Goal: Task Accomplishment & Management: Manage account settings

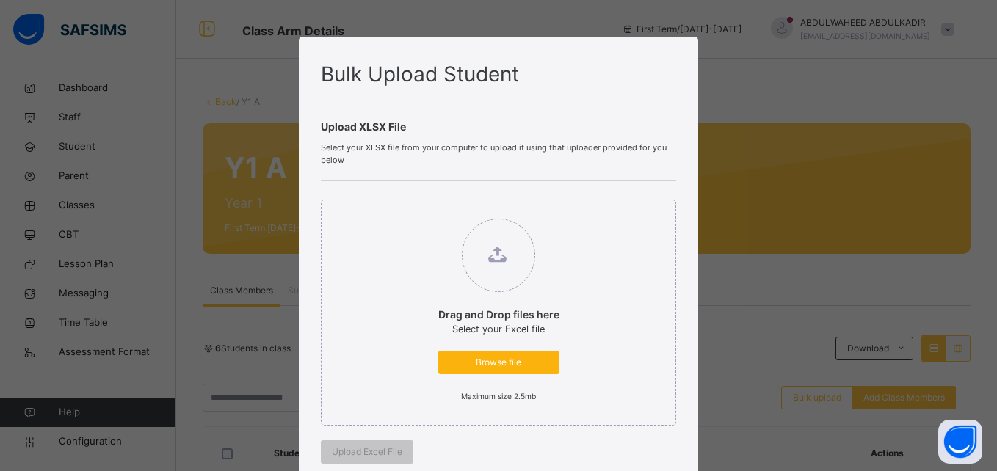
click at [496, 360] on span "Browse file" at bounding box center [498, 362] width 99 height 13
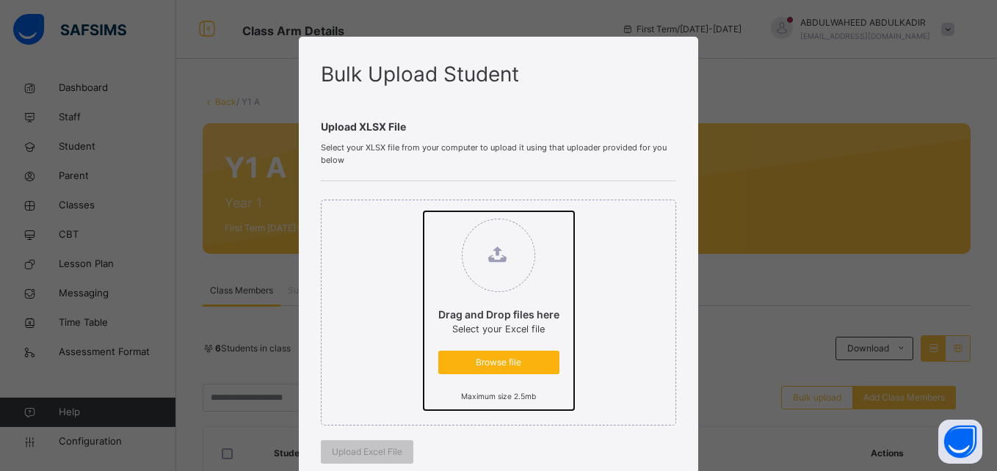
click at [424, 211] on input "Drag and Drop files here Select your Excel file Browse file Maximum size 2.5mb" at bounding box center [424, 211] width 0 height 0
type input "**********"
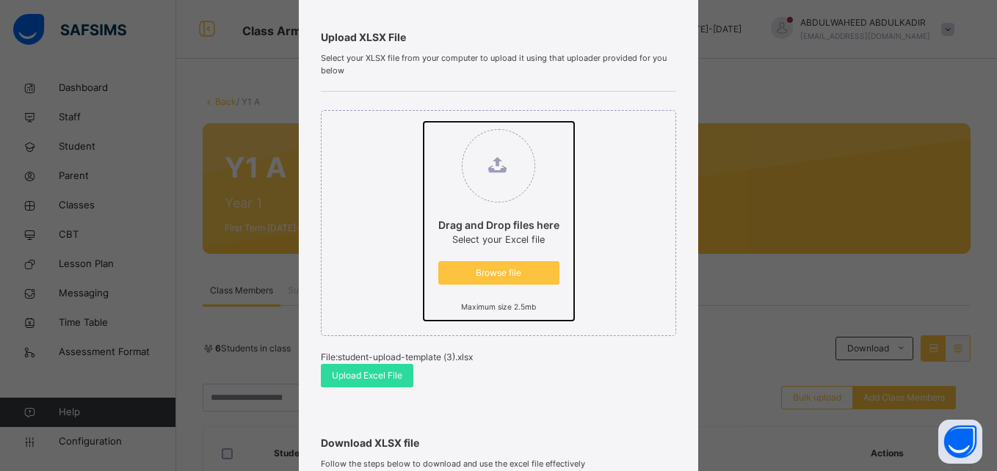
scroll to position [95, 0]
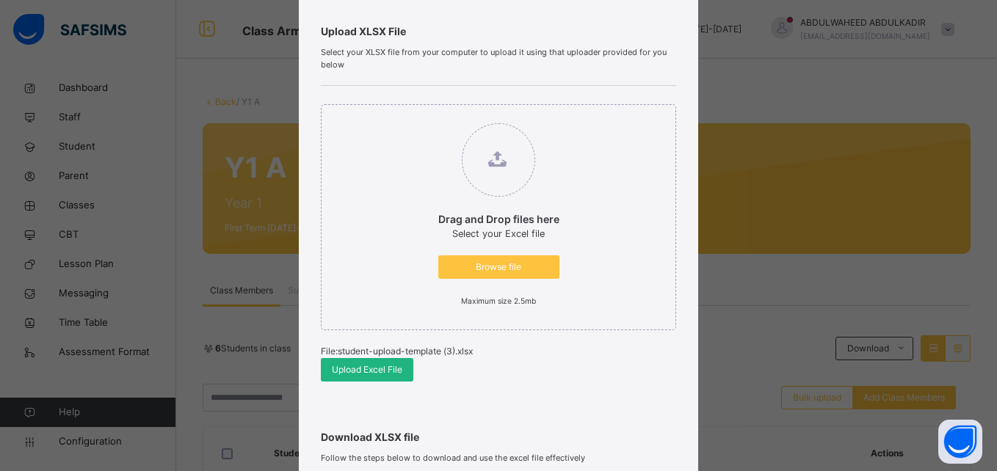
click at [351, 366] on span "Upload Excel File" at bounding box center [367, 369] width 70 height 13
click at [362, 368] on span "Upload Excel File" at bounding box center [367, 369] width 70 height 13
click at [363, 367] on span "Upload Excel File" at bounding box center [367, 369] width 70 height 13
click at [365, 368] on span "Upload Excel File" at bounding box center [367, 369] width 70 height 13
click at [501, 280] on label "Drag and Drop files here Select your Excel file Browse file Maximum size 2.5mb" at bounding box center [499, 215] width 150 height 199
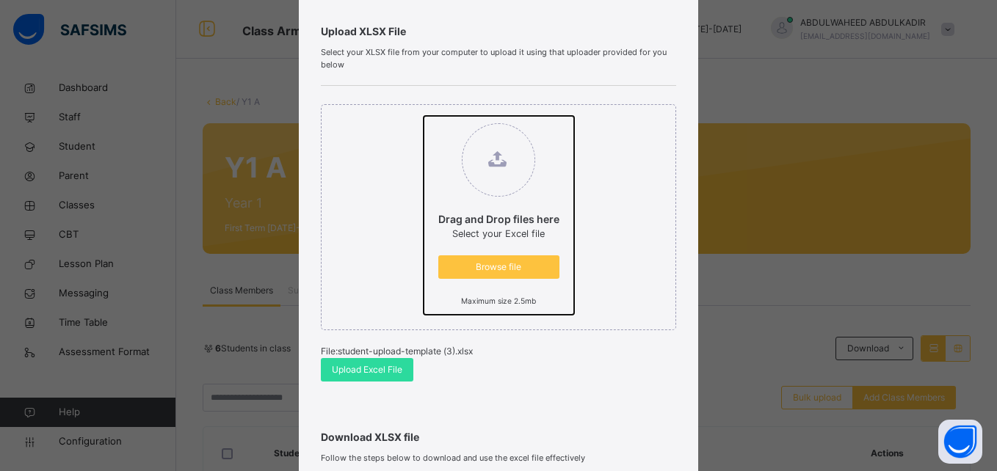
click at [424, 116] on input "Drag and Drop files here Select your Excel file Browse file Maximum size 2.5mb" at bounding box center [424, 116] width 0 height 0
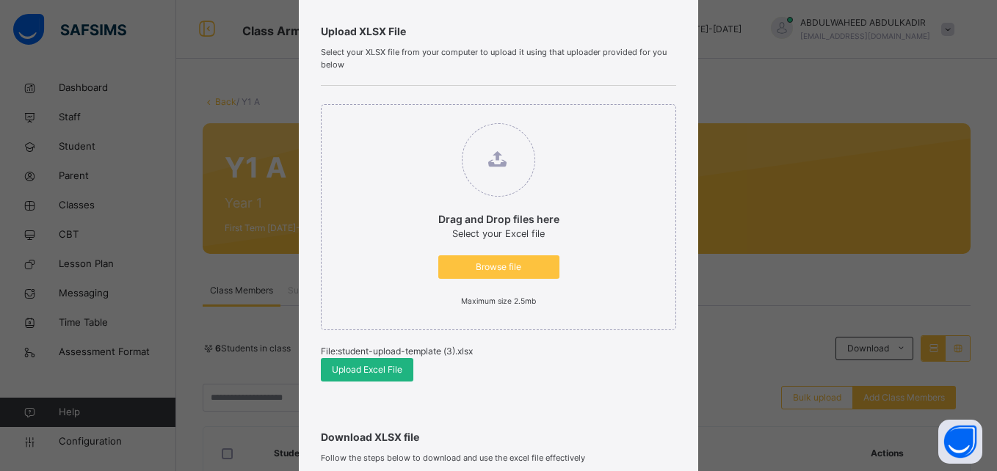
click at [346, 369] on span "Upload Excel File" at bounding box center [367, 369] width 70 height 13
click at [376, 371] on span "Upload Excel File" at bounding box center [367, 369] width 70 height 13
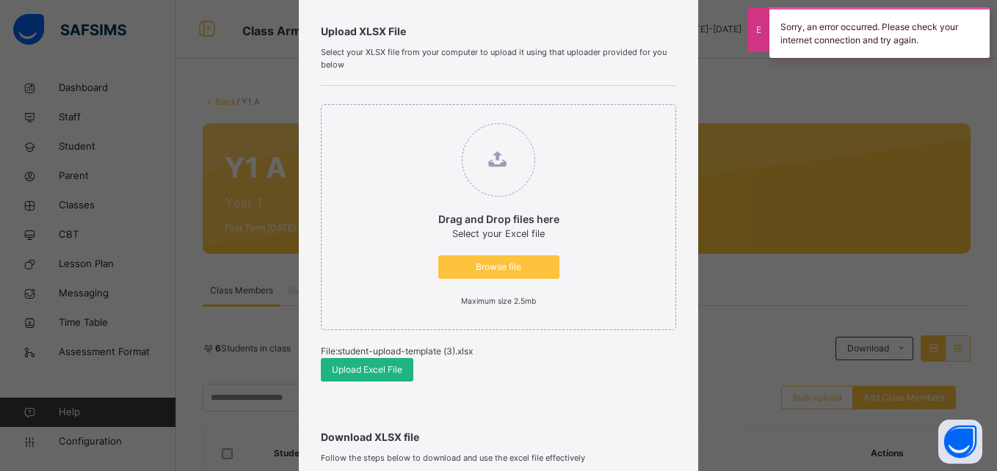
click at [362, 369] on span "Upload Excel File" at bounding box center [367, 369] width 70 height 13
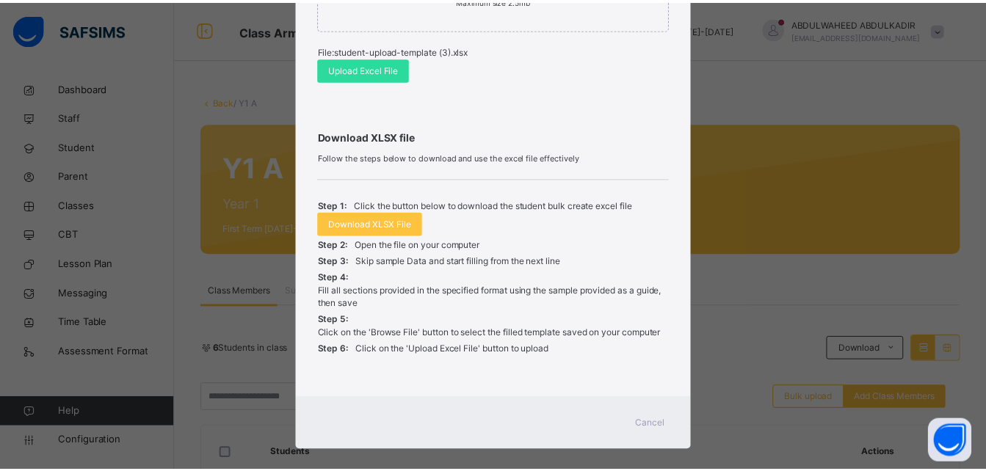
scroll to position [413, 0]
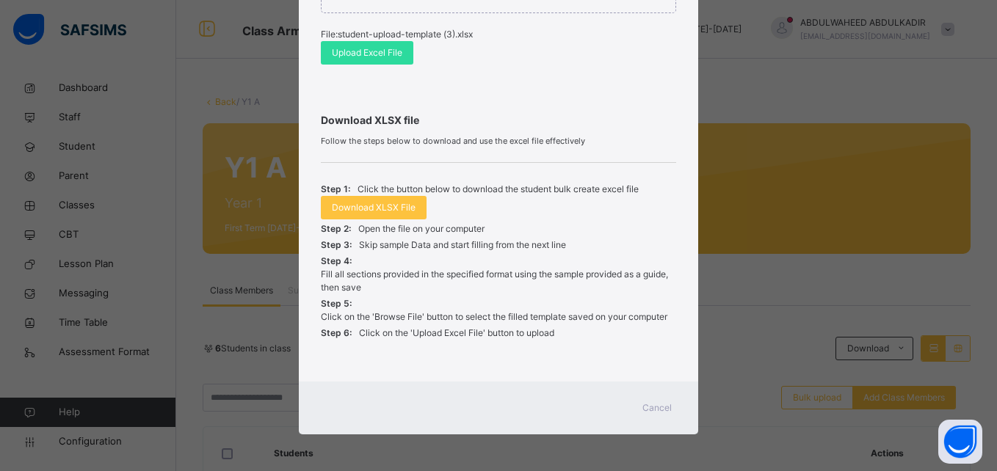
click at [666, 403] on span "Cancel" at bounding box center [656, 408] width 29 height 13
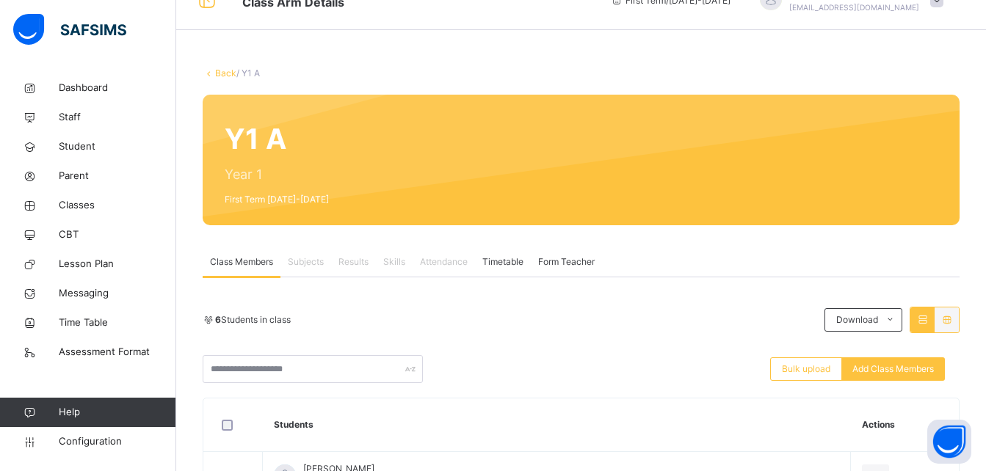
scroll to position [35, 0]
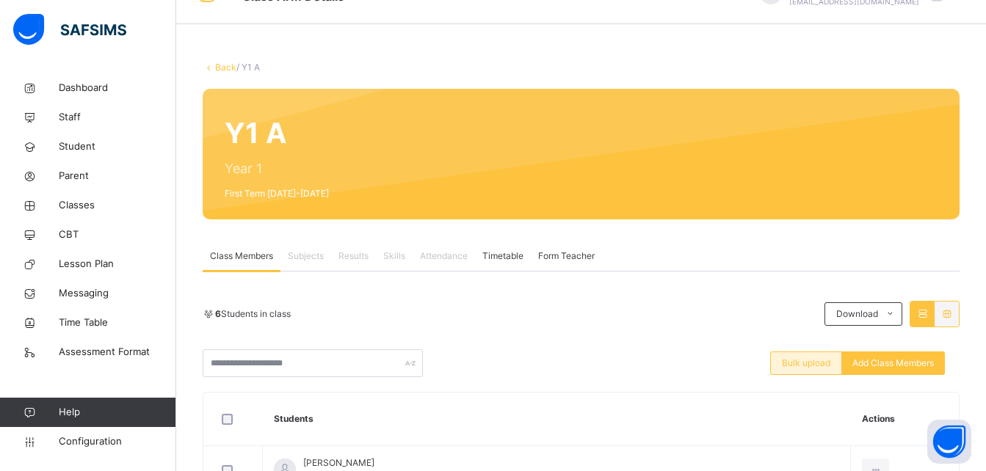
click at [790, 365] on div "Bulk upload" at bounding box center [806, 363] width 72 height 23
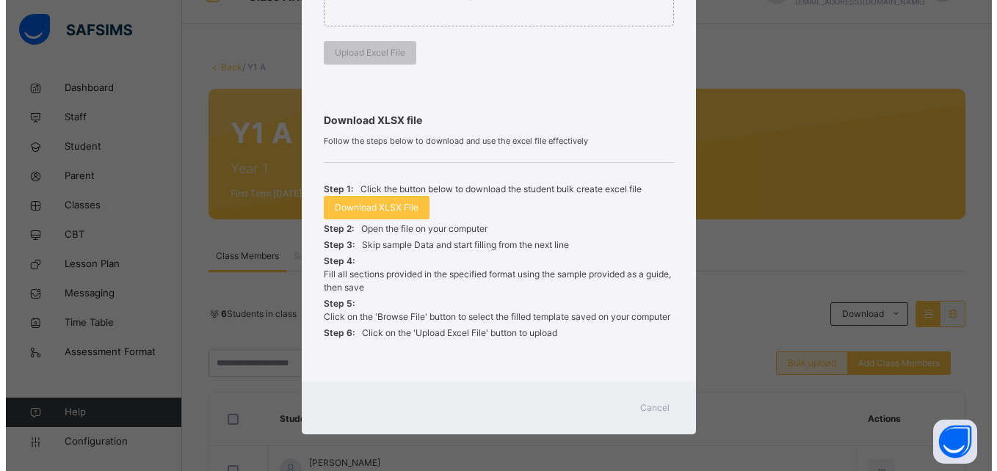
scroll to position [399, 0]
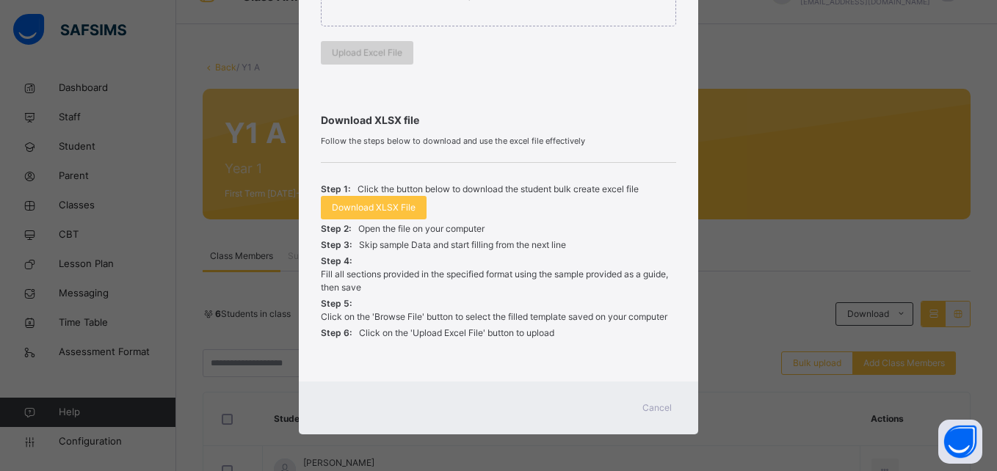
click at [362, 49] on span "Upload Excel File" at bounding box center [367, 52] width 70 height 13
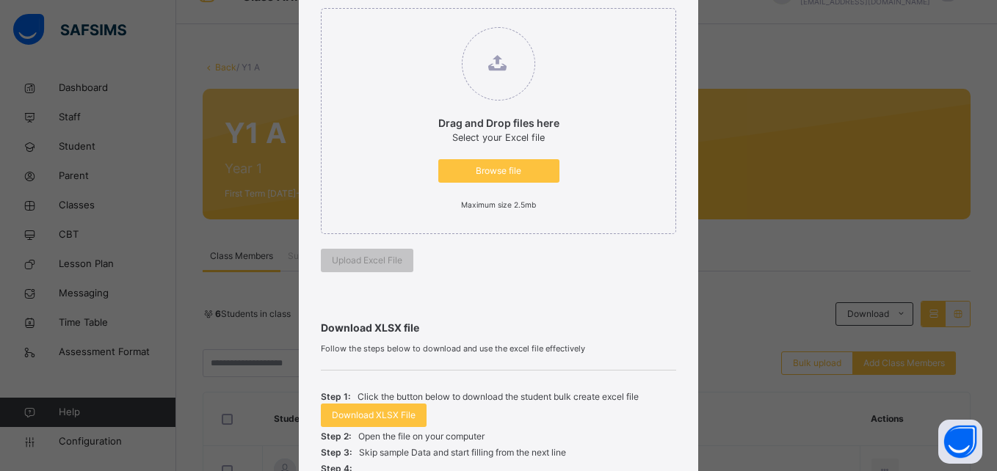
scroll to position [188, 0]
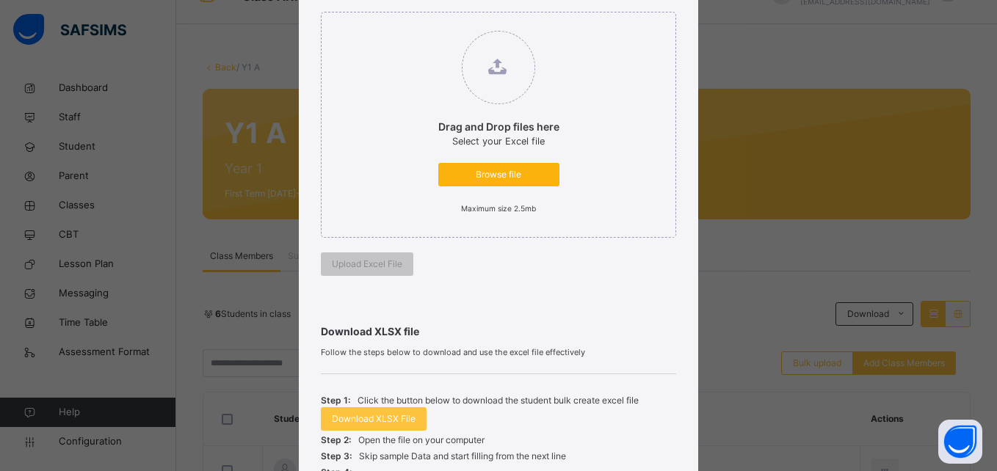
click at [501, 172] on span "Browse file" at bounding box center [498, 174] width 99 height 13
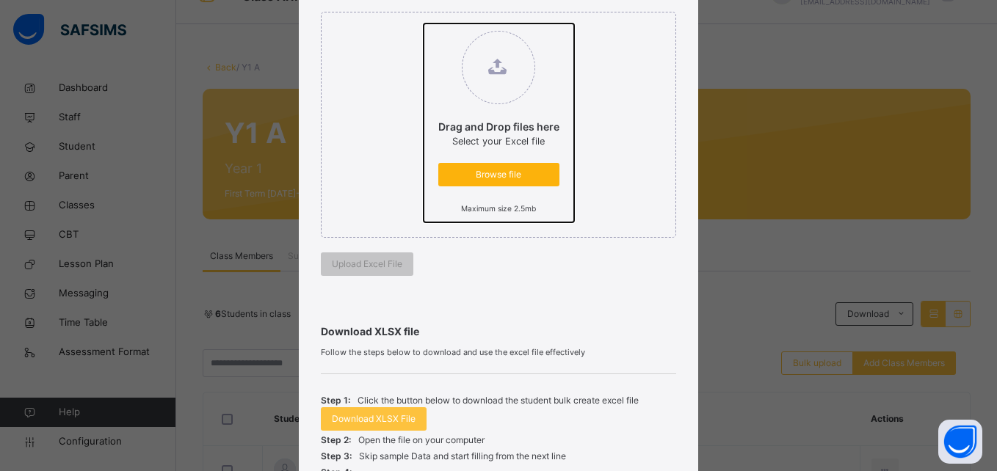
click at [424, 23] on input "Drag and Drop files here Select your Excel file Browse file Maximum size 2.5mb" at bounding box center [424, 23] width 0 height 0
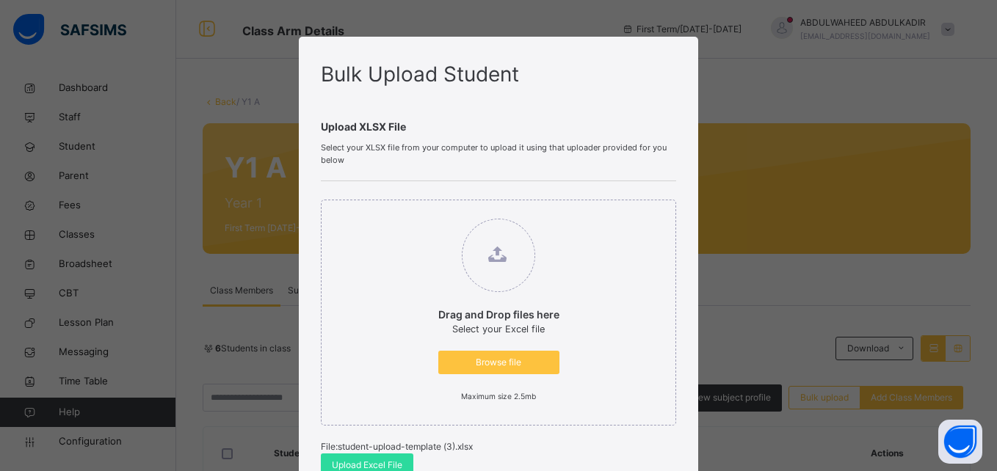
scroll to position [35, 0]
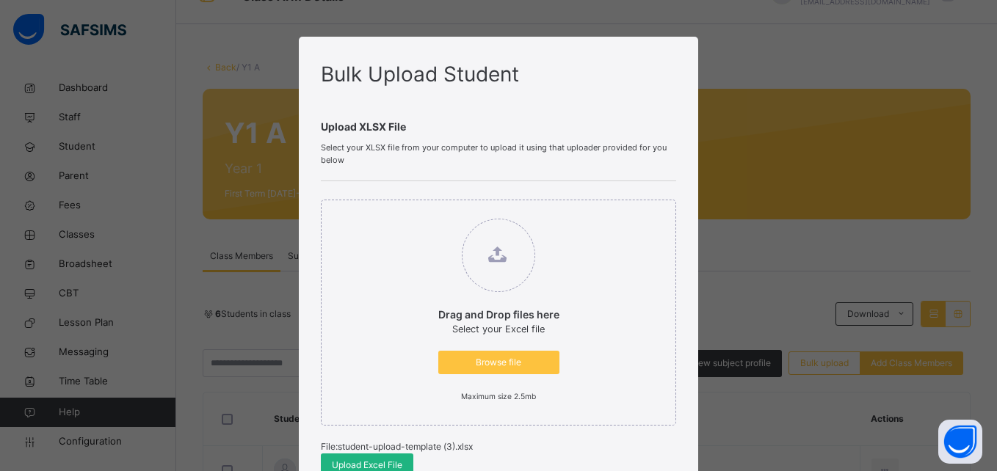
click at [381, 465] on span "Upload Excel File" at bounding box center [367, 465] width 70 height 13
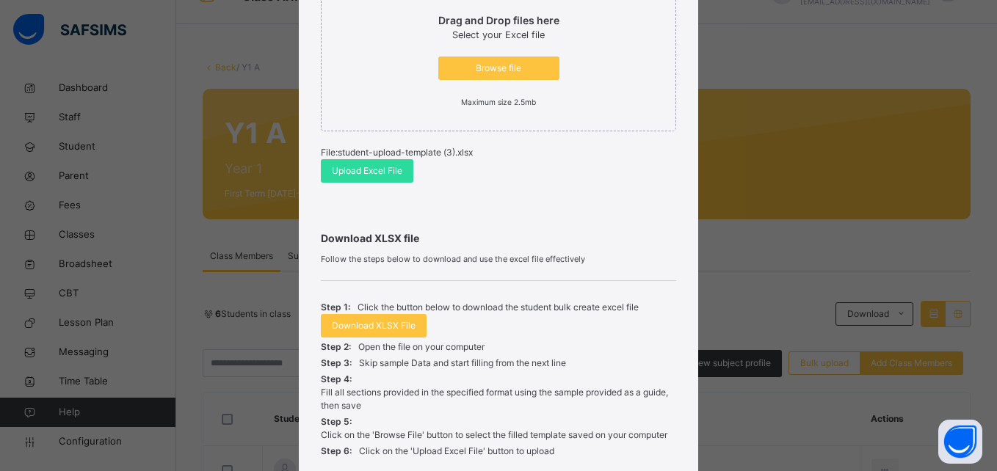
scroll to position [413, 0]
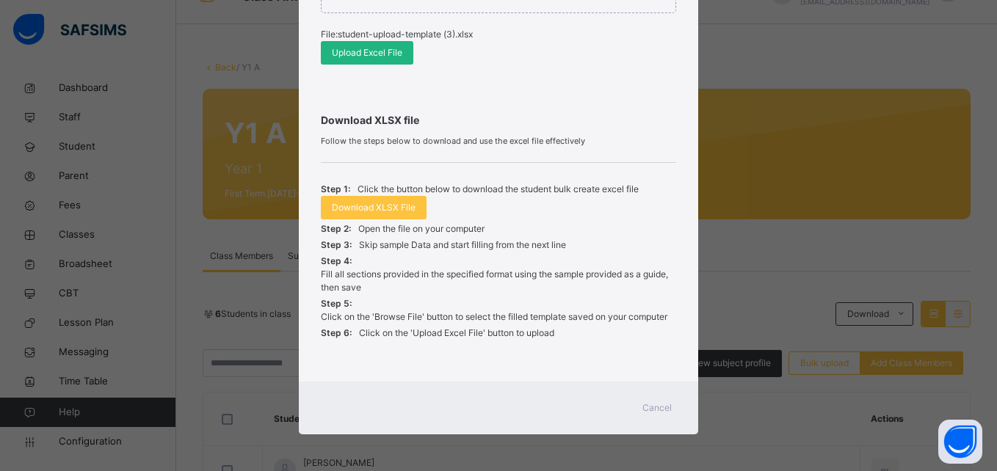
click at [376, 49] on span "Upload Excel File" at bounding box center [367, 52] width 70 height 13
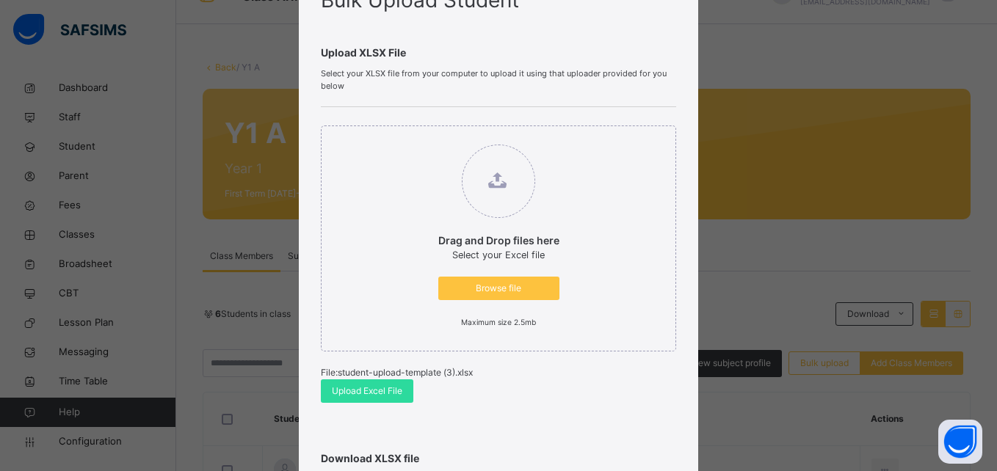
scroll to position [72, 0]
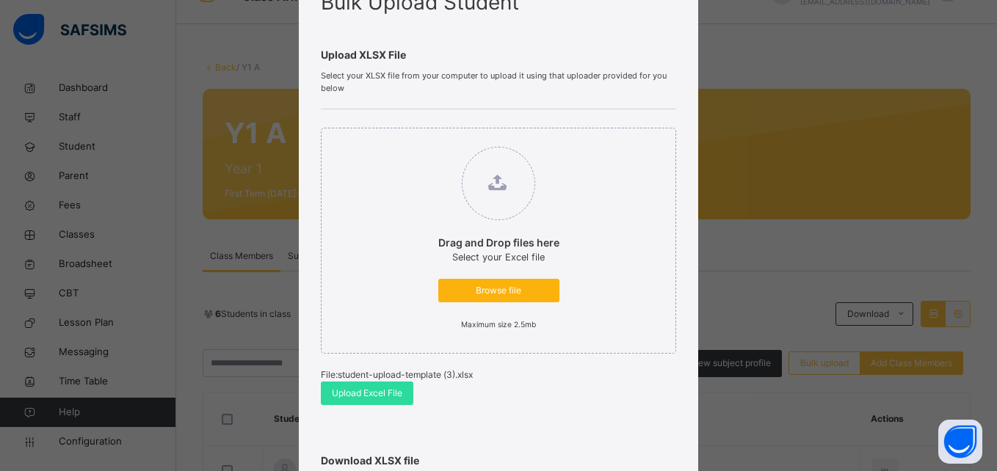
click at [482, 291] on span "Browse file" at bounding box center [498, 290] width 99 height 13
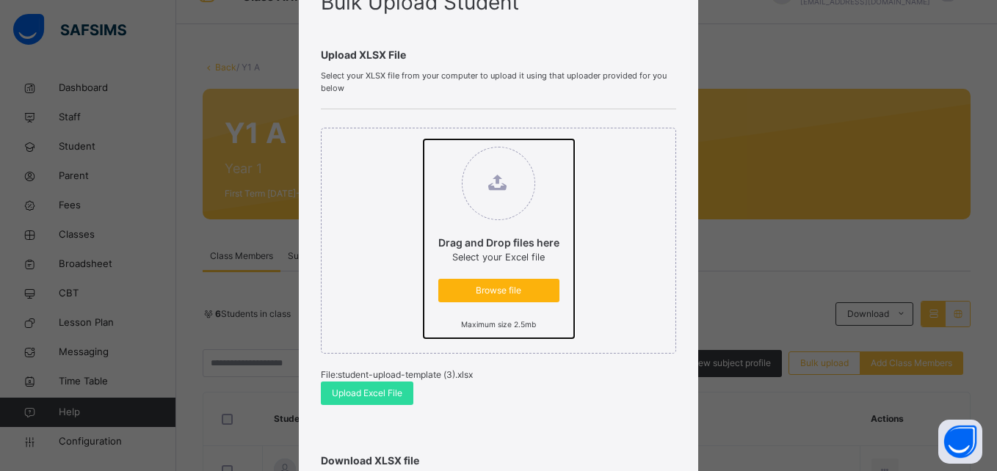
click at [424, 139] on input "Drag and Drop files here Select your Excel file Browse file Maximum size 2.5mb" at bounding box center [424, 139] width 0 height 0
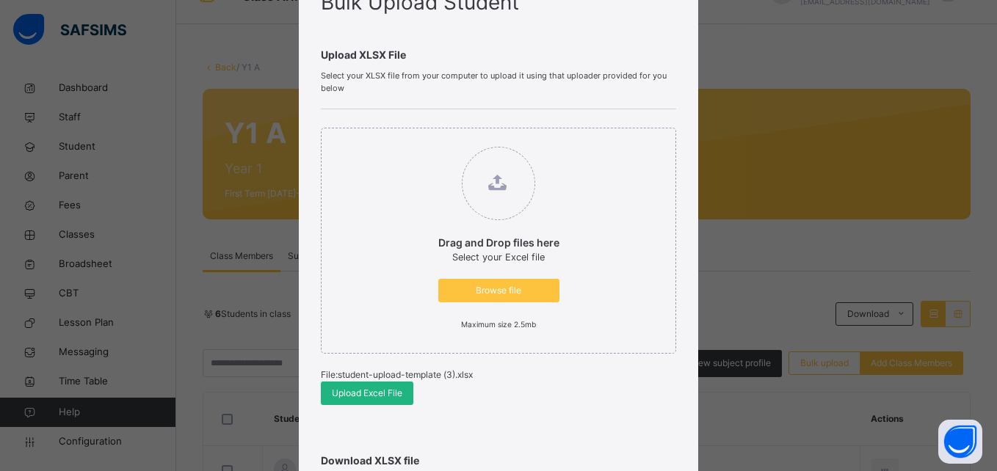
click at [374, 399] on span "Upload Excel File" at bounding box center [367, 393] width 70 height 13
click at [503, 289] on span "Browse file" at bounding box center [498, 290] width 99 height 13
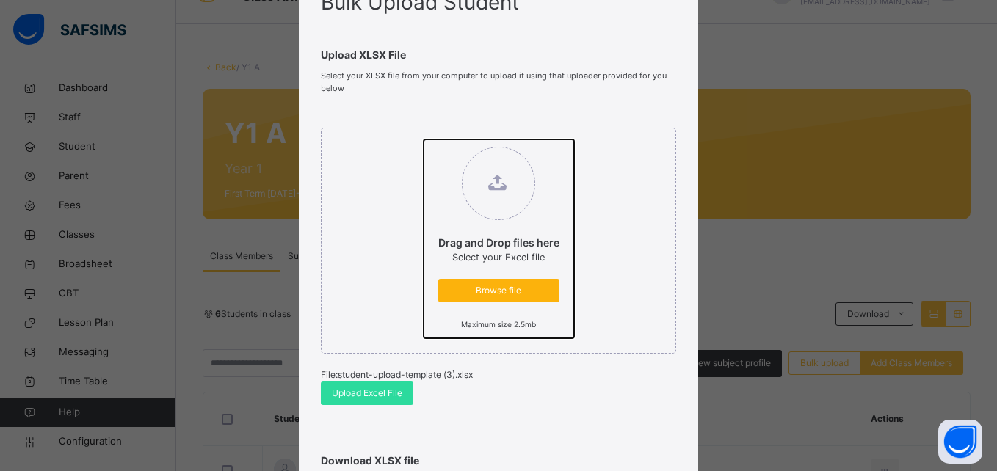
click at [424, 139] on input "Drag and Drop files here Select your Excel file Browse file Maximum size 2.5mb" at bounding box center [424, 139] width 0 height 0
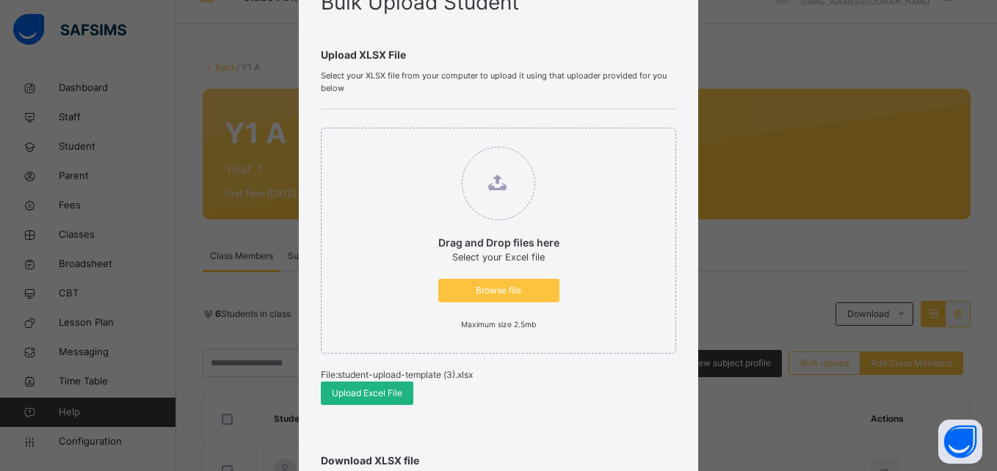
click at [380, 391] on span "Upload Excel File" at bounding box center [367, 393] width 70 height 13
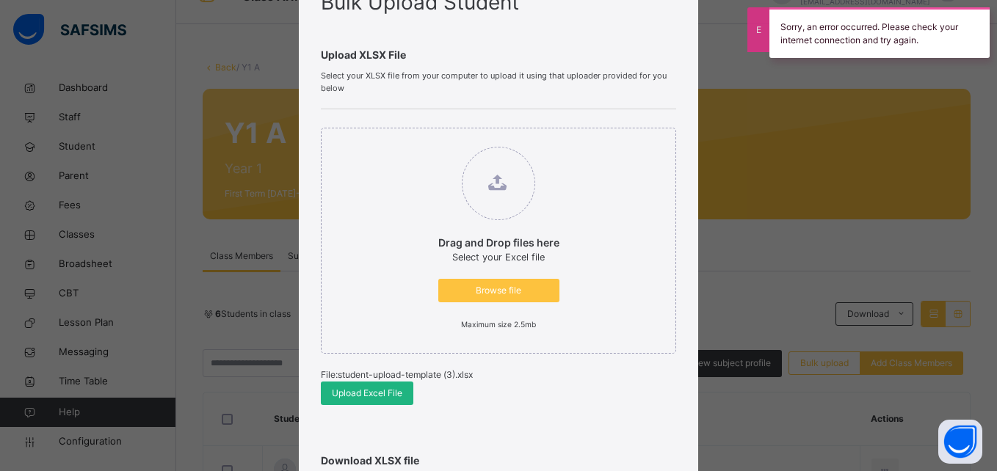
click at [363, 391] on span "Upload Excel File" at bounding box center [367, 393] width 70 height 13
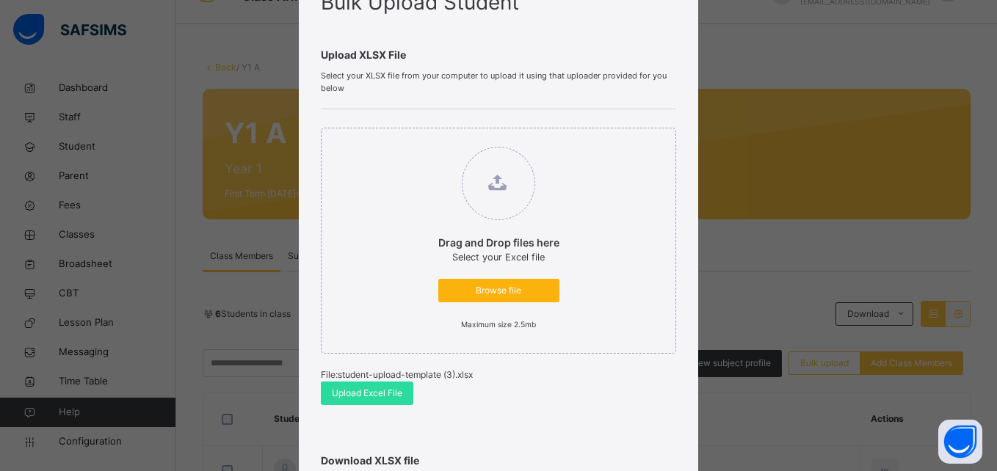
click at [483, 291] on span "Browse file" at bounding box center [498, 290] width 99 height 13
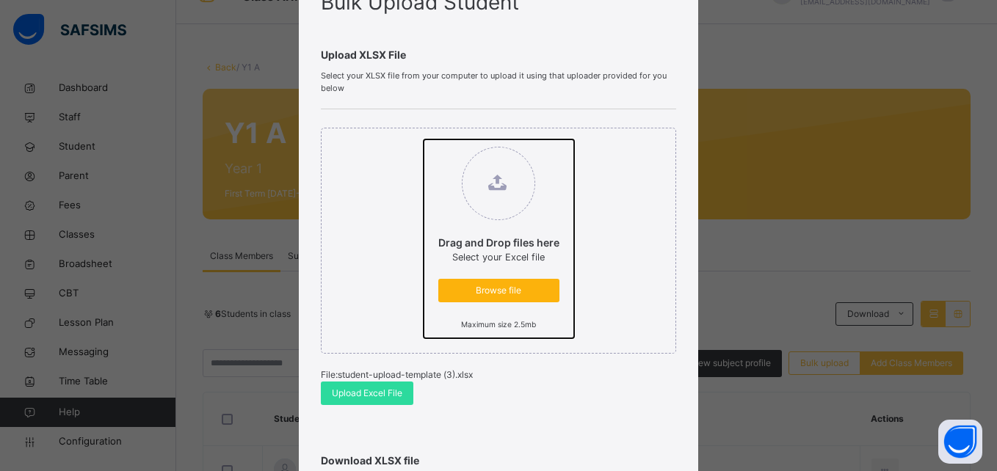
click at [424, 139] on input "Drag and Drop files here Select your Excel file Browse file Maximum size 2.5mb" at bounding box center [424, 139] width 0 height 0
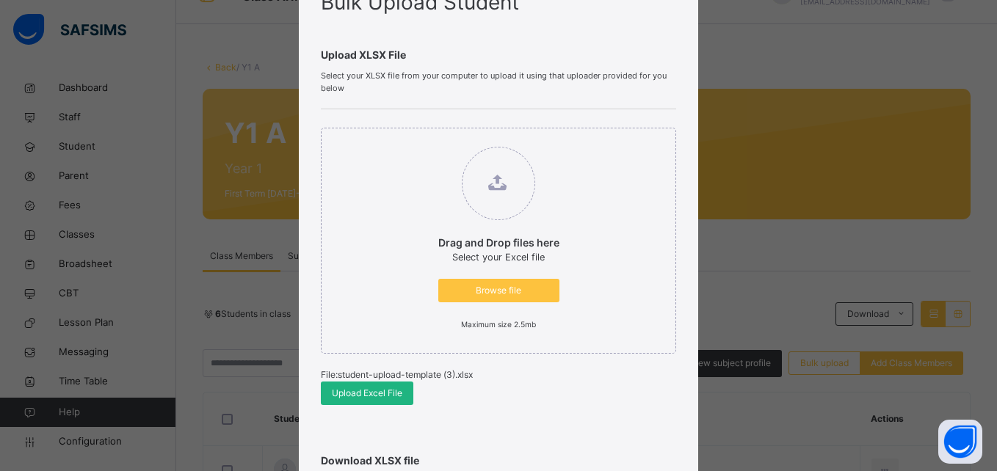
click at [366, 393] on span "Upload Excel File" at bounding box center [367, 393] width 70 height 13
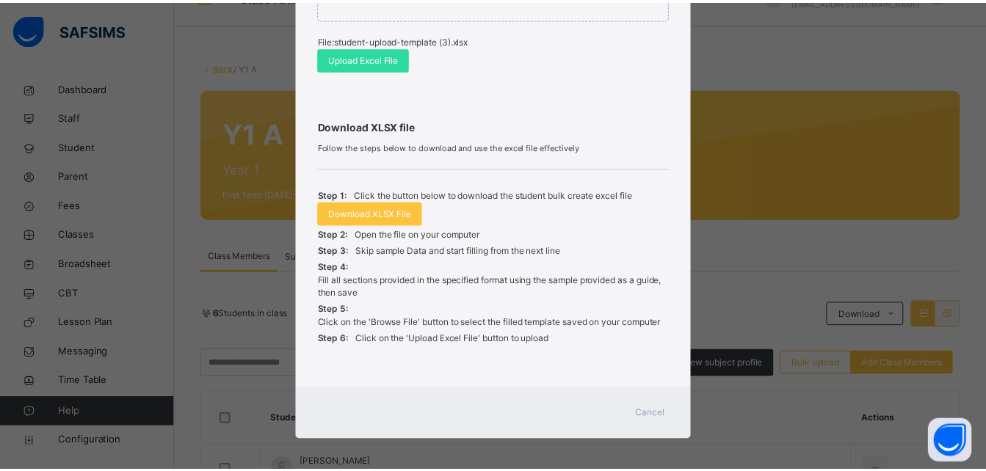
scroll to position [413, 0]
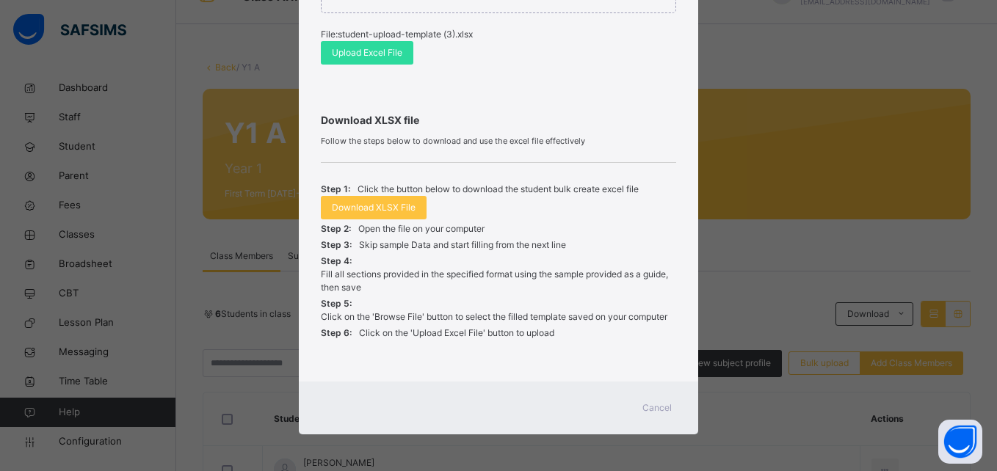
click at [653, 406] on span "Cancel" at bounding box center [656, 408] width 29 height 13
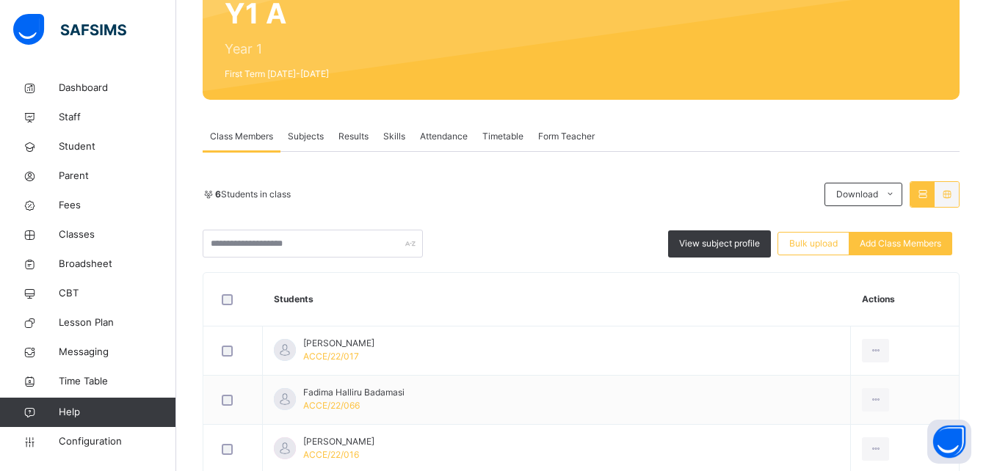
scroll to position [156, 0]
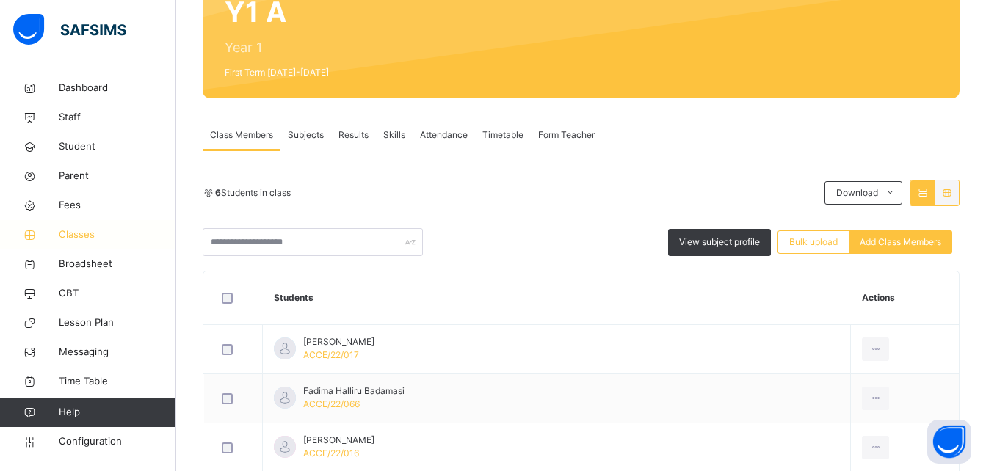
click at [81, 236] on span "Classes" at bounding box center [117, 235] width 117 height 15
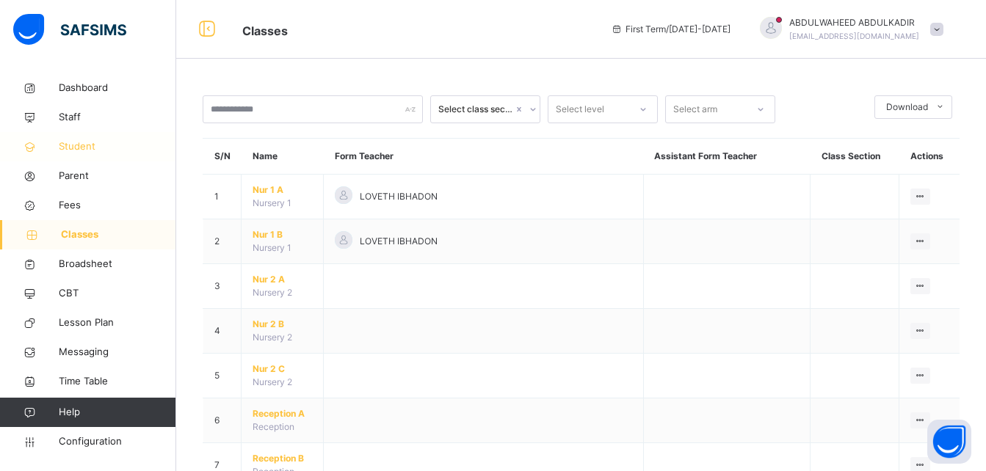
click at [79, 148] on span "Student" at bounding box center [117, 146] width 117 height 15
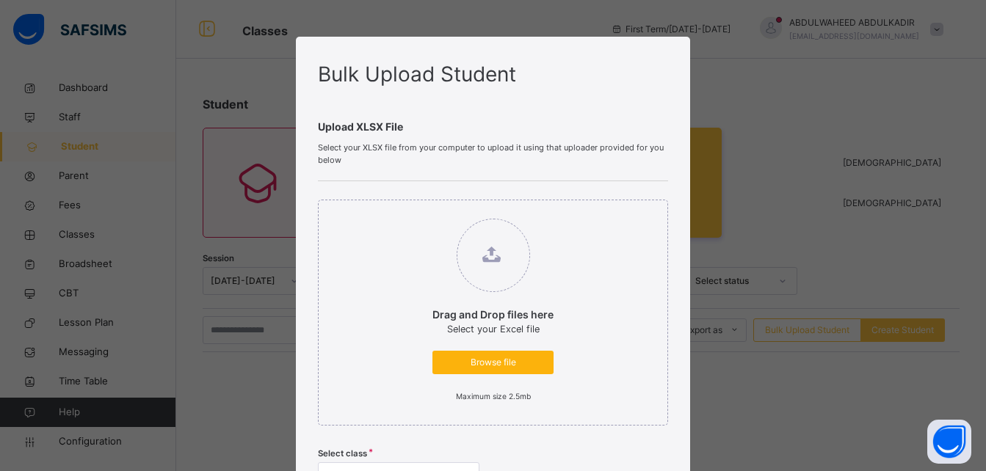
click at [482, 365] on span "Browse file" at bounding box center [492, 362] width 99 height 13
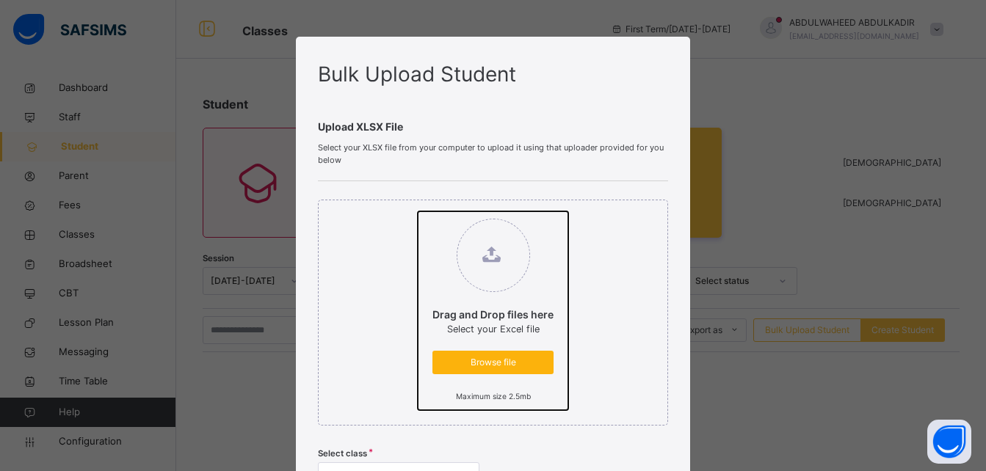
click at [418, 211] on input "Drag and Drop files here Select your Excel file Browse file Maximum size 2.5mb" at bounding box center [418, 211] width 0 height 0
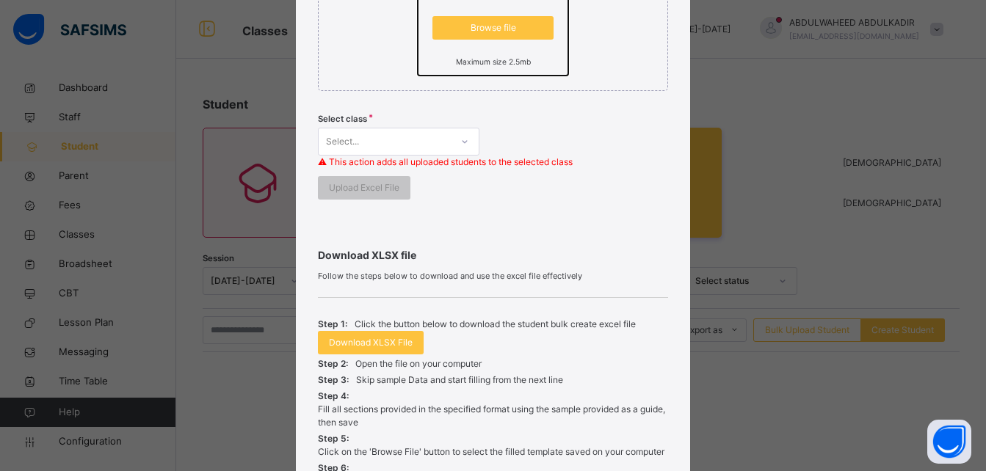
scroll to position [385, 0]
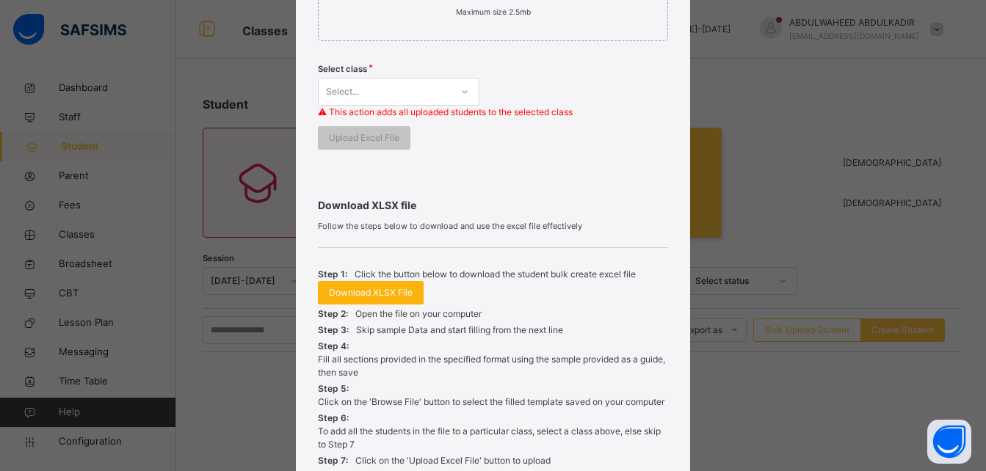
click at [377, 294] on span "Download XLSX File" at bounding box center [371, 292] width 84 height 13
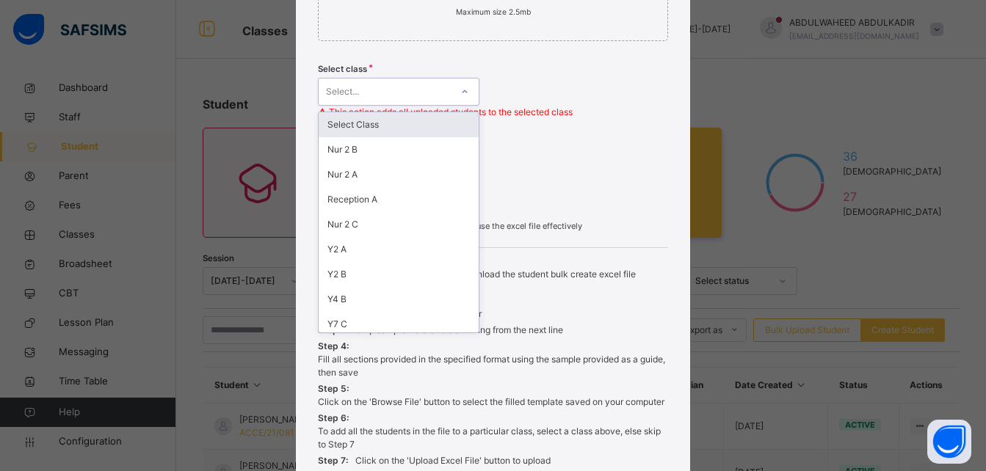
click at [394, 95] on div "Select..." at bounding box center [385, 92] width 132 height 23
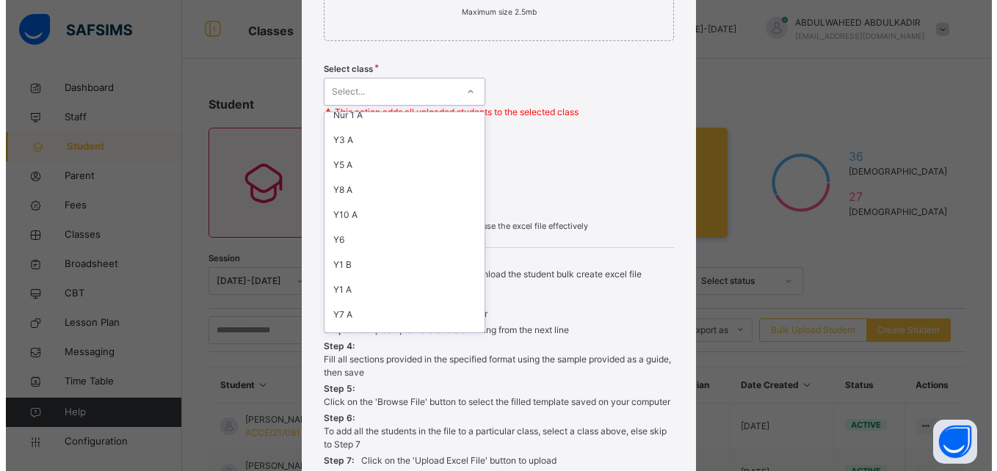
scroll to position [603, 0]
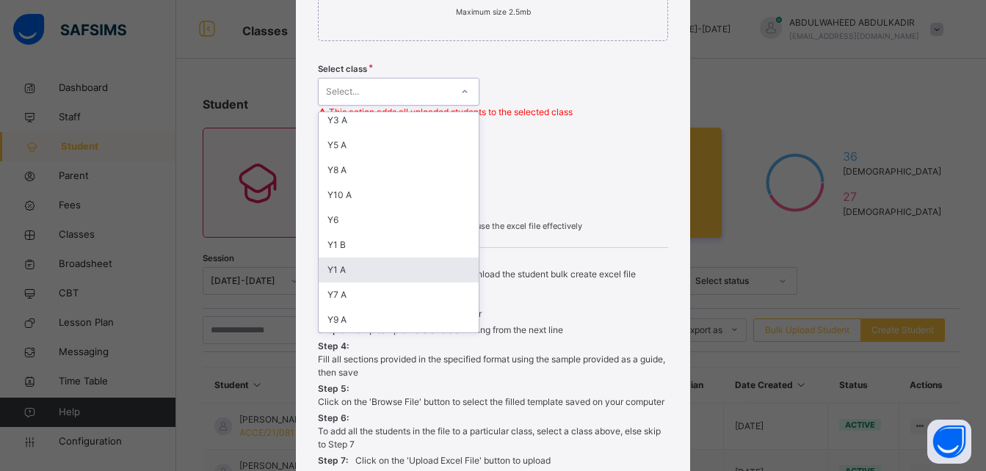
click at [397, 277] on div "Y1 A" at bounding box center [399, 270] width 160 height 25
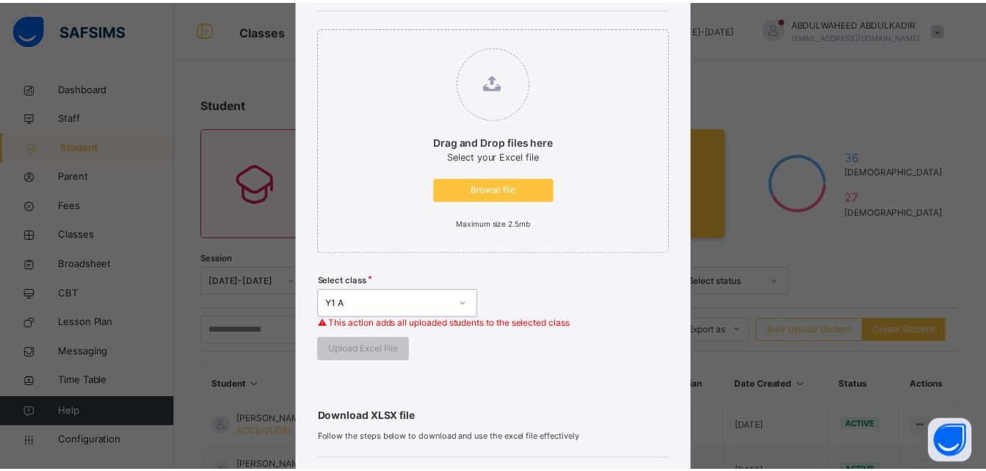
scroll to position [153, 0]
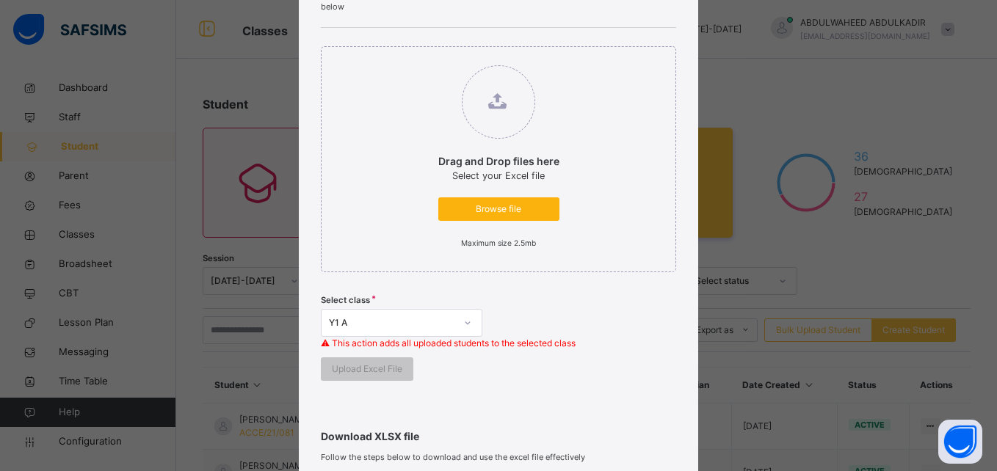
click at [503, 214] on span "Browse file" at bounding box center [498, 209] width 99 height 13
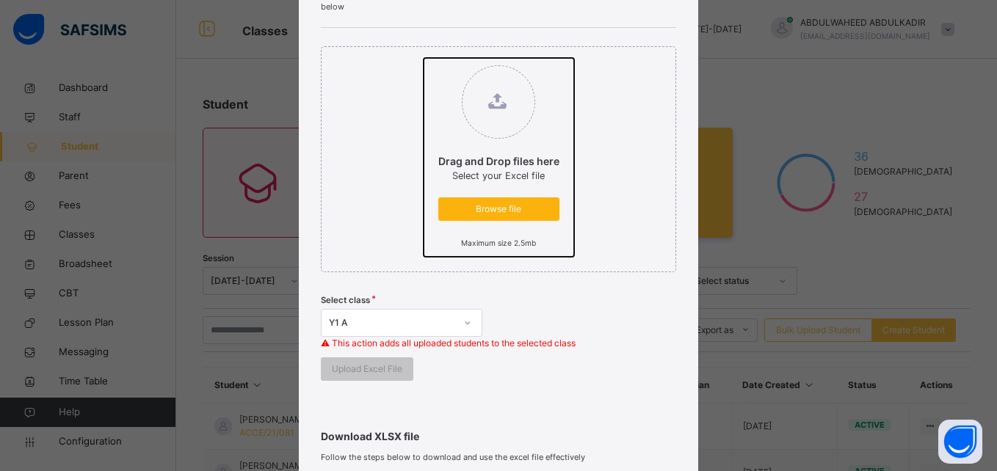
click at [424, 58] on input "Drag and Drop files here Select your Excel file Browse file Maximum size 2.5mb" at bounding box center [424, 58] width 0 height 0
type input "**********"
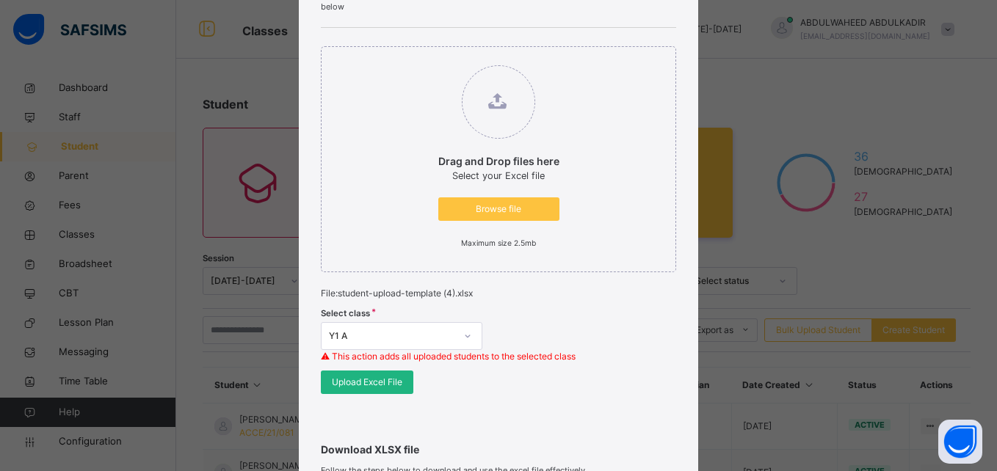
click at [363, 385] on span "Upload Excel File" at bounding box center [367, 382] width 70 height 13
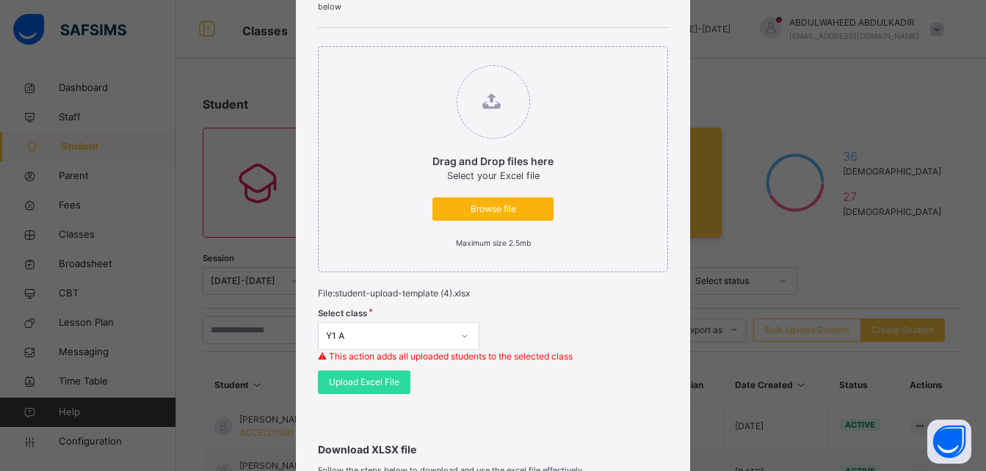
click at [507, 210] on span "Browse file" at bounding box center [492, 209] width 99 height 13
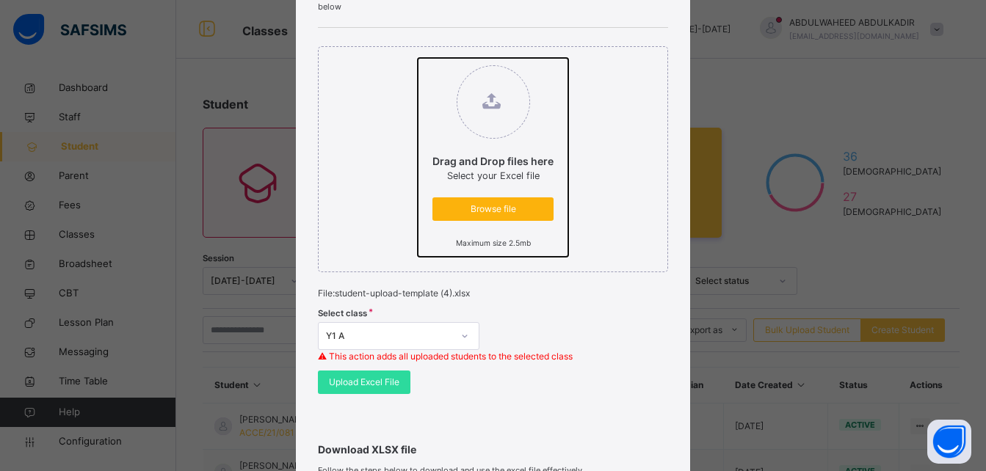
click at [418, 58] on input "Drag and Drop files here Select your Excel file Browse file Maximum size 2.5mb" at bounding box center [418, 58] width 0 height 0
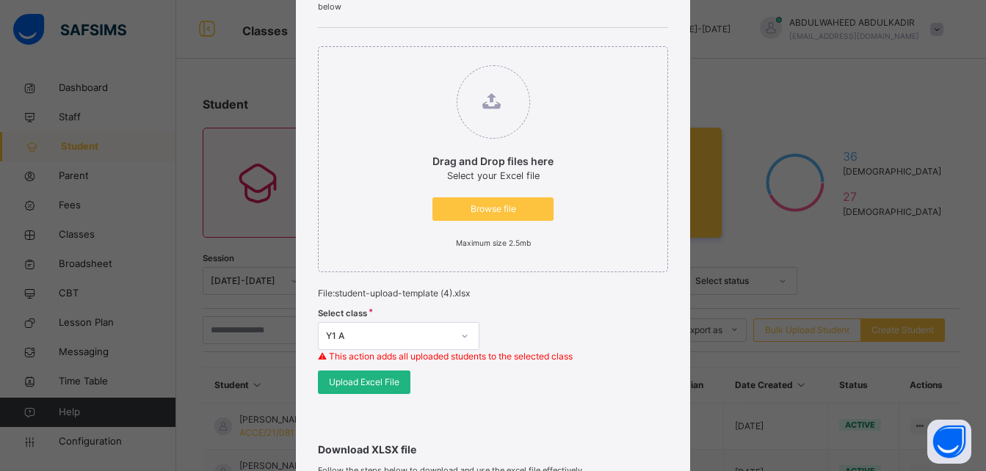
click at [365, 384] on span "Upload Excel File" at bounding box center [364, 382] width 70 height 13
click at [363, 381] on span "Upload Excel File" at bounding box center [364, 382] width 70 height 13
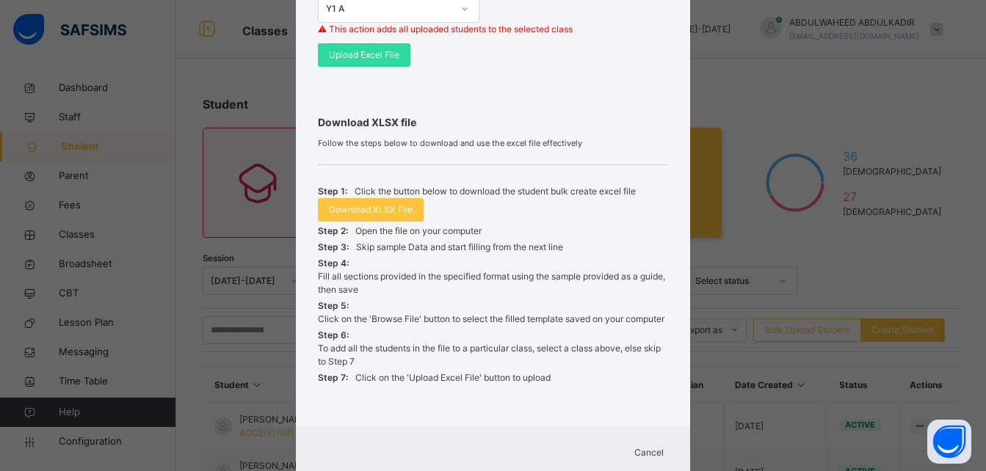
scroll to position [526, 0]
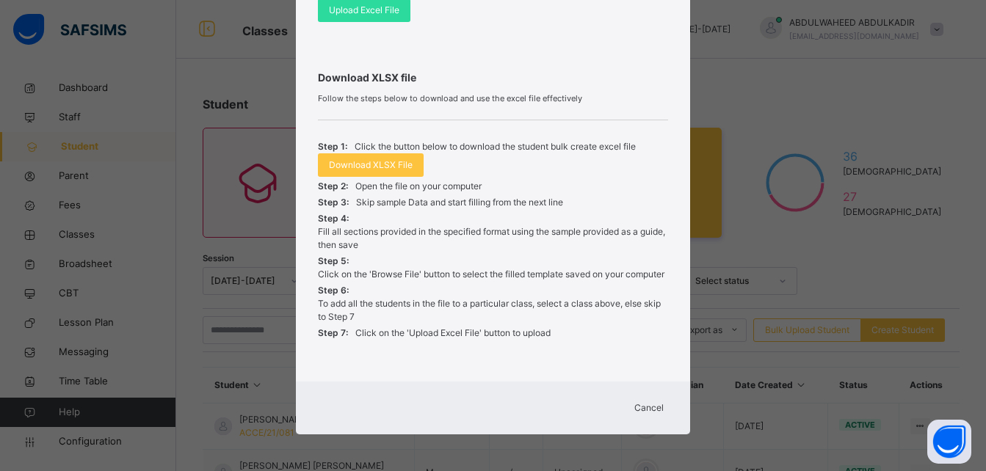
click at [653, 407] on span "Cancel" at bounding box center [648, 408] width 29 height 13
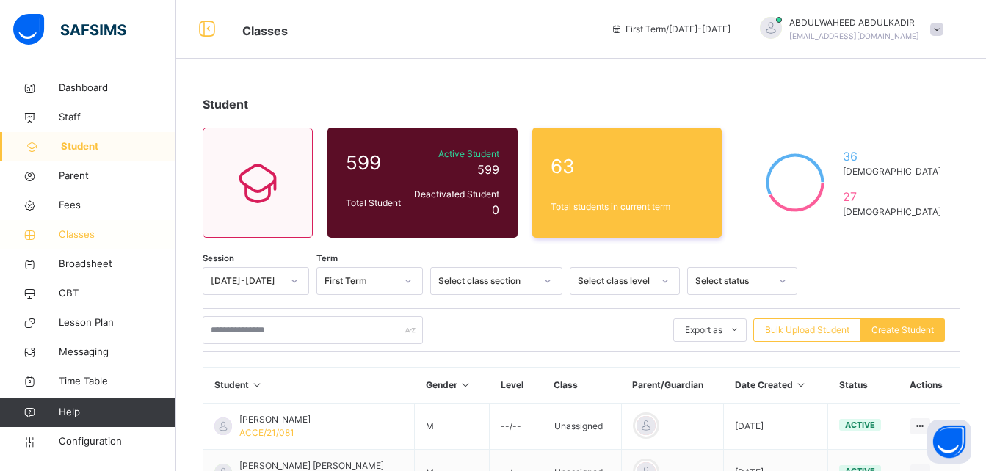
click at [79, 230] on span "Classes" at bounding box center [117, 235] width 117 height 15
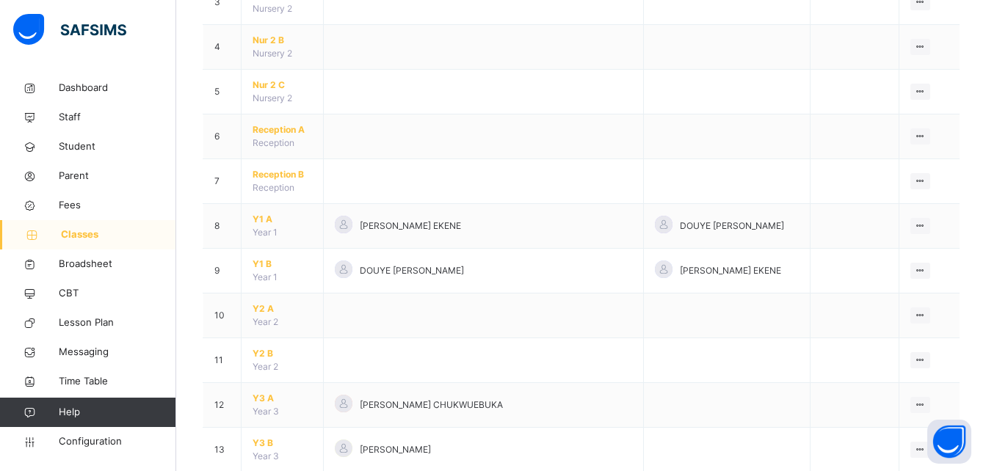
scroll to position [320, 0]
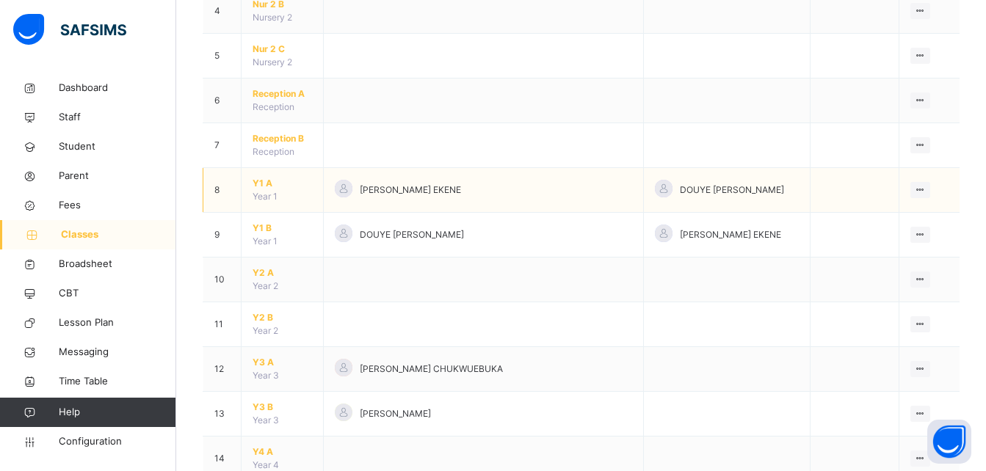
click at [270, 184] on span "Y1 A" at bounding box center [282, 183] width 59 height 13
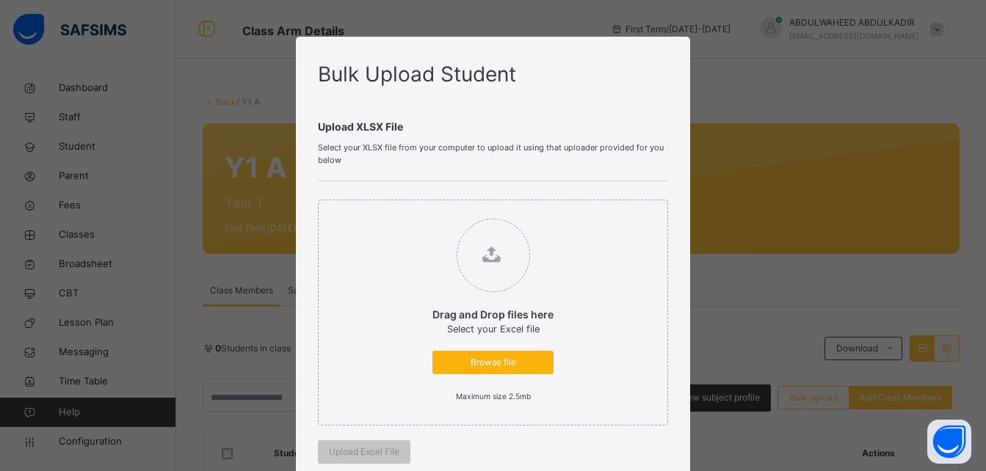
click at [488, 363] on span "Browse file" at bounding box center [492, 362] width 99 height 13
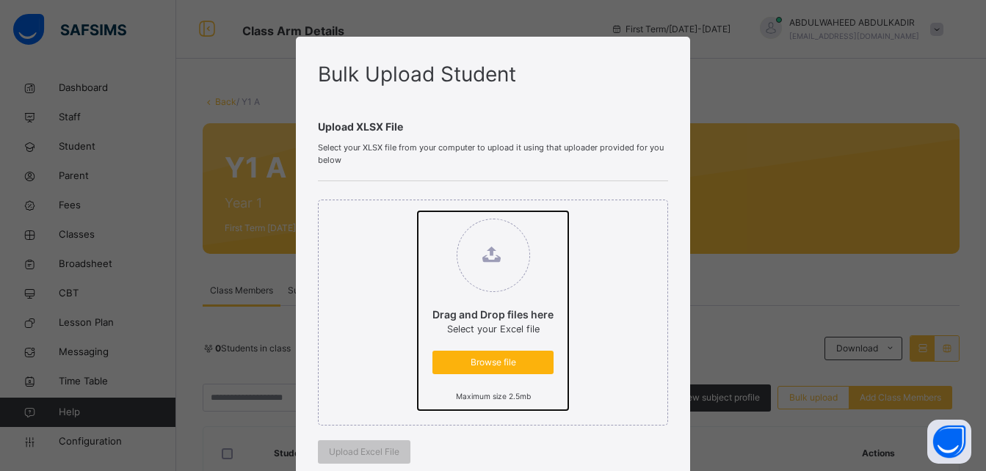
click at [418, 211] on input "Drag and Drop files here Select your Excel file Browse file Maximum size 2.5mb" at bounding box center [418, 211] width 0 height 0
type input "**********"
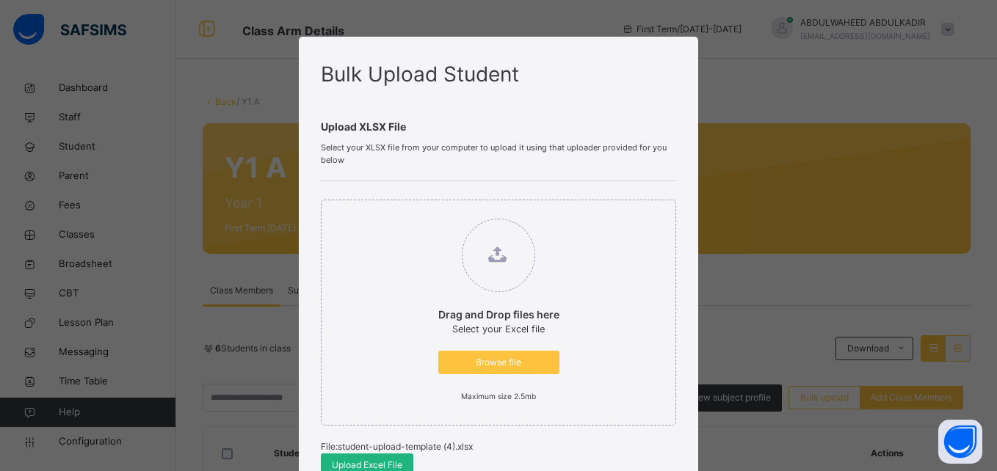
click at [358, 463] on span "Upload Excel File" at bounding box center [367, 465] width 70 height 13
click at [364, 465] on span "Upload Excel File" at bounding box center [367, 465] width 70 height 13
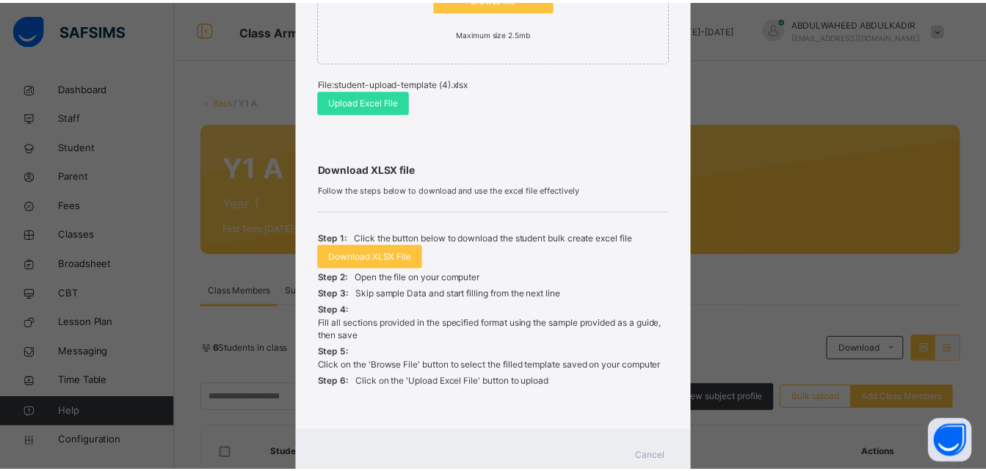
scroll to position [413, 0]
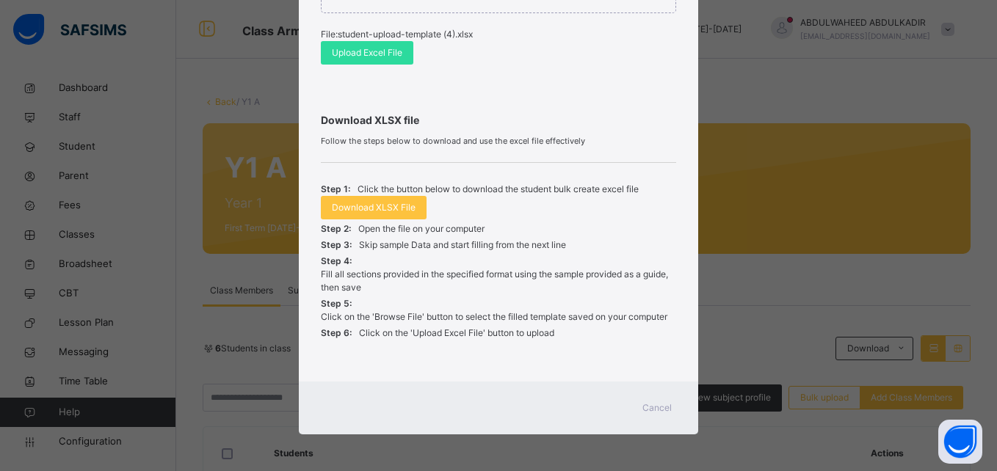
click at [665, 404] on span "Cancel" at bounding box center [656, 408] width 29 height 13
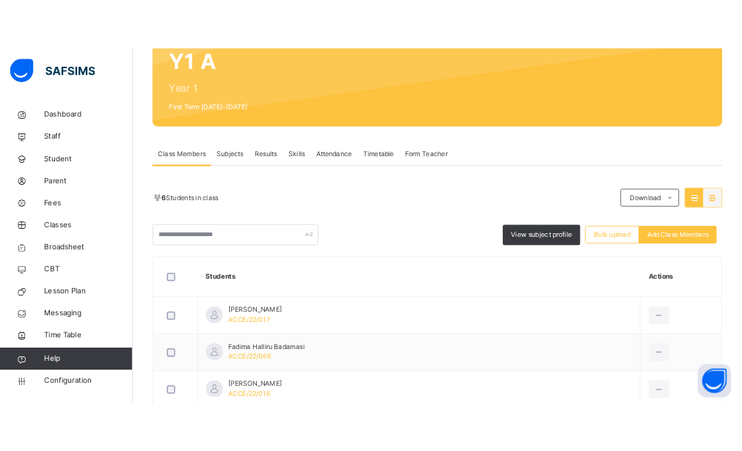
scroll to position [153, 0]
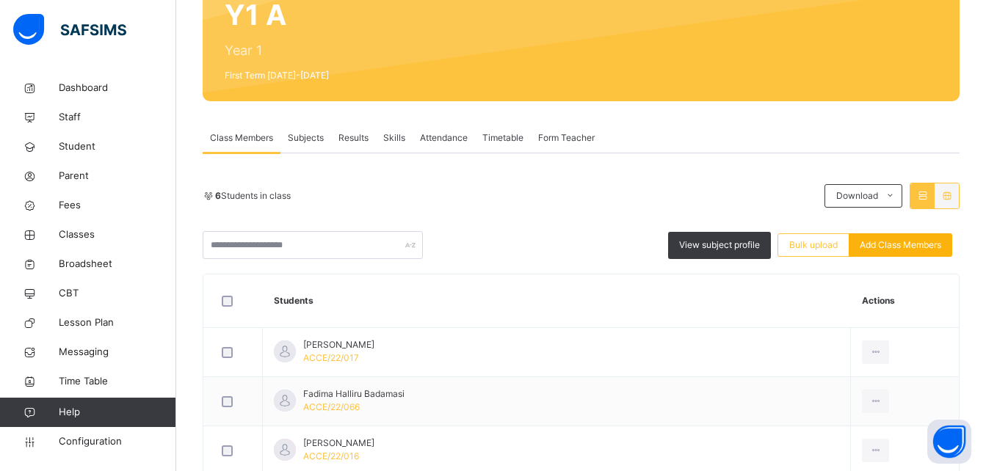
click at [910, 249] on span "Add Class Members" at bounding box center [900, 245] width 81 height 13
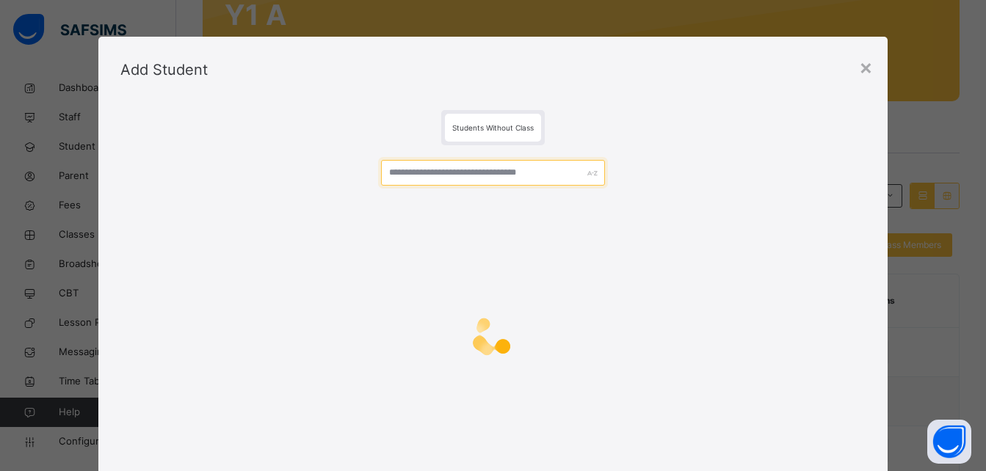
click at [490, 172] on input "text" at bounding box center [492, 173] width 223 height 26
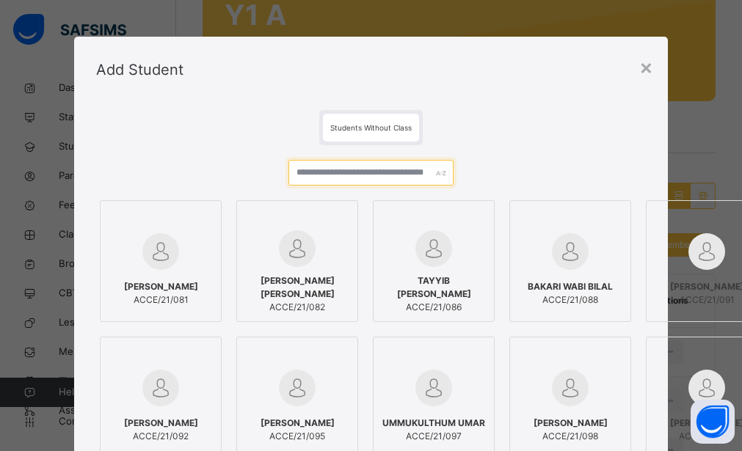
click at [364, 164] on input "text" at bounding box center [371, 173] width 165 height 26
click at [336, 173] on input "text" at bounding box center [371, 173] width 165 height 26
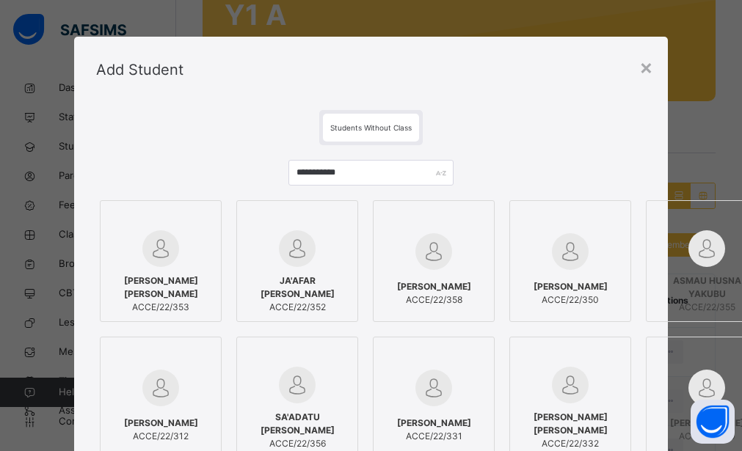
click at [142, 261] on img at bounding box center [160, 249] width 37 height 37
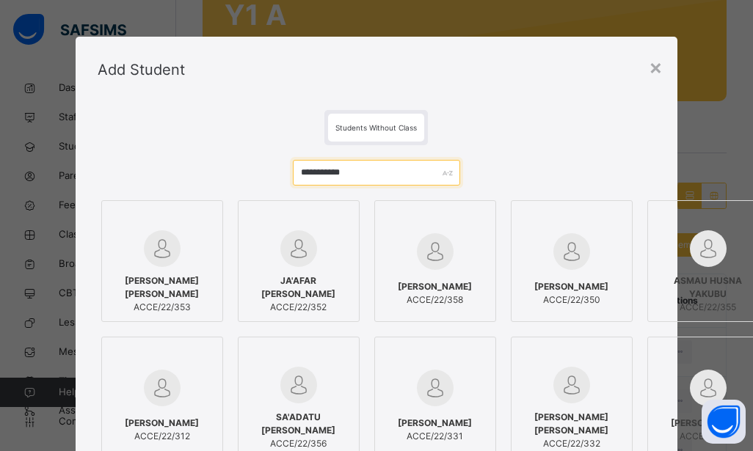
click at [396, 173] on input "**********" at bounding box center [376, 173] width 167 height 26
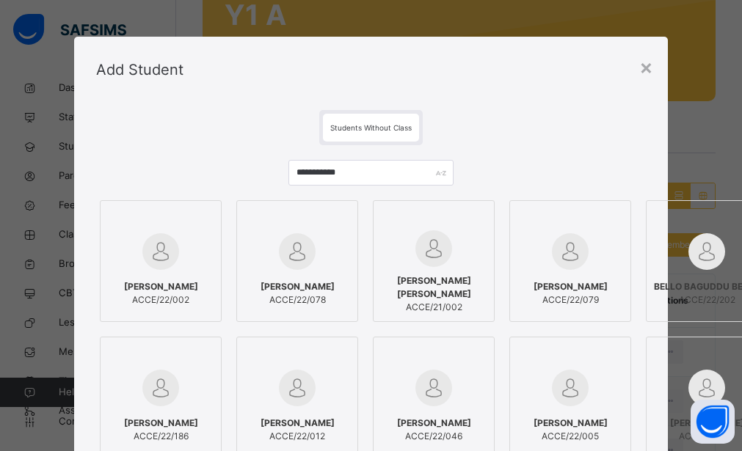
click at [155, 280] on span "MUHAMMAD IBRAHIM WAZIRI" at bounding box center [161, 286] width 74 height 13
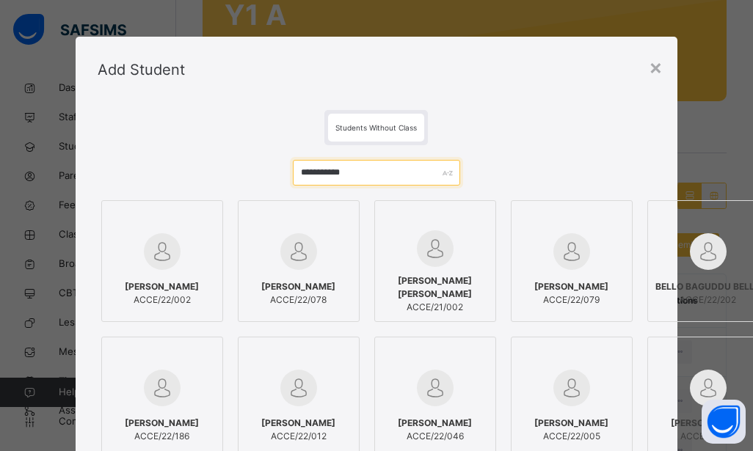
click at [365, 167] on input "**********" at bounding box center [376, 173] width 167 height 26
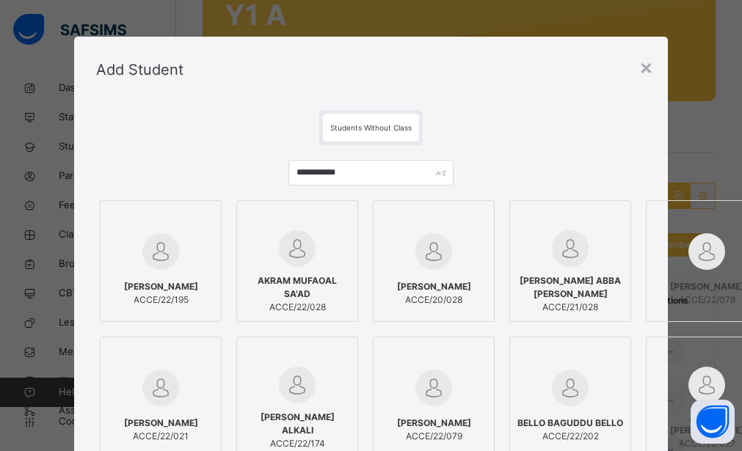
click at [289, 280] on span "AKRAM MUFAOAL SA'AD" at bounding box center [297, 288] width 106 height 26
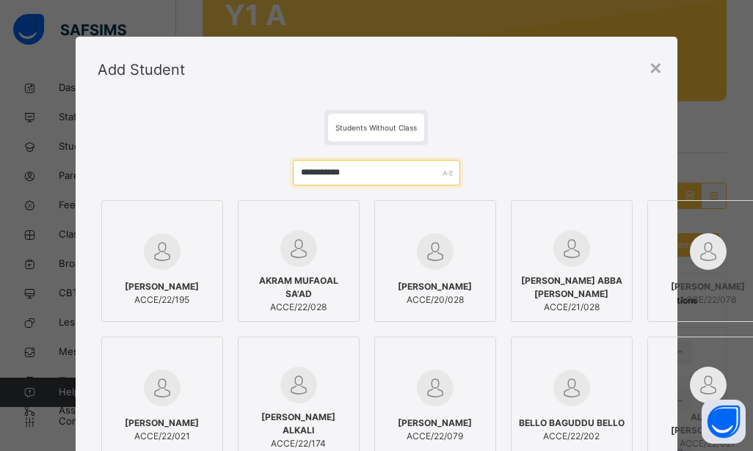
click at [396, 177] on input "**********" at bounding box center [376, 173] width 167 height 26
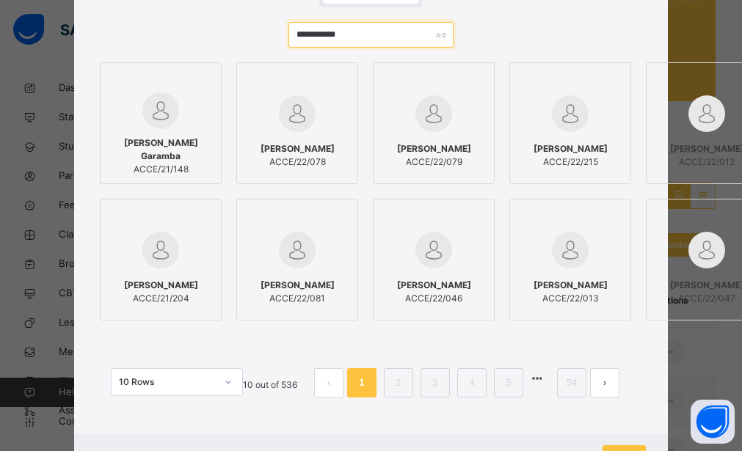
scroll to position [141, 0]
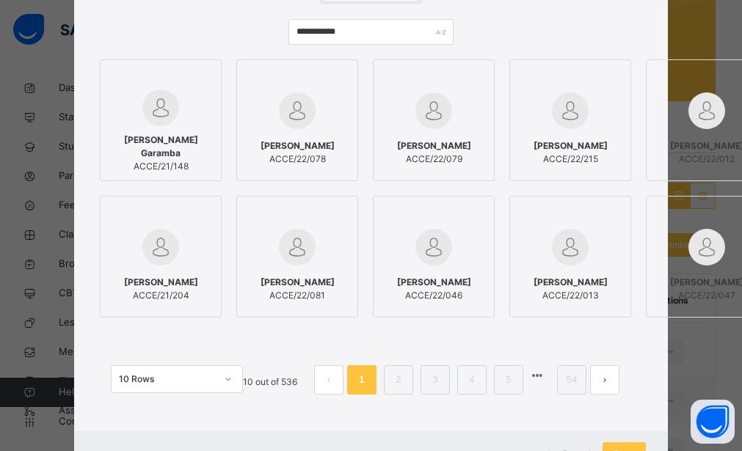
click at [580, 269] on div "MUHAMMAD-JAWWAD IBRAHIM AMINU ACCE/22/013" at bounding box center [571, 289] width 106 height 41
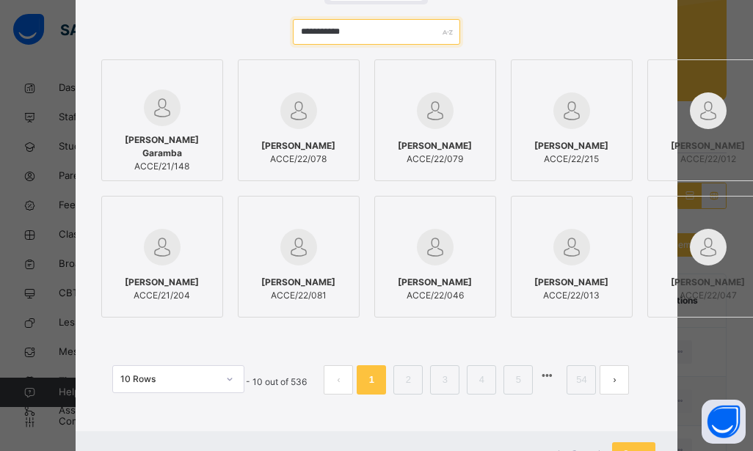
click at [396, 34] on input "**********" at bounding box center [376, 32] width 167 height 26
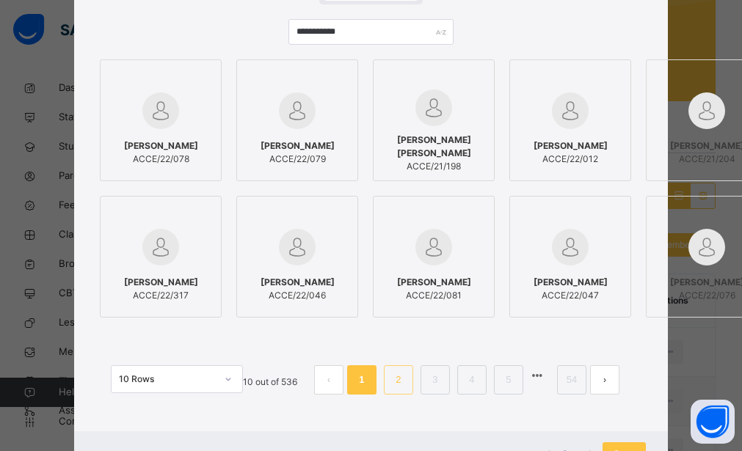
click at [399, 379] on link "2" at bounding box center [398, 380] width 14 height 19
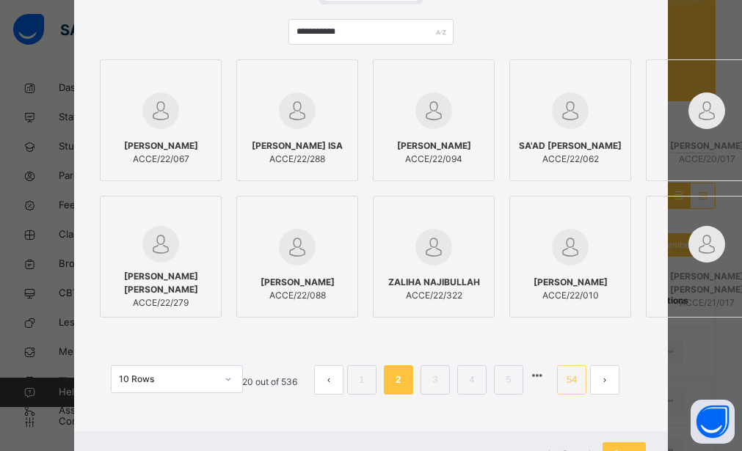
click at [578, 378] on link "54" at bounding box center [571, 380] width 19 height 19
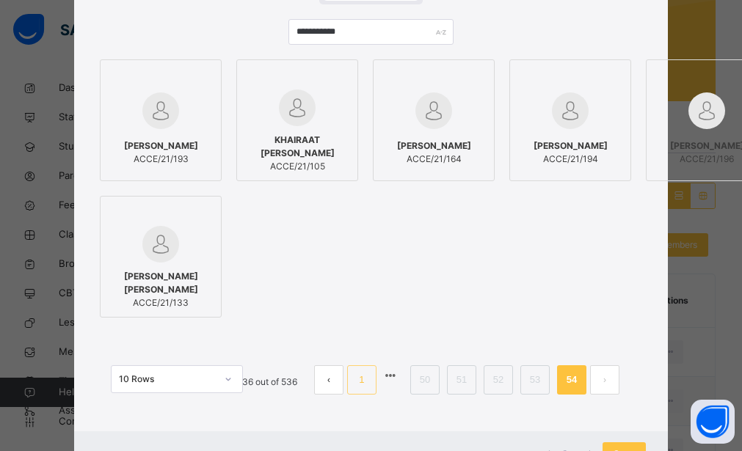
click at [365, 384] on link "1" at bounding box center [362, 380] width 14 height 19
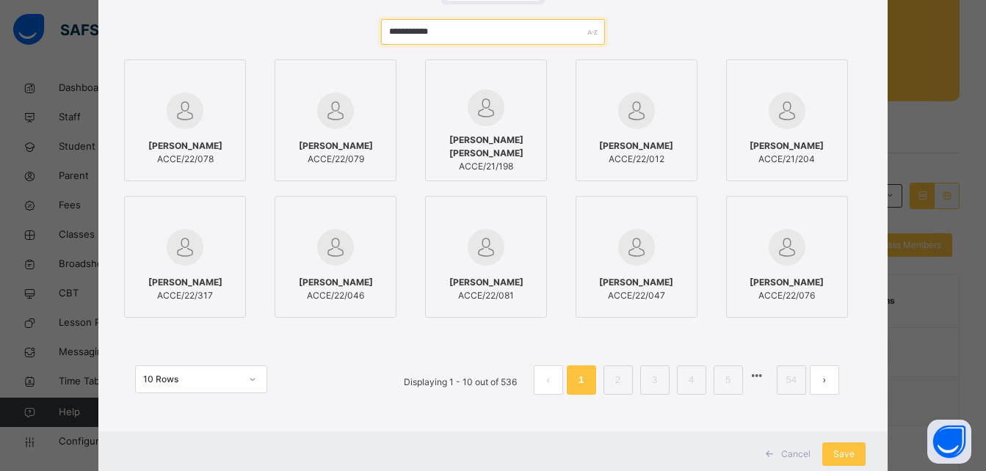
click at [471, 35] on input "**********" at bounding box center [492, 32] width 223 height 26
click at [621, 384] on link "2" at bounding box center [618, 380] width 14 height 19
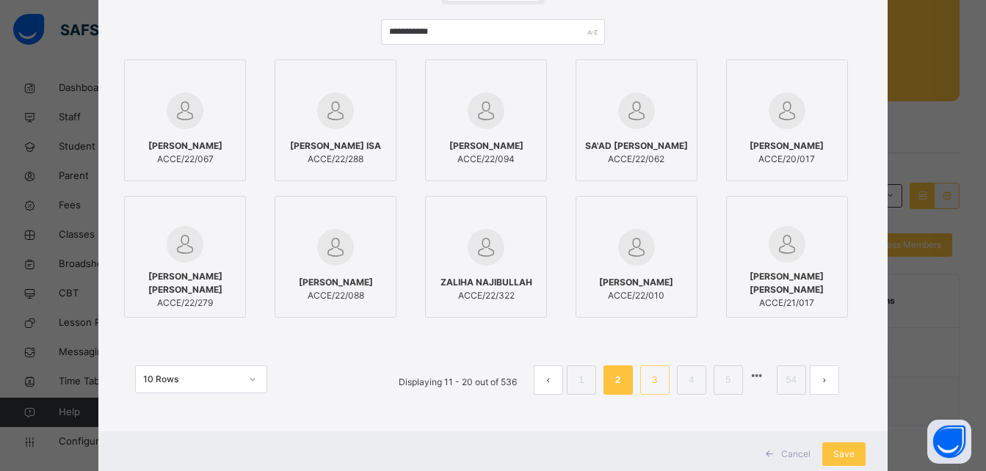
click at [657, 377] on link "3" at bounding box center [654, 380] width 14 height 19
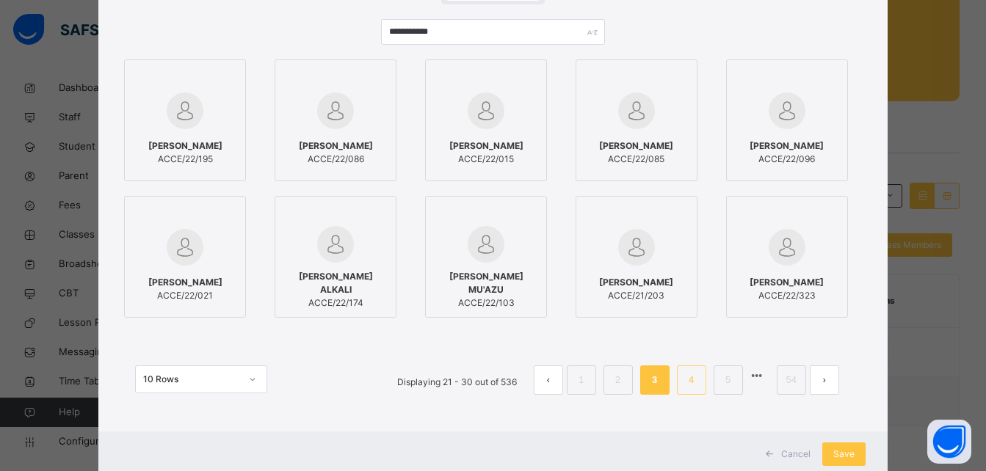
click at [694, 384] on link "4" at bounding box center [691, 380] width 14 height 19
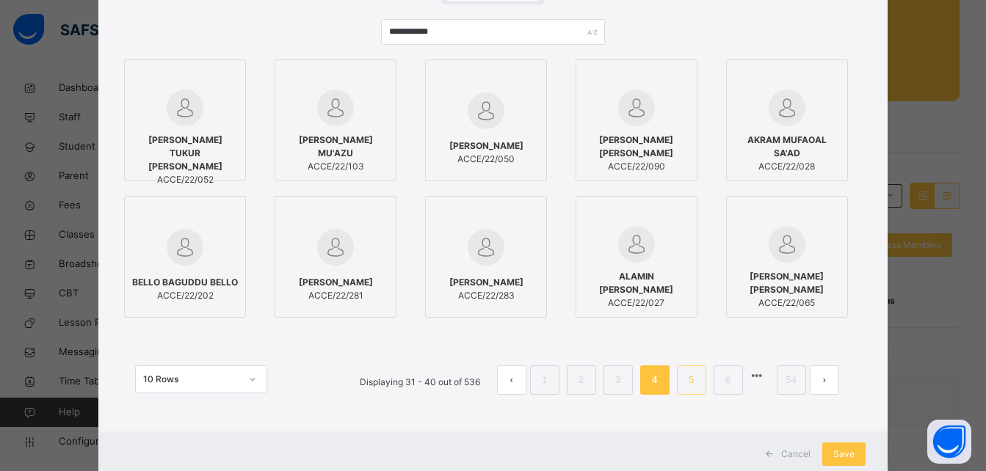
click at [697, 380] on link "5" at bounding box center [691, 380] width 14 height 19
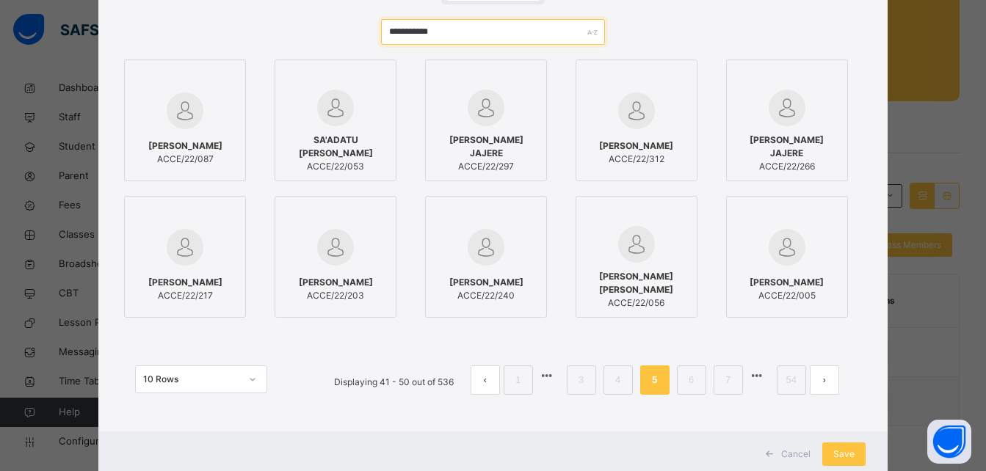
click at [474, 35] on input "**********" at bounding box center [492, 32] width 223 height 26
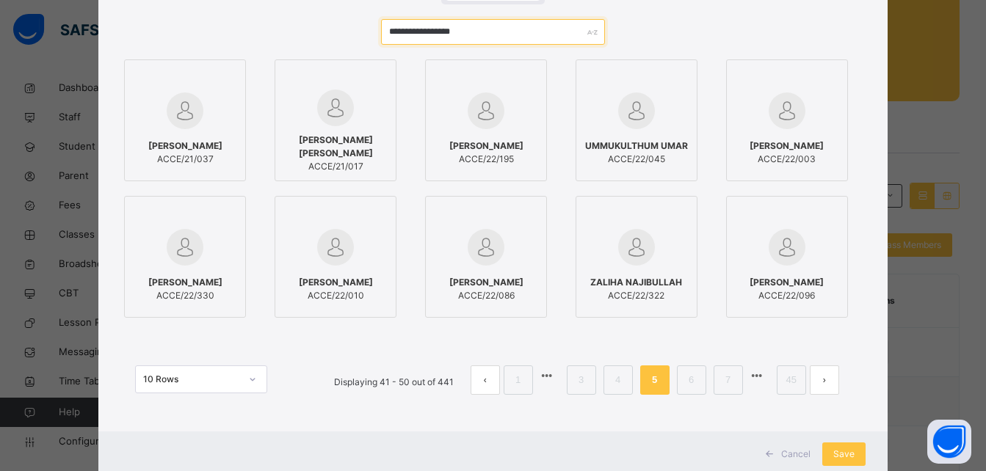
click at [504, 25] on input "**********" at bounding box center [492, 32] width 223 height 26
click at [444, 29] on input "**********" at bounding box center [492, 32] width 223 height 26
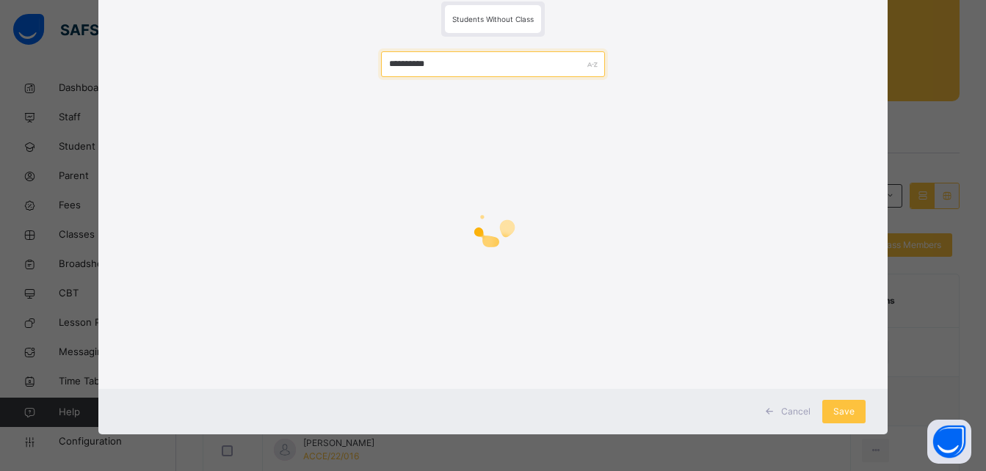
scroll to position [87, 0]
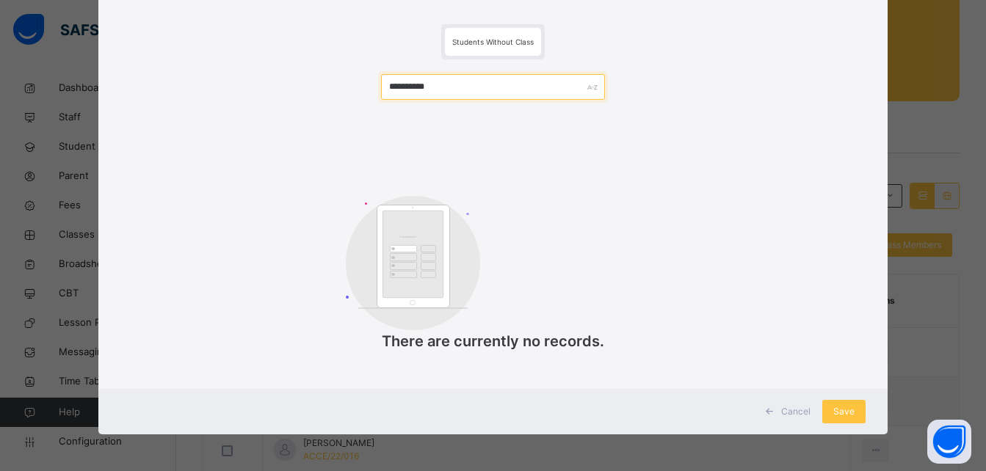
click at [503, 86] on input "**********" at bounding box center [492, 87] width 223 height 26
type input "*"
type input "****"
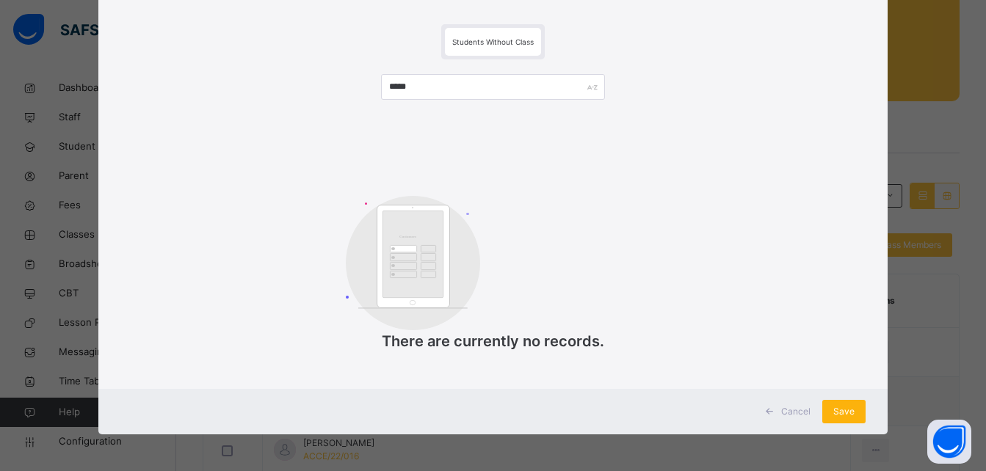
click at [838, 410] on span "Save" at bounding box center [843, 411] width 21 height 13
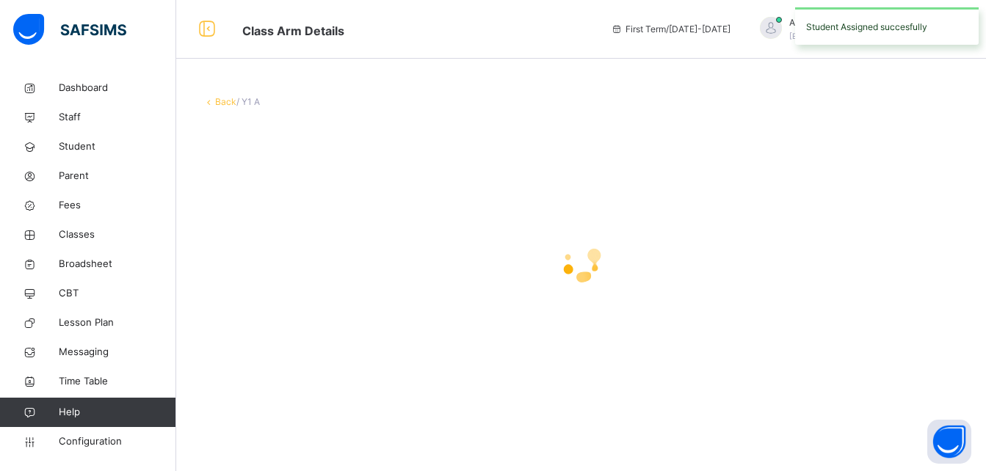
scroll to position [0, 0]
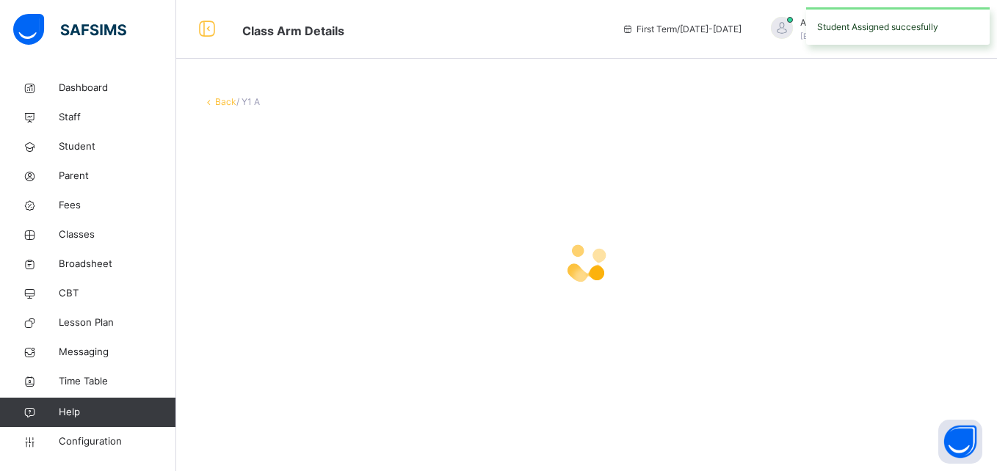
click at [838, 410] on div "Back / Y1 A" at bounding box center [586, 248] width 821 height 351
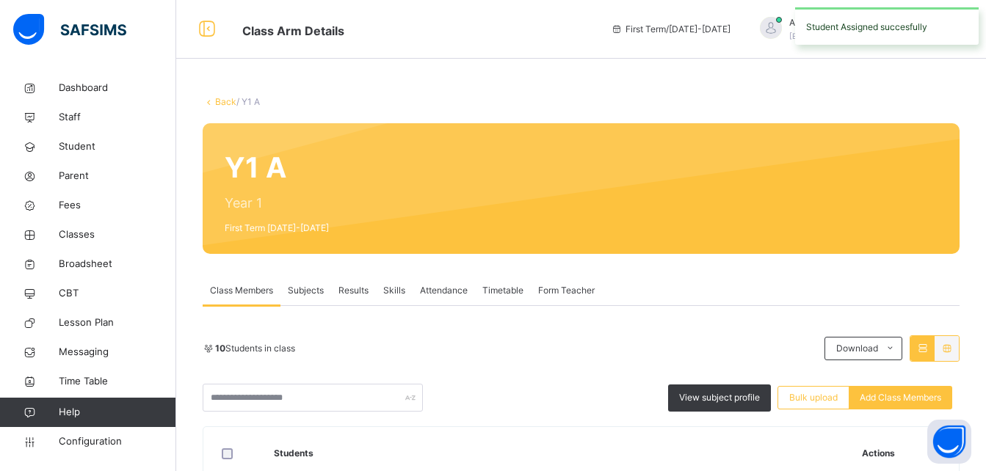
click at [838, 410] on div "View subject profile Bulk upload Add Class Members" at bounding box center [581, 398] width 757 height 28
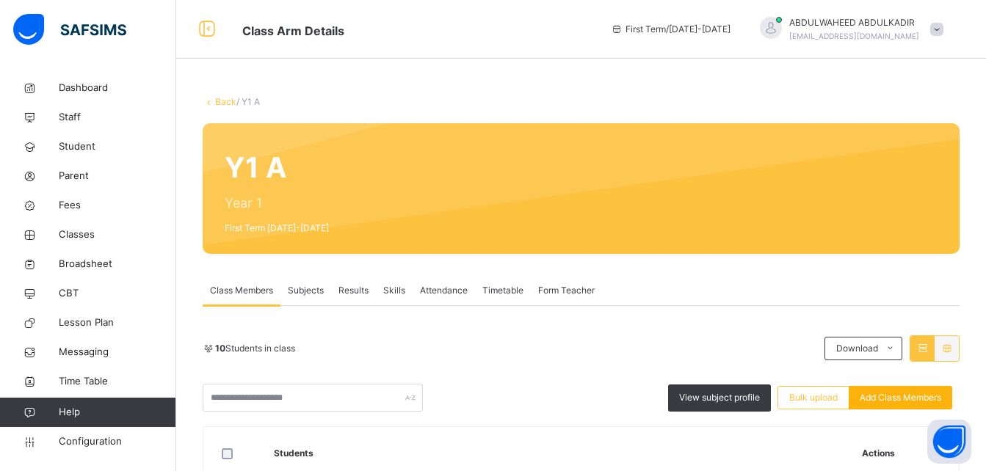
click at [884, 398] on span "Add Class Members" at bounding box center [900, 397] width 81 height 13
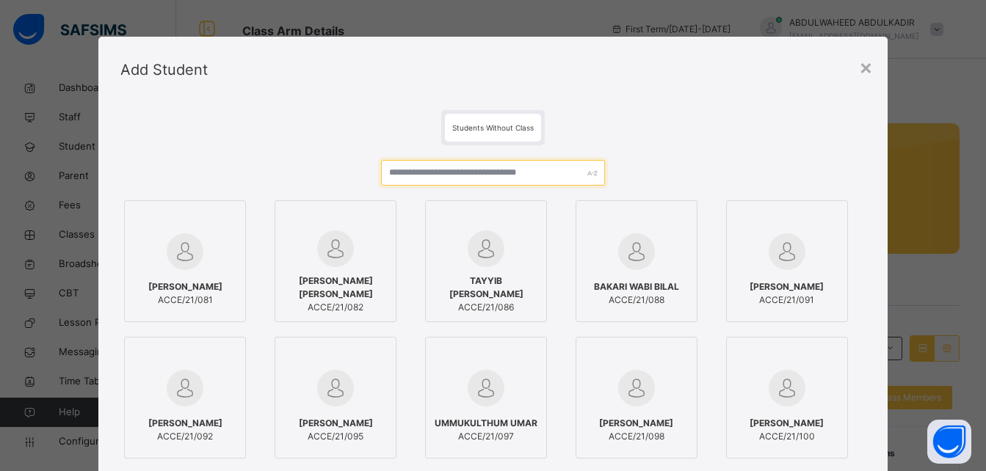
click at [507, 172] on input "text" at bounding box center [492, 173] width 223 height 26
type input "*"
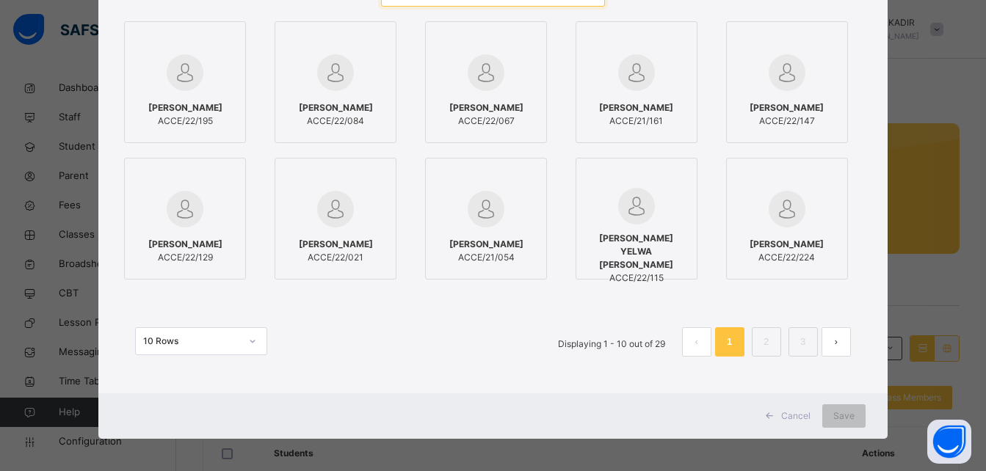
scroll to position [184, 0]
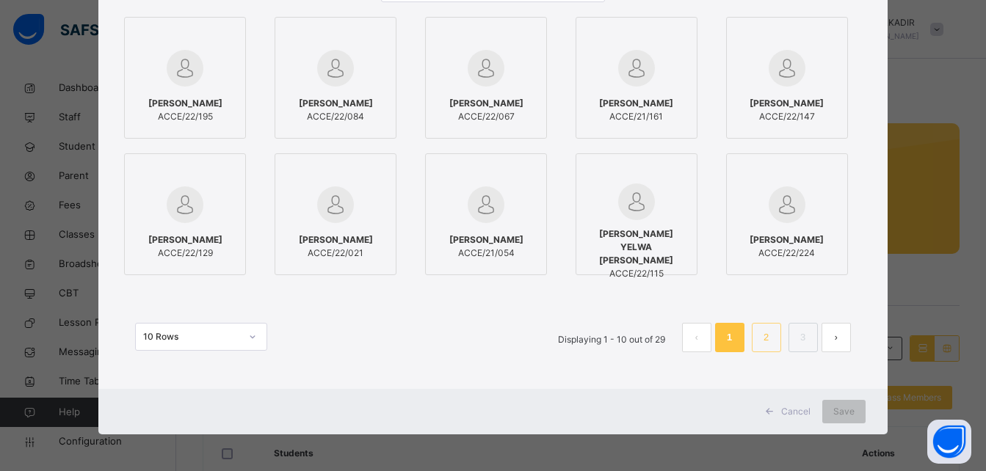
click at [762, 344] on link "2" at bounding box center [766, 337] width 14 height 19
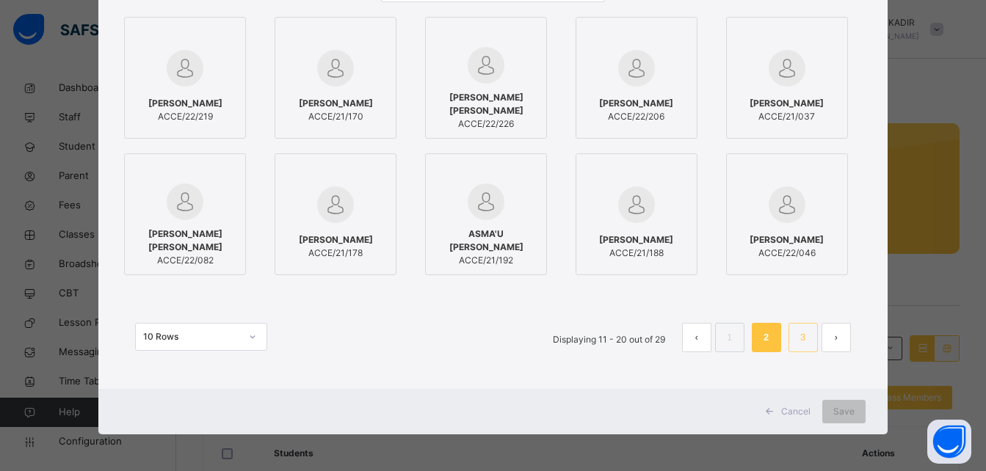
click at [795, 338] on li "3" at bounding box center [802, 337] width 29 height 29
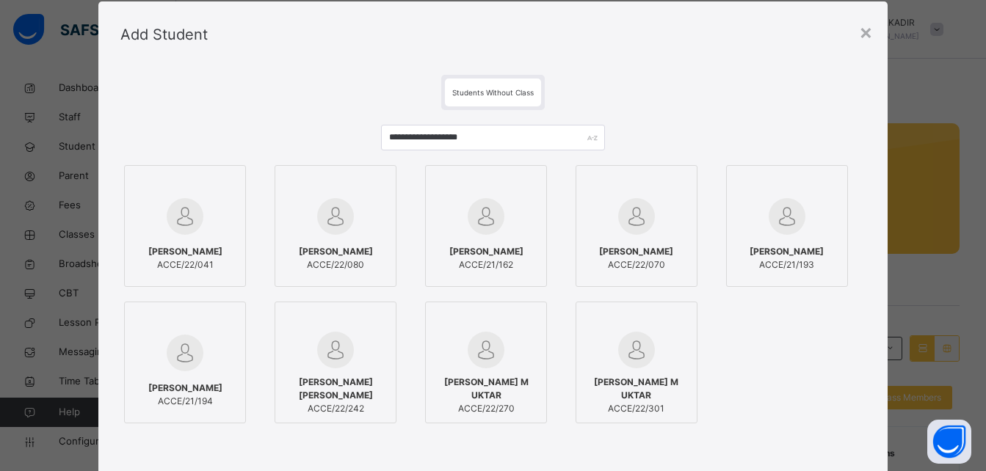
scroll to position [0, 0]
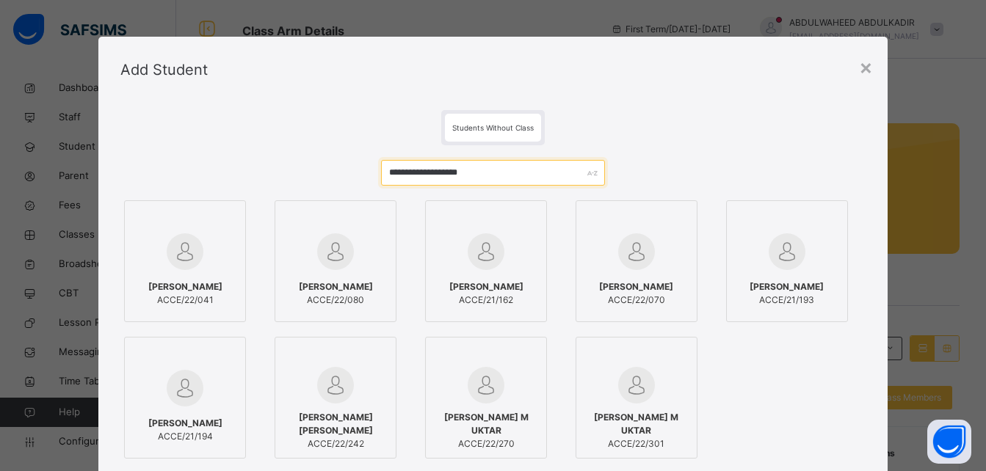
click at [518, 177] on input "**********" at bounding box center [492, 173] width 223 height 26
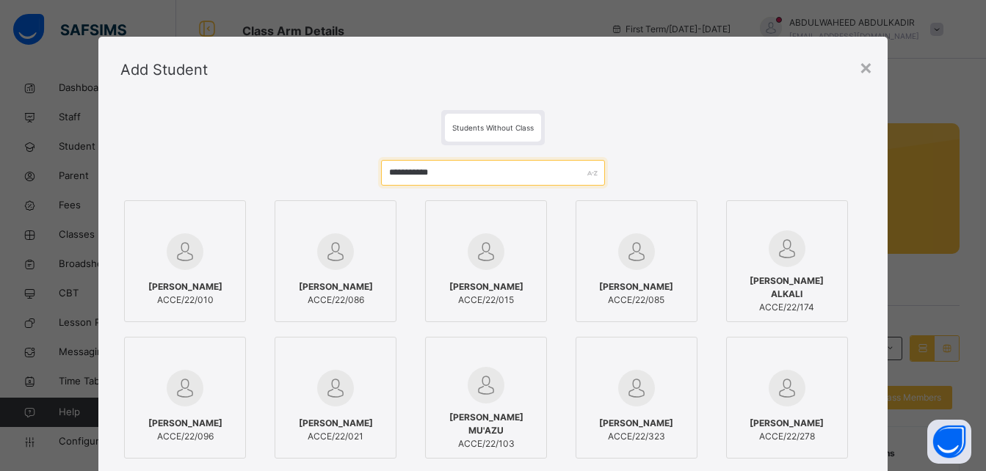
scroll to position [184, 0]
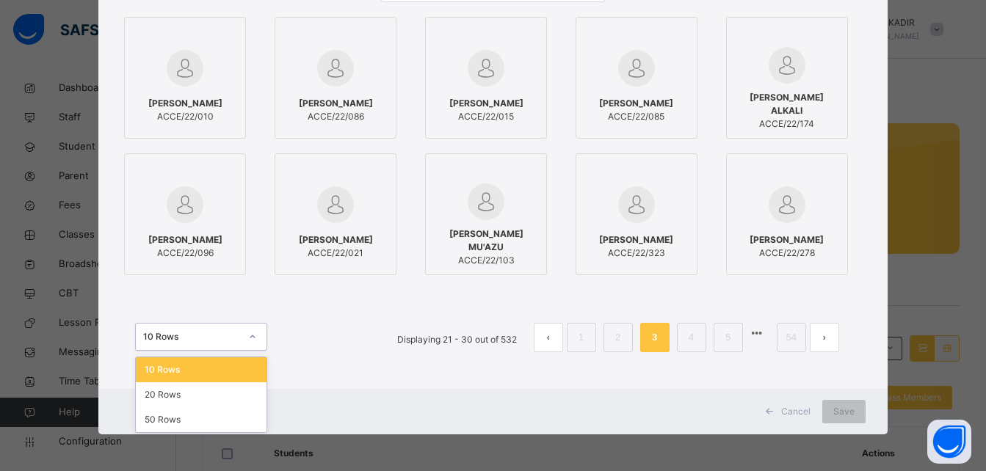
click at [248, 338] on icon at bounding box center [252, 337] width 9 height 15
click at [162, 416] on div "50 Rows" at bounding box center [201, 419] width 131 height 25
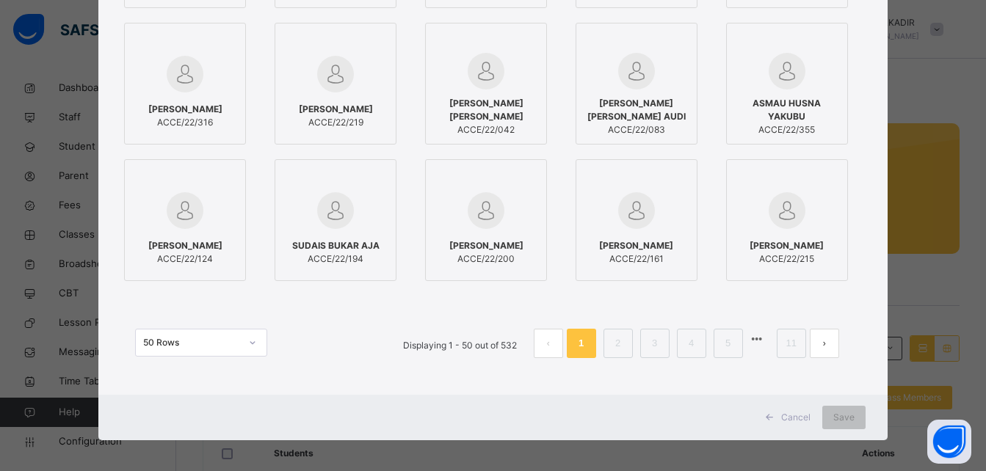
scroll to position [1276, 0]
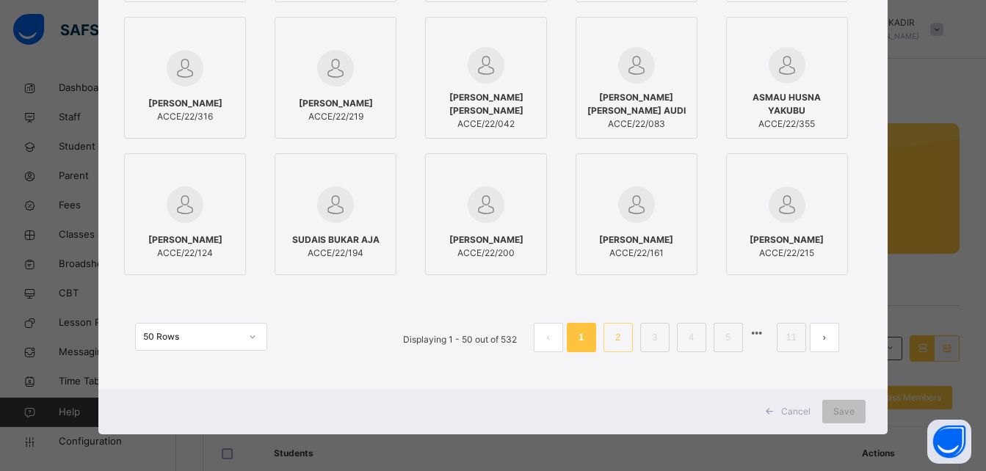
click at [613, 337] on link "2" at bounding box center [618, 337] width 14 height 19
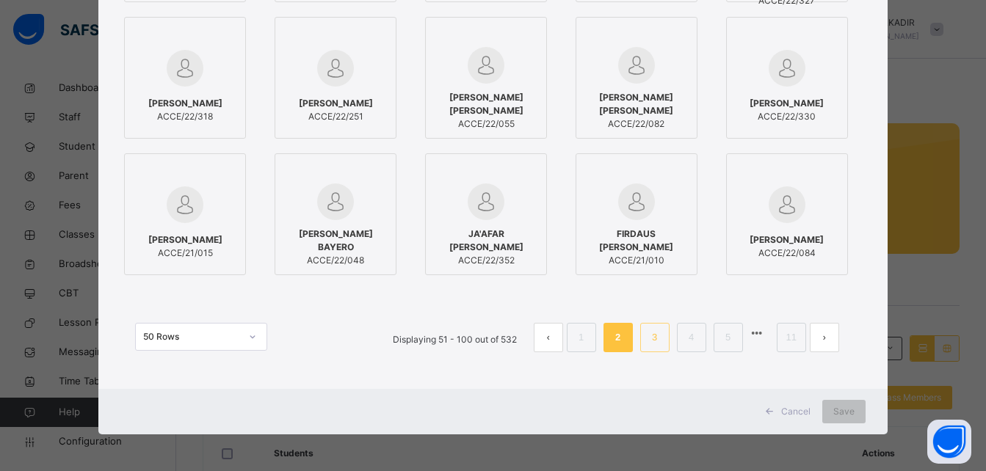
click at [656, 340] on link "3" at bounding box center [654, 337] width 14 height 19
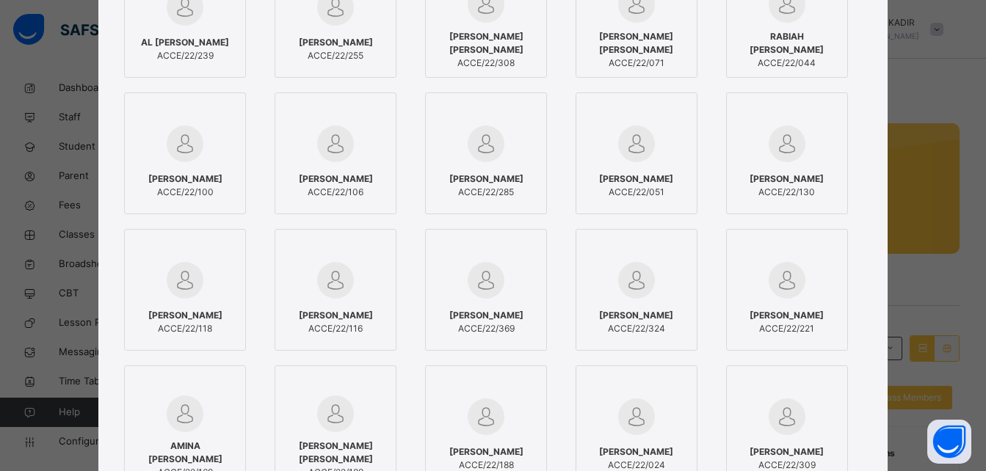
scroll to position [0, 0]
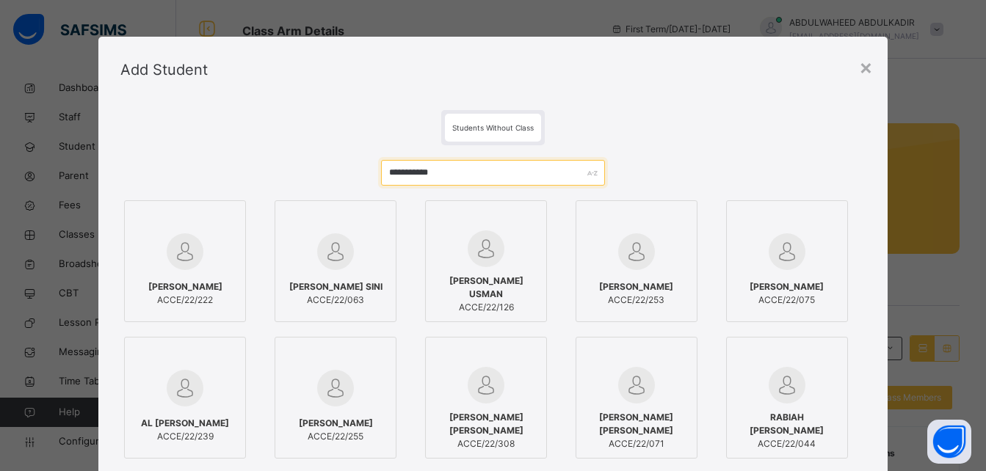
click at [425, 172] on input "**********" at bounding box center [492, 173] width 223 height 26
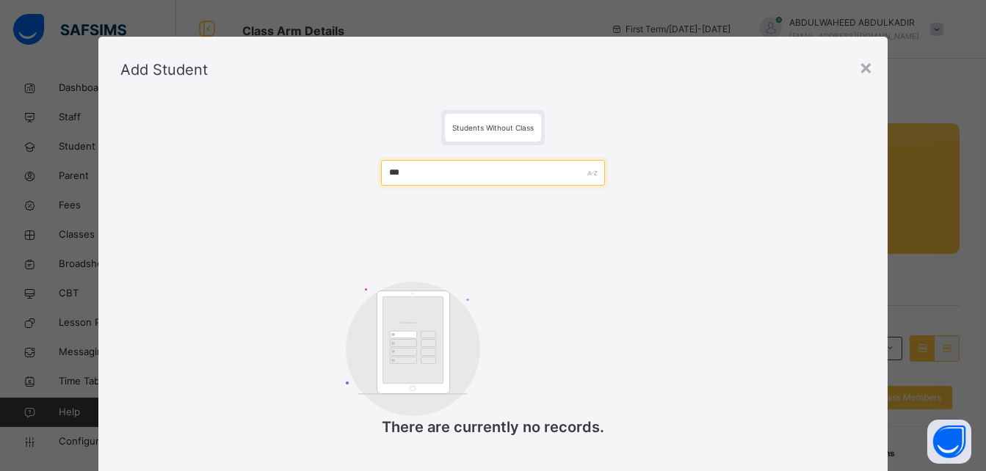
click at [409, 169] on input "***" at bounding box center [492, 173] width 223 height 26
click at [870, 65] on div "×" at bounding box center [866, 66] width 14 height 31
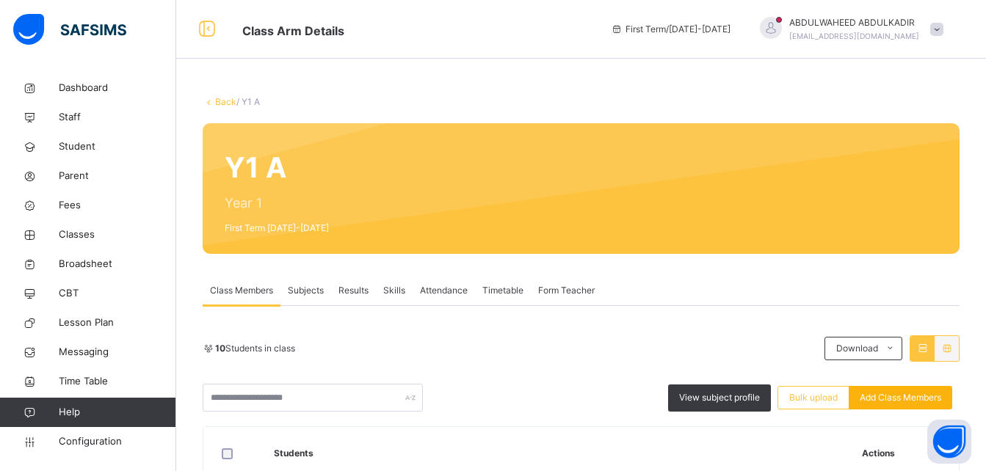
click at [922, 396] on span "Add Class Members" at bounding box center [900, 397] width 81 height 13
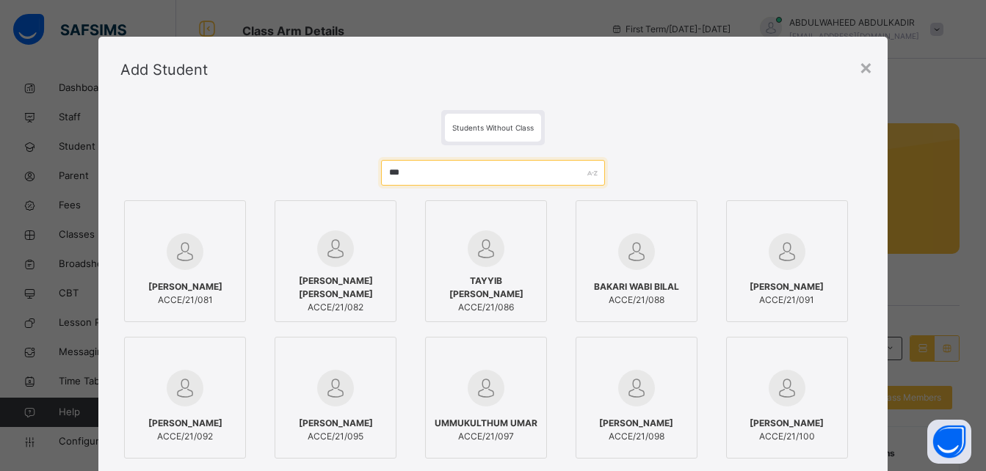
click at [430, 175] on input "***" at bounding box center [492, 173] width 223 height 26
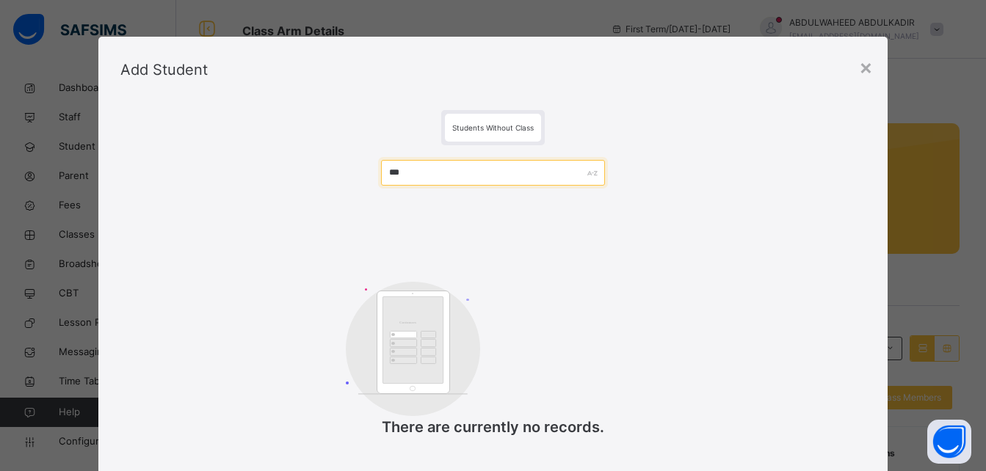
click at [515, 168] on input "***" at bounding box center [492, 173] width 223 height 26
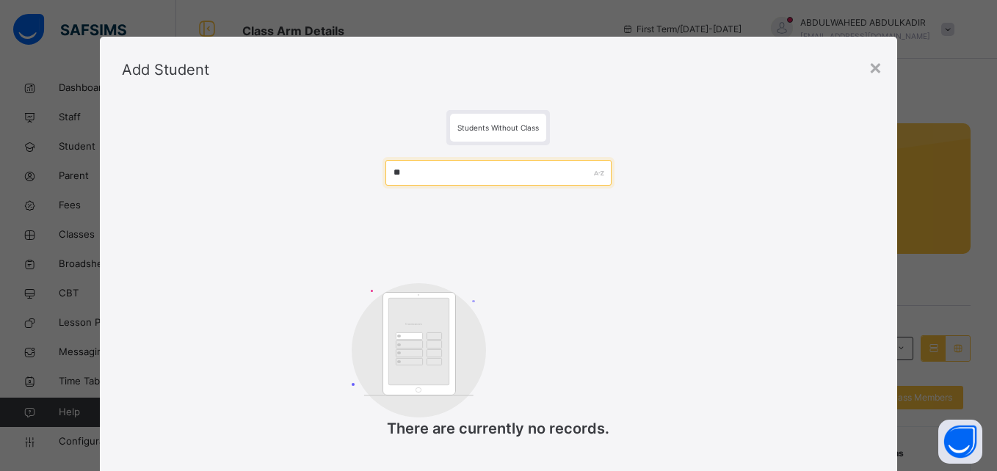
type input "*"
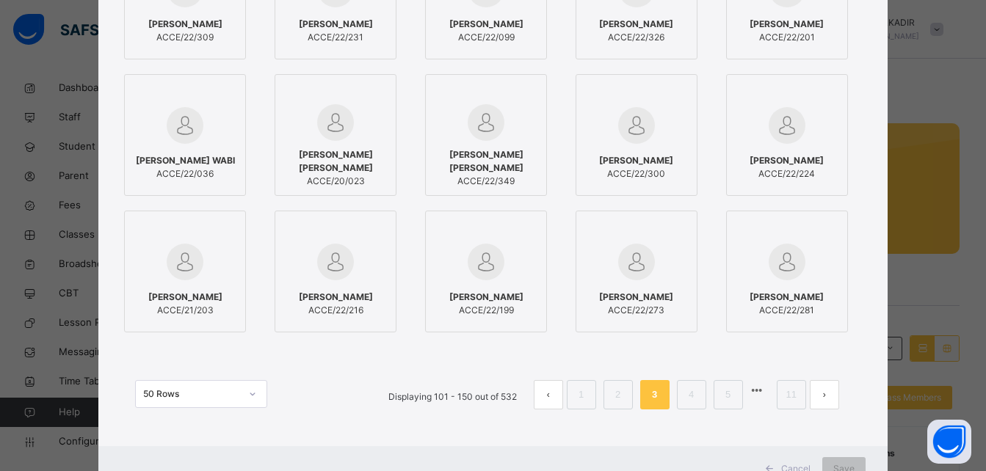
scroll to position [1222, 0]
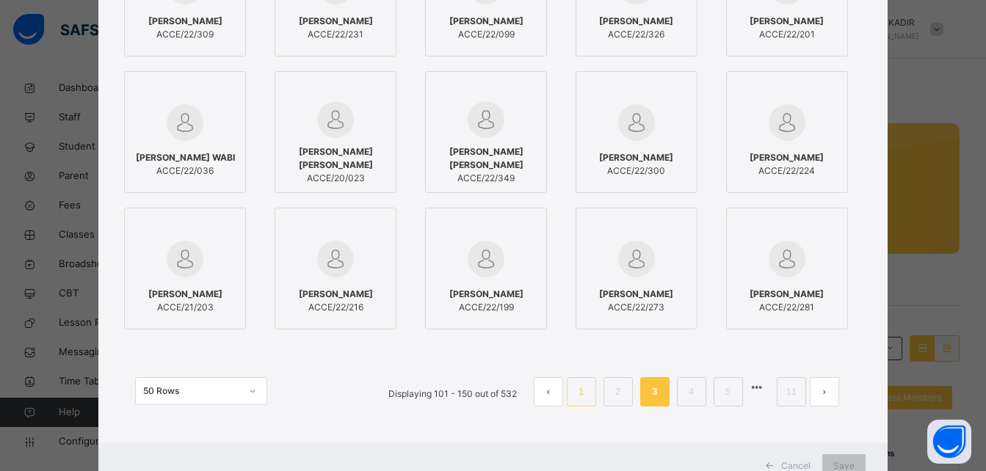
click at [584, 393] on link "1" at bounding box center [581, 391] width 14 height 19
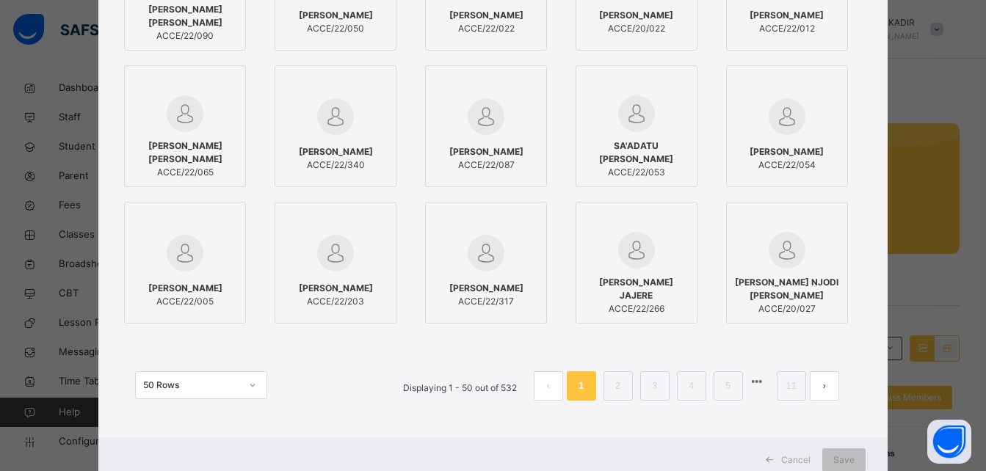
scroll to position [1276, 0]
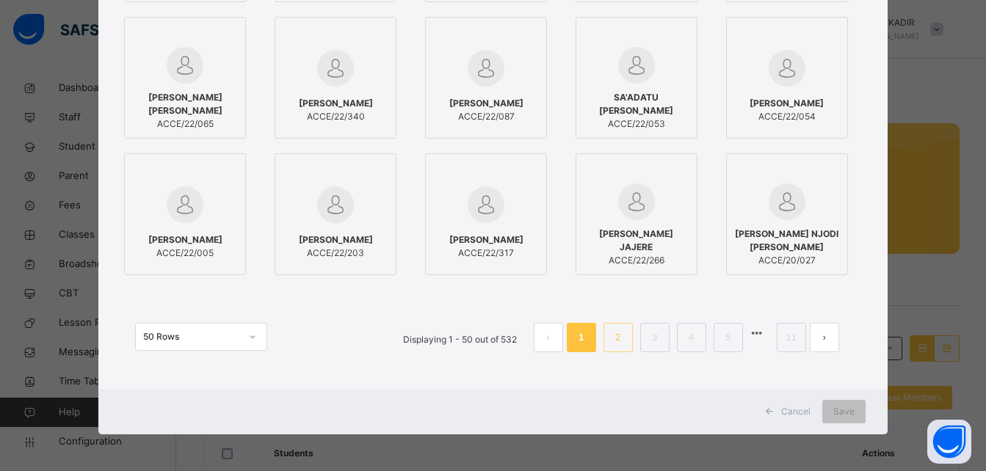
click at [612, 335] on link "2" at bounding box center [618, 337] width 14 height 19
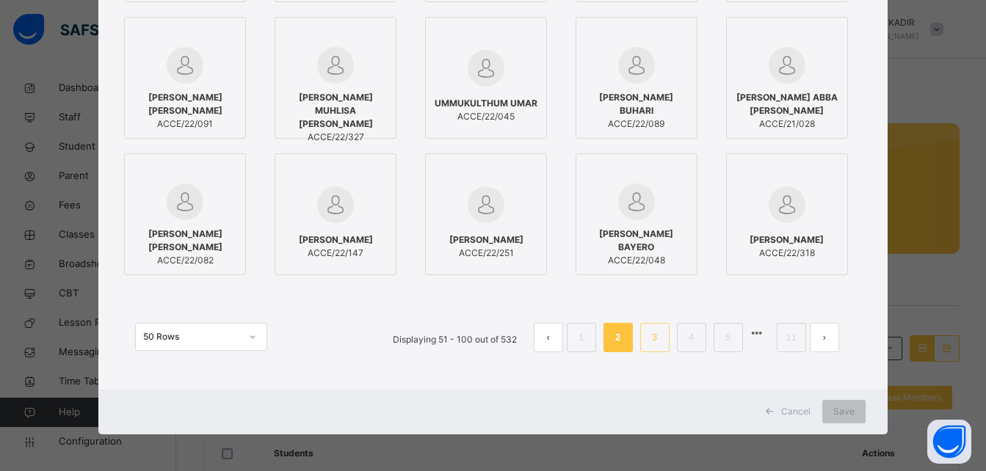
click at [656, 338] on link "3" at bounding box center [654, 337] width 14 height 19
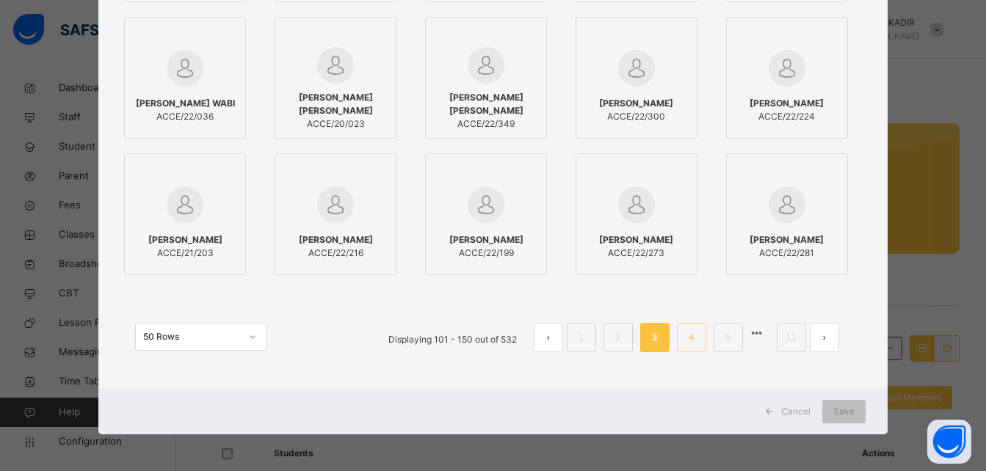
click at [695, 340] on link "4" at bounding box center [691, 337] width 14 height 19
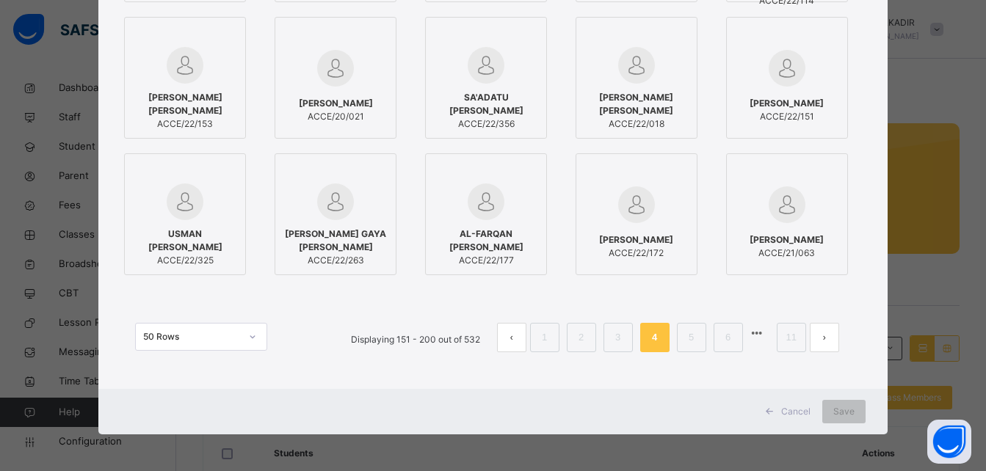
click at [562, 297] on div "50 Rows Displaying 151 - 200 out of 532 1 2 3 4 5 6 11" at bounding box center [492, 330] width 744 height 73
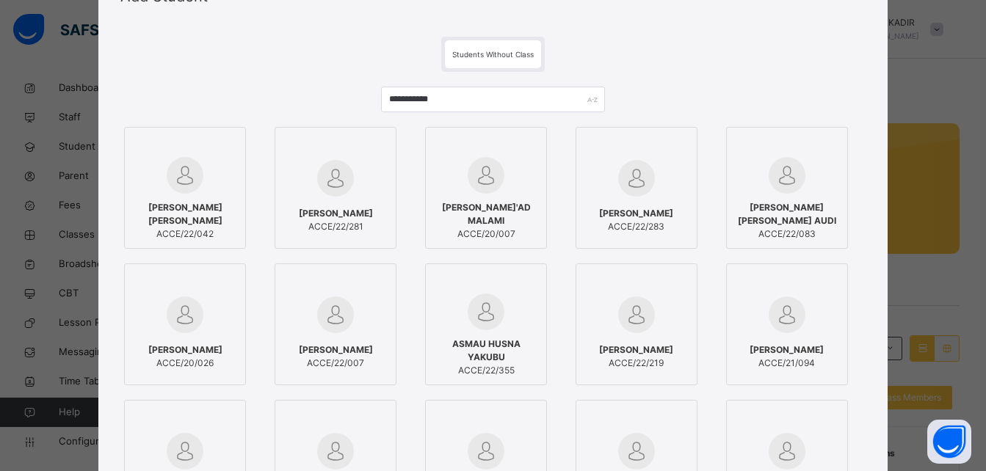
scroll to position [30, 0]
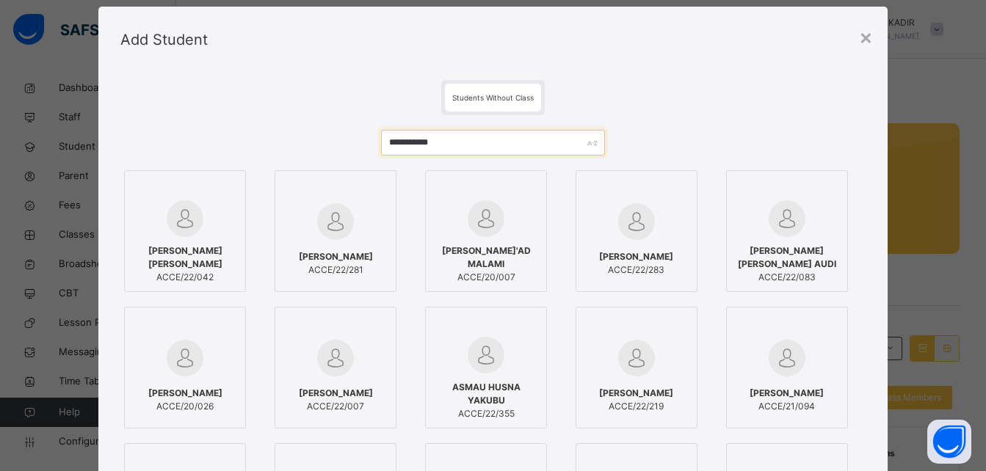
click at [522, 150] on input "**********" at bounding box center [492, 143] width 223 height 26
type input "*"
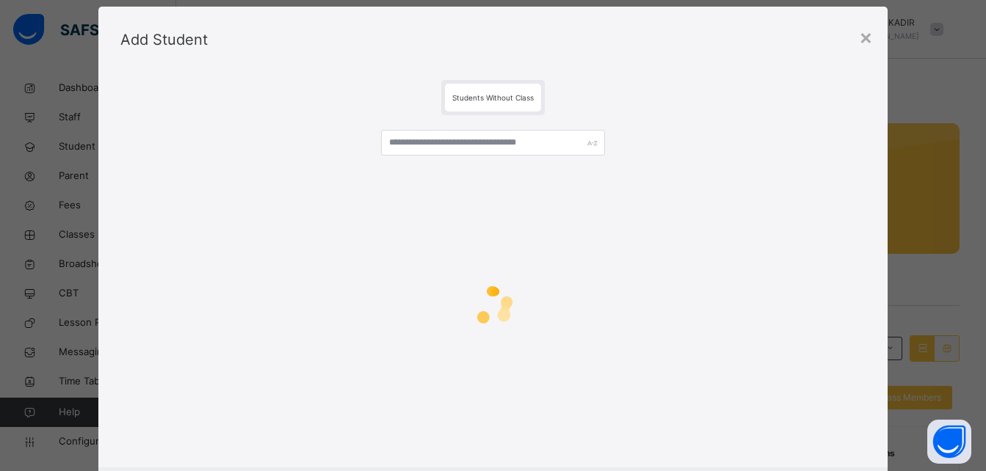
click at [509, 95] on span "Students Without Class" at bounding box center [492, 97] width 81 height 9
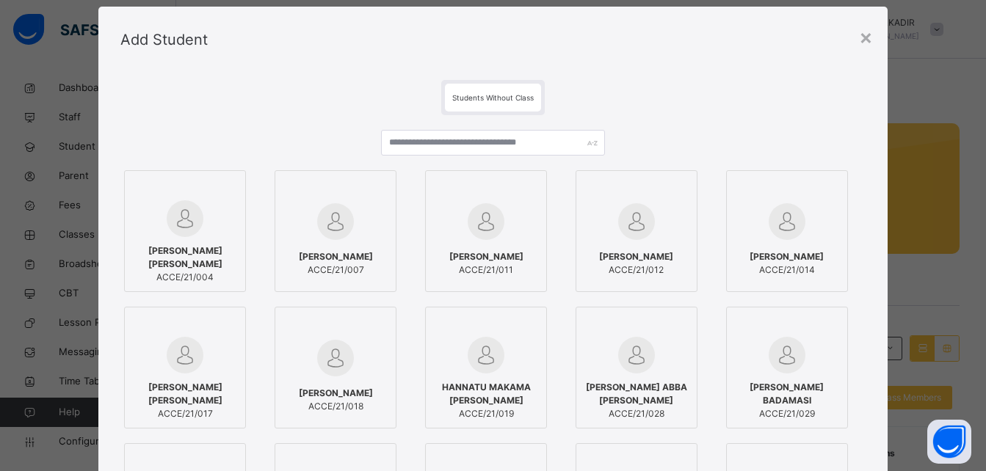
click at [509, 95] on span "Students Without Class" at bounding box center [492, 97] width 81 height 9
click at [471, 142] on input "text" at bounding box center [492, 143] width 223 height 26
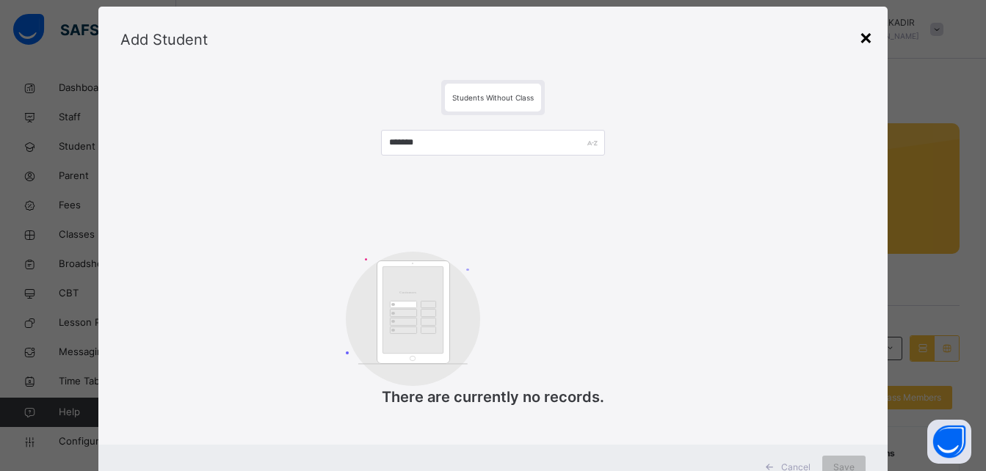
click at [863, 38] on div "×" at bounding box center [866, 36] width 14 height 31
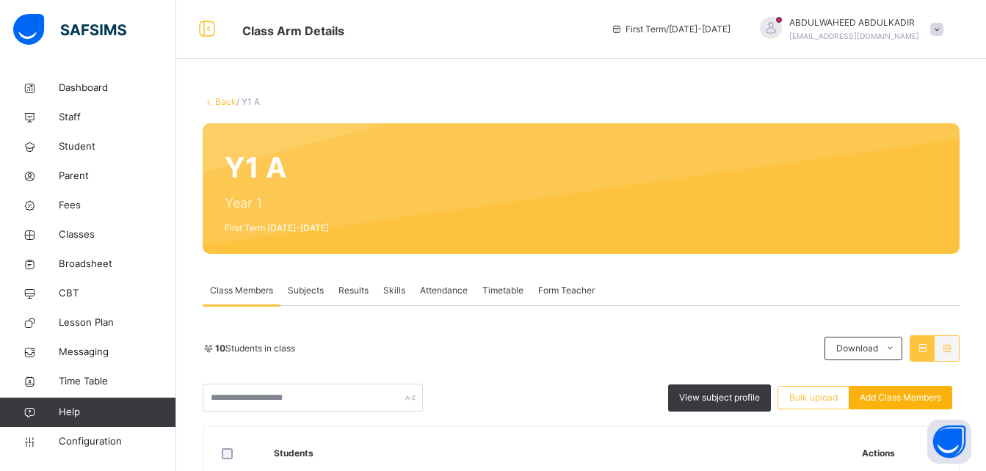
click at [892, 398] on span "Add Class Members" at bounding box center [900, 397] width 81 height 13
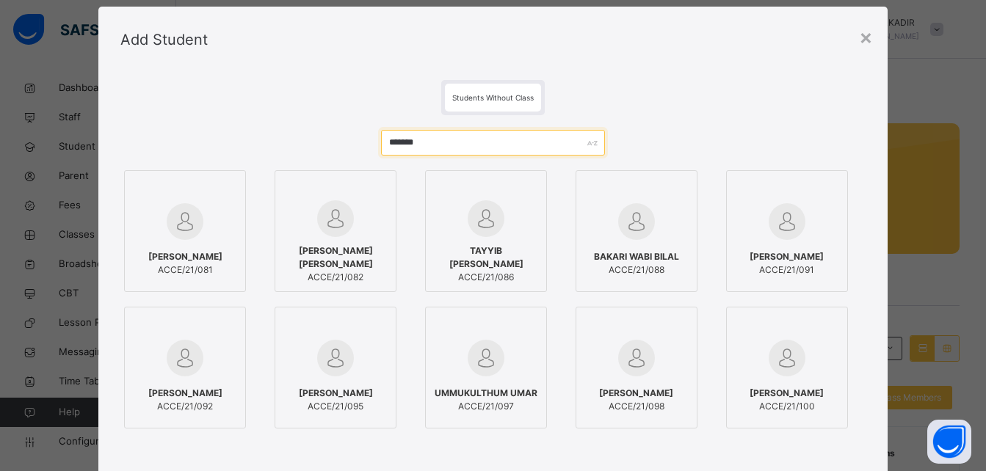
click at [464, 141] on input "*******" at bounding box center [492, 143] width 223 height 26
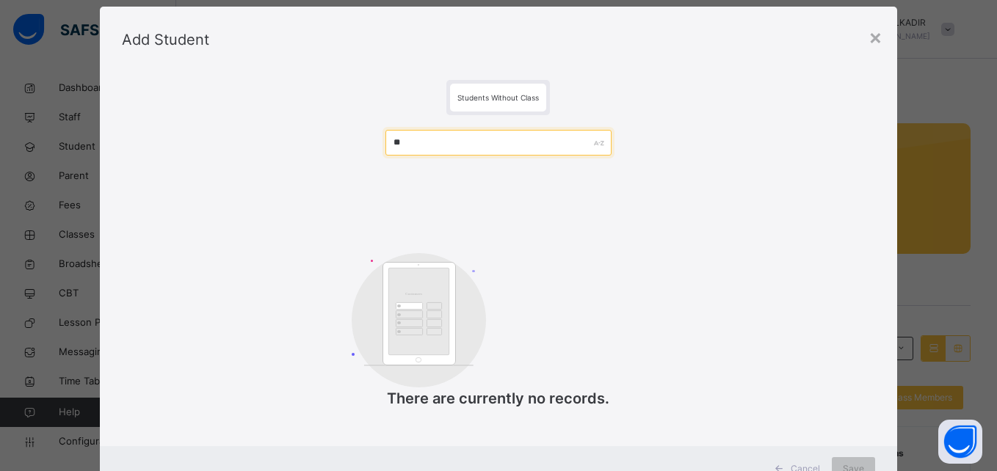
type input "*"
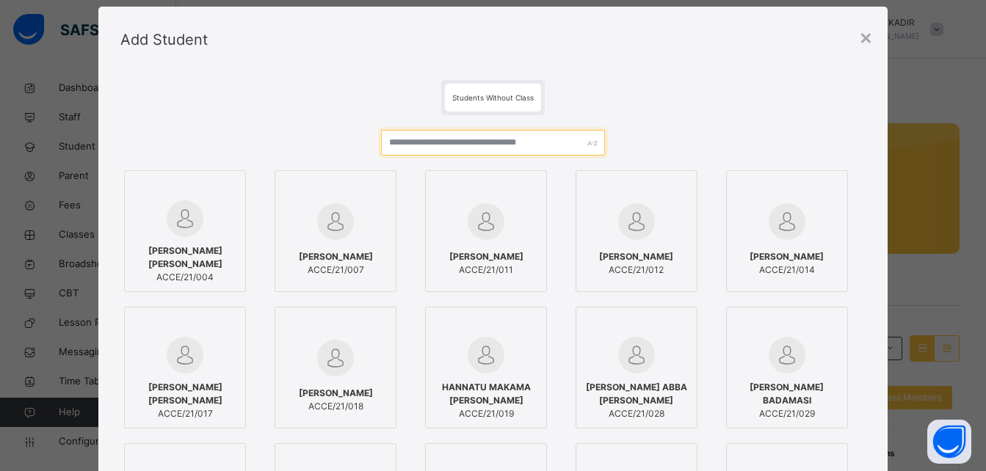
click at [452, 145] on input "text" at bounding box center [492, 143] width 223 height 26
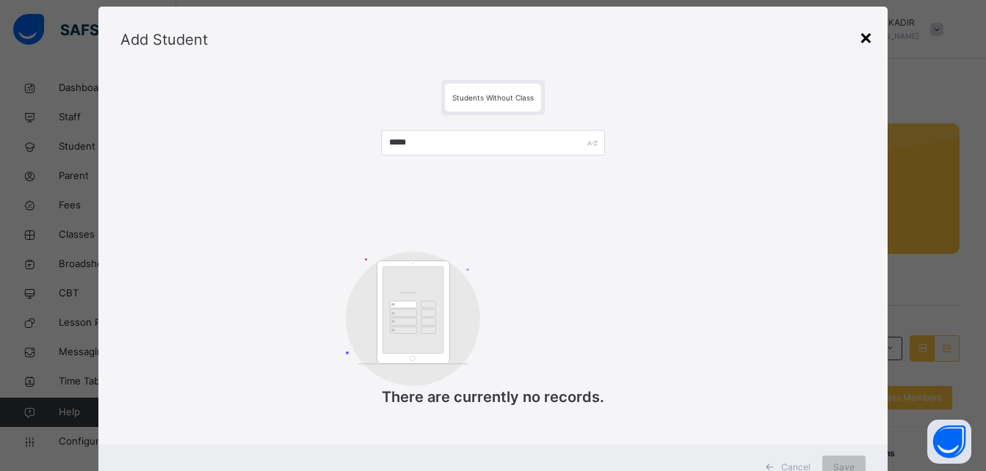
click at [871, 24] on div "×" at bounding box center [866, 36] width 14 height 31
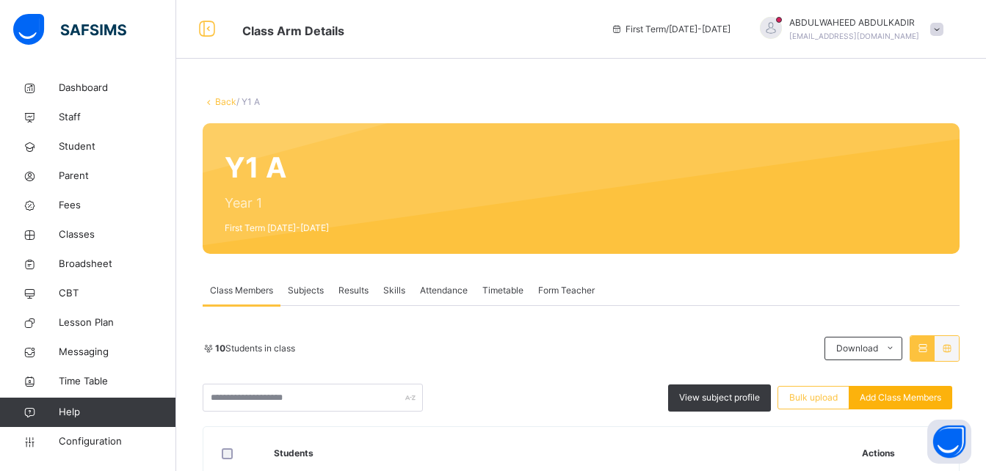
click at [912, 395] on span "Add Class Members" at bounding box center [900, 397] width 81 height 13
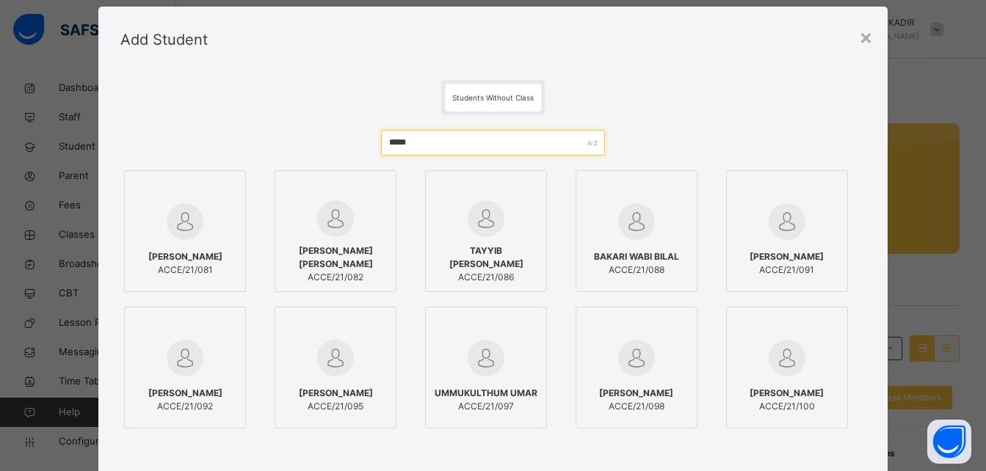
click at [436, 150] on input "*****" at bounding box center [492, 143] width 223 height 26
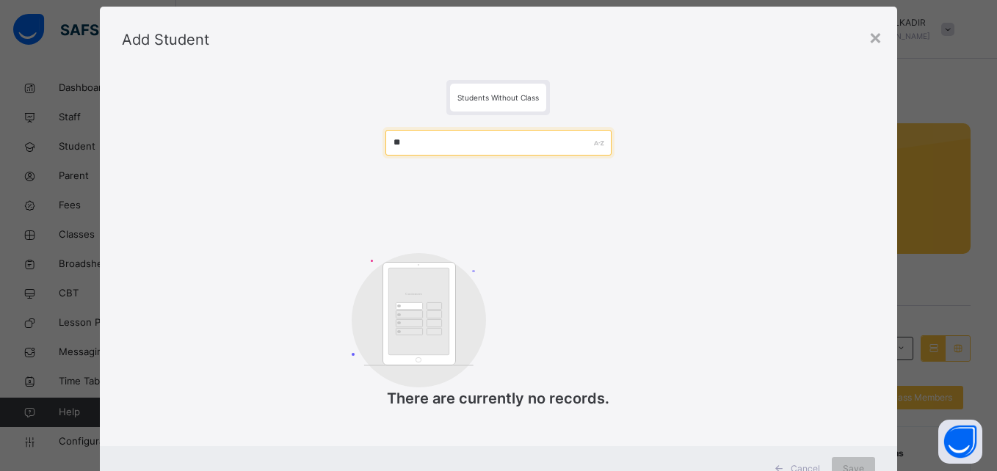
type input "*"
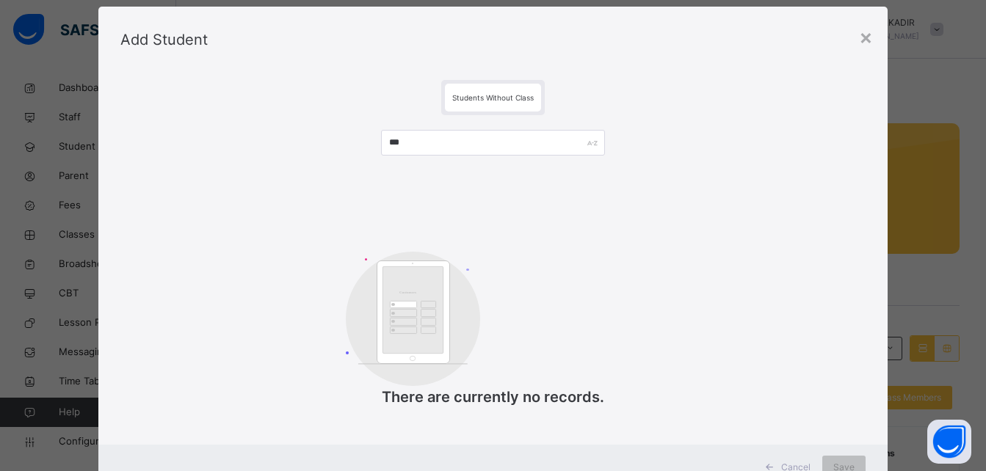
click at [487, 97] on span "Students Without Class" at bounding box center [492, 97] width 81 height 9
click at [860, 37] on div "×" at bounding box center [866, 36] width 14 height 31
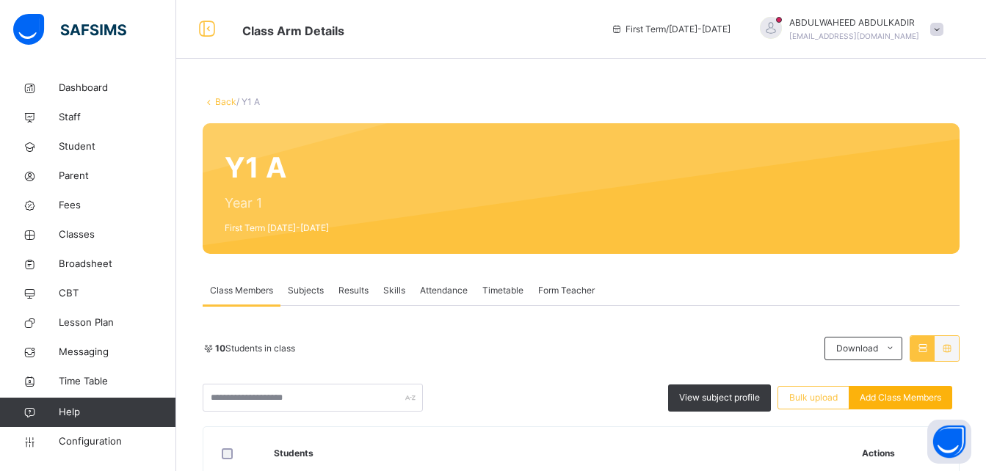
click at [918, 392] on span "Add Class Members" at bounding box center [900, 397] width 81 height 13
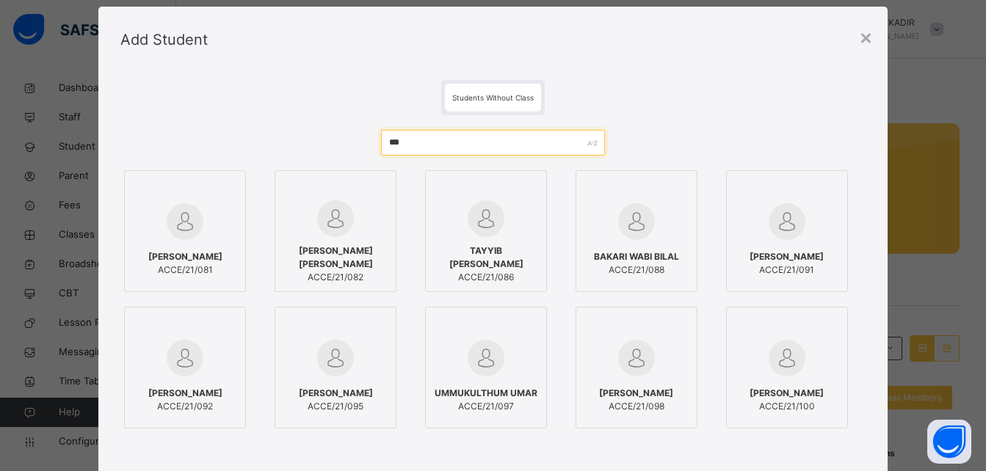
click at [428, 150] on input "***" at bounding box center [492, 143] width 223 height 26
type input "*"
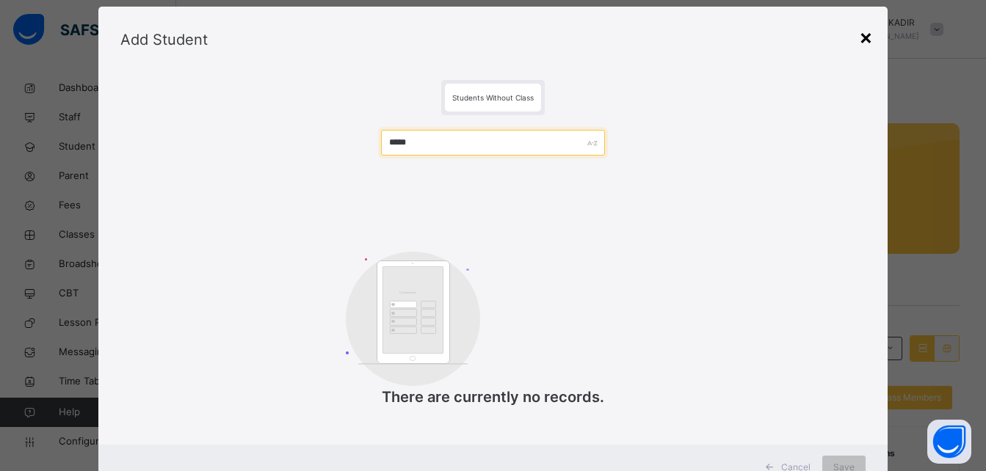
type input "*****"
click at [862, 43] on div "×" at bounding box center [866, 36] width 14 height 31
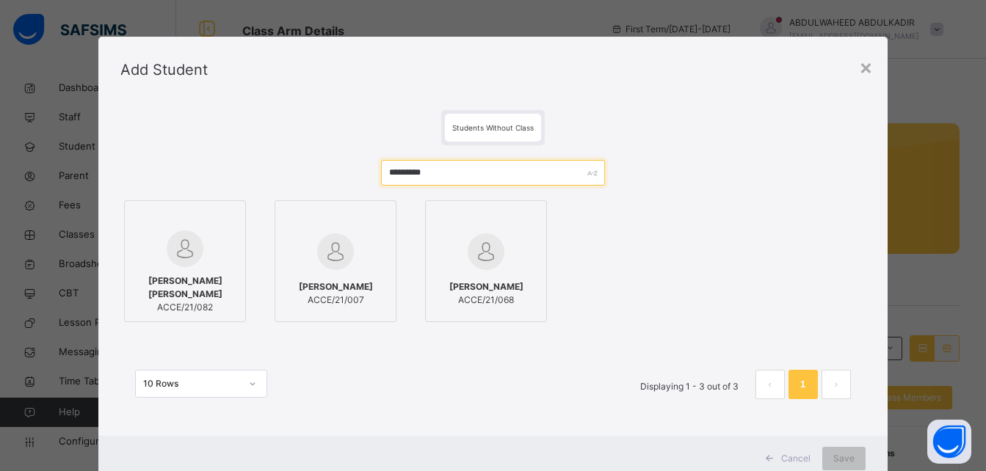
click at [490, 175] on input "*********" at bounding box center [492, 173] width 223 height 26
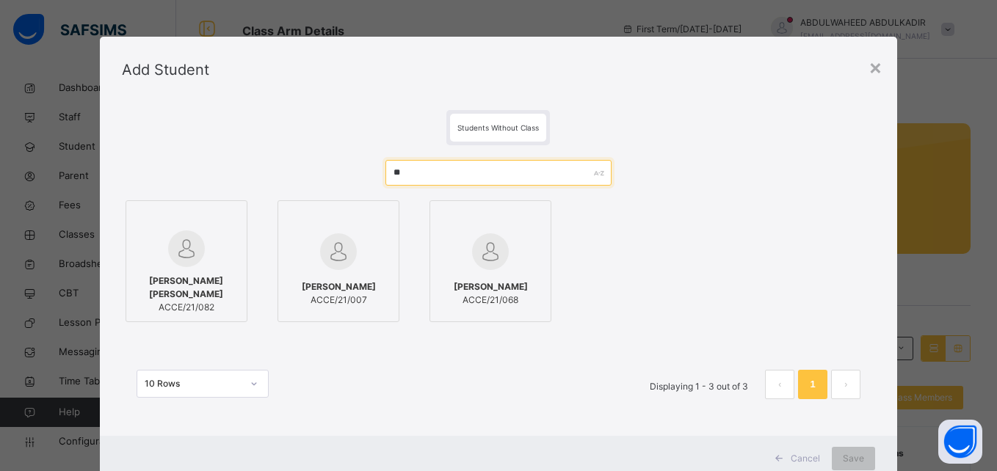
type input "*"
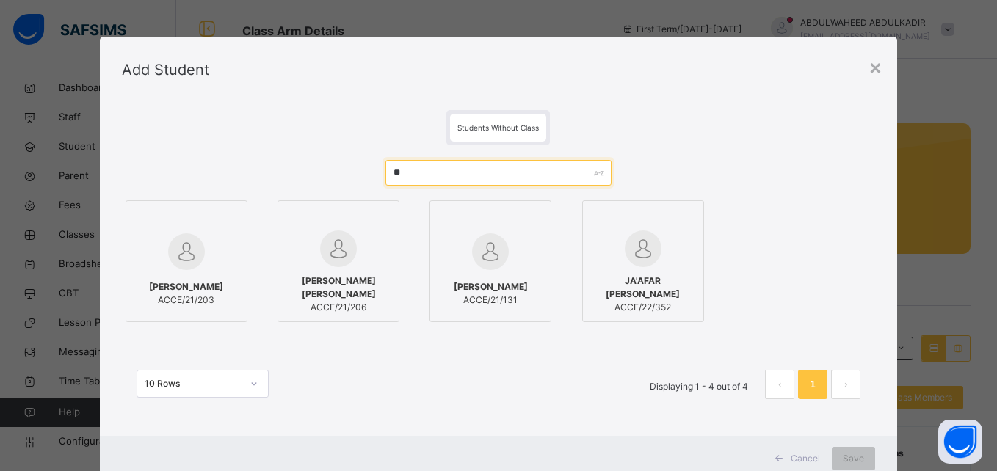
type input "*"
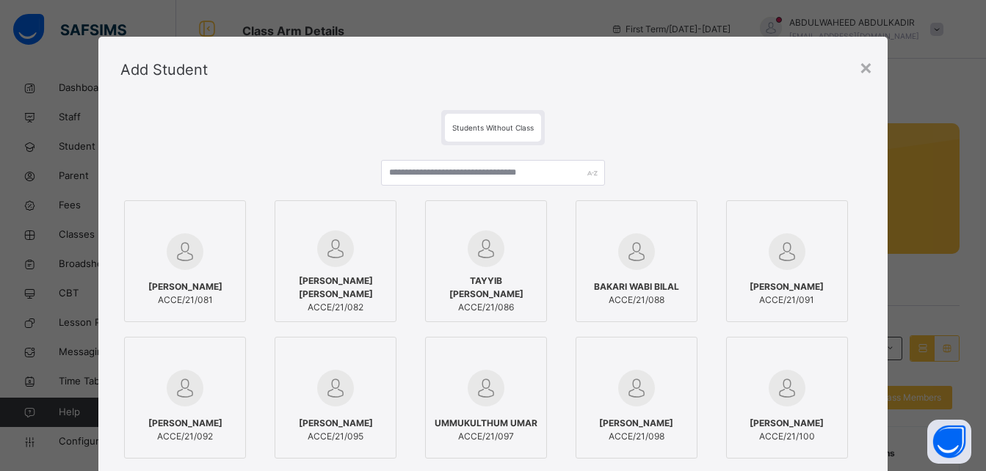
click at [498, 128] on span "Students Without Class" at bounding box center [492, 127] width 81 height 9
click at [480, 117] on div "Students Without Class" at bounding box center [493, 128] width 96 height 28
click at [475, 180] on input "text" at bounding box center [492, 173] width 223 height 26
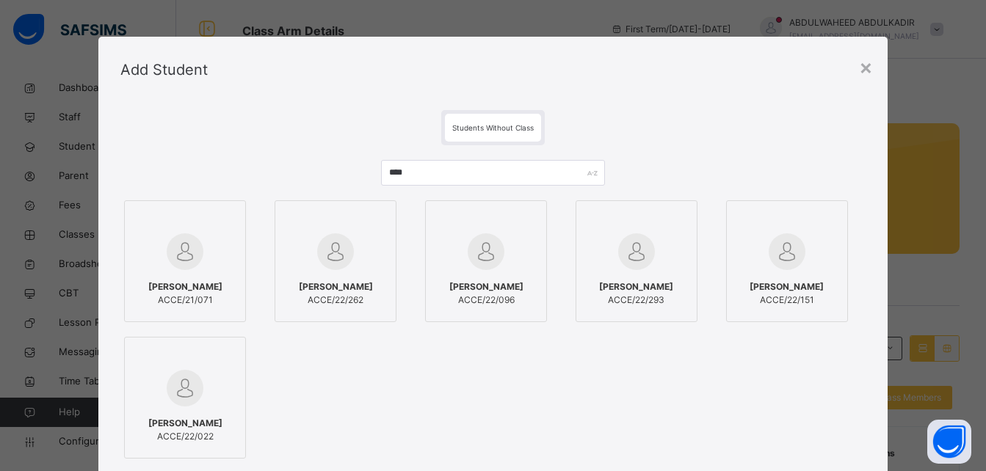
click at [341, 395] on div "ALIYU AKAWU NURA ACCE/21/071 IBRAHIM ABUBAKAR KAWU ACCE/22/262 FATIMA ABUBAKAR …" at bounding box center [492, 330] width 744 height 266
drag, startPoint x: 448, startPoint y: 302, endPoint x: 515, endPoint y: 307, distance: 67.7
click at [515, 307] on span "ACCE/22/096" at bounding box center [486, 300] width 74 height 13
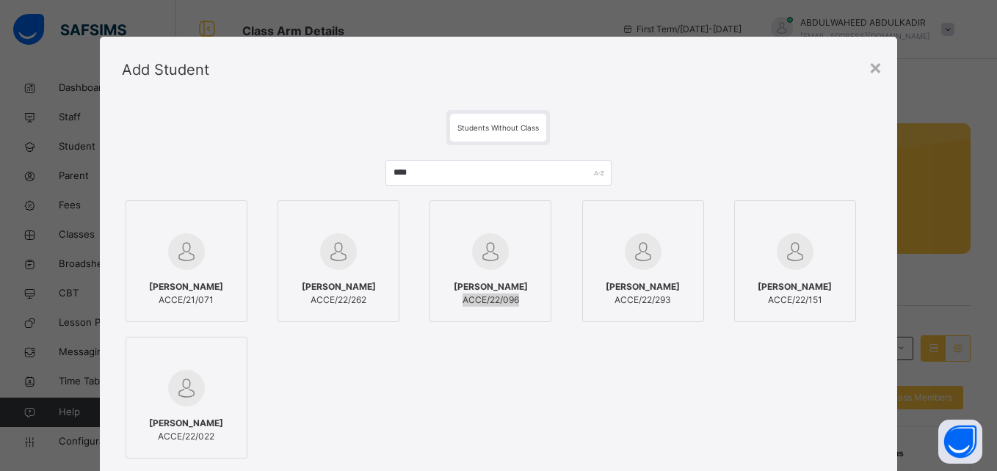
copy span "ACCE/22/096"
drag, startPoint x: 300, startPoint y: 300, endPoint x: 372, endPoint y: 310, distance: 73.3
click at [372, 307] on div "IBRAHIM ABUBAKAR KAWU ACCE/22/262" at bounding box center [339, 293] width 74 height 26
drag, startPoint x: 372, startPoint y: 310, endPoint x: 374, endPoint y: 343, distance: 33.1
click at [374, 343] on div "ALIYU AKAWU NURA ACCE/21/071 IBRAHIM ABUBAKAR KAWU ACCE/22/262 FATIMA ABUBAKAR …" at bounding box center [498, 330] width 753 height 266
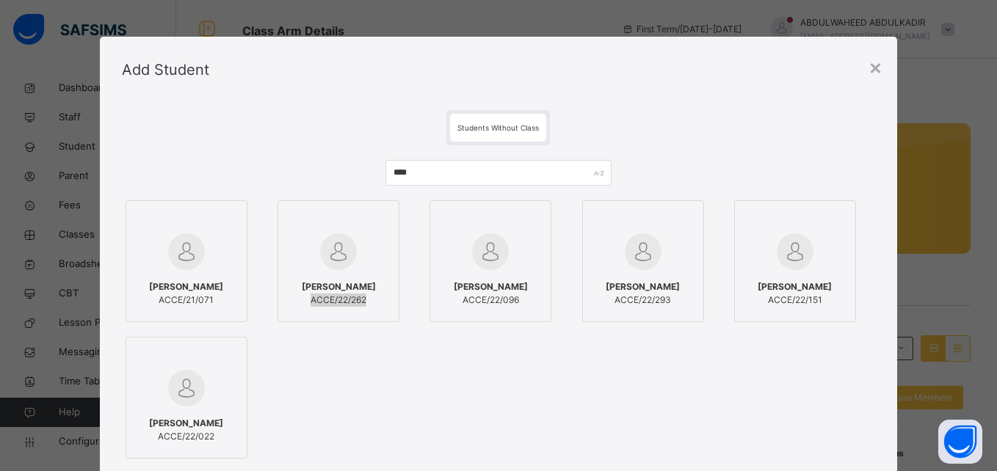
drag, startPoint x: 302, startPoint y: 303, endPoint x: 371, endPoint y: 312, distance: 70.3
click at [371, 307] on span "ACCE/22/262" at bounding box center [339, 300] width 74 height 13
copy span "ACCE/22/262"
drag, startPoint x: 603, startPoint y: 303, endPoint x: 675, endPoint y: 310, distance: 71.5
click at [675, 307] on span "ACCE/22/293" at bounding box center [643, 300] width 74 height 13
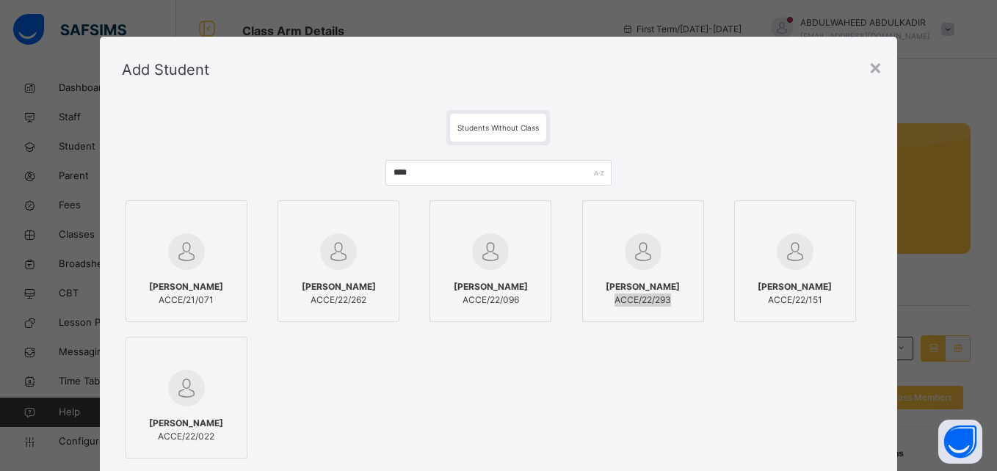
copy span "ACCE/22/293"
click at [466, 179] on input "****" at bounding box center [498, 173] width 226 height 26
type input "*"
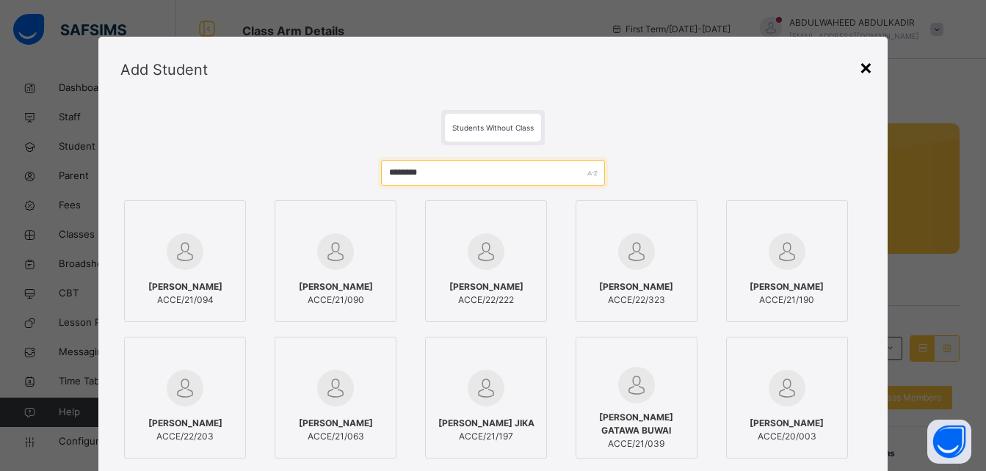
type input "********"
click at [859, 71] on div "×" at bounding box center [866, 66] width 14 height 31
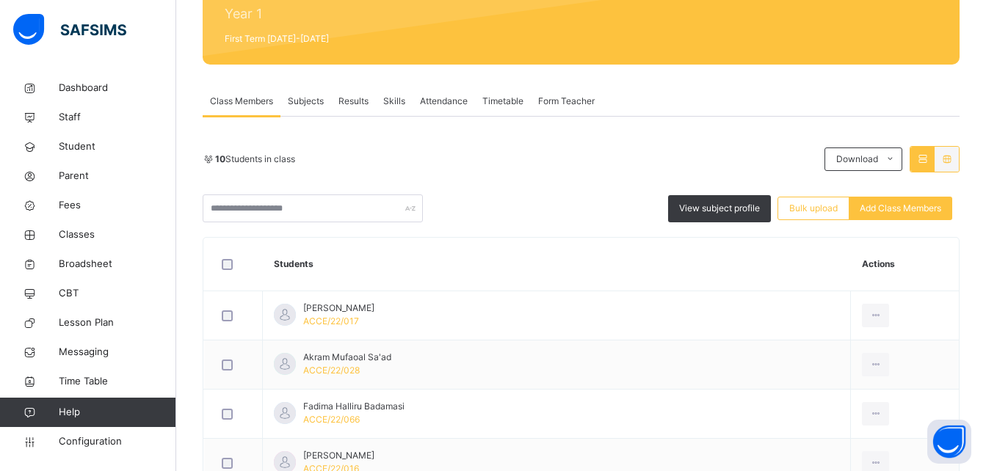
scroll to position [191, 0]
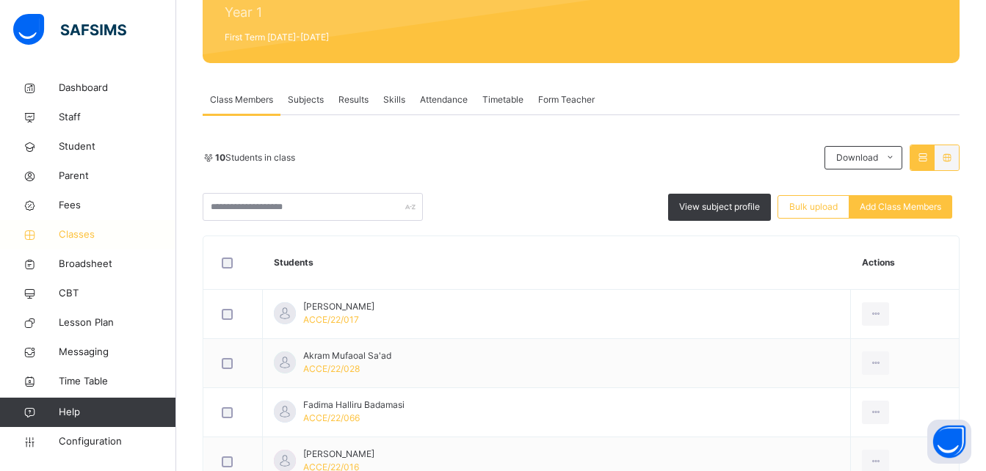
click at [91, 233] on span "Classes" at bounding box center [117, 235] width 117 height 15
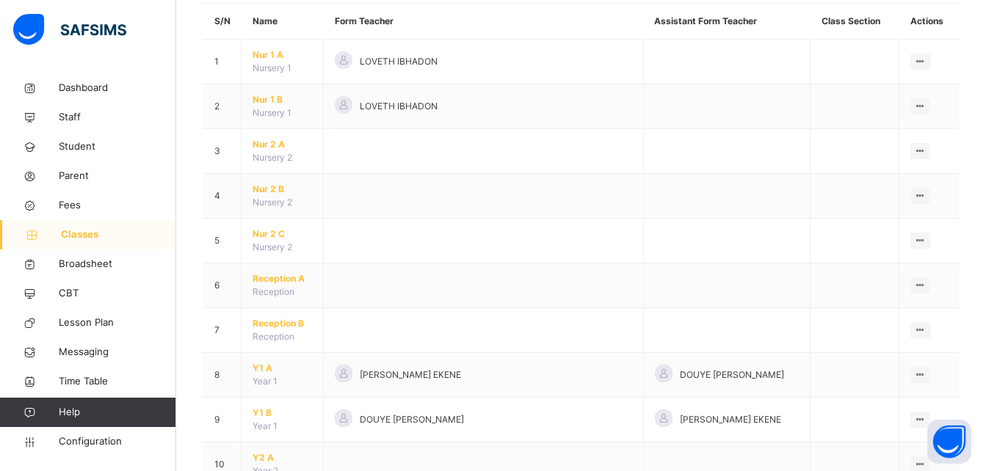
scroll to position [218, 0]
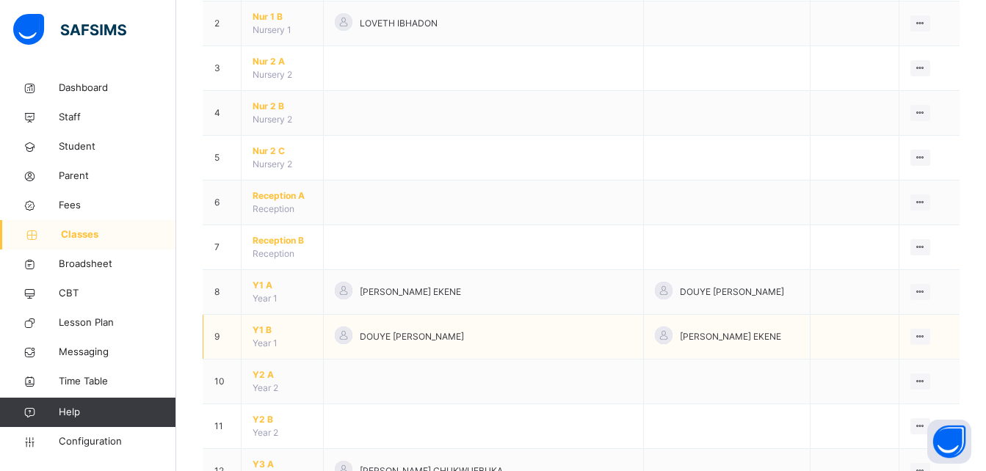
click at [265, 336] on span "Y1 B" at bounding box center [282, 330] width 59 height 13
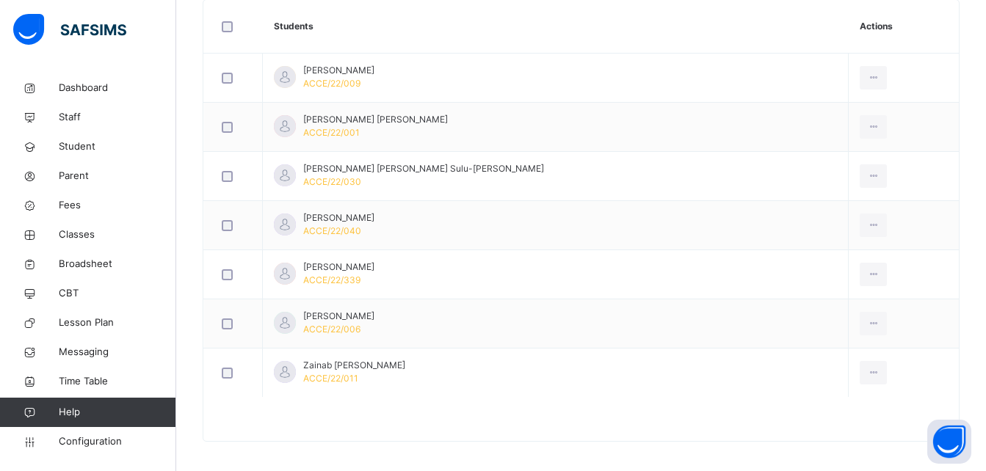
scroll to position [435, 0]
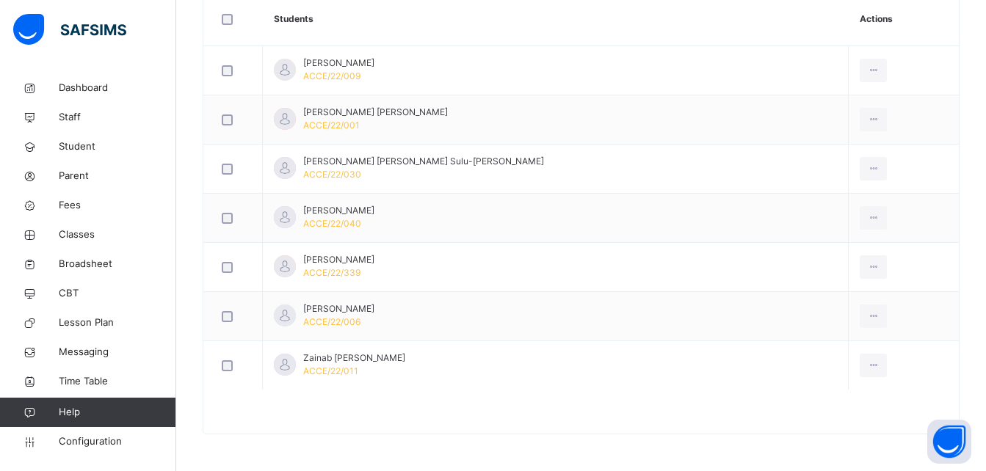
click at [490, 23] on th "Students" at bounding box center [556, 20] width 586 height 54
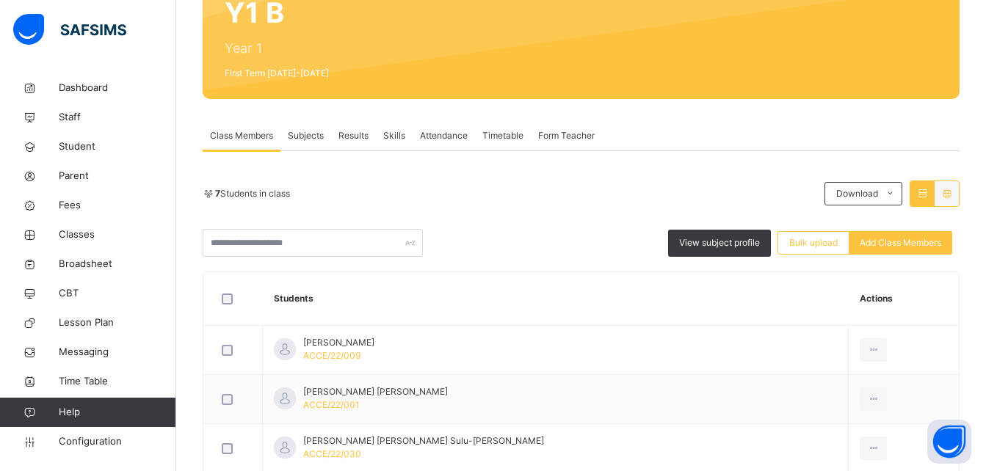
scroll to position [153, 0]
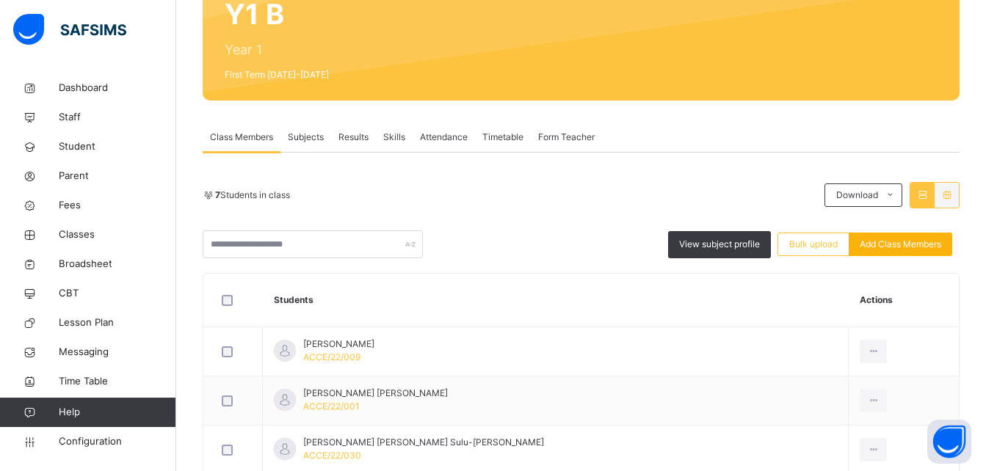
click at [893, 244] on span "Add Class Members" at bounding box center [900, 244] width 81 height 13
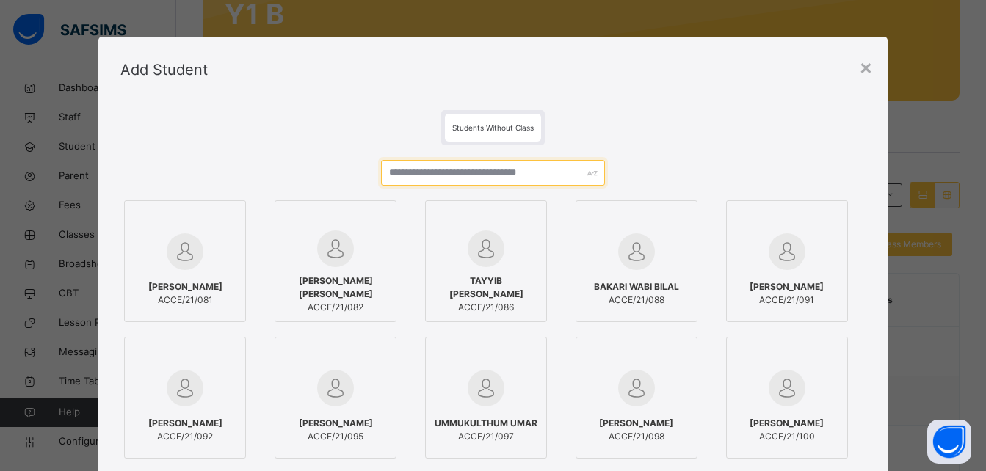
click at [482, 180] on input "text" at bounding box center [492, 173] width 223 height 26
paste input "**********"
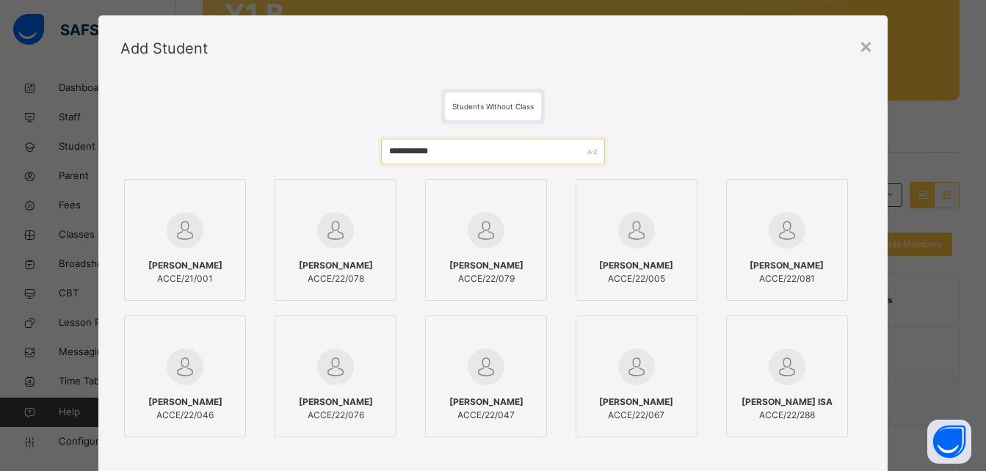
scroll to position [0, 0]
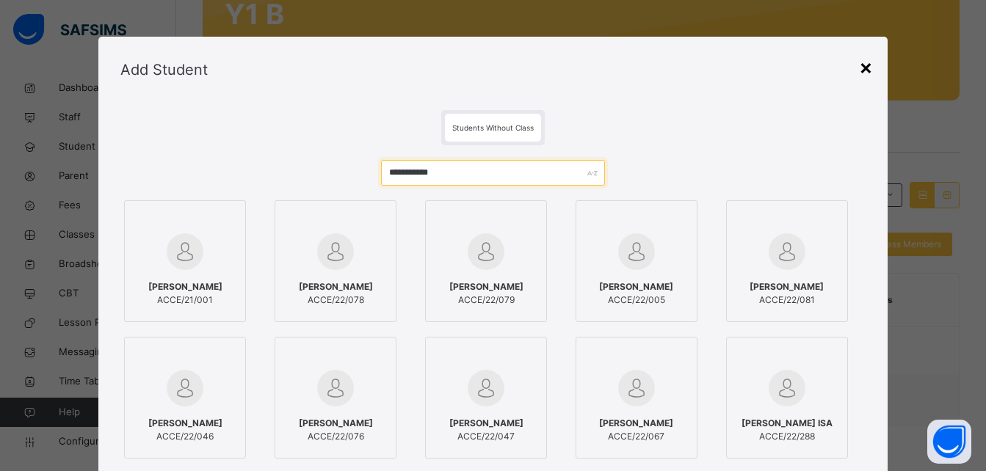
type input "**********"
click at [869, 63] on div "×" at bounding box center [866, 66] width 14 height 31
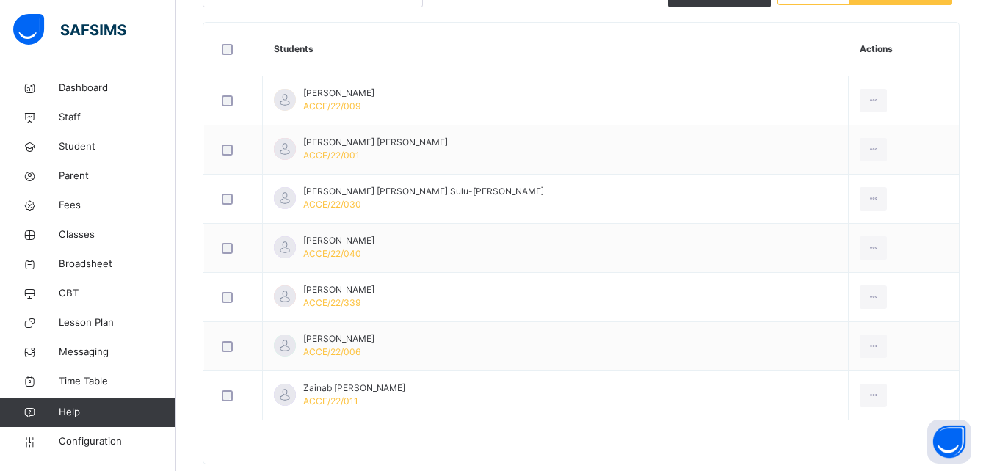
scroll to position [435, 0]
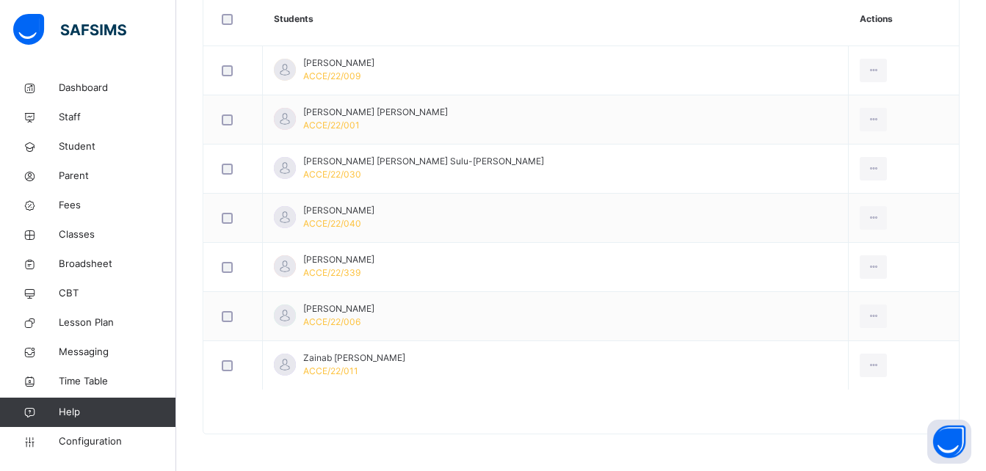
drag, startPoint x: 453, startPoint y: 56, endPoint x: 446, endPoint y: 41, distance: 16.4
drag, startPoint x: 446, startPoint y: 41, endPoint x: 751, endPoint y: 240, distance: 364.5
click at [751, 240] on td "Amina Muktar Usman ACCE/22/040" at bounding box center [556, 218] width 586 height 49
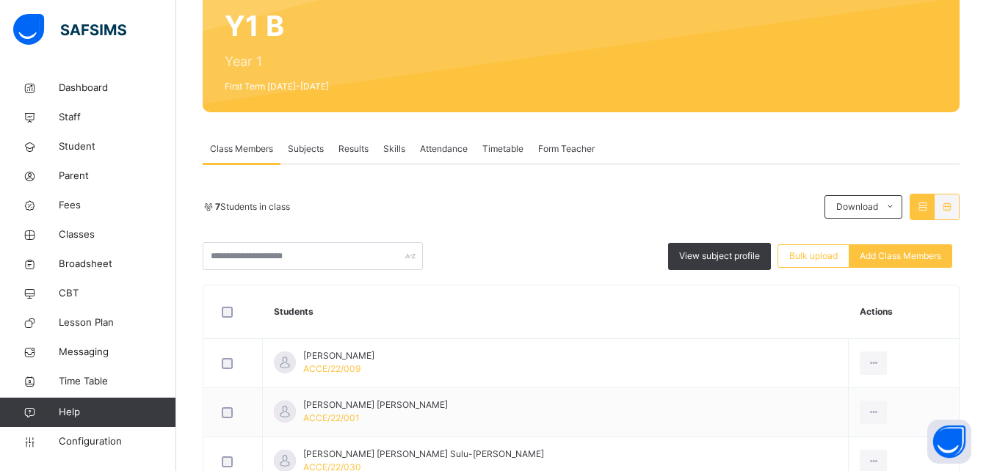
scroll to position [141, 0]
click at [86, 230] on span "Classes" at bounding box center [117, 235] width 117 height 15
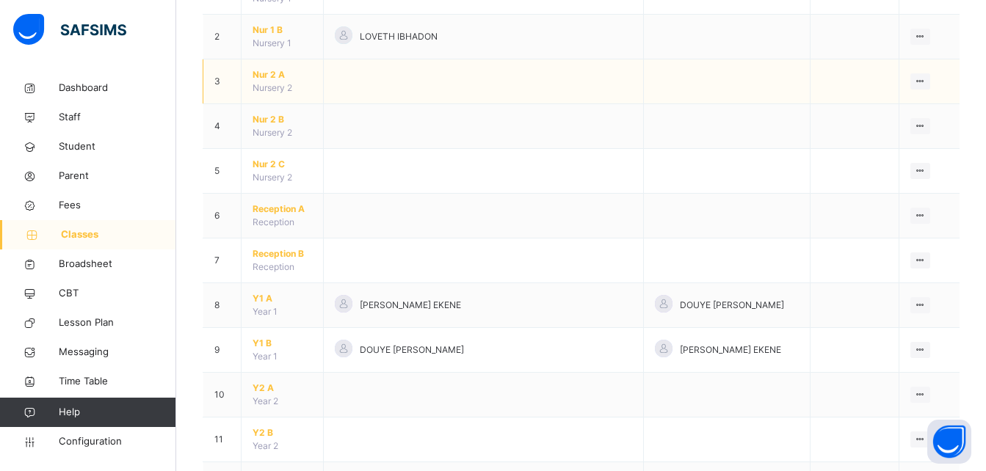
scroll to position [220, 0]
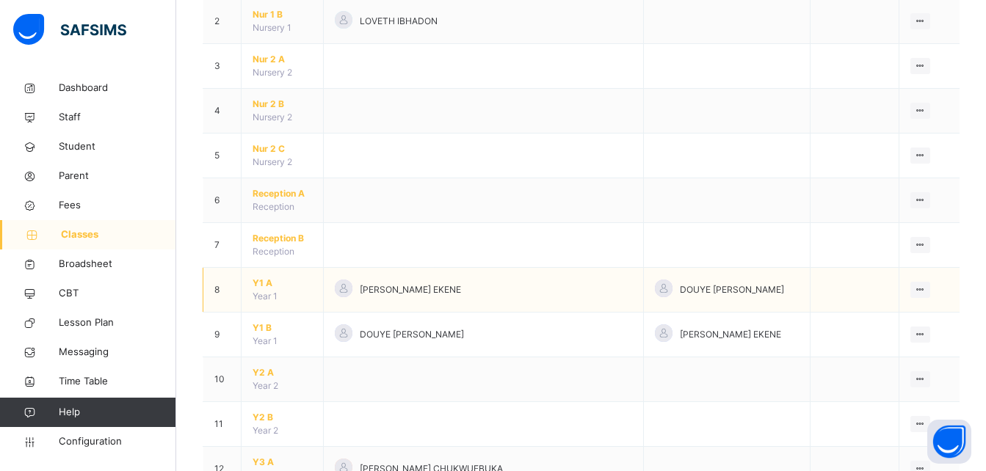
click at [262, 286] on span "Y1 A" at bounding box center [282, 283] width 59 height 13
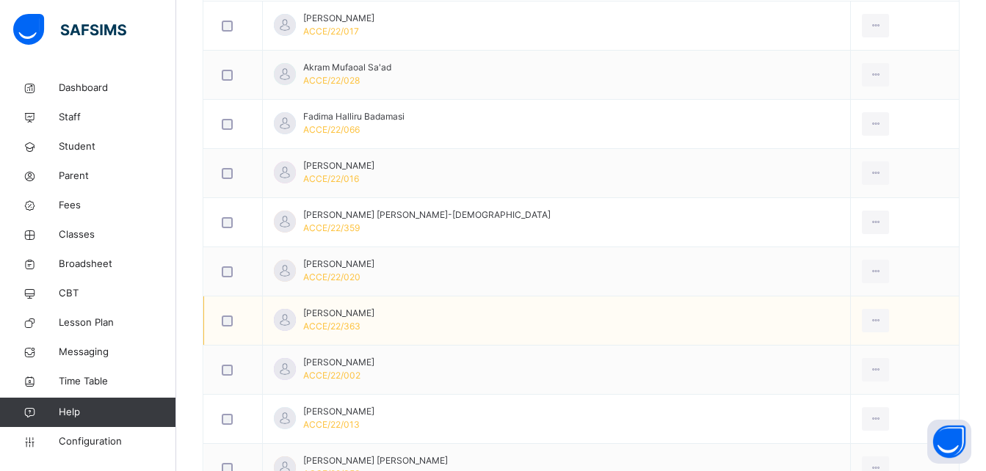
scroll to position [514, 0]
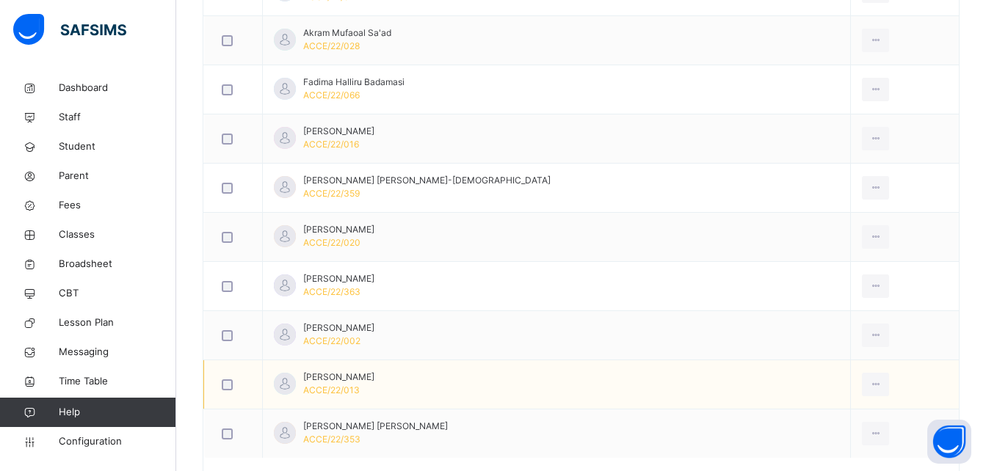
click at [374, 386] on div "Muhammad-jawwad Ibrahim Aminu ACCE/22/013" at bounding box center [338, 384] width 71 height 26
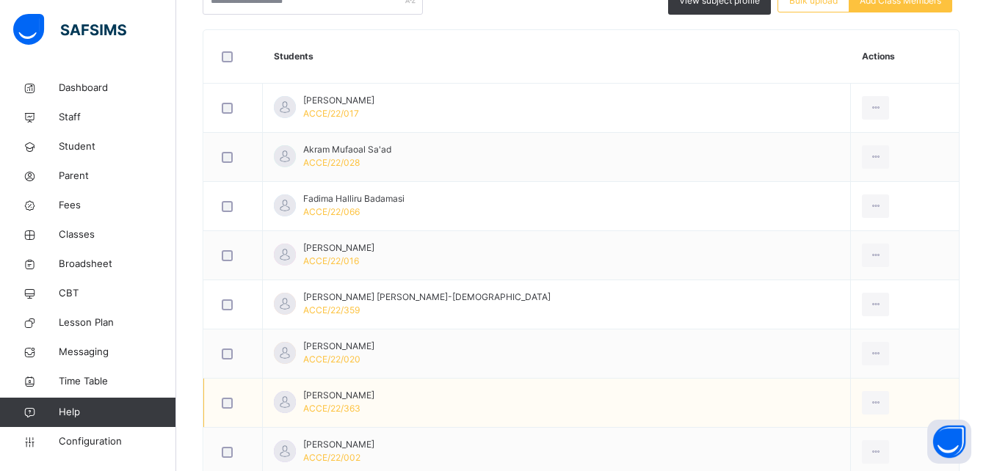
scroll to position [362, 0]
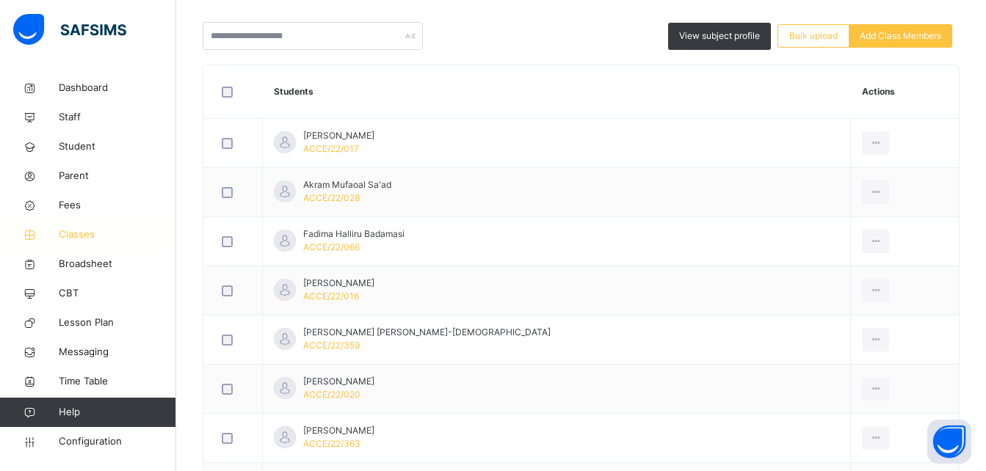
click at [68, 233] on span "Classes" at bounding box center [117, 235] width 117 height 15
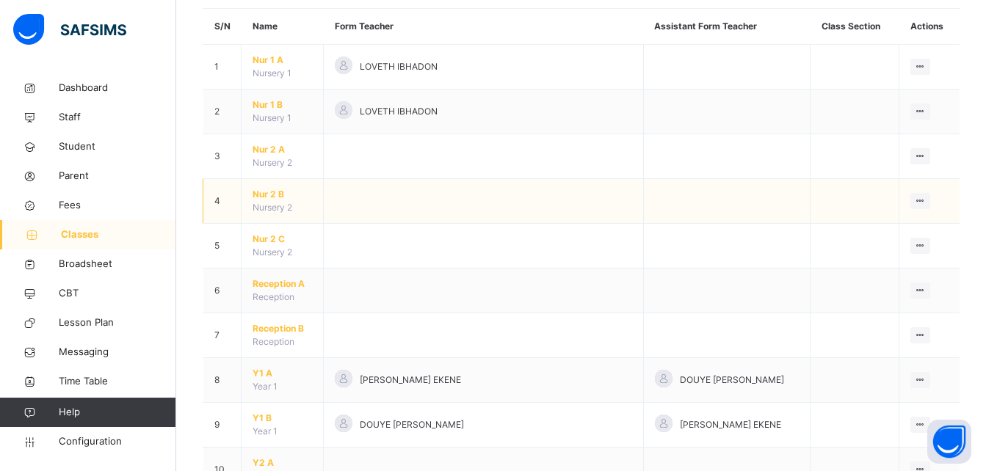
scroll to position [220, 0]
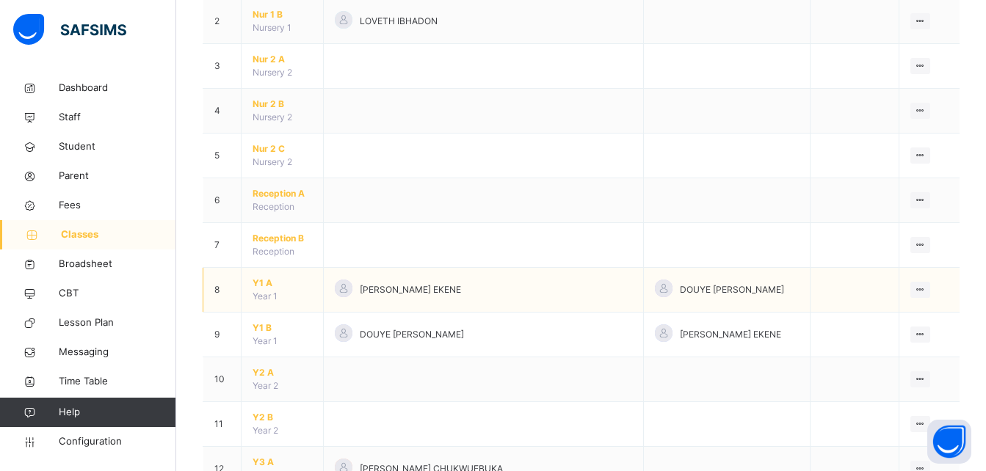
click at [272, 288] on span "Y1 A" at bounding box center [282, 283] width 59 height 13
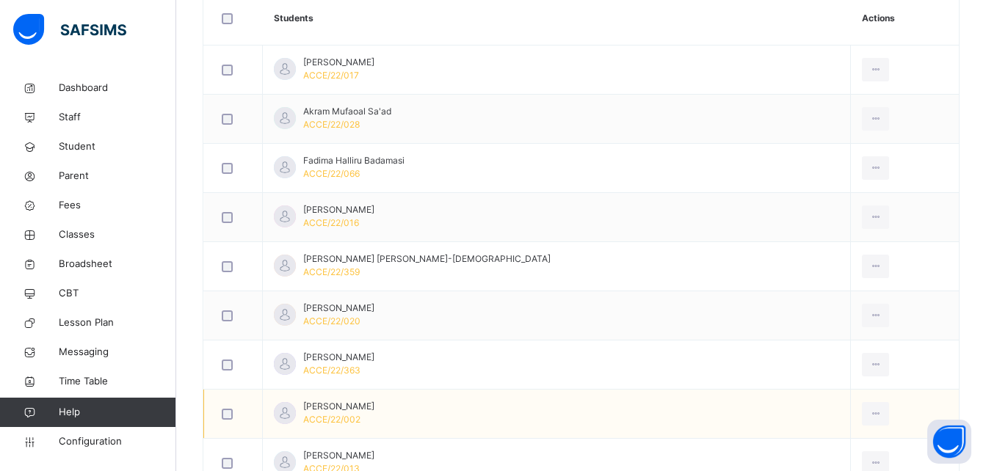
scroll to position [362, 0]
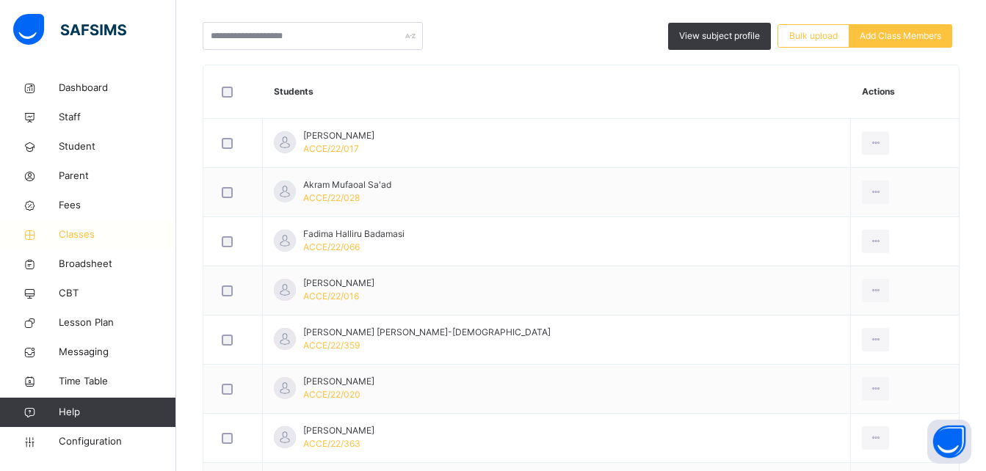
click at [90, 229] on span "Classes" at bounding box center [117, 235] width 117 height 15
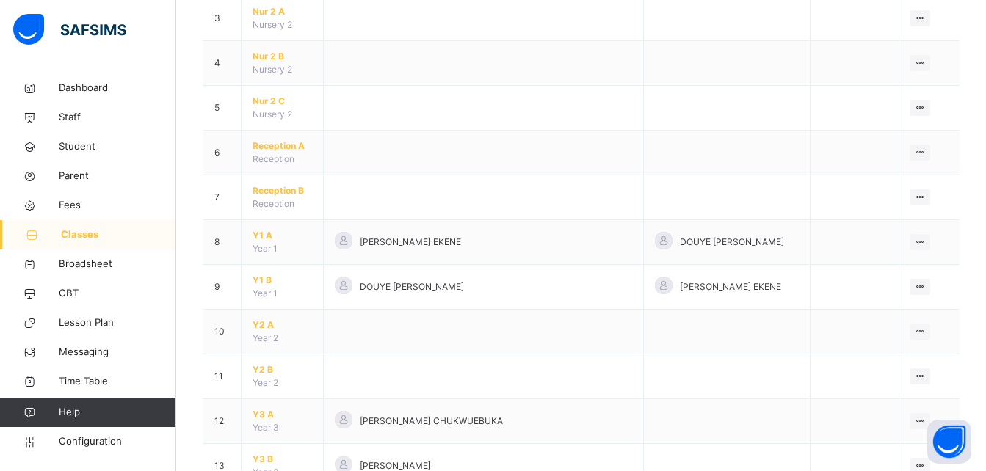
scroll to position [294, 0]
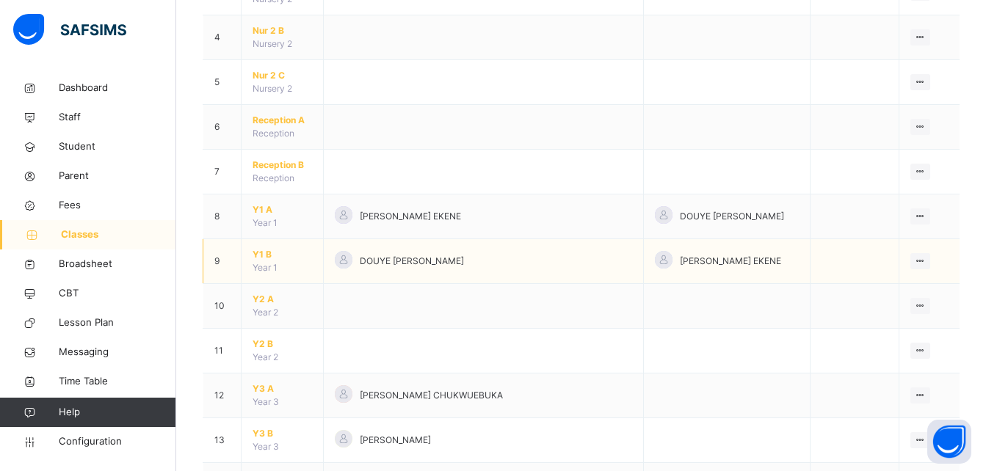
click at [262, 253] on span "Y1 B" at bounding box center [282, 254] width 59 height 13
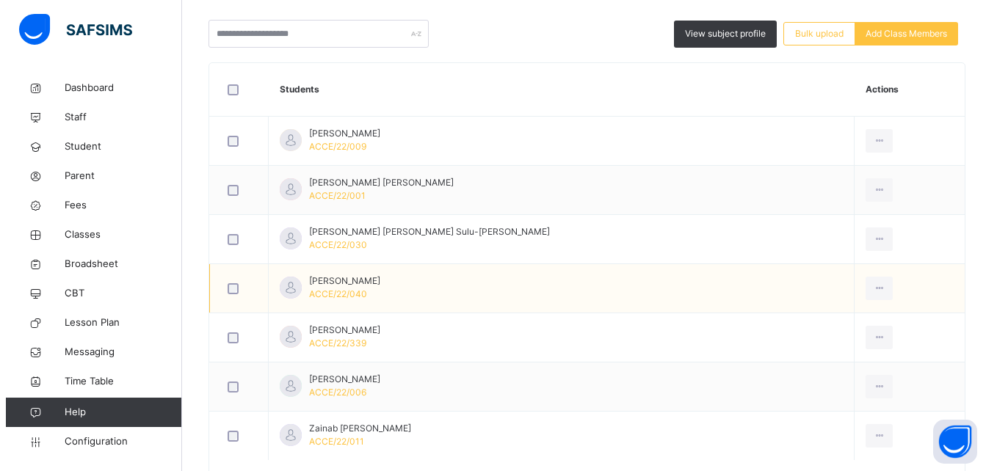
scroll to position [288, 0]
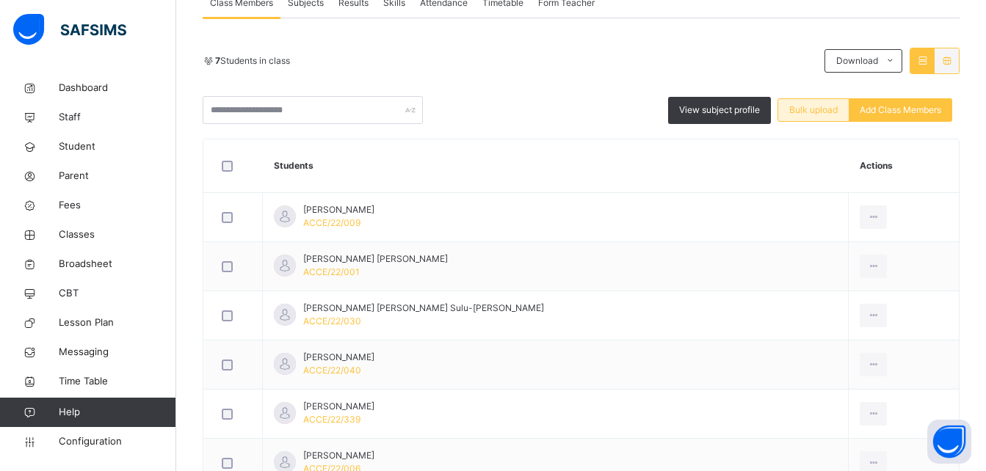
click at [826, 109] on span "Bulk upload" at bounding box center [813, 110] width 48 height 13
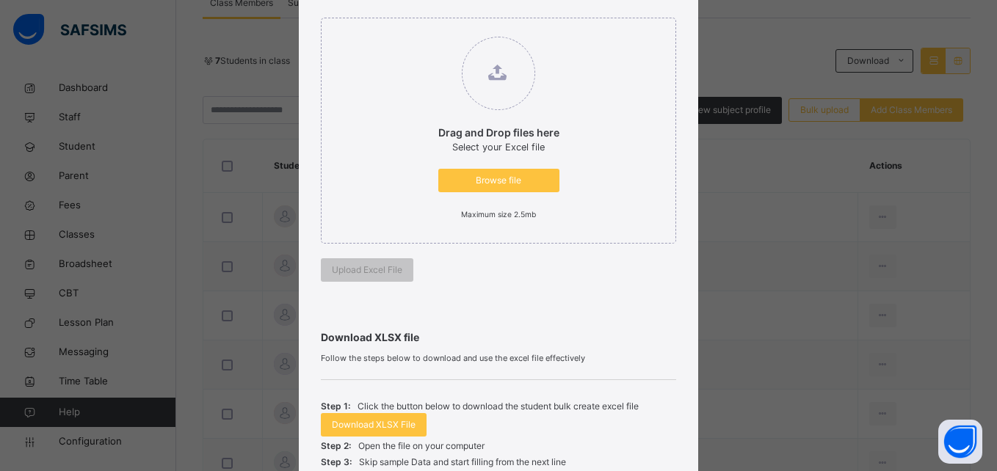
scroll to position [147, 0]
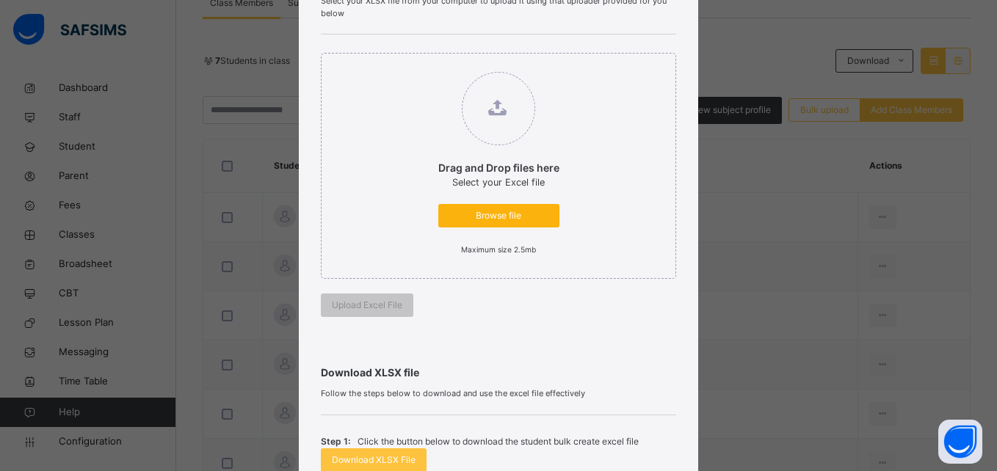
click at [503, 217] on span "Browse file" at bounding box center [498, 215] width 99 height 13
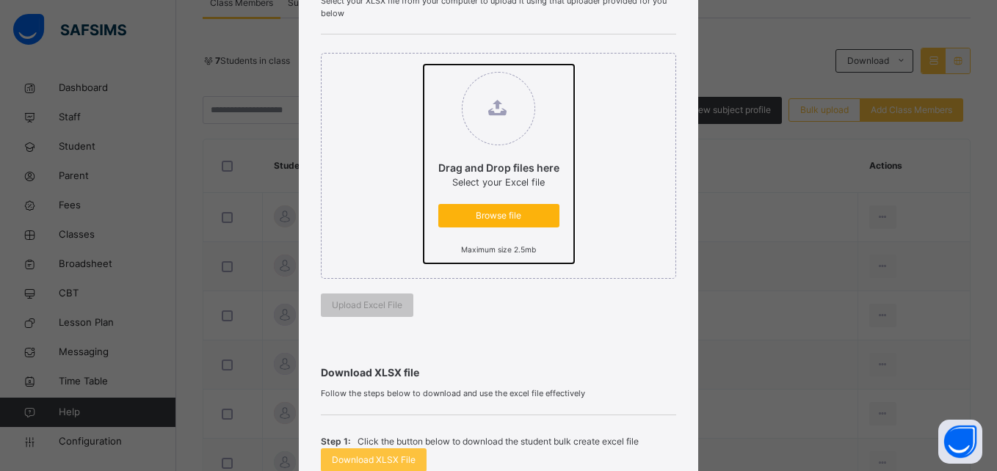
click at [424, 65] on input "Drag and Drop files here Select your Excel file Browse file Maximum size 2.5mb" at bounding box center [424, 65] width 0 height 0
type input "**********"
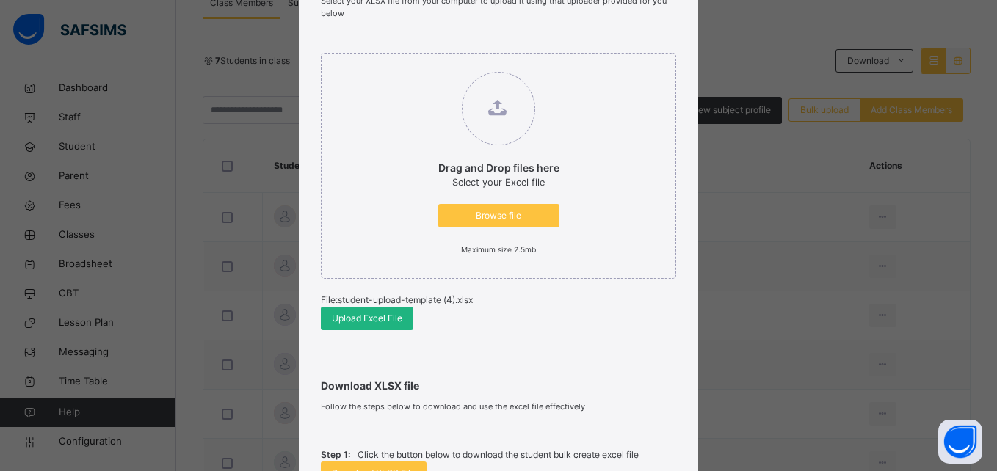
click at [366, 316] on span "Upload Excel File" at bounding box center [367, 318] width 70 height 13
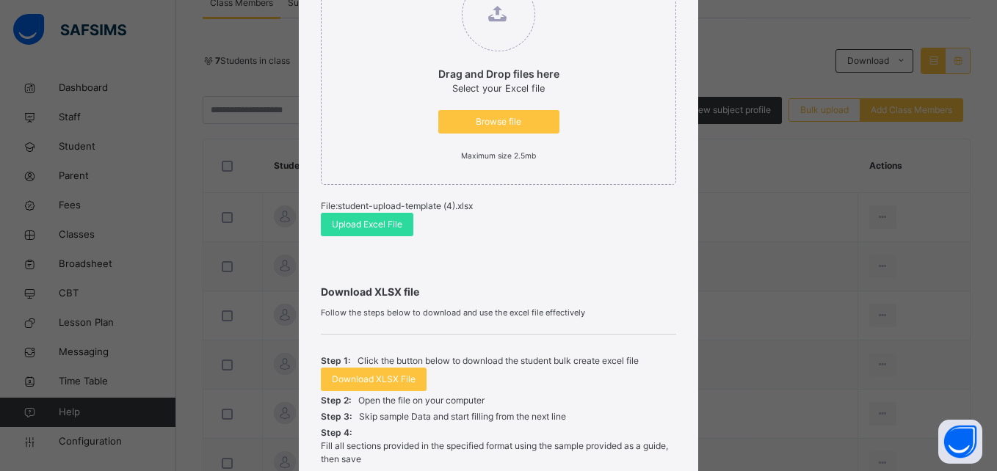
scroll to position [413, 0]
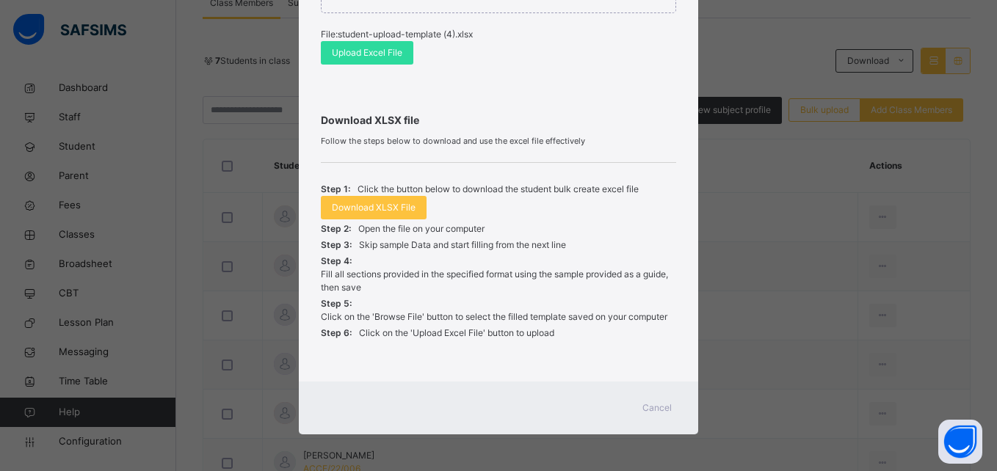
click at [656, 403] on span "Cancel" at bounding box center [656, 408] width 29 height 13
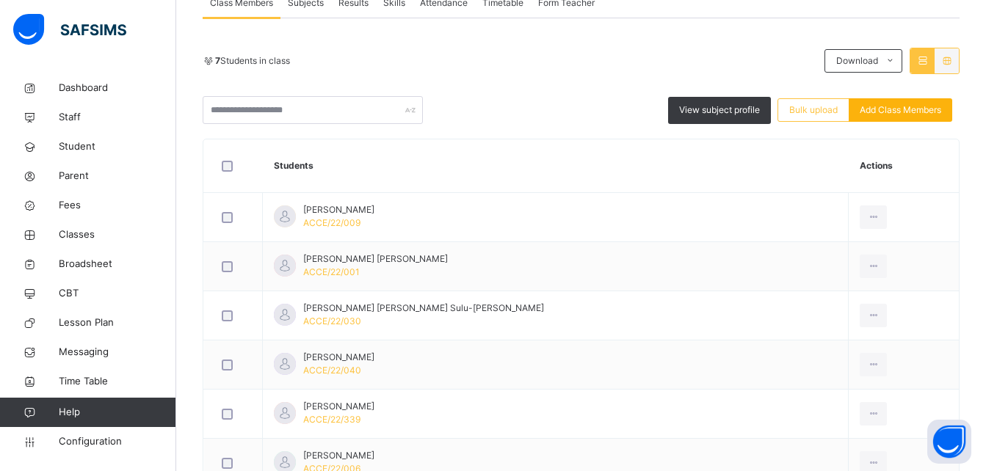
click at [907, 106] on span "Add Class Members" at bounding box center [900, 110] width 81 height 13
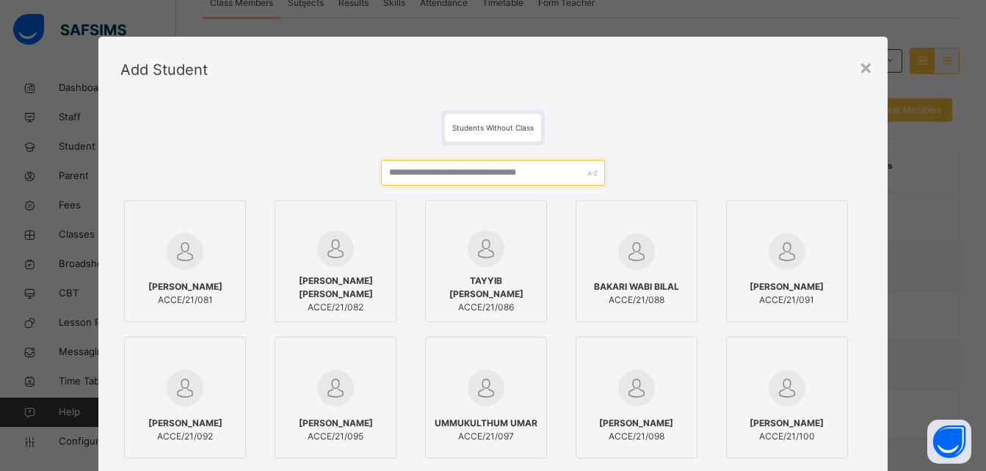
click at [509, 174] on input "text" at bounding box center [492, 173] width 223 height 26
paste input "**********"
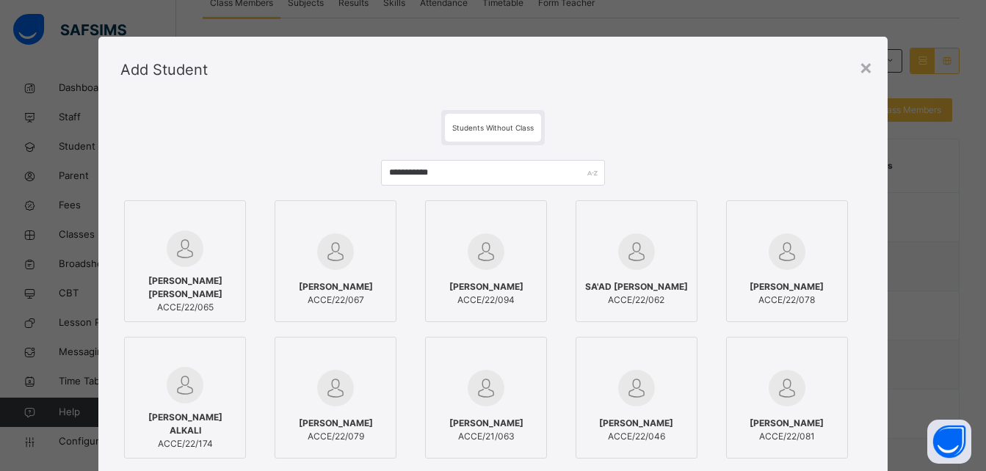
click at [183, 268] on div "MARYAM ALI MOHAMMED ACCE/22/065" at bounding box center [185, 294] width 106 height 54
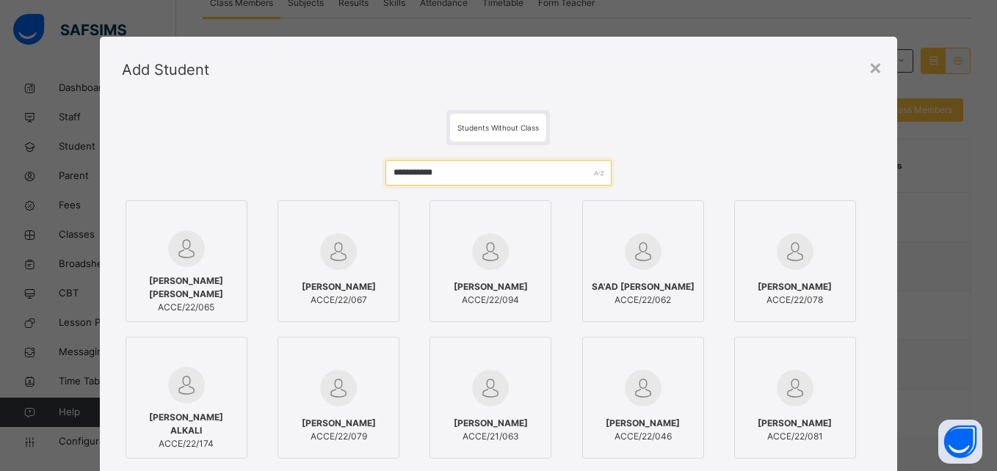
drag, startPoint x: 446, startPoint y: 173, endPoint x: 306, endPoint y: 172, distance: 140.2
click at [306, 172] on div "**********" at bounding box center [498, 355] width 753 height 420
paste input "text"
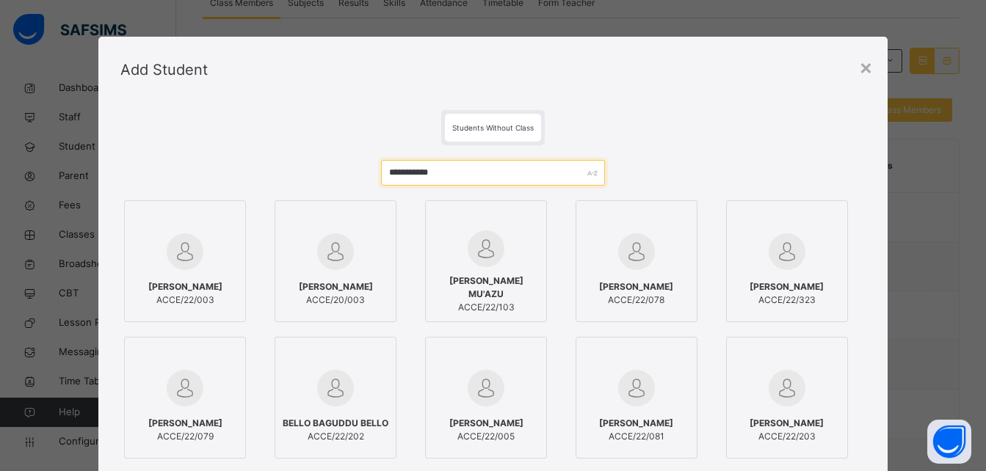
type input "**********"
click at [192, 272] on div at bounding box center [185, 252] width 106 height 43
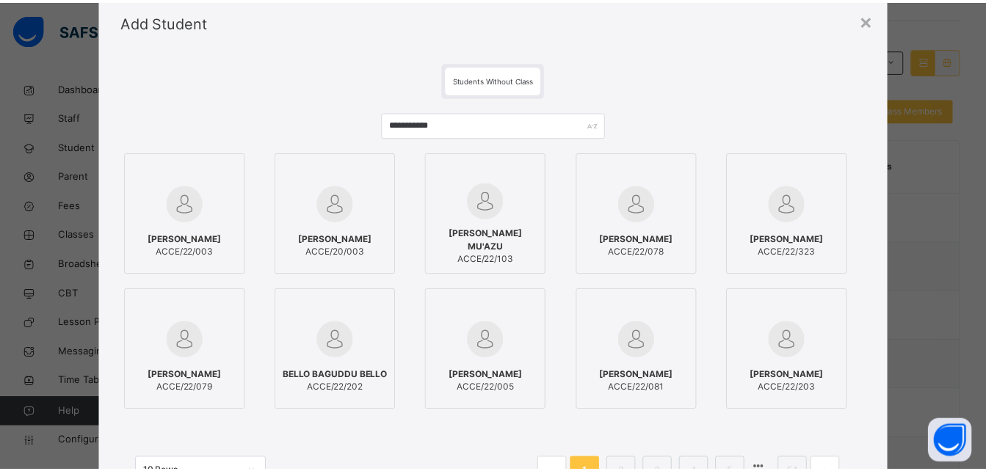
scroll to position [184, 0]
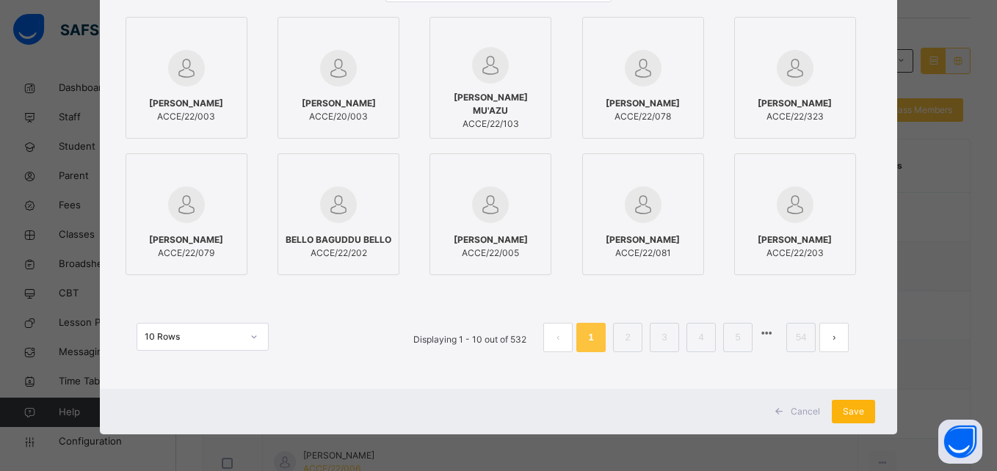
click at [854, 410] on span "Save" at bounding box center [853, 411] width 21 height 13
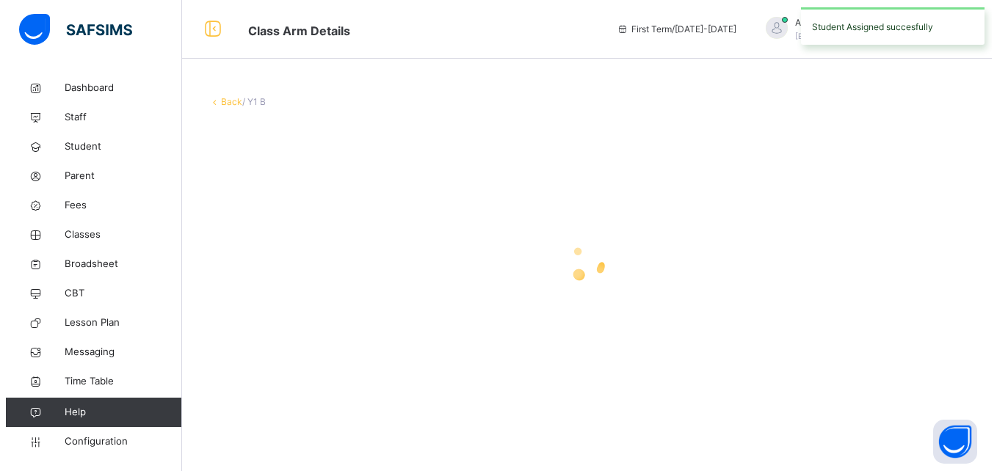
scroll to position [0, 0]
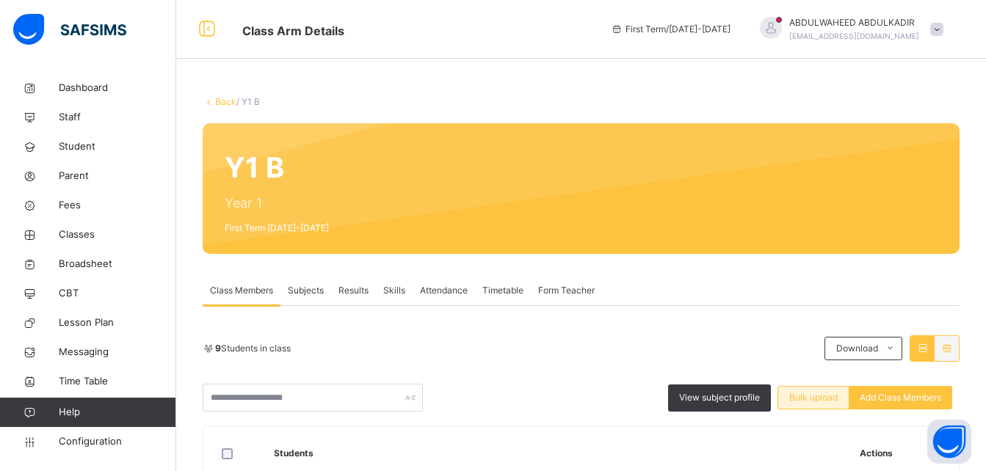
click at [808, 396] on span "Bulk upload" at bounding box center [813, 397] width 48 height 13
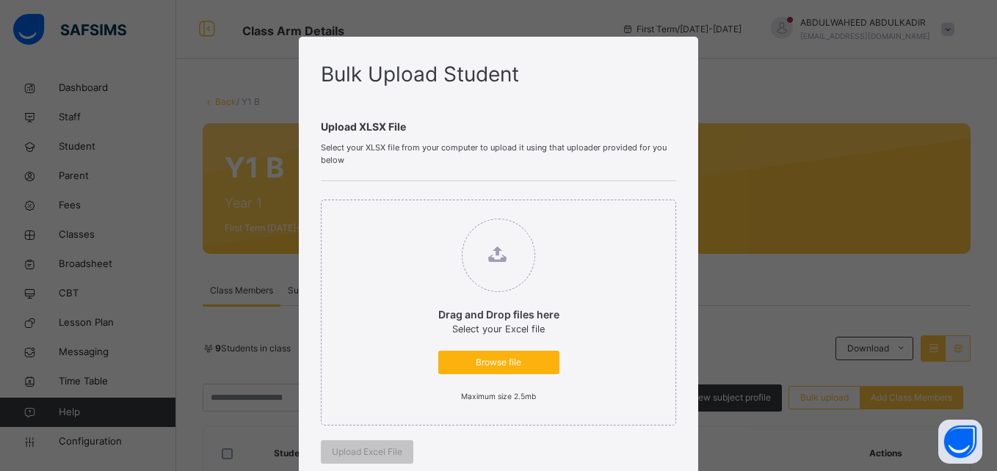
click at [512, 359] on span "Browse file" at bounding box center [498, 362] width 99 height 13
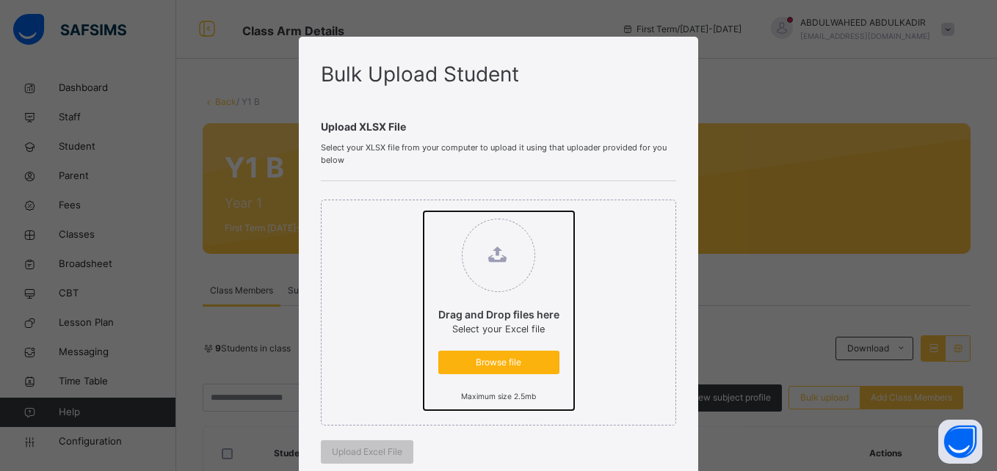
click at [424, 211] on input "Drag and Drop files here Select your Excel file Browse file Maximum size 2.5mb" at bounding box center [424, 211] width 0 height 0
type input "**********"
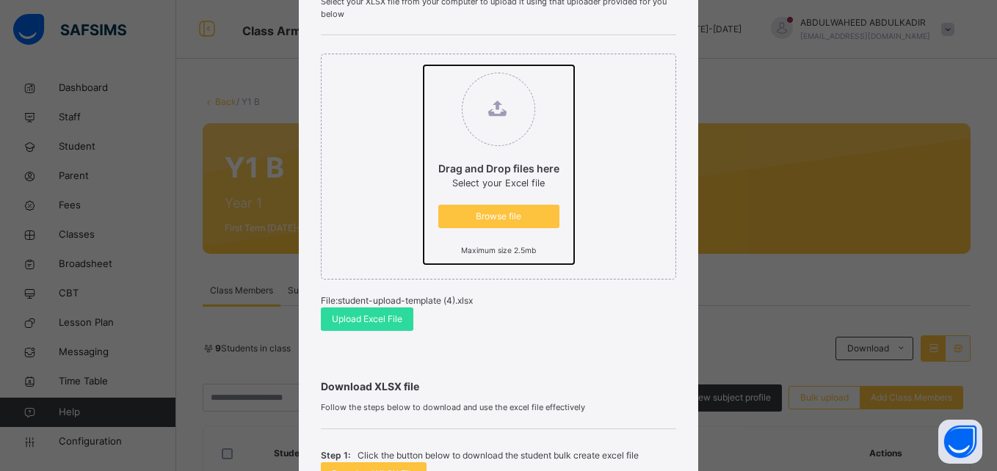
scroll to position [147, 0]
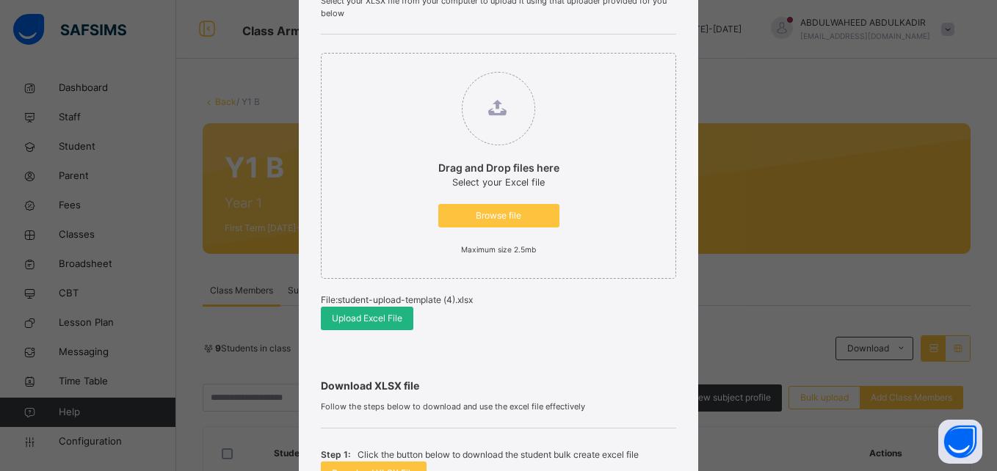
click at [373, 317] on span "Upload Excel File" at bounding box center [367, 318] width 70 height 13
click at [780, 81] on div "Bulk Upload Student Upload XLSX File Select your XLSX file from your computer t…" at bounding box center [498, 235] width 997 height 471
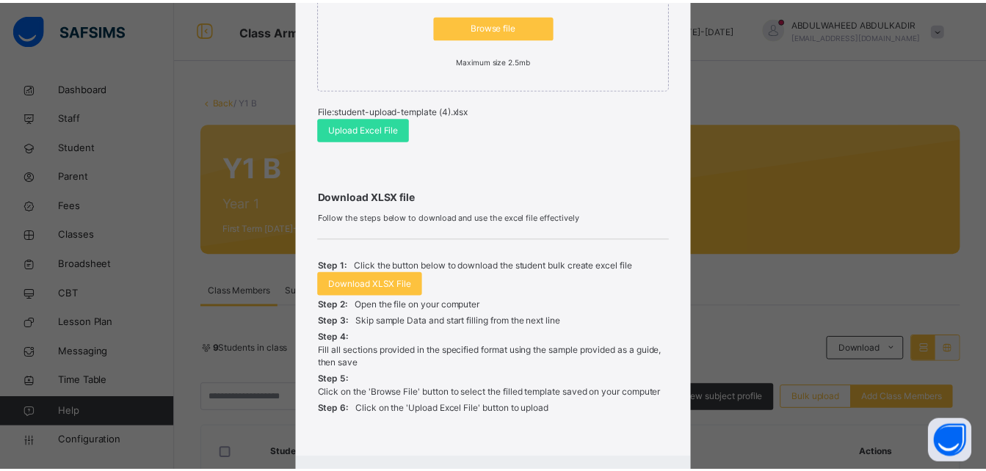
scroll to position [413, 0]
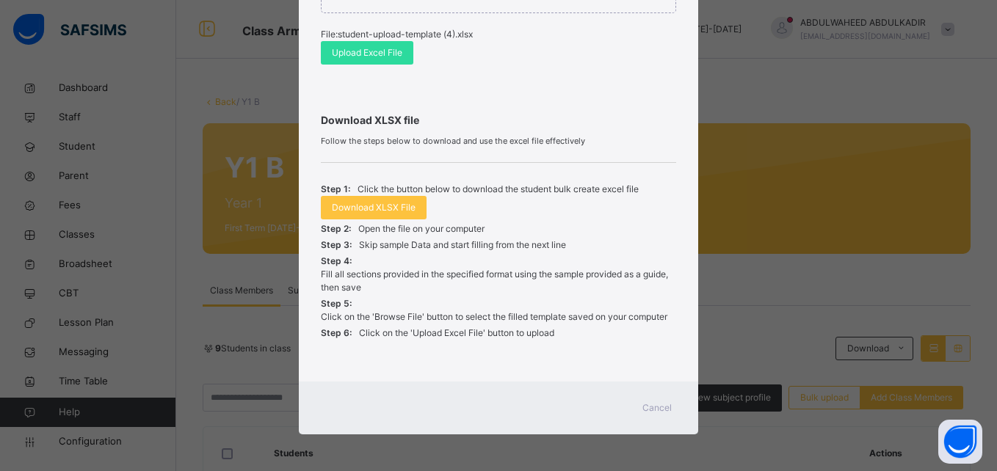
click at [656, 409] on span "Cancel" at bounding box center [656, 408] width 29 height 13
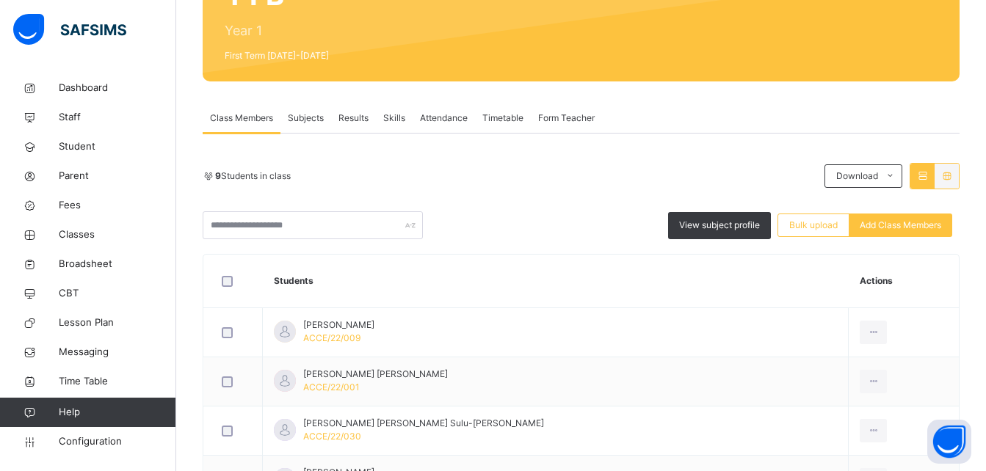
scroll to position [166, 0]
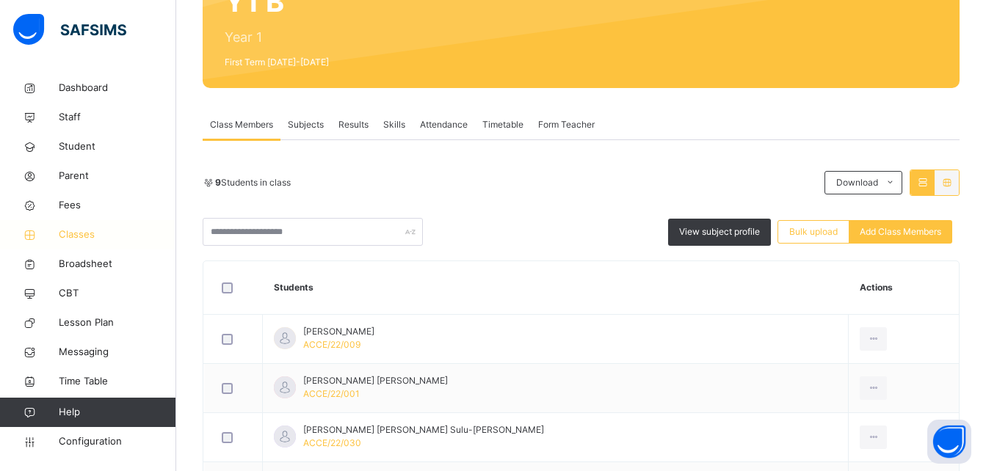
click at [79, 234] on span "Classes" at bounding box center [117, 235] width 117 height 15
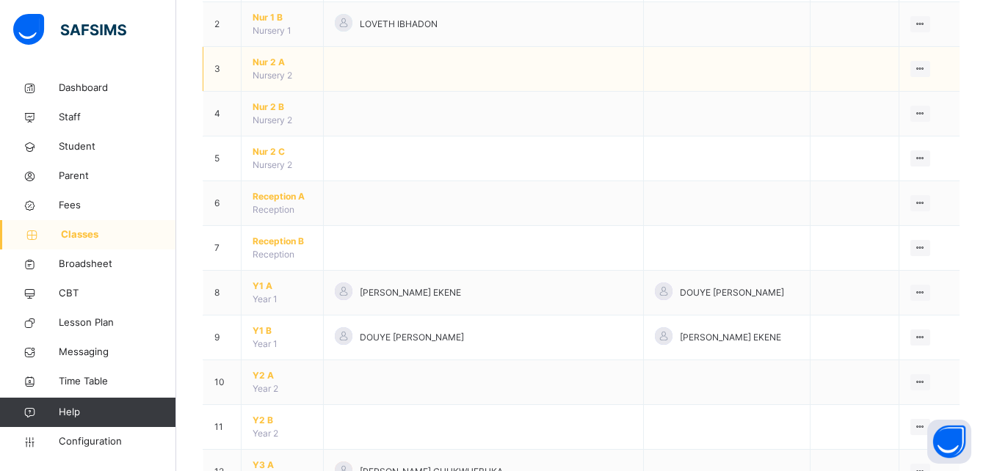
scroll to position [220, 0]
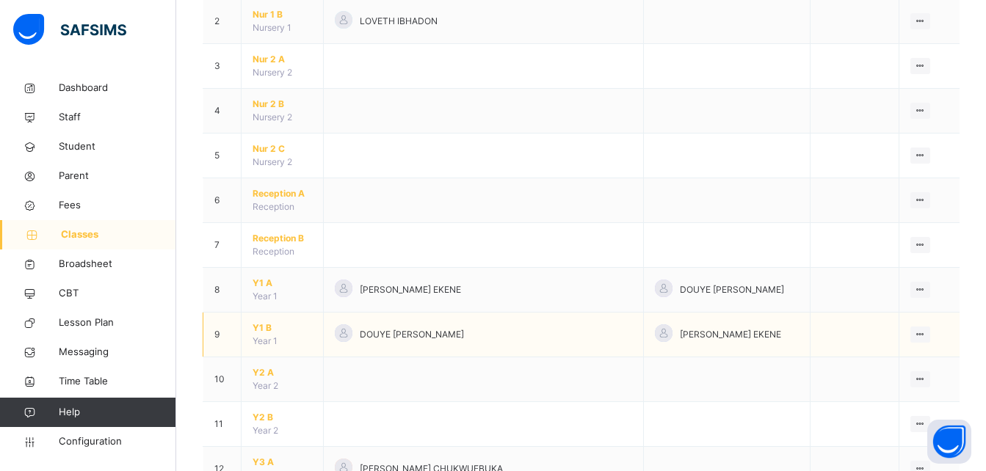
click at [271, 335] on td "Y1 B Year 1" at bounding box center [283, 335] width 82 height 45
click at [262, 329] on span "Y1 B" at bounding box center [282, 328] width 59 height 13
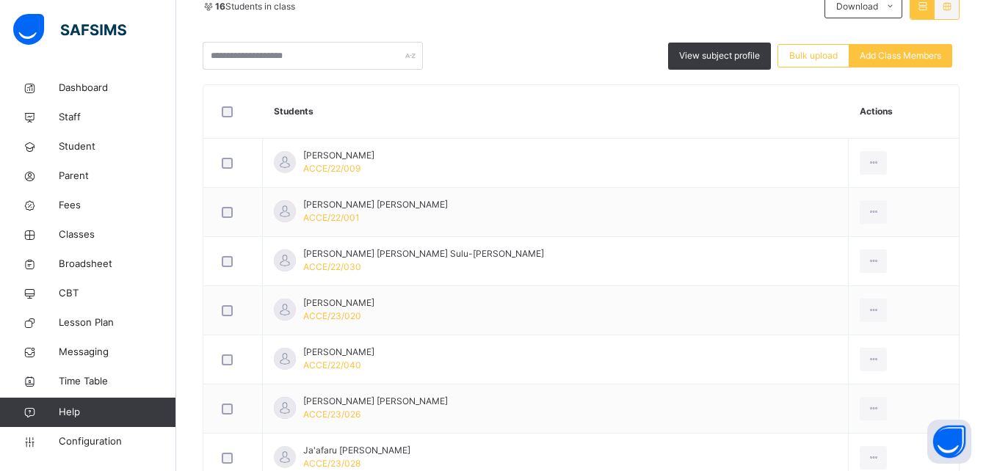
scroll to position [367, 0]
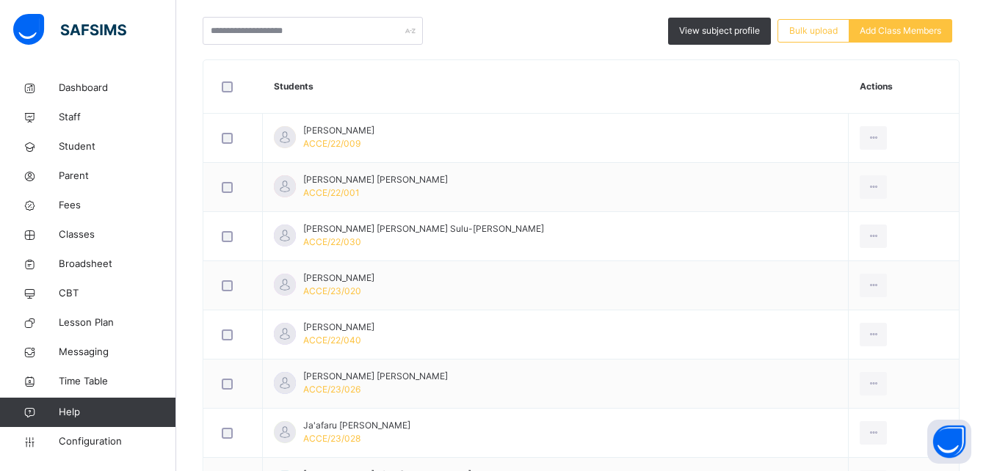
click at [451, 29] on div "View subject profile Bulk upload Add Class Members" at bounding box center [581, 31] width 757 height 28
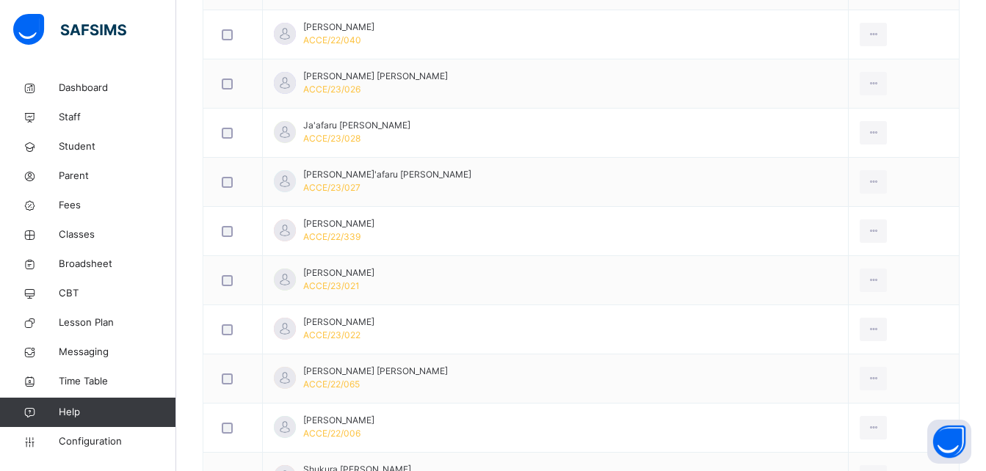
scroll to position [734, 0]
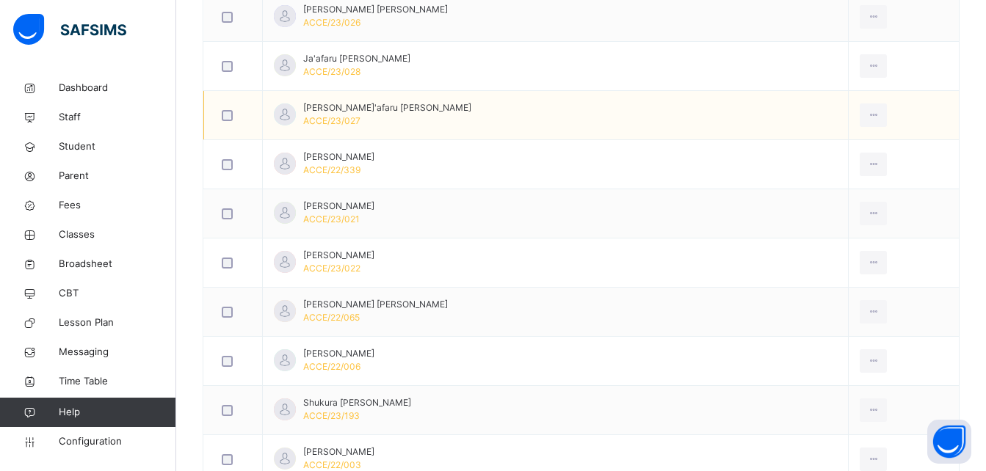
click at [426, 100] on td "Ja'afaru Zainab Ahmed ACCE/23/027" at bounding box center [556, 115] width 586 height 49
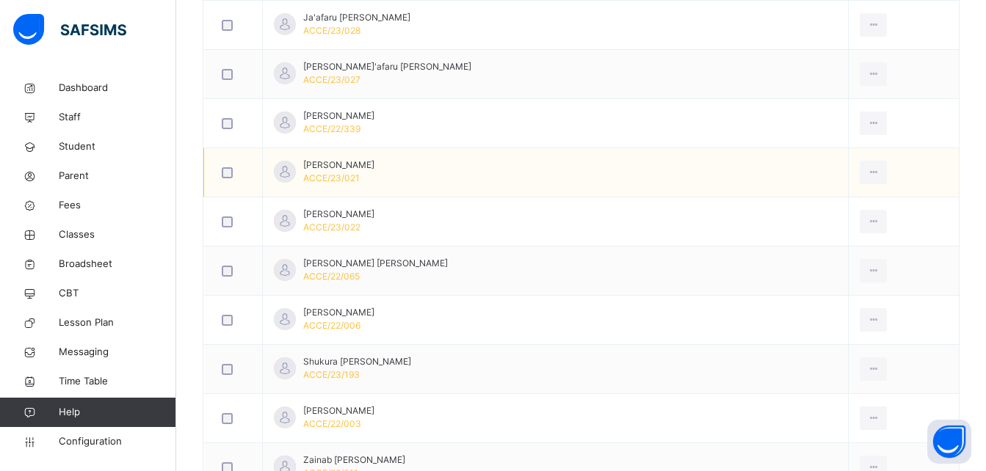
scroll to position [808, 0]
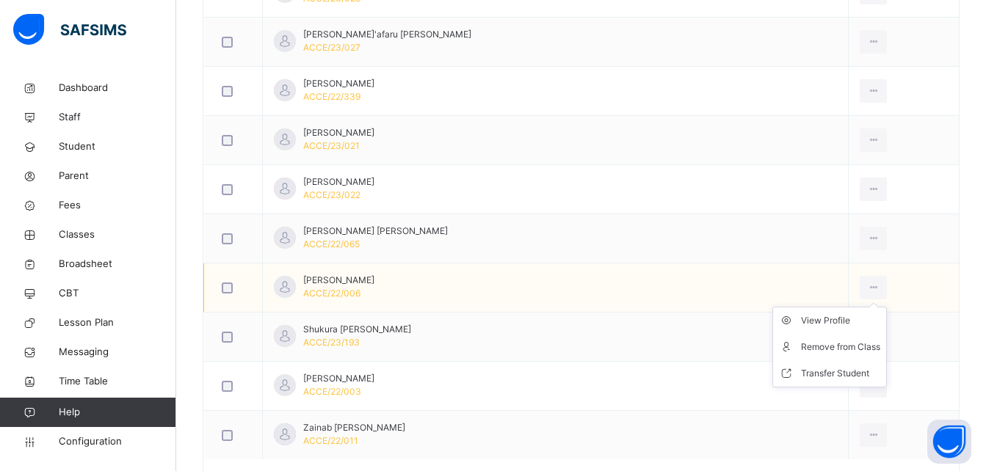
click at [810, 307] on ul "View Profile Remove from Class Transfer Student" at bounding box center [829, 347] width 115 height 81
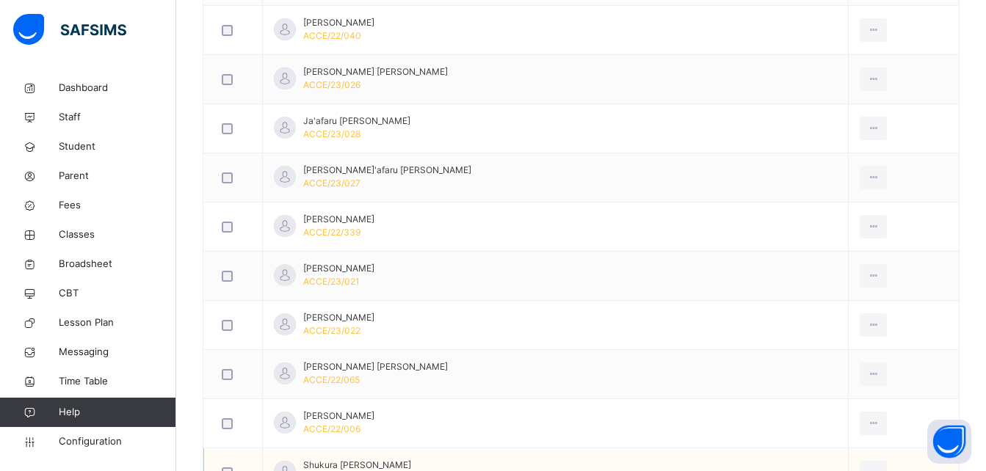
scroll to position [657, 0]
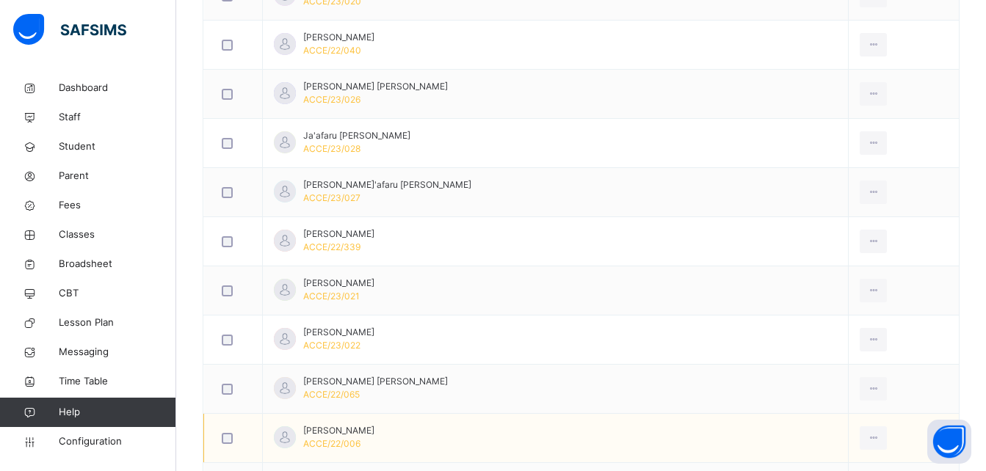
click at [715, 420] on td "Muhammad Yusuf Sulaiman ACCE/22/006" at bounding box center [556, 438] width 586 height 49
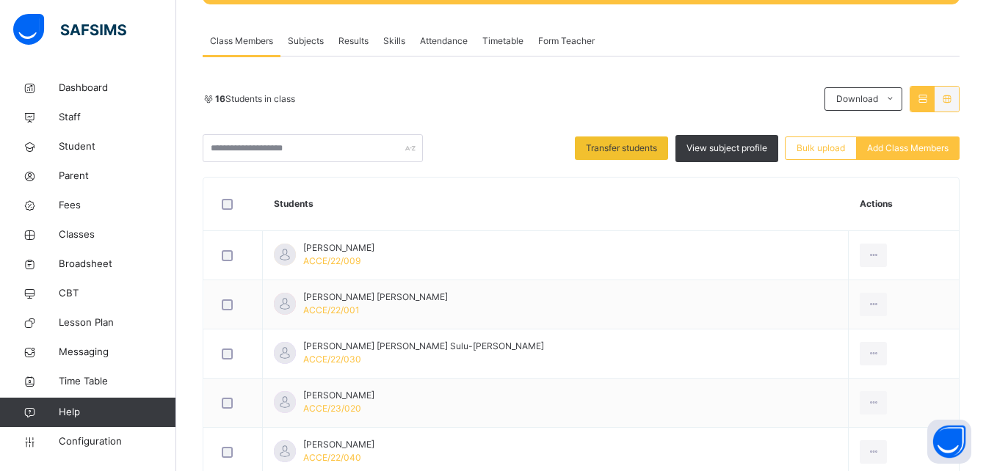
scroll to position [290, 0]
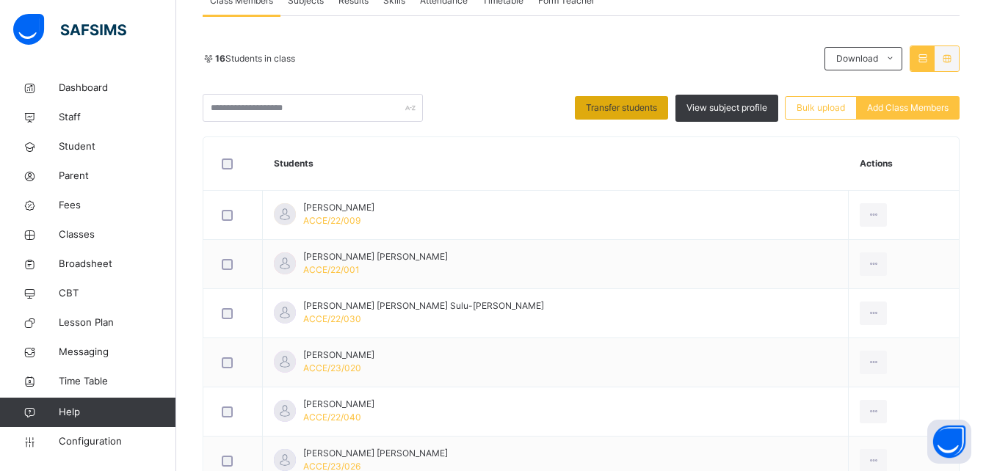
click at [631, 105] on span "Transfer students" at bounding box center [621, 107] width 71 height 13
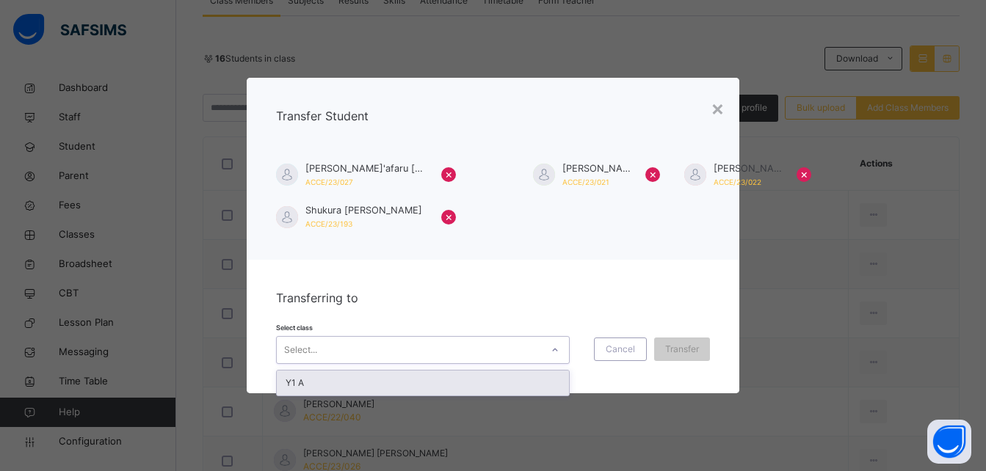
click at [551, 348] on icon at bounding box center [555, 350] width 9 height 15
click at [451, 379] on div "Y1 A" at bounding box center [423, 383] width 292 height 25
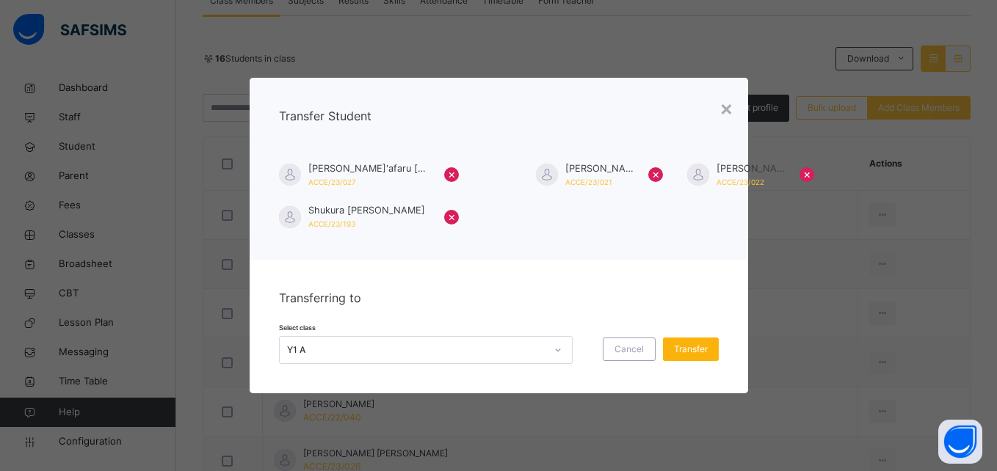
click at [681, 349] on span "Transfer" at bounding box center [691, 349] width 34 height 13
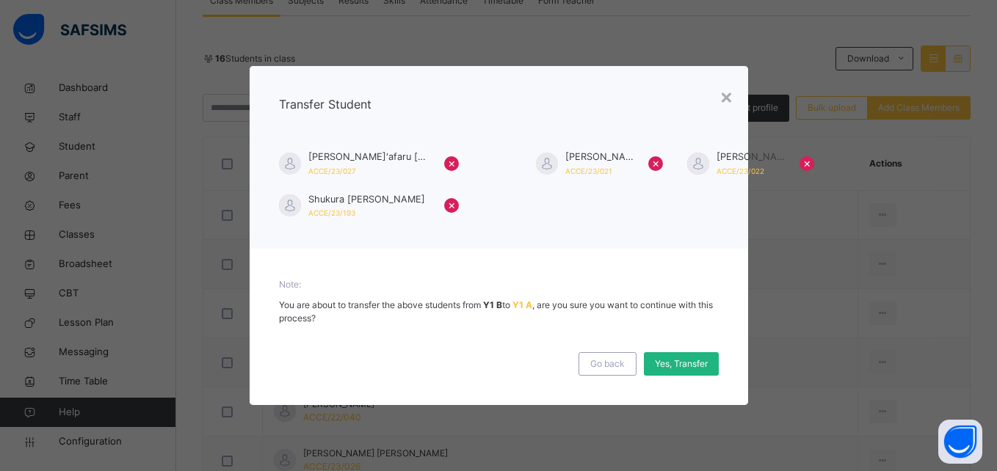
click at [683, 362] on span "Yes, Transfer" at bounding box center [681, 364] width 53 height 13
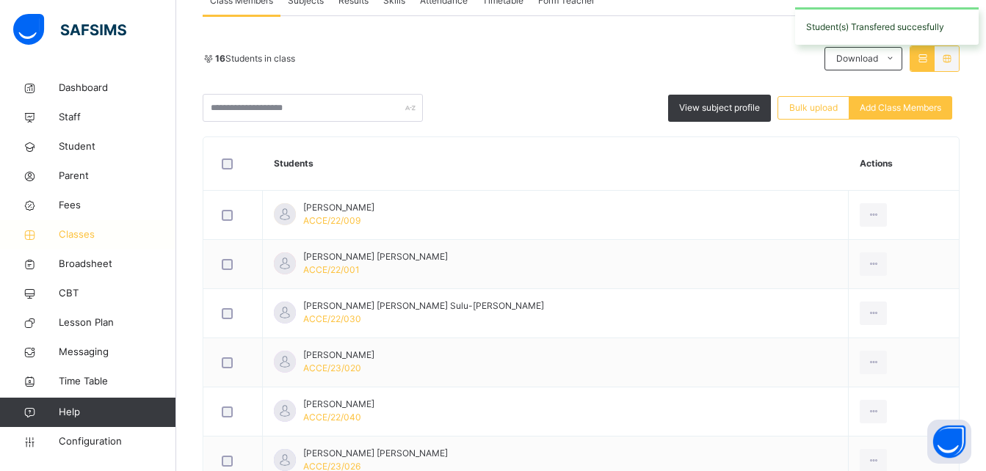
click at [69, 236] on span "Classes" at bounding box center [117, 235] width 117 height 15
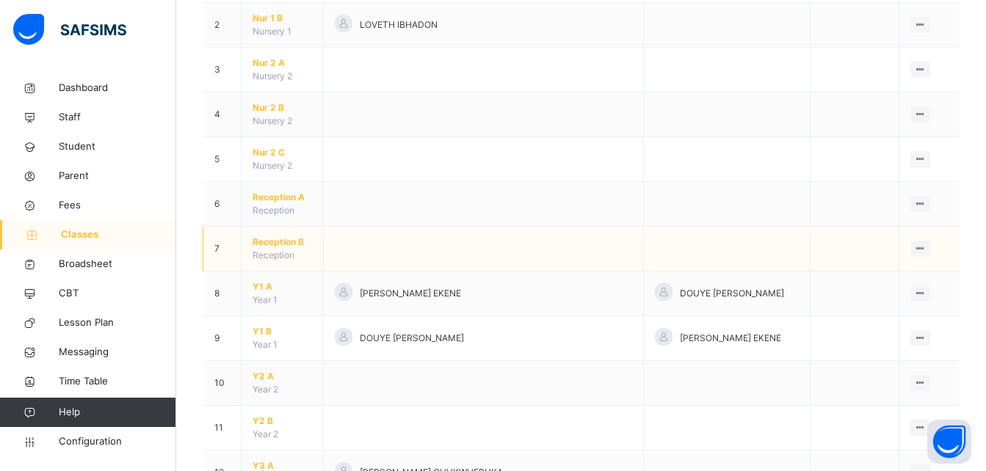
scroll to position [220, 0]
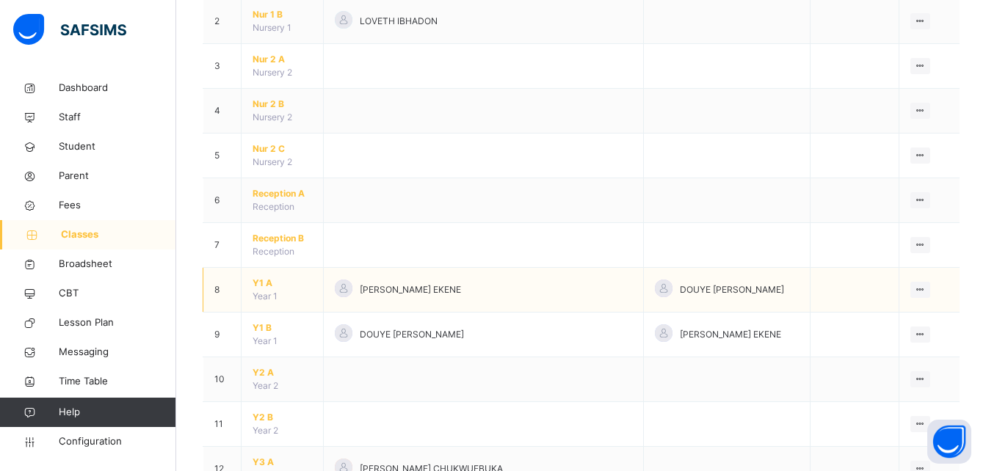
click at [278, 282] on span "Y1 A" at bounding box center [282, 283] width 59 height 13
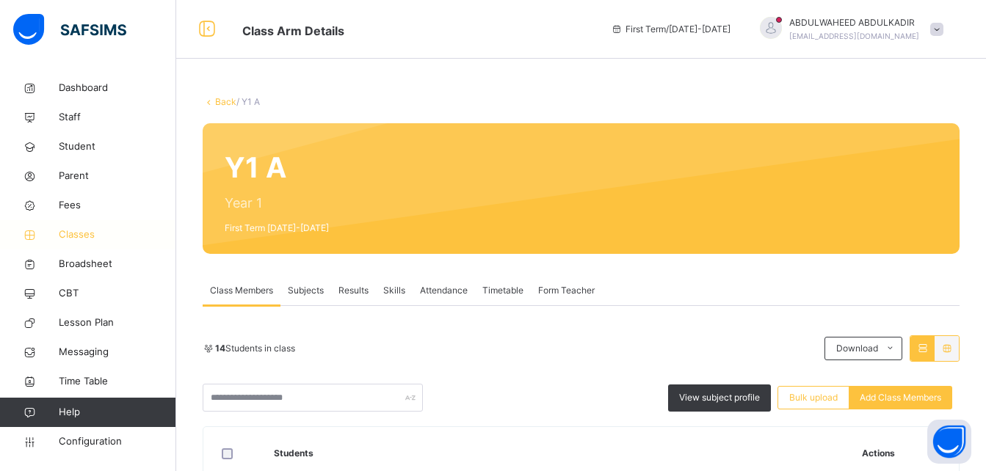
click at [72, 233] on span "Classes" at bounding box center [117, 235] width 117 height 15
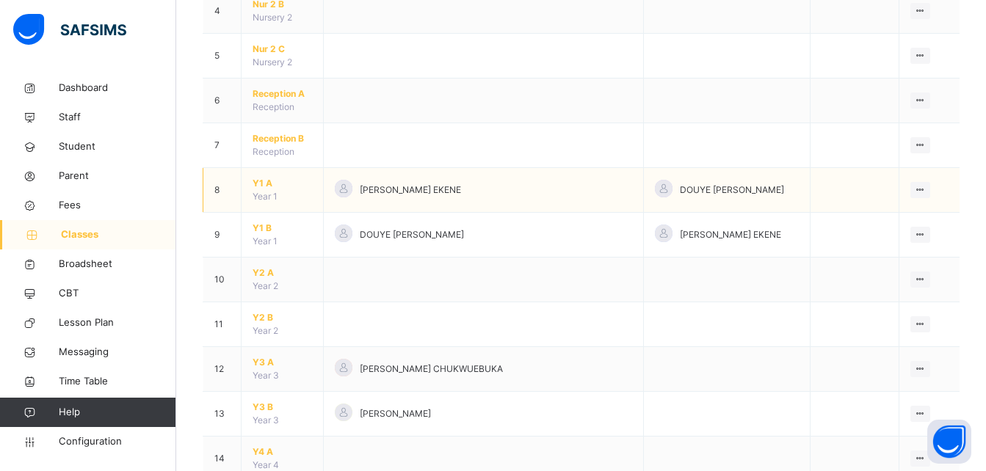
scroll to position [294, 0]
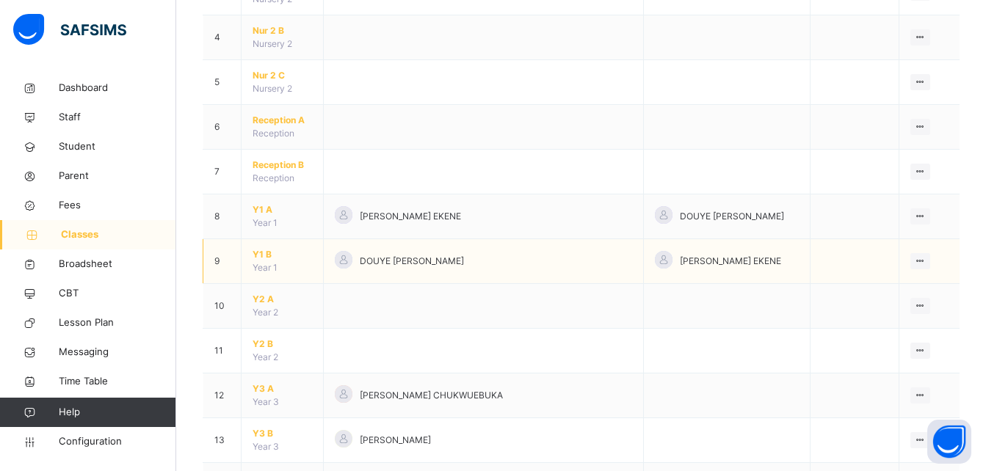
click at [257, 250] on span "Y1 B" at bounding box center [282, 254] width 59 height 13
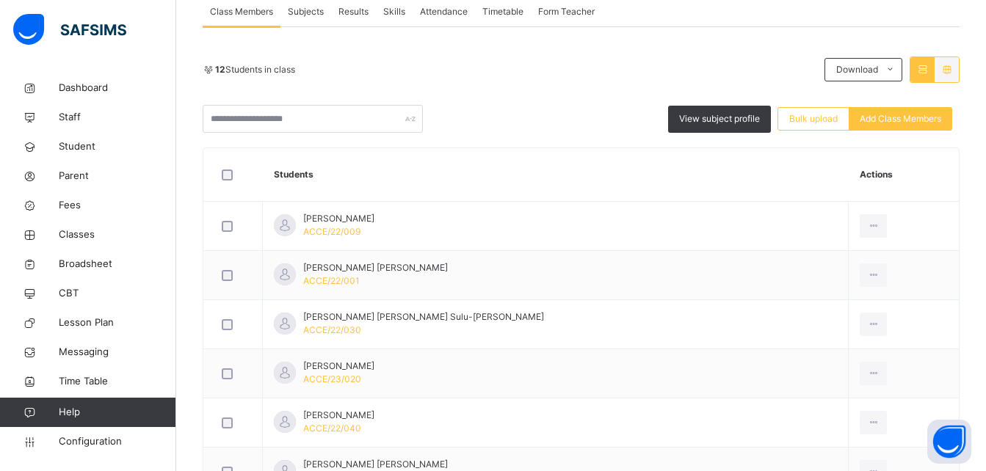
scroll to position [313, 0]
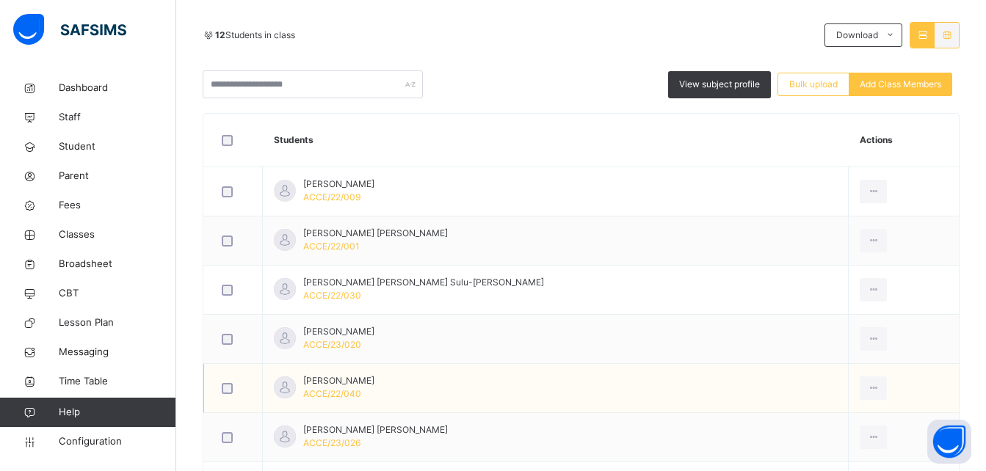
click at [633, 392] on td "Amina Muktar Usman ACCE/22/040" at bounding box center [556, 388] width 586 height 49
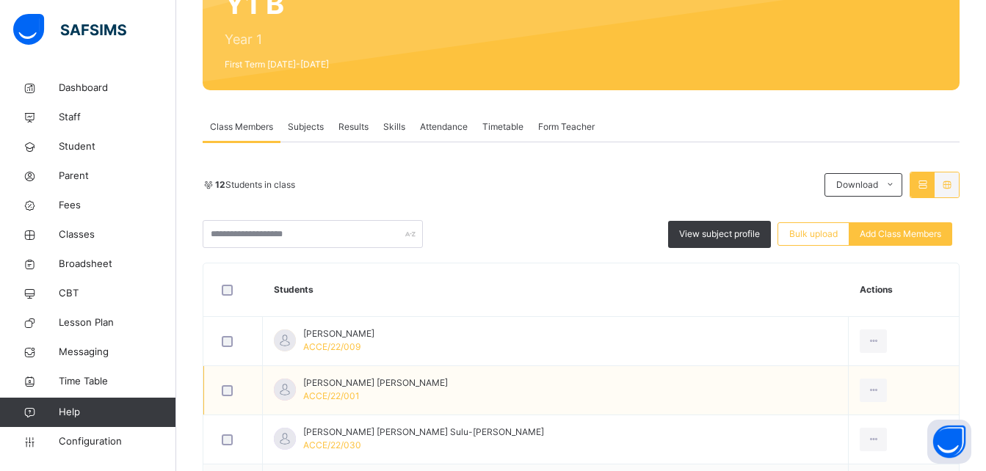
scroll to position [240, 0]
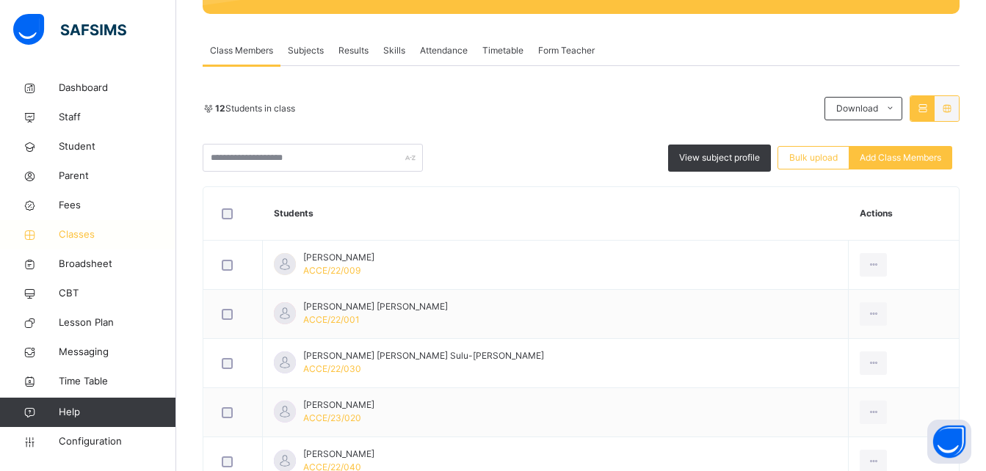
click at [91, 230] on span "Classes" at bounding box center [117, 235] width 117 height 15
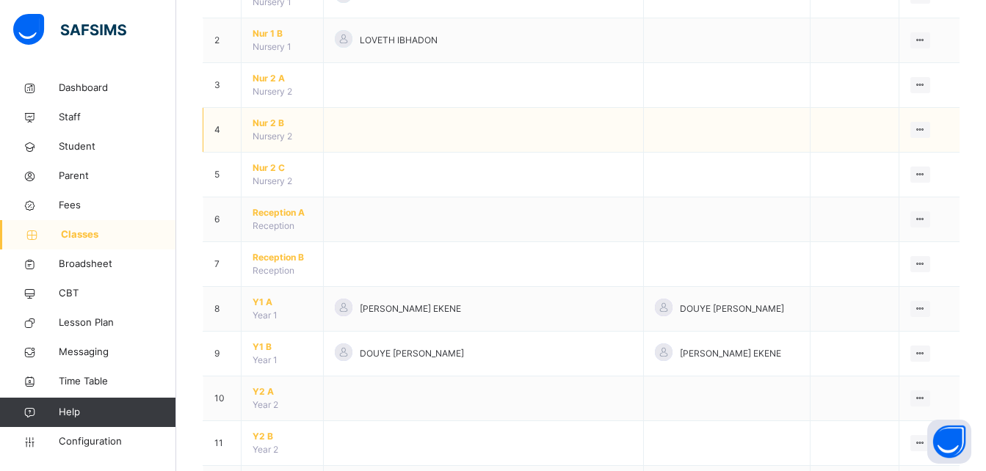
scroll to position [220, 0]
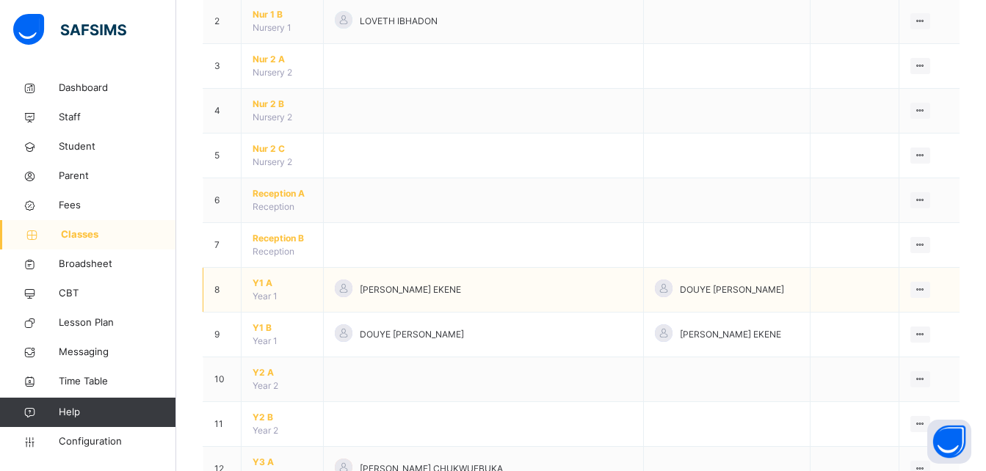
click at [262, 281] on span "Y1 A" at bounding box center [282, 283] width 59 height 13
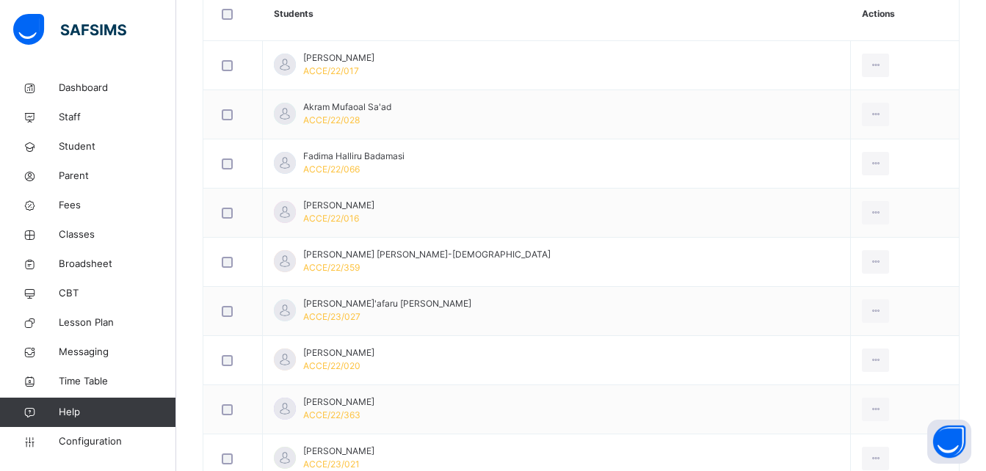
scroll to position [440, 0]
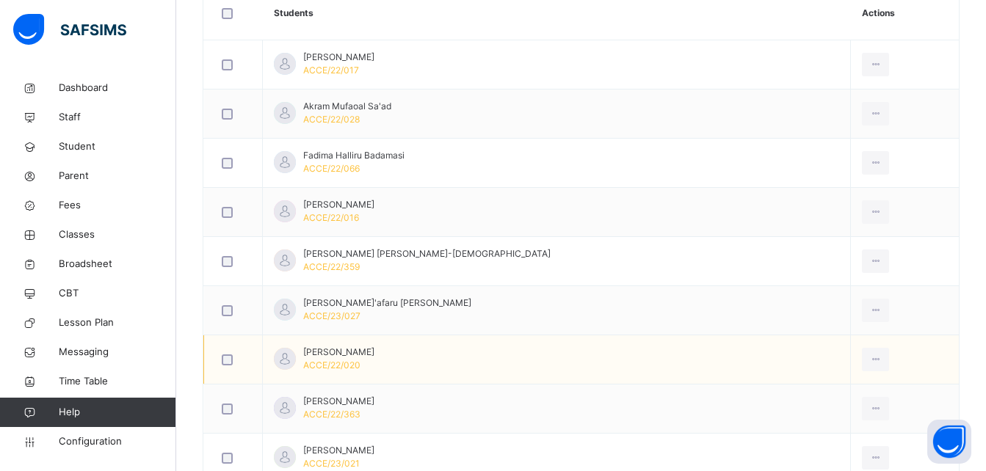
click at [515, 377] on td "Jaafar Umar Garba ACCE/22/020" at bounding box center [557, 359] width 588 height 49
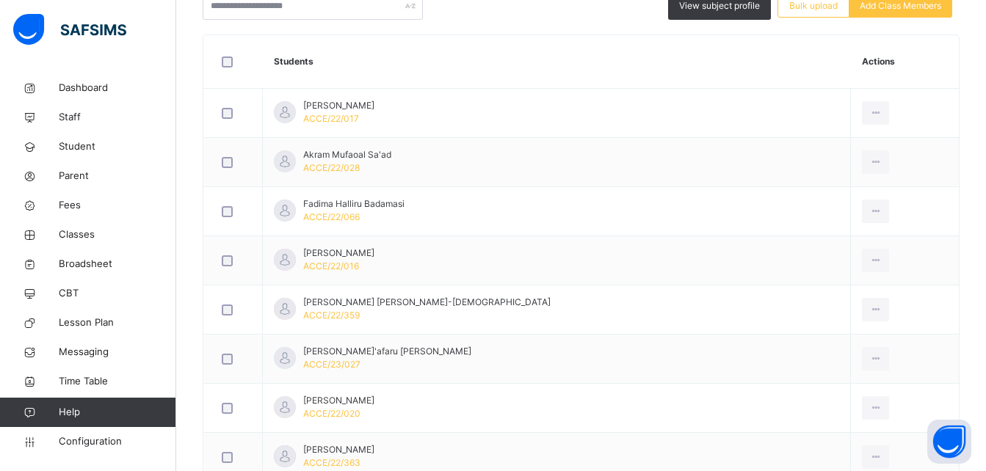
scroll to position [367, 0]
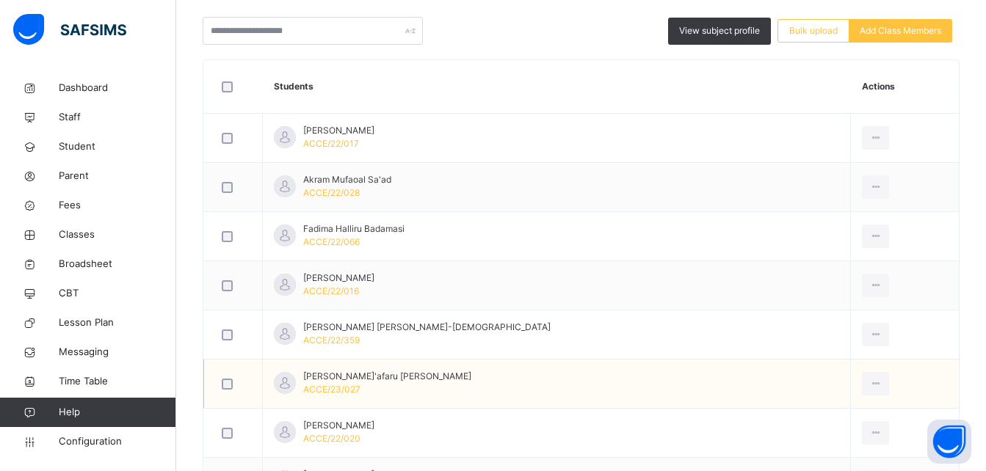
click at [513, 368] on td "Ja'afaru Zainab Ahmed ACCE/23/027" at bounding box center [557, 384] width 588 height 49
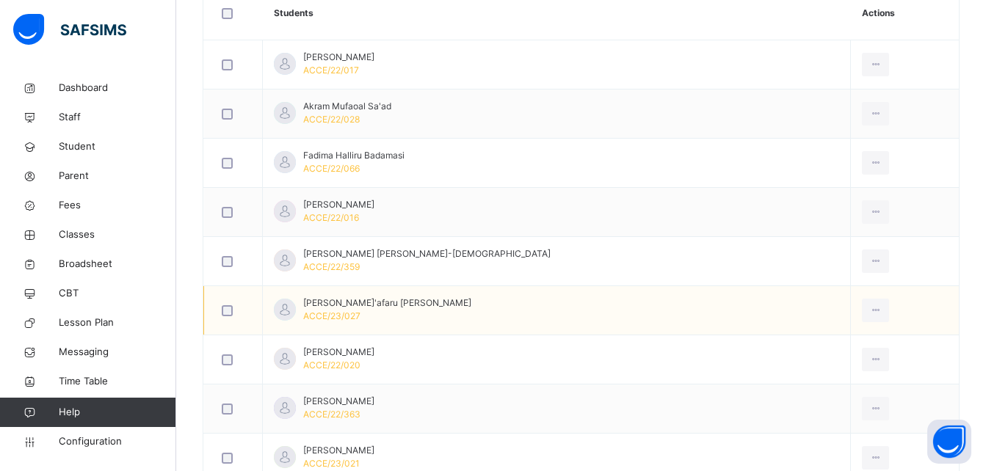
scroll to position [514, 0]
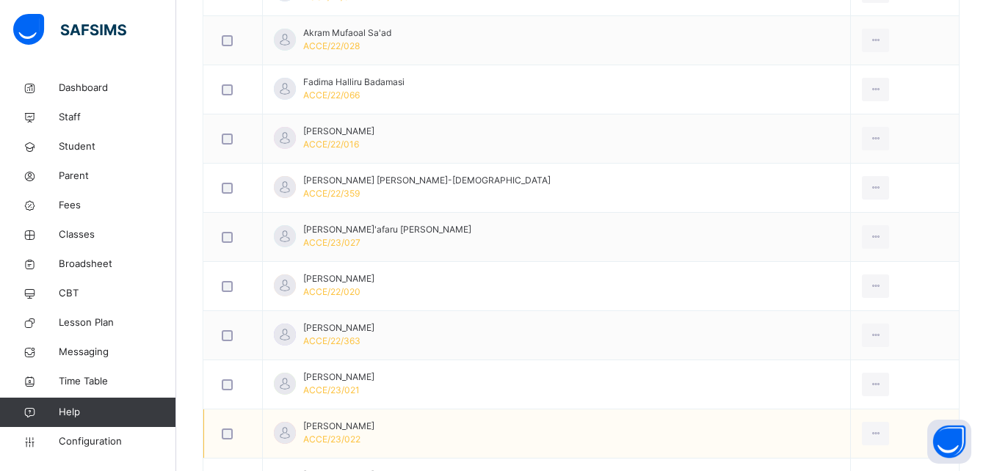
click at [463, 410] on td "Mansur Aisha Shehu ACCE/23/022" at bounding box center [557, 434] width 588 height 49
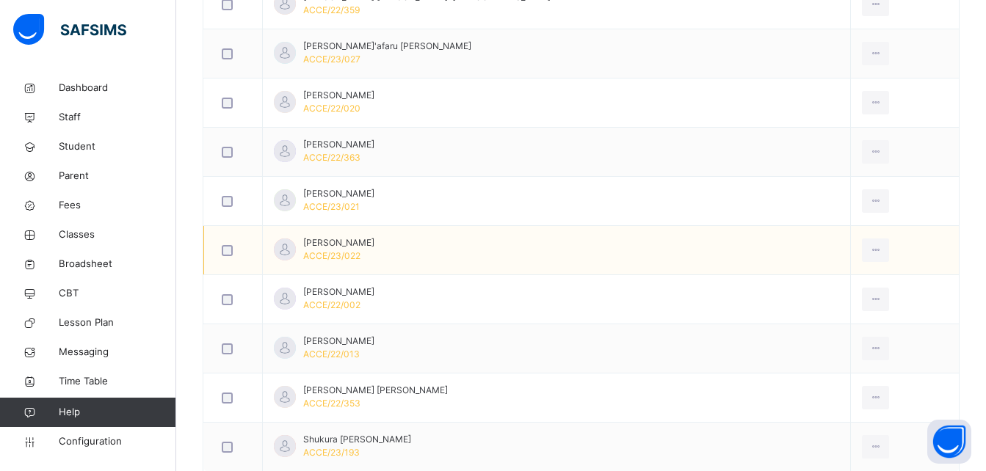
scroll to position [734, 0]
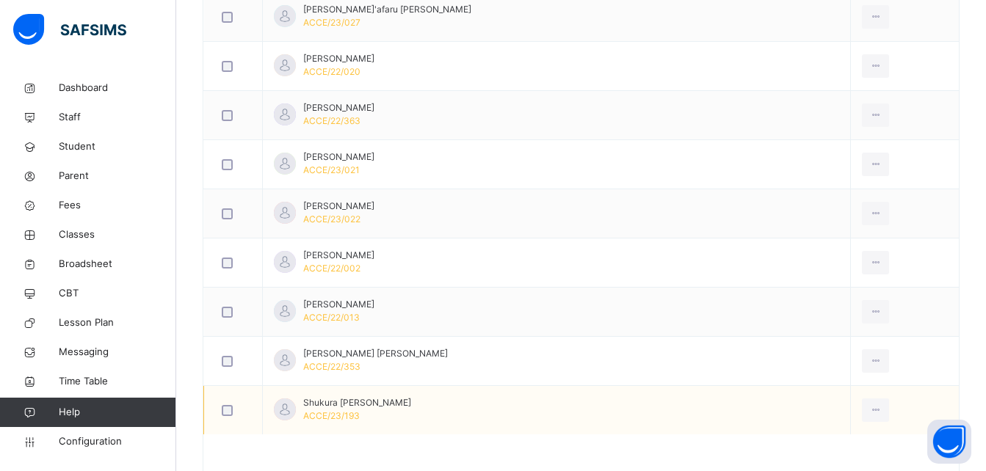
click at [400, 427] on td "Shukura Samiha Musa ACCE/23/193" at bounding box center [557, 410] width 588 height 49
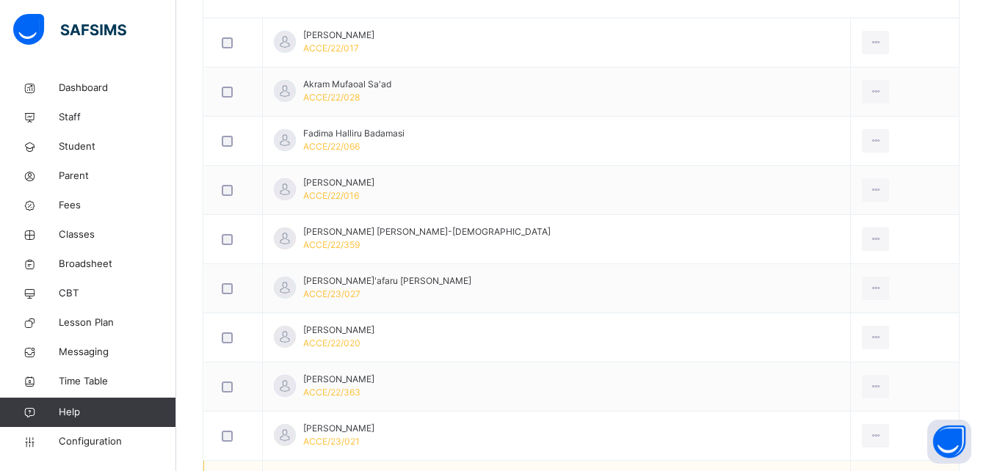
scroll to position [440, 0]
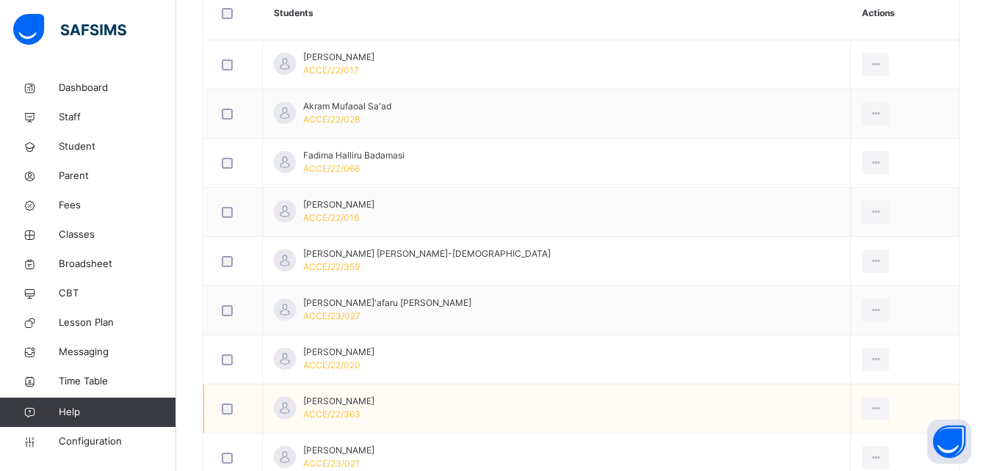
click at [578, 412] on td "Khadija Banye Usman ACCE/22/363" at bounding box center [557, 409] width 588 height 49
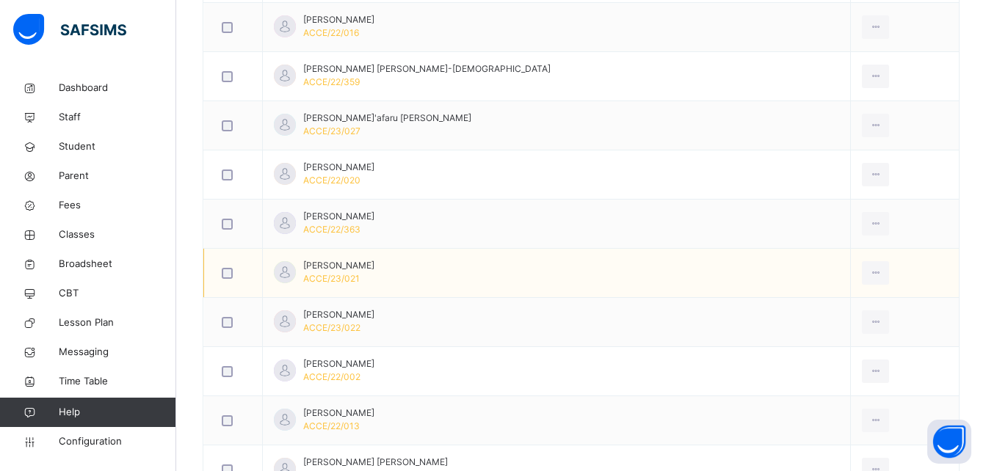
scroll to position [661, 0]
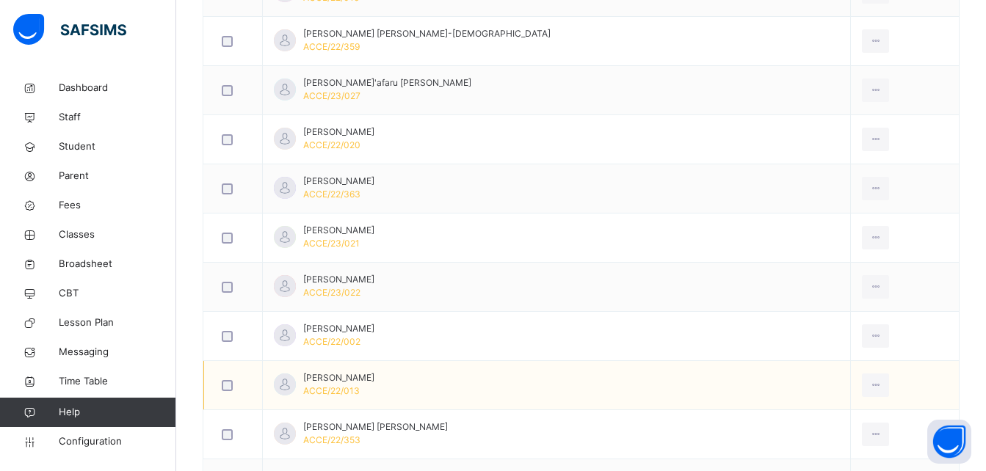
click at [508, 389] on td "Muhammad-jawwad Ibrahim Aminu ACCE/22/013" at bounding box center [557, 385] width 588 height 49
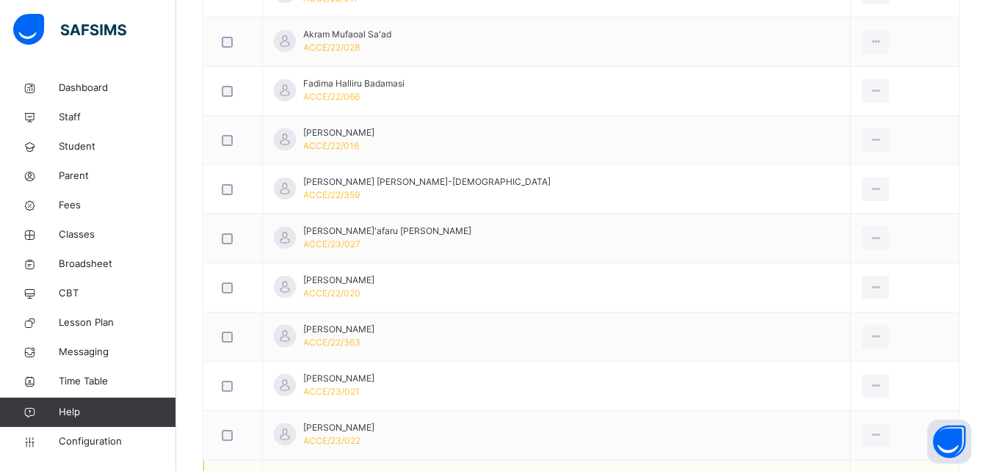
scroll to position [514, 0]
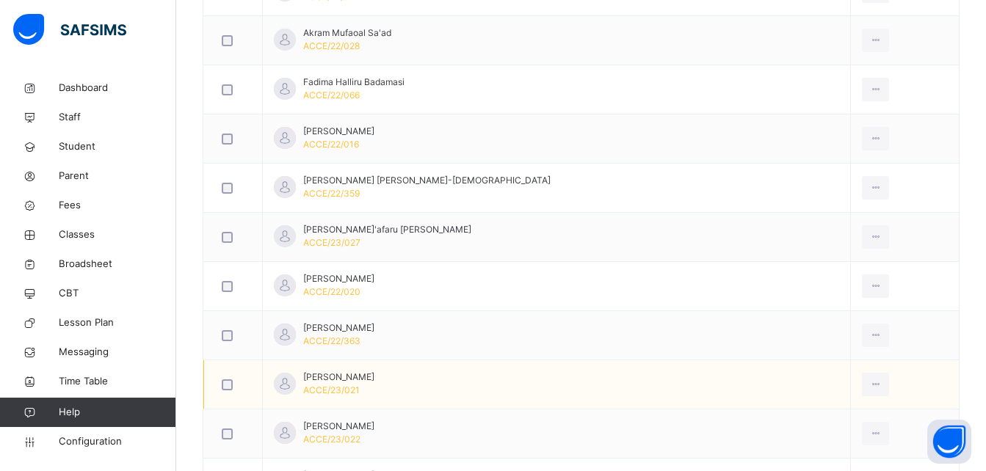
click at [492, 399] on td "Maigari Raheema Mohammad ACCE/23/021" at bounding box center [557, 384] width 588 height 49
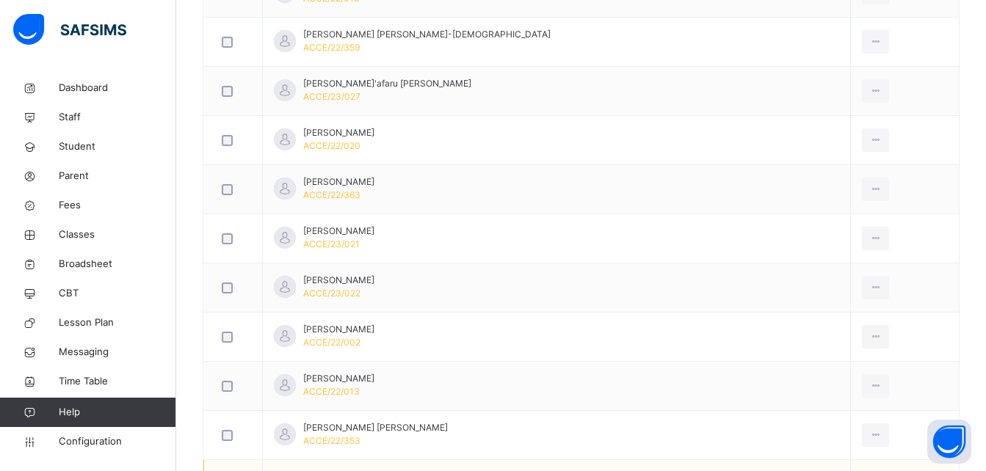
scroll to position [661, 0]
click at [569, 377] on td "Muhammad-jawwad Ibrahim Aminu ACCE/22/013" at bounding box center [557, 385] width 588 height 49
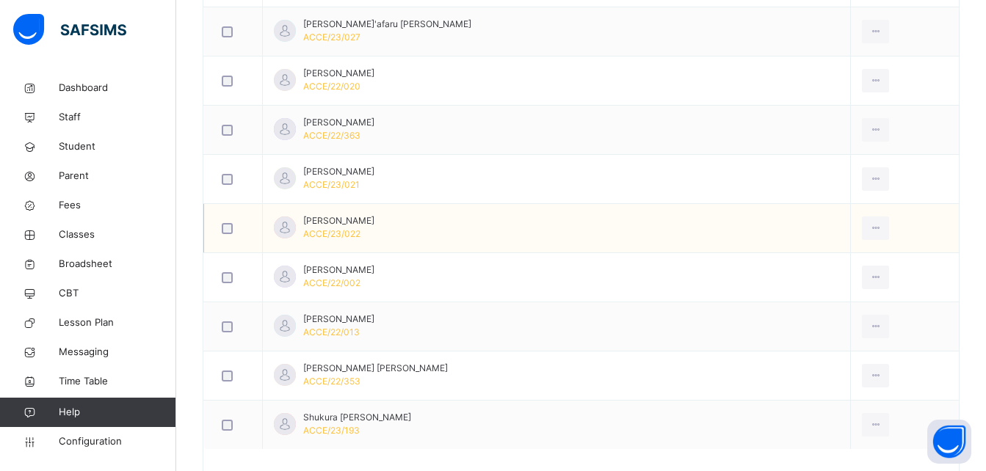
scroll to position [779, 0]
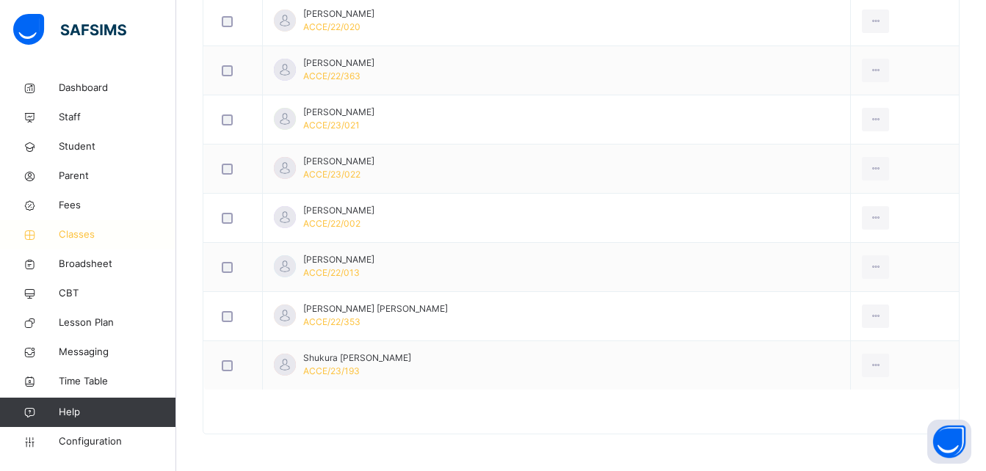
click at [92, 231] on span "Classes" at bounding box center [117, 235] width 117 height 15
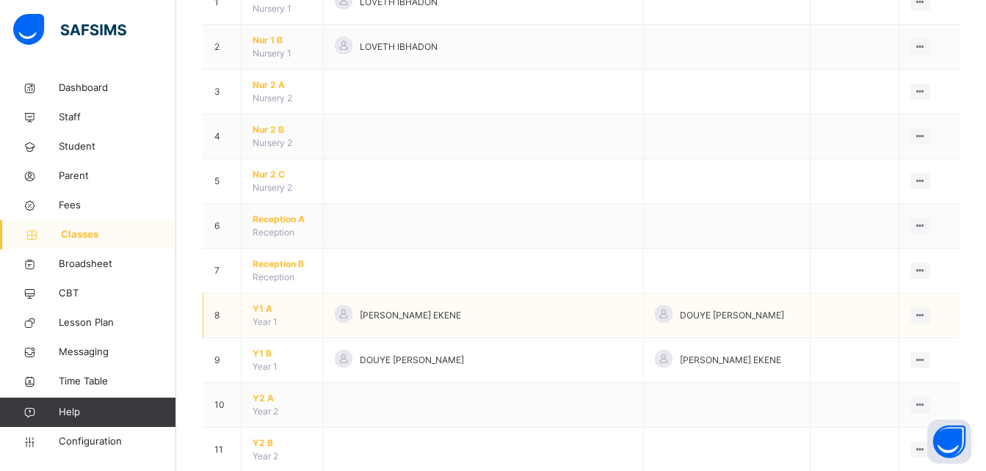
scroll to position [220, 0]
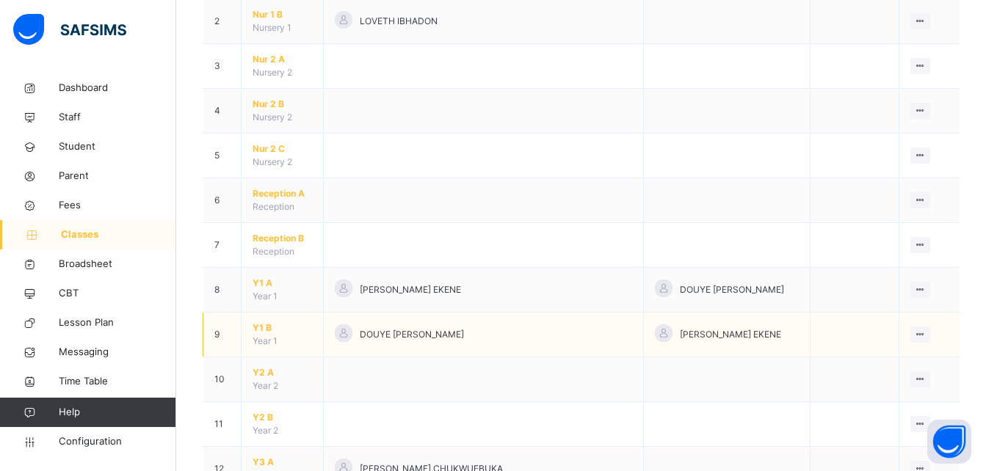
click at [258, 331] on span "Y1 B" at bounding box center [282, 328] width 59 height 13
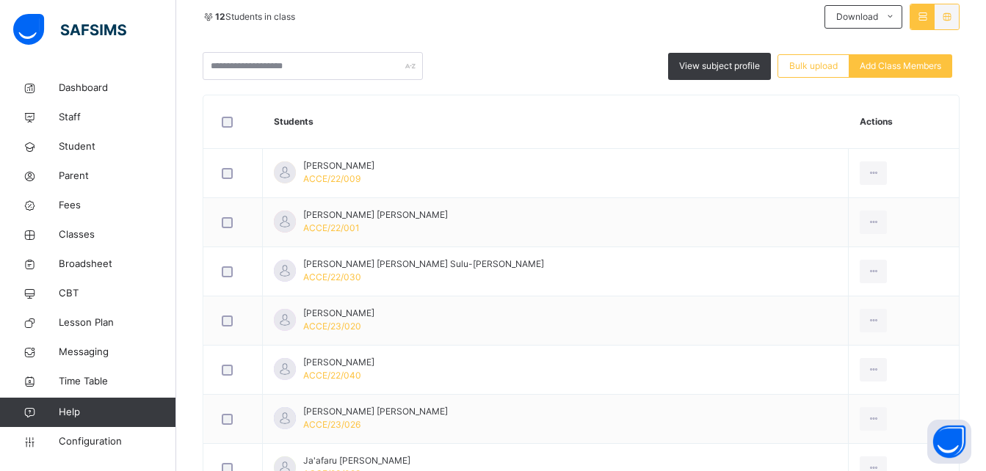
scroll to position [367, 0]
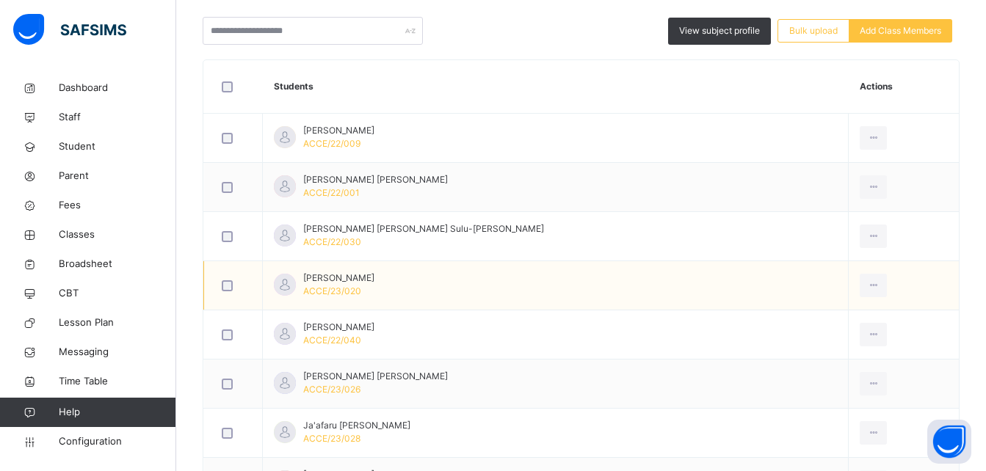
drag, startPoint x: 492, startPoint y: 404, endPoint x: 421, endPoint y: 291, distance: 133.2
click at [492, 404] on td "Idi Ardo Yasir ACCE/23/026" at bounding box center [556, 384] width 586 height 49
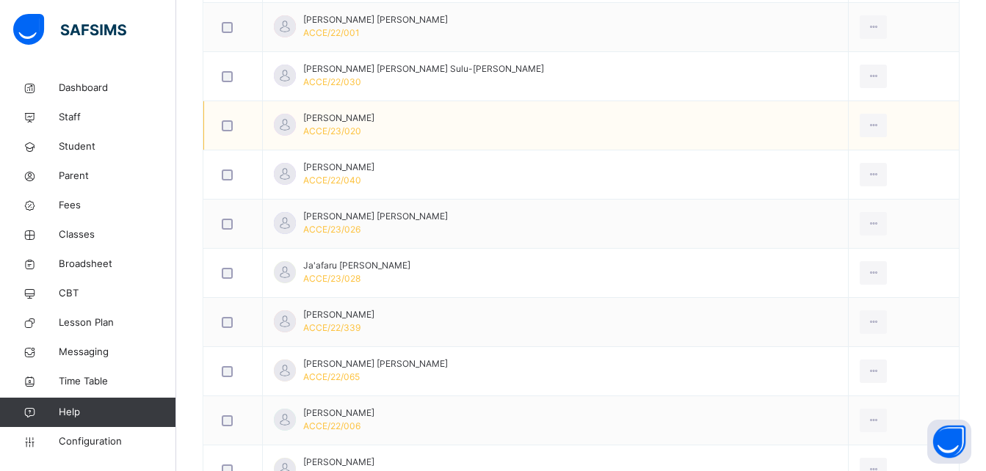
scroll to position [534, 0]
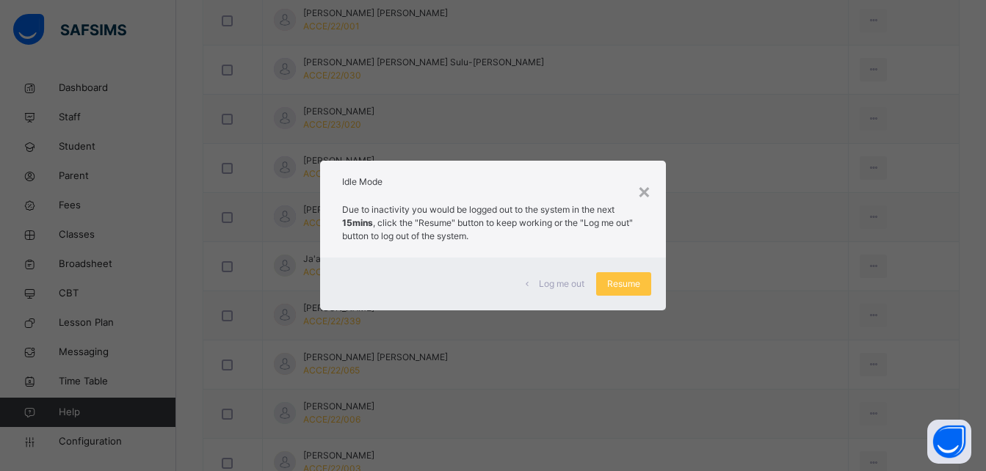
click at [429, 120] on div "× Idle Mode Due to inactivity you would be logged out to the system in the next…" at bounding box center [493, 235] width 986 height 471
drag, startPoint x: 427, startPoint y: 43, endPoint x: 462, endPoint y: 81, distance: 50.9
click at [428, 44] on div "× Idle Mode Due to inactivity you would be logged out to the system in the next…" at bounding box center [493, 235] width 986 height 471
click at [631, 284] on span "Resume" at bounding box center [623, 283] width 33 height 13
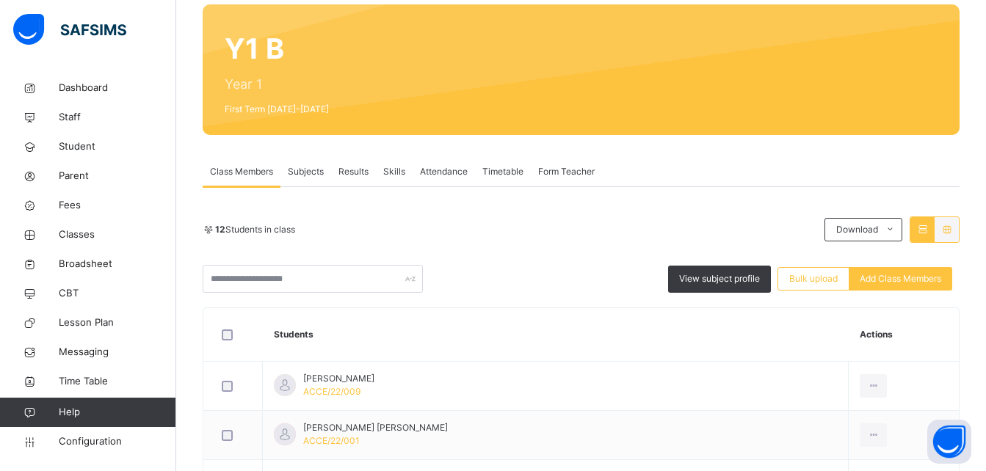
scroll to position [93, 0]
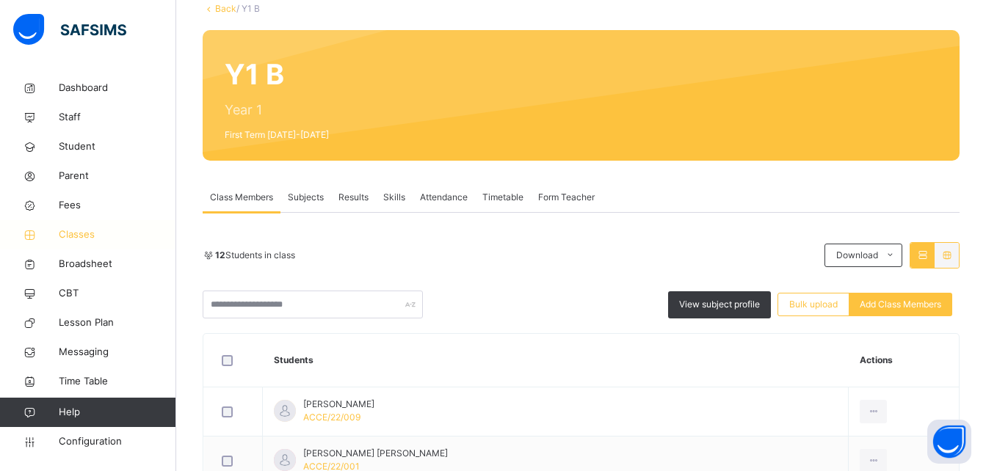
click at [61, 232] on span "Classes" at bounding box center [117, 235] width 117 height 15
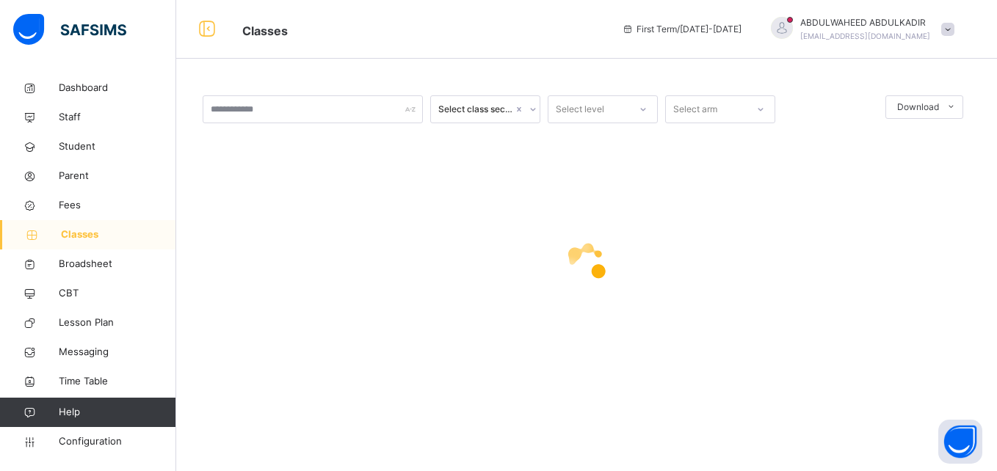
click at [646, 268] on div at bounding box center [587, 262] width 768 height 59
click at [79, 232] on span "Classes" at bounding box center [118, 235] width 115 height 15
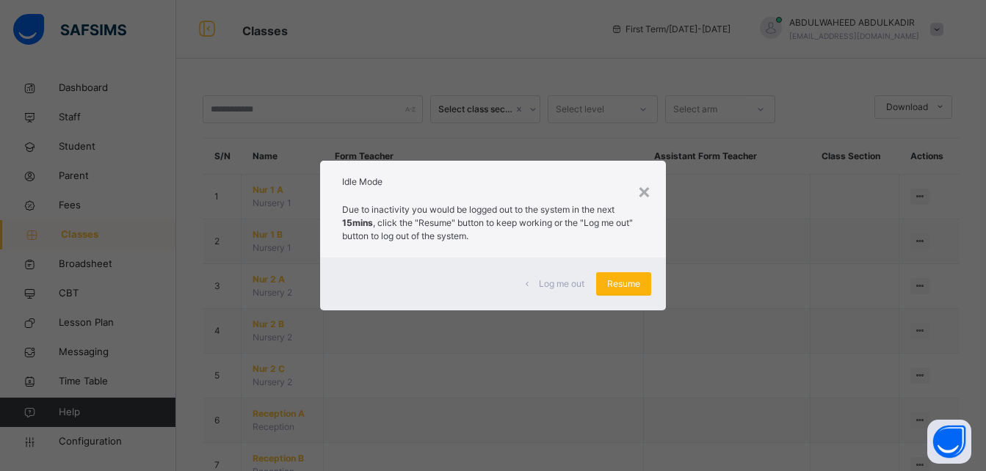
click at [613, 289] on span "Resume" at bounding box center [623, 283] width 33 height 13
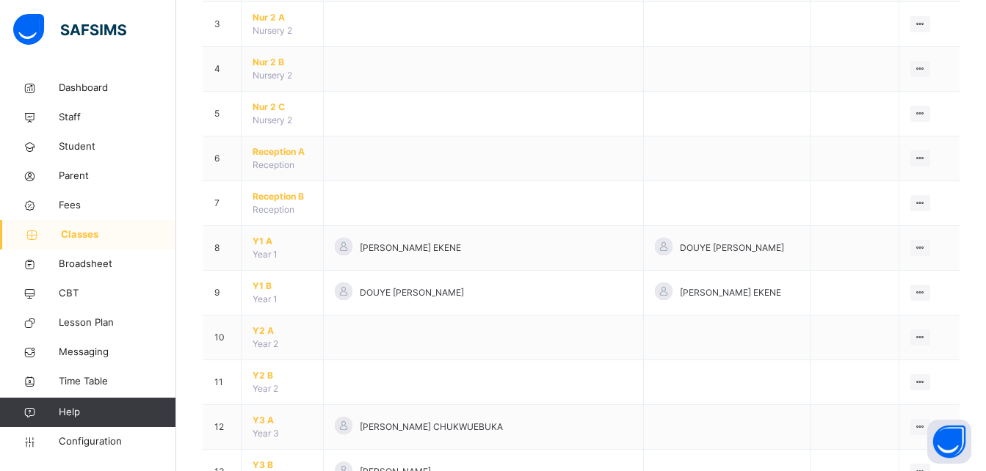
scroll to position [268, 0]
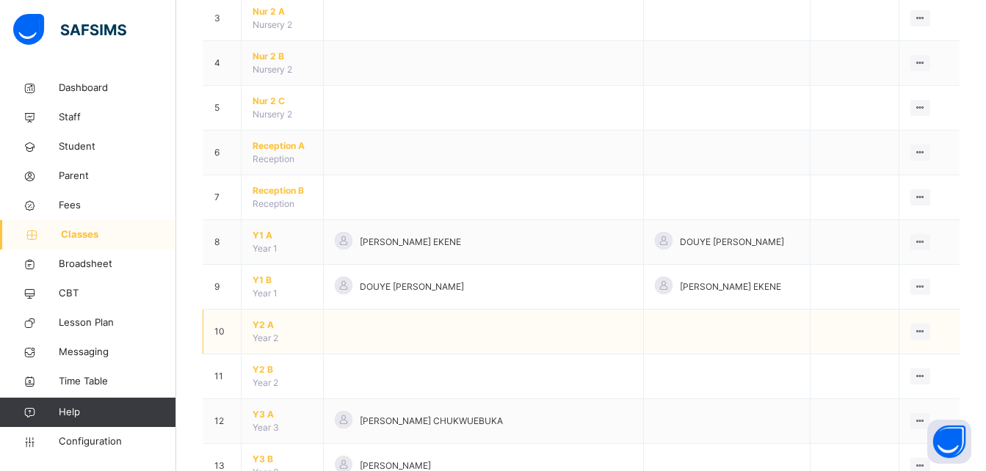
click at [261, 325] on span "Y2 A" at bounding box center [282, 325] width 59 height 13
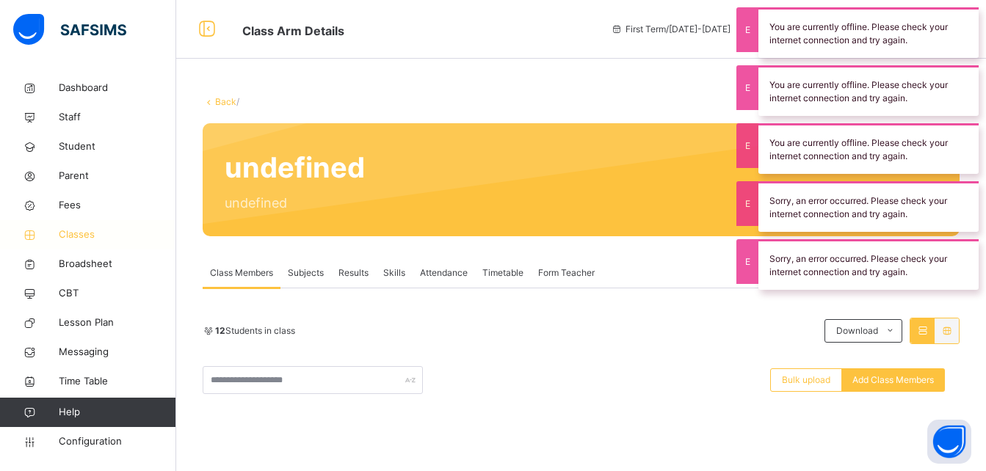
click at [89, 238] on span "Classes" at bounding box center [117, 235] width 117 height 15
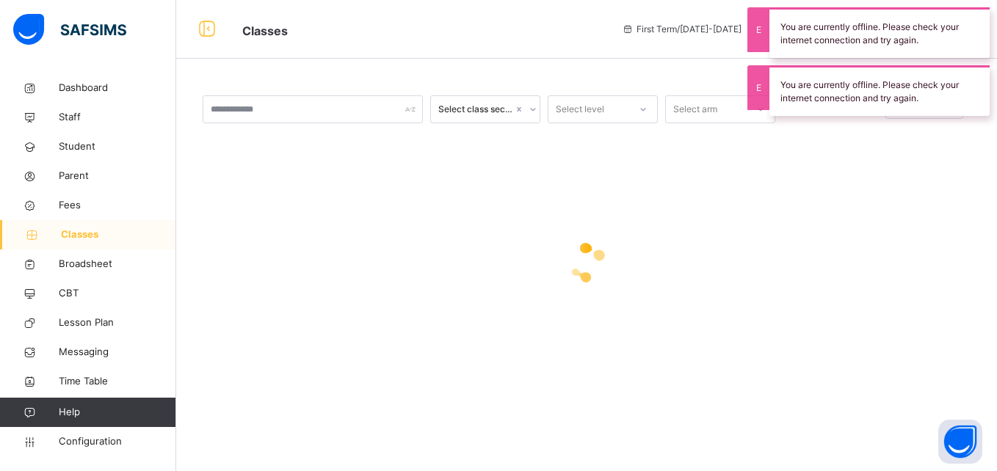
click at [88, 236] on span "Classes" at bounding box center [118, 235] width 115 height 15
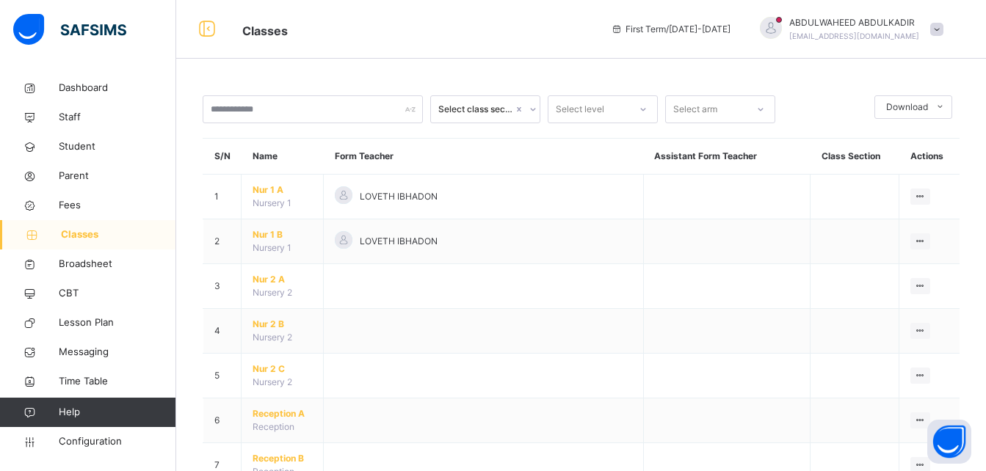
click at [77, 230] on span "Classes" at bounding box center [118, 235] width 115 height 15
click at [79, 232] on span "Classes" at bounding box center [118, 235] width 115 height 15
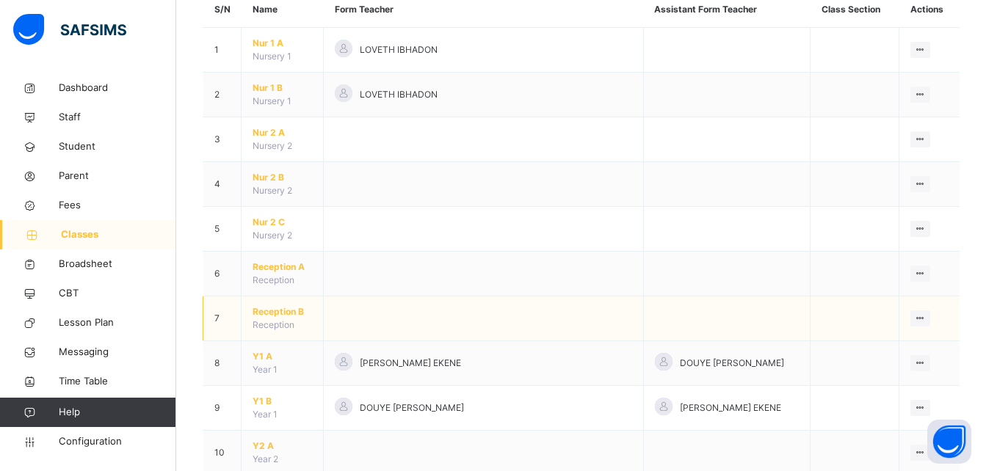
scroll to position [220, 0]
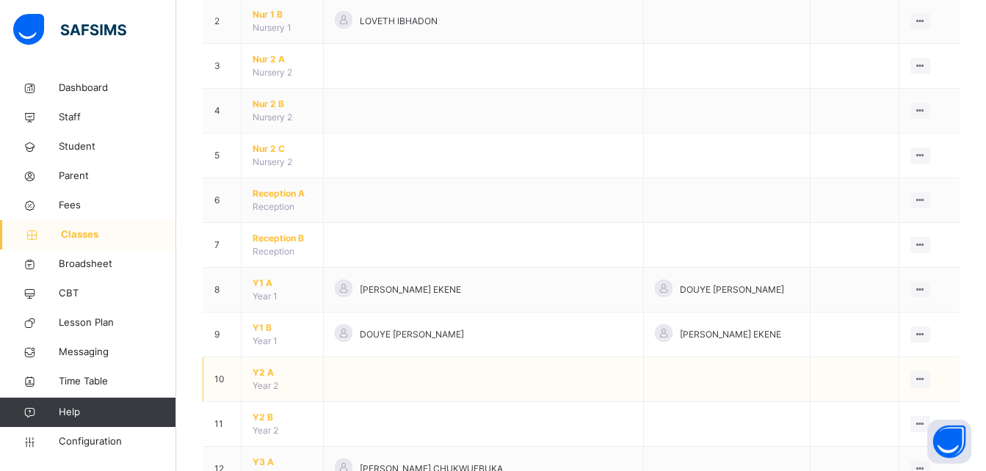
click at [261, 371] on span "Y2 A" at bounding box center [282, 372] width 59 height 13
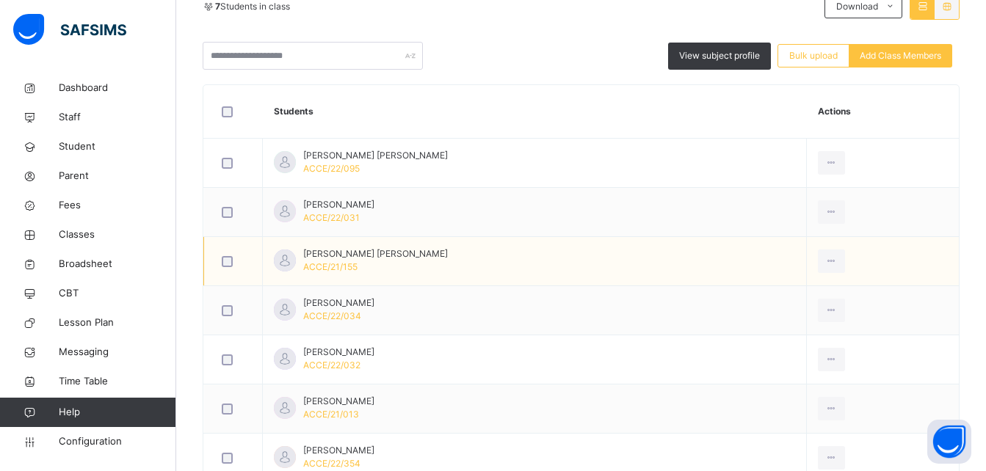
scroll to position [361, 0]
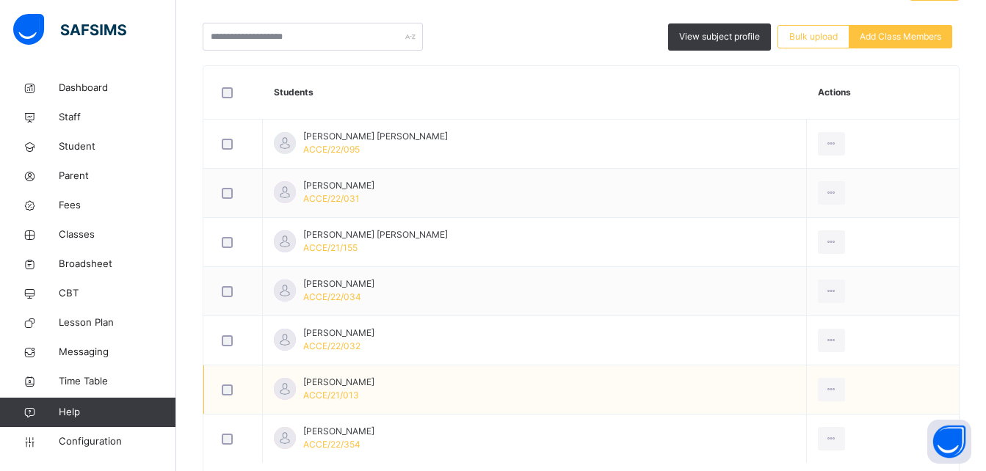
drag, startPoint x: 585, startPoint y: 407, endPoint x: 589, endPoint y: 393, distance: 13.9
click at [587, 403] on td "[PERSON_NAME] ACCE/21/013" at bounding box center [535, 390] width 544 height 49
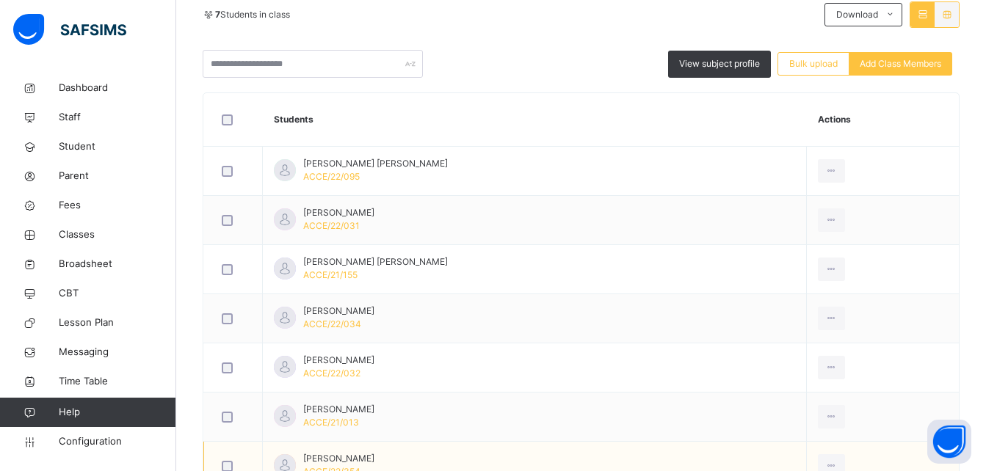
scroll to position [0, 0]
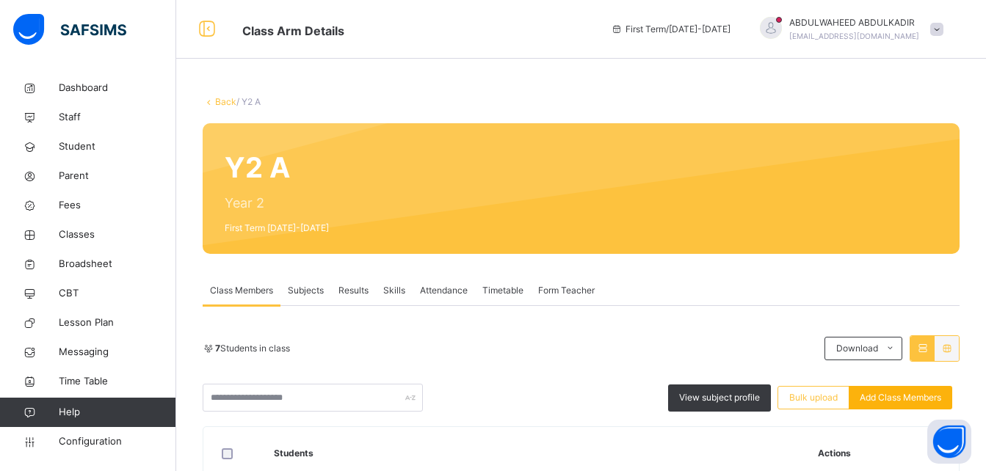
click at [921, 402] on span "Add Class Members" at bounding box center [900, 397] width 81 height 13
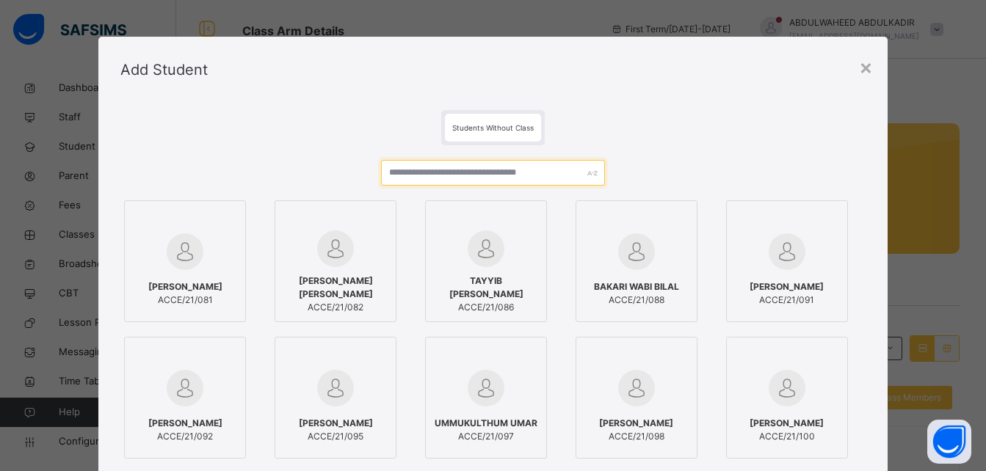
click at [496, 177] on input "text" at bounding box center [492, 173] width 223 height 26
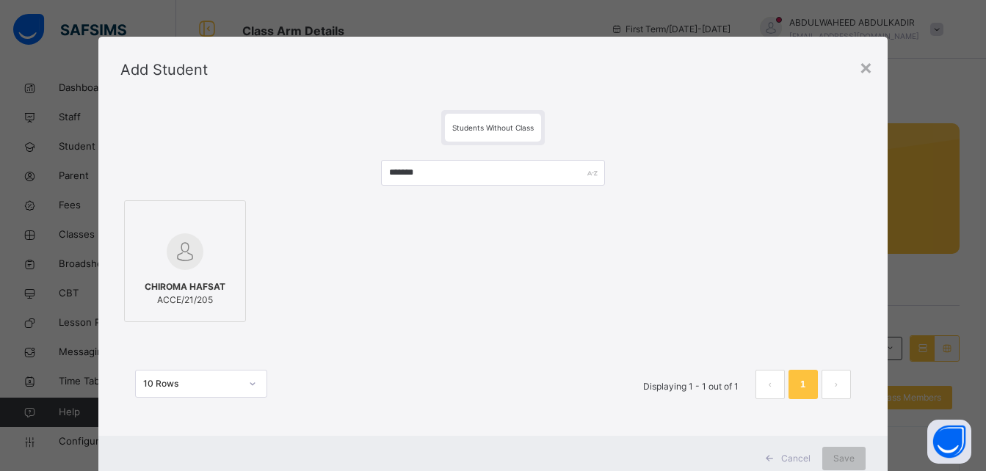
click at [275, 245] on div "CHIROMA HAFSAT ACCE/21/205" at bounding box center [492, 261] width 744 height 129
click at [507, 174] on input "*******" at bounding box center [492, 173] width 223 height 26
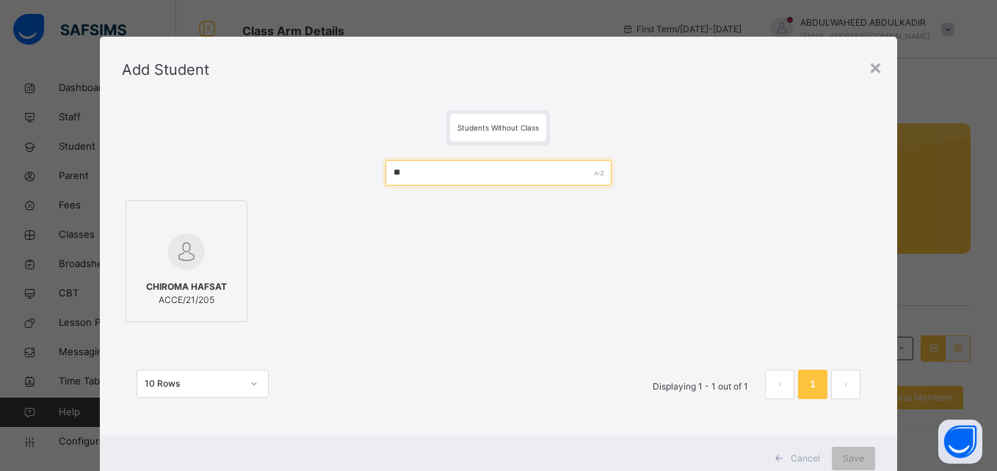
type input "*"
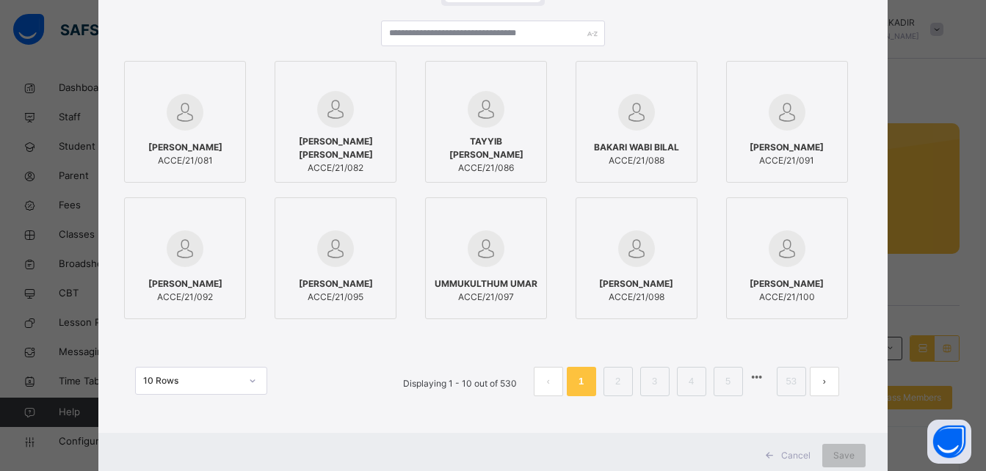
scroll to position [184, 0]
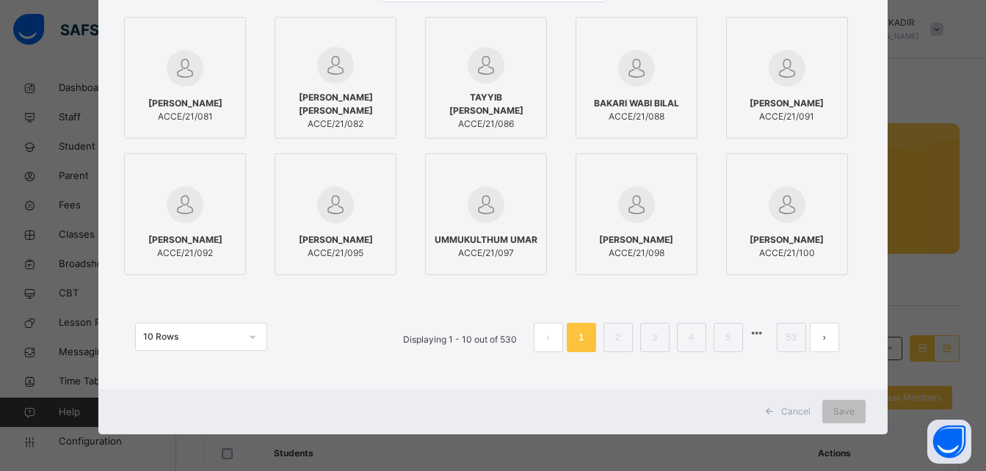
click at [799, 410] on span "Cancel" at bounding box center [795, 411] width 29 height 13
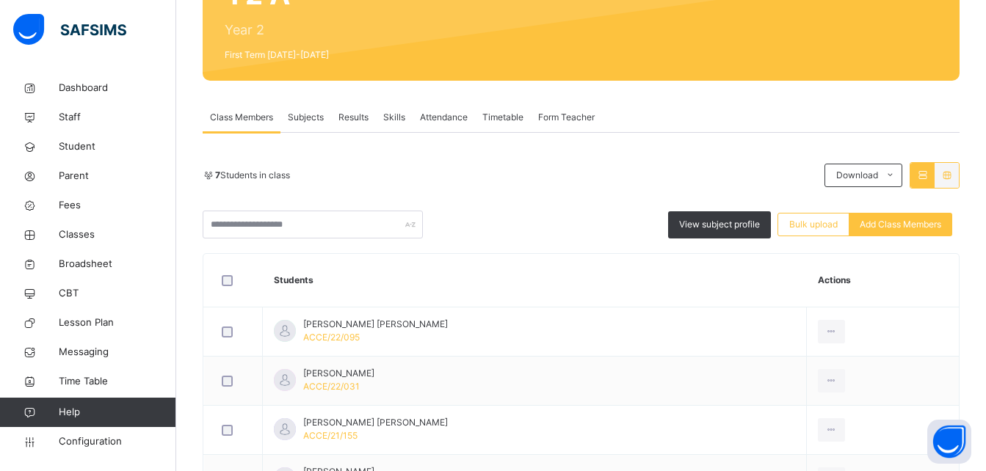
scroll to position [141, 0]
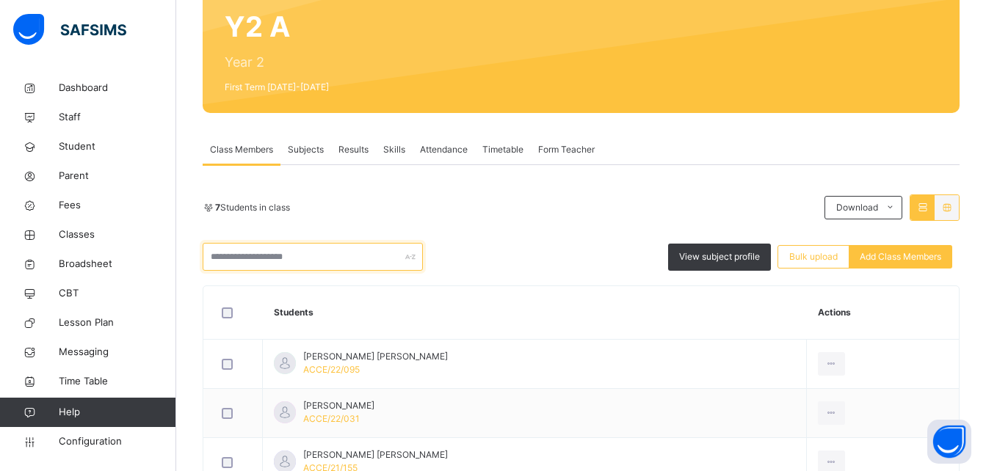
click at [341, 256] on input "text" at bounding box center [313, 257] width 220 height 28
click at [493, 220] on div "7 Students in class Download Pdf Report Excel Report" at bounding box center [581, 208] width 757 height 26
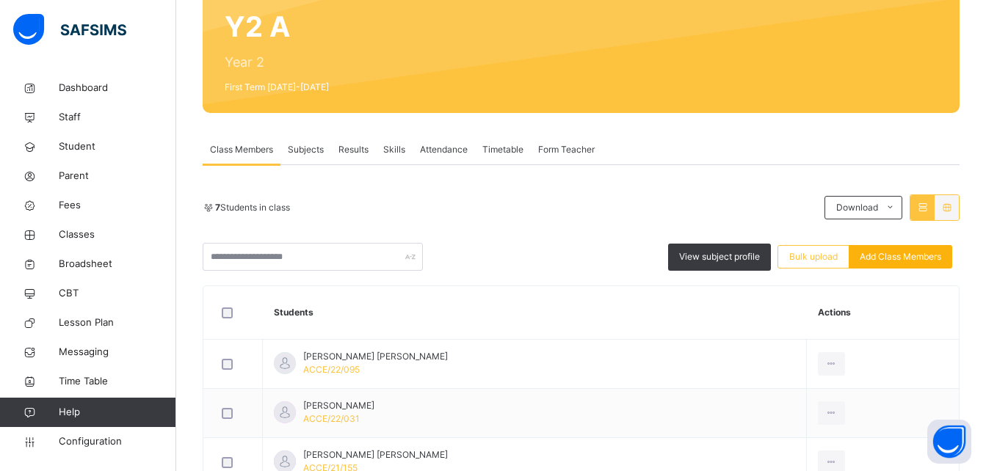
click at [912, 258] on span "Add Class Members" at bounding box center [900, 256] width 81 height 13
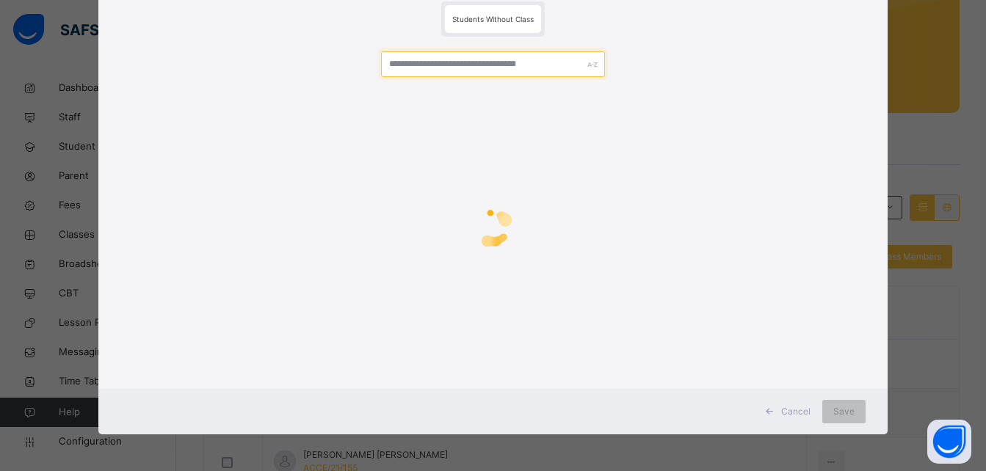
click at [484, 68] on input "text" at bounding box center [492, 64] width 223 height 26
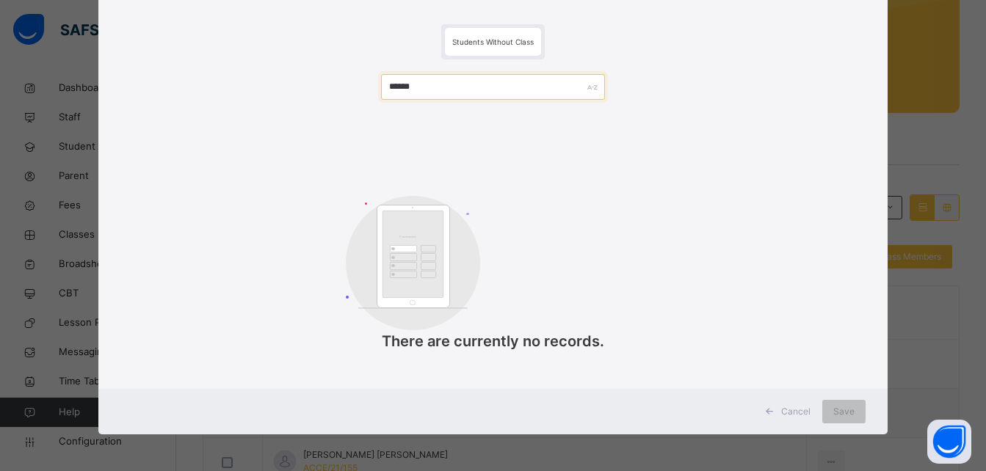
type input "******"
click at [796, 415] on span "Cancel" at bounding box center [795, 411] width 29 height 13
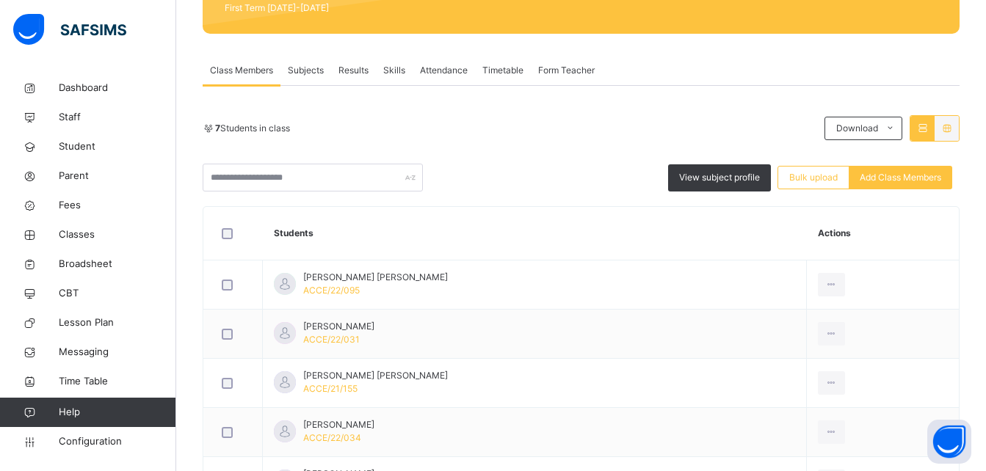
scroll to position [435, 0]
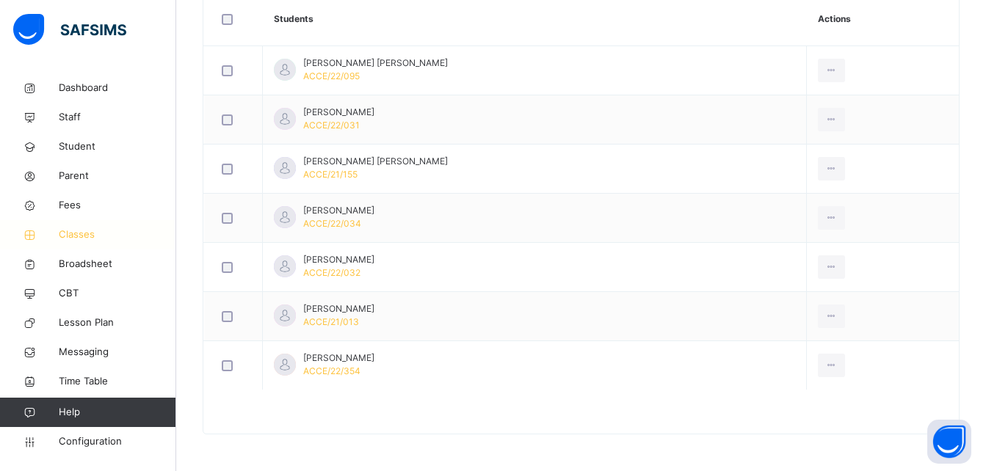
click at [90, 233] on span "Classes" at bounding box center [117, 235] width 117 height 15
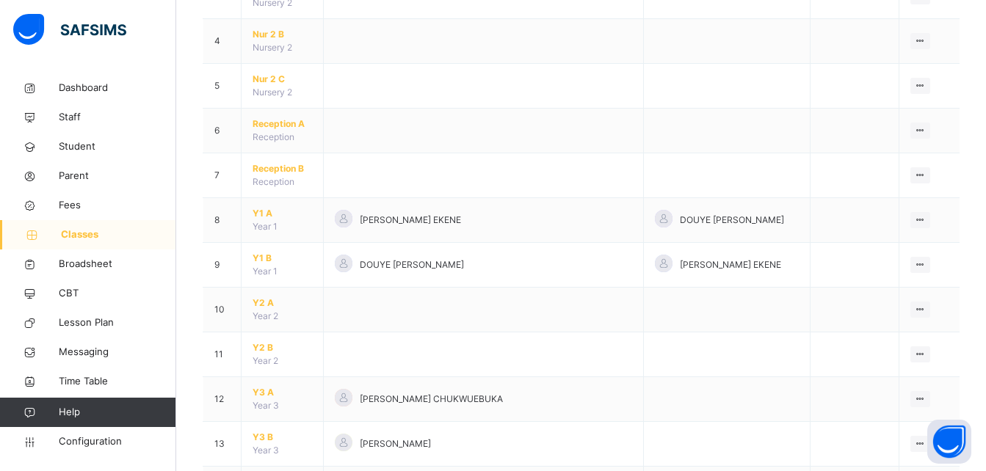
scroll to position [294, 0]
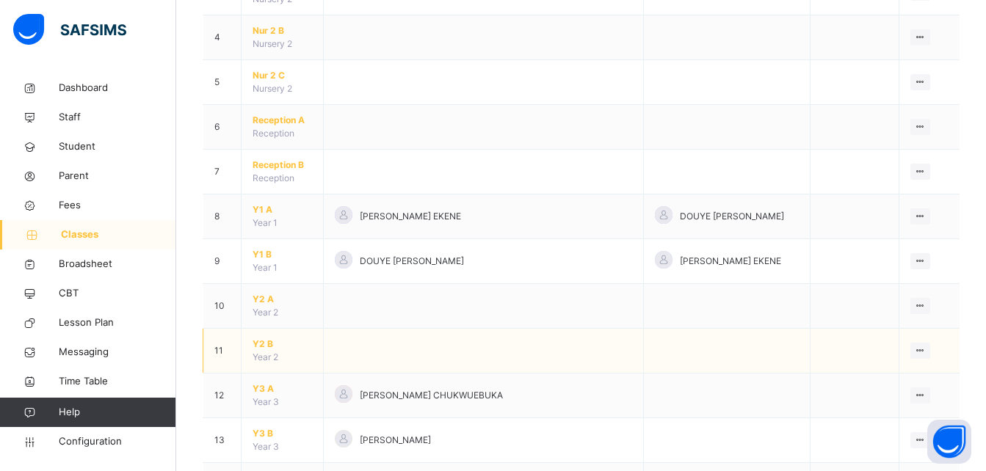
click at [269, 343] on span "Y2 B" at bounding box center [282, 344] width 59 height 13
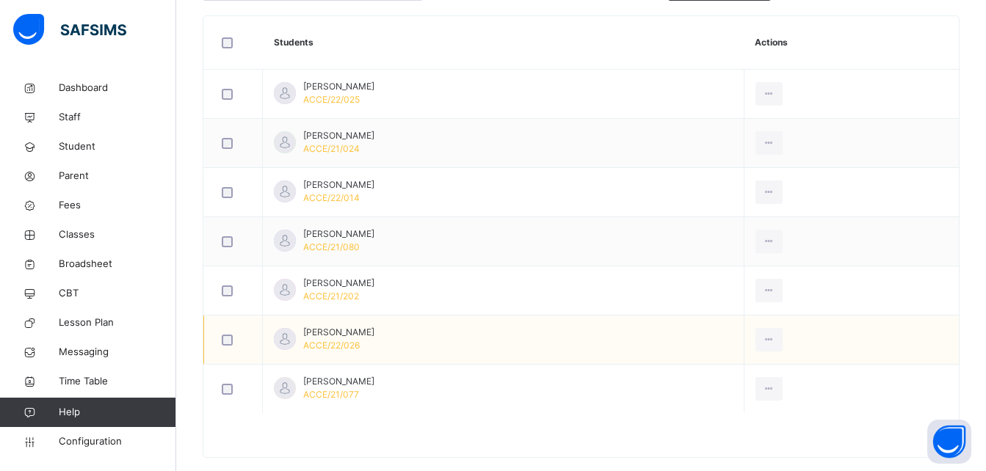
scroll to position [435, 0]
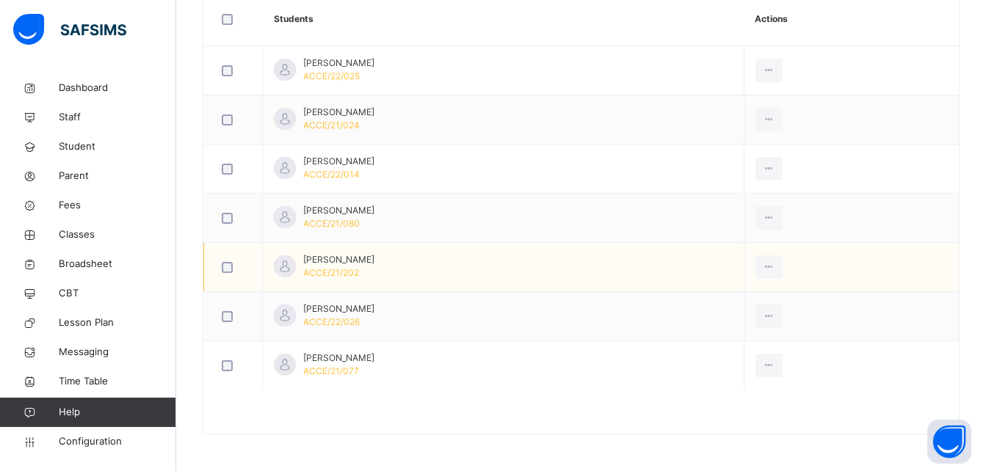
click at [441, 264] on td "Muhammad Sani Shehu ACCE/21/202" at bounding box center [504, 267] width 482 height 49
click at [776, 297] on div "View Profile" at bounding box center [736, 300] width 79 height 15
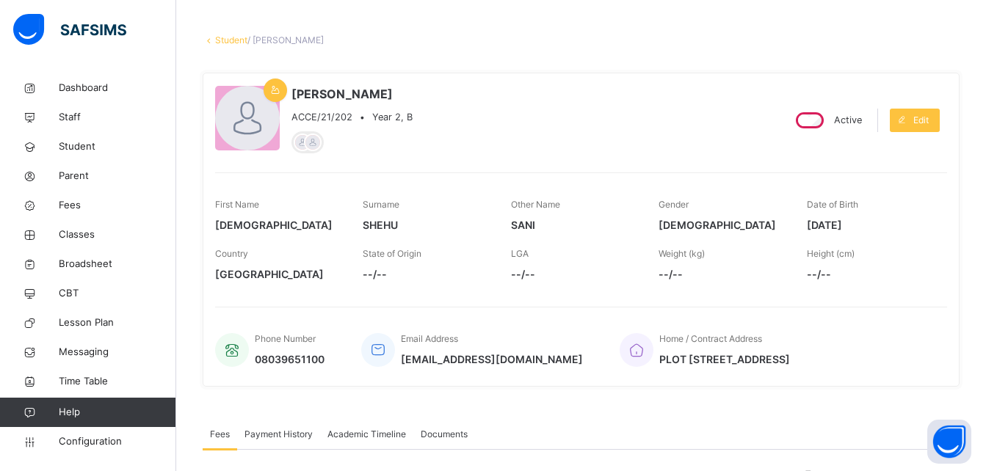
scroll to position [15, 0]
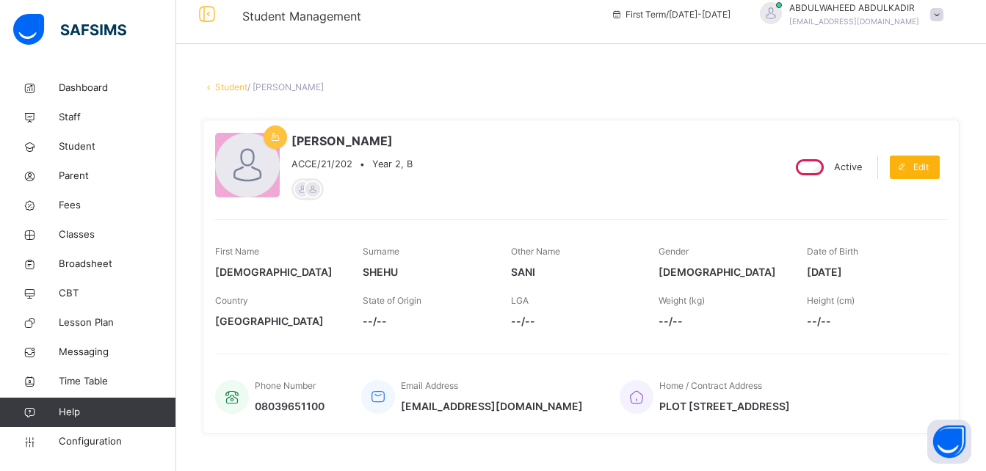
click at [929, 171] on span "Edit" at bounding box center [920, 167] width 15 height 13
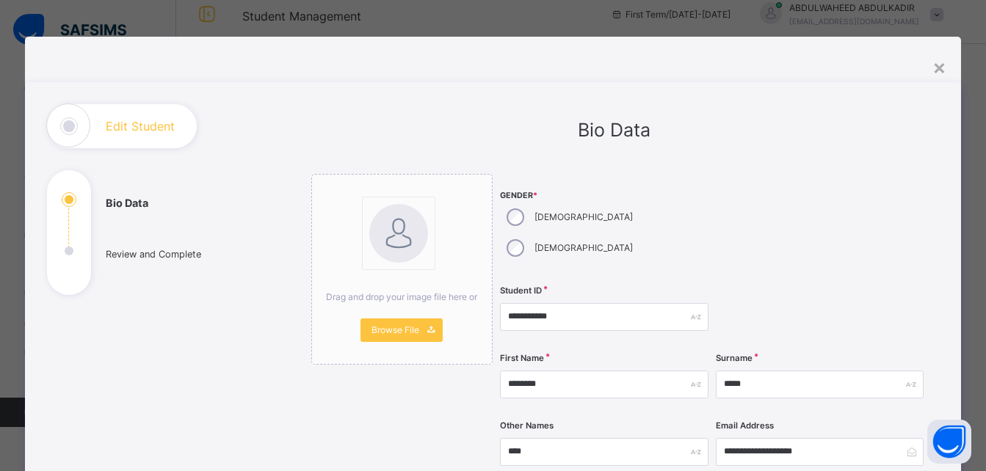
scroll to position [73, 0]
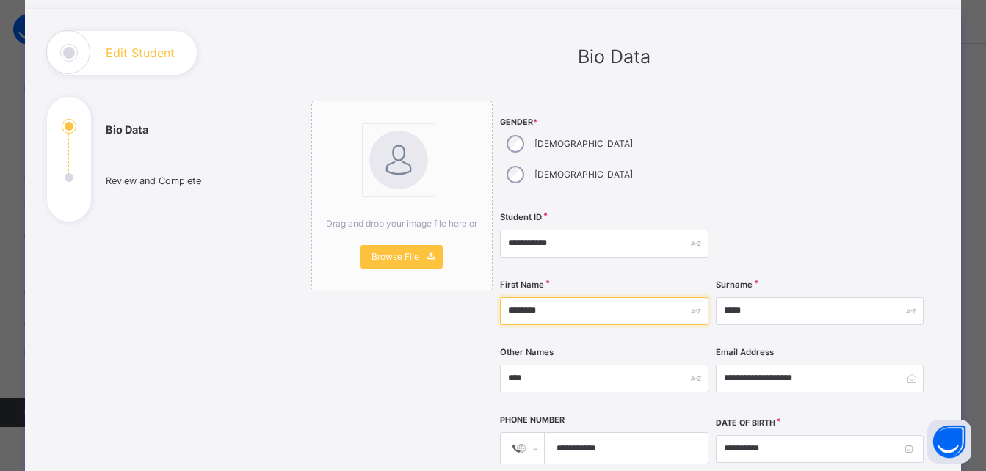
click at [558, 297] on input "********" at bounding box center [604, 311] width 208 height 28
type input "*"
type input "****"
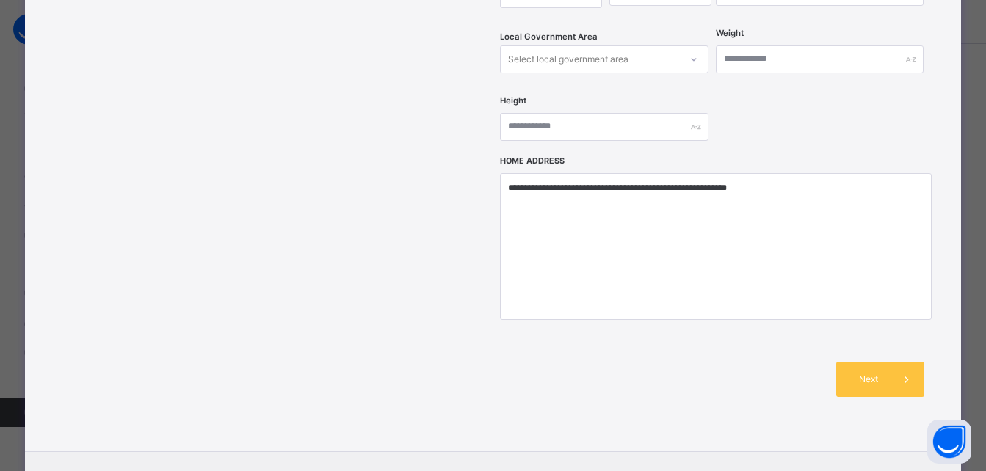
scroll to position [654, 0]
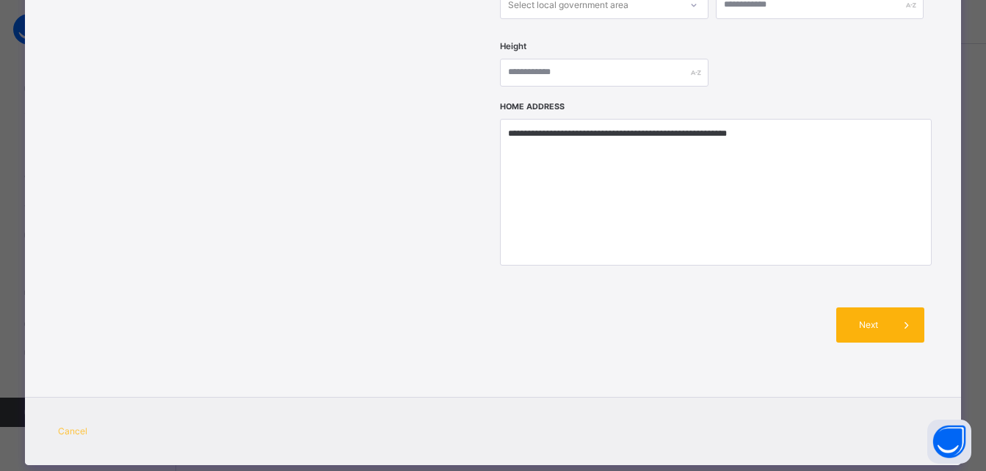
click at [863, 319] on span "Next" at bounding box center [868, 325] width 42 height 13
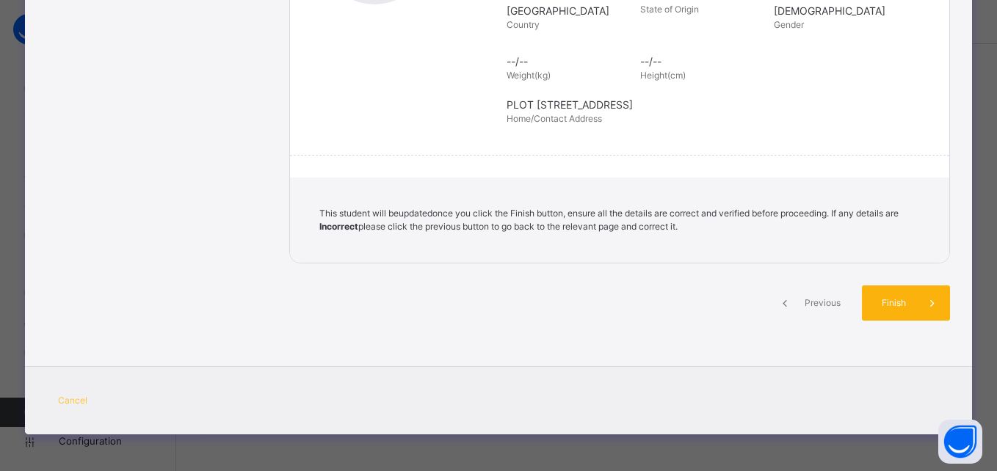
click at [895, 305] on span "Finish" at bounding box center [894, 303] width 42 height 13
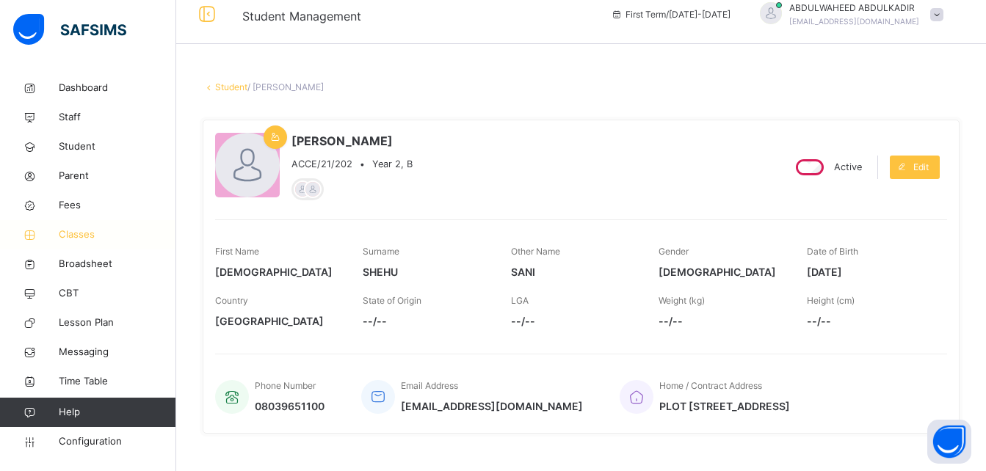
click at [84, 234] on span "Classes" at bounding box center [117, 235] width 117 height 15
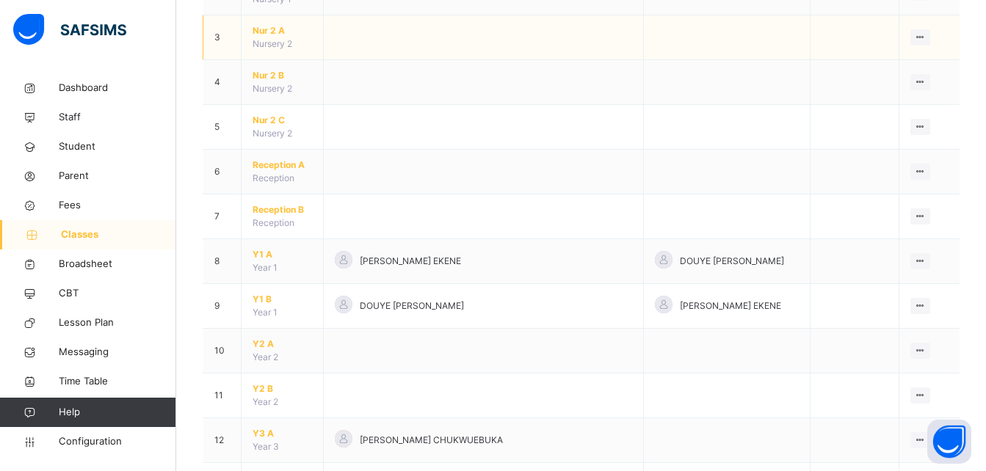
scroll to position [294, 0]
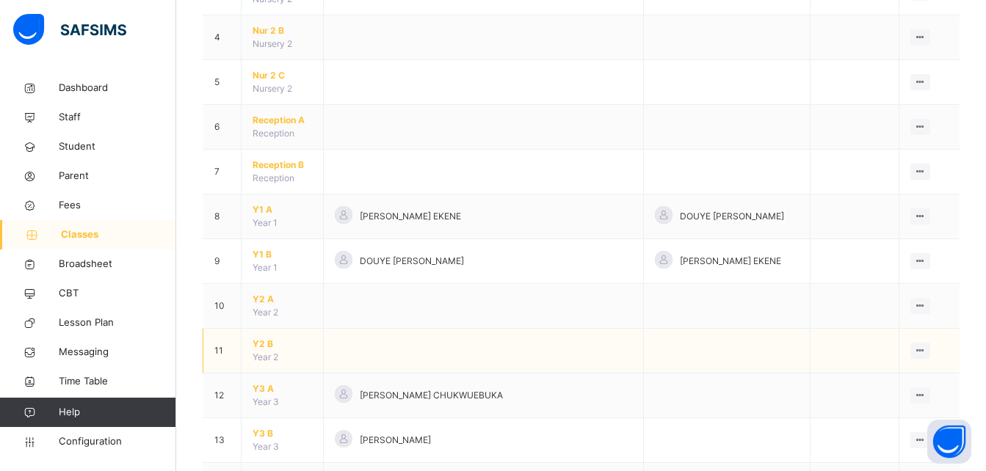
click at [261, 348] on span "Y2 B" at bounding box center [282, 344] width 59 height 13
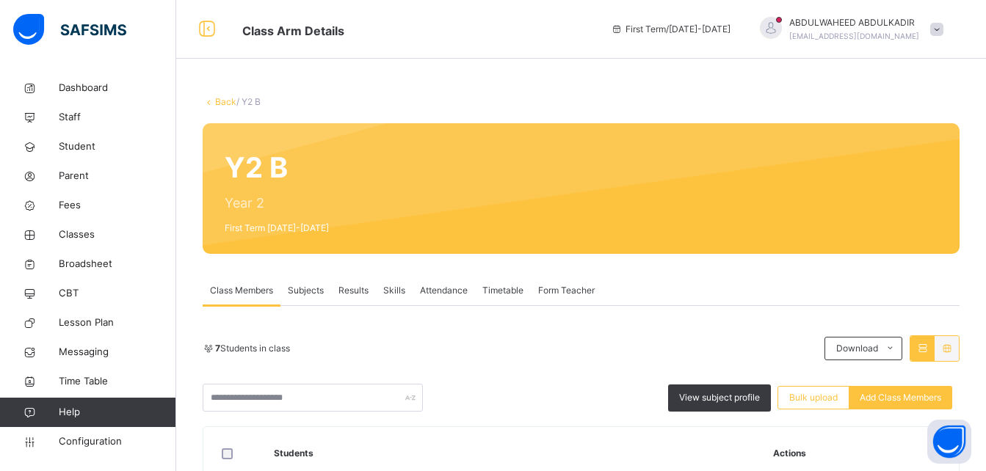
click at [911, 395] on span "Add Class Members" at bounding box center [900, 397] width 81 height 13
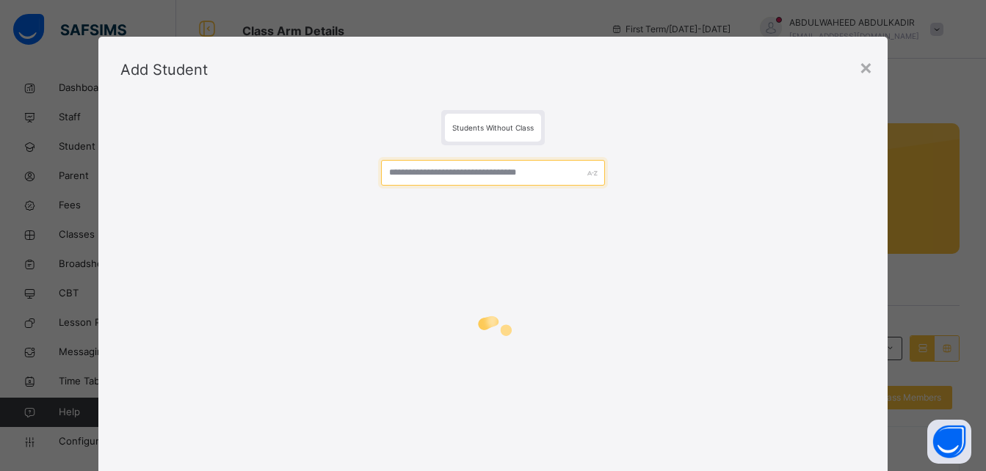
click at [455, 170] on input "text" at bounding box center [492, 173] width 223 height 26
click at [461, 172] on input "text" at bounding box center [492, 173] width 223 height 26
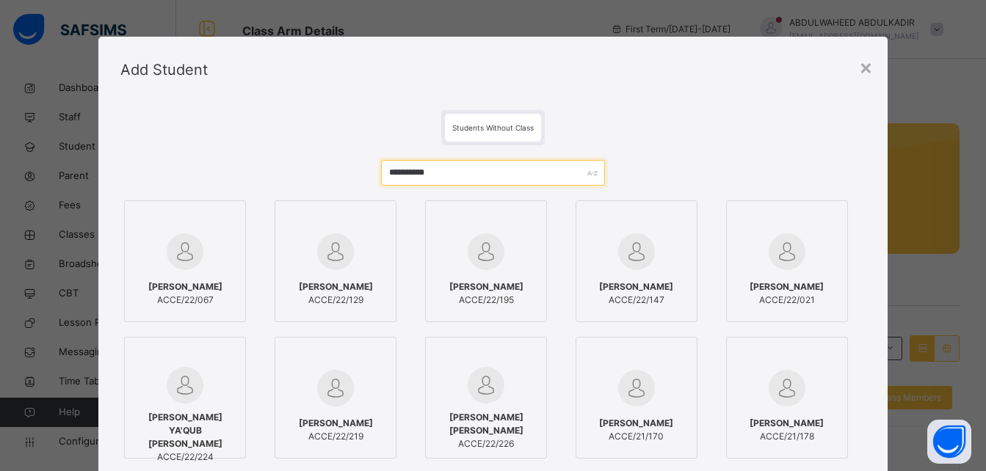
drag, startPoint x: 466, startPoint y: 170, endPoint x: 261, endPoint y: 165, distance: 204.9
click at [260, 164] on div "**********" at bounding box center [492, 355] width 744 height 420
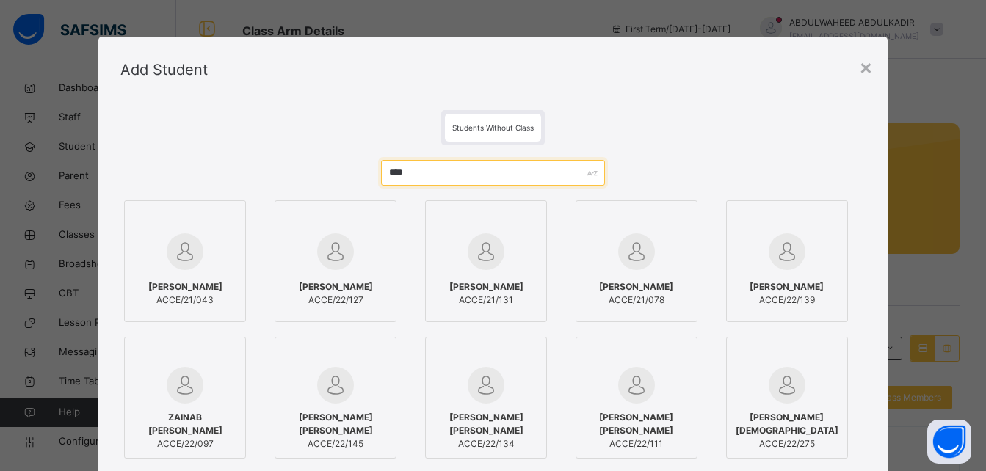
type input "****"
click at [663, 265] on div at bounding box center [637, 252] width 106 height 43
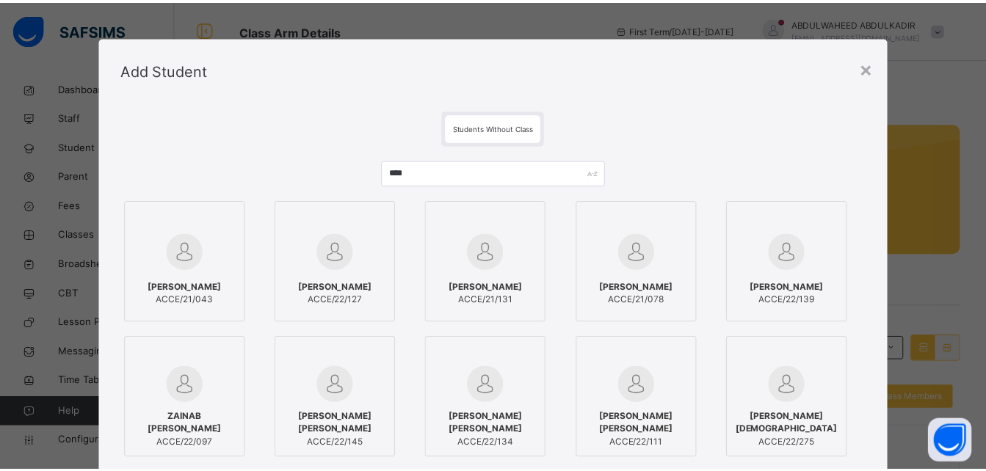
scroll to position [184, 0]
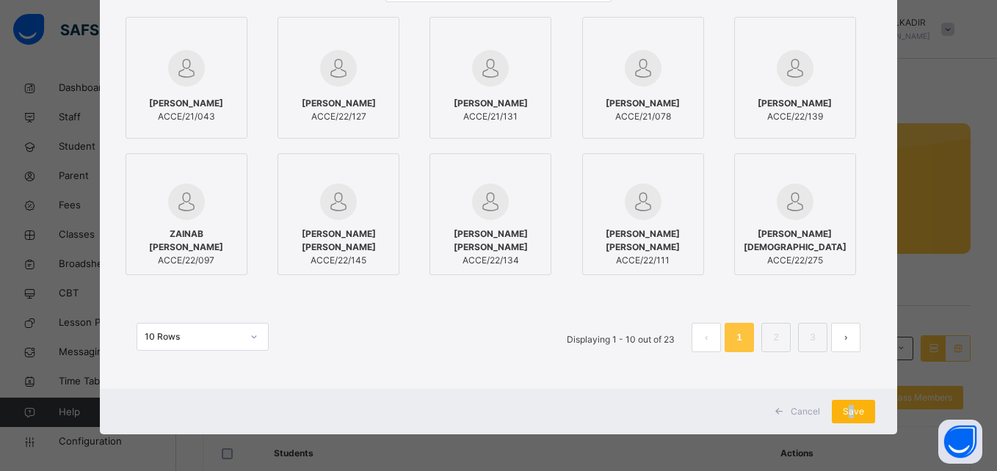
click at [849, 418] on span "Save" at bounding box center [853, 411] width 21 height 13
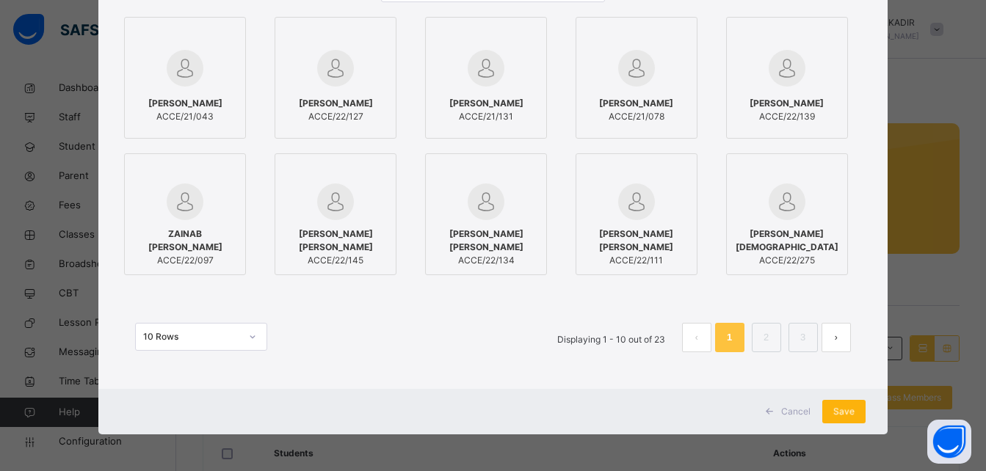
click at [848, 410] on span "Save" at bounding box center [843, 411] width 21 height 13
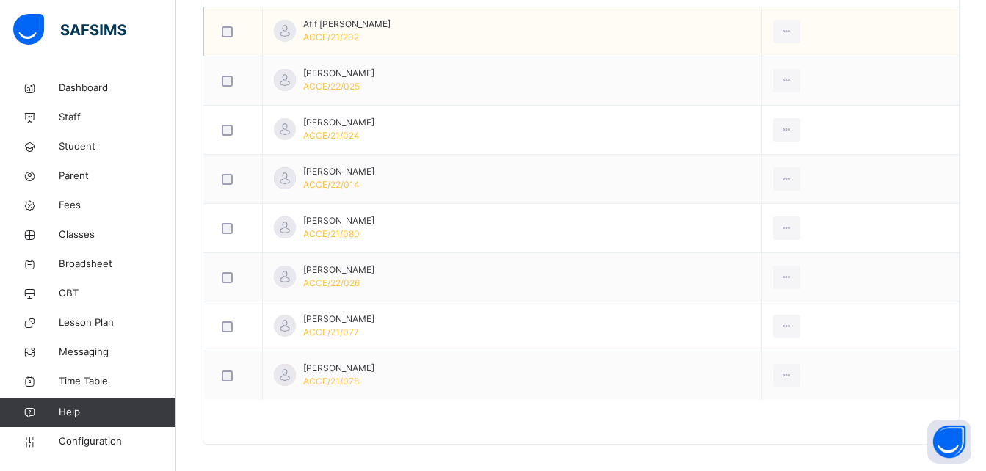
scroll to position [484, 0]
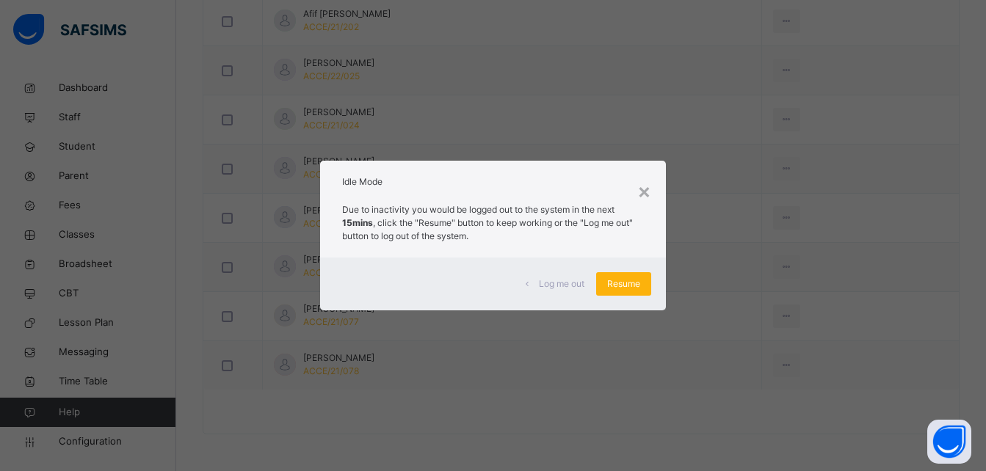
click at [631, 282] on span "Resume" at bounding box center [623, 283] width 33 height 13
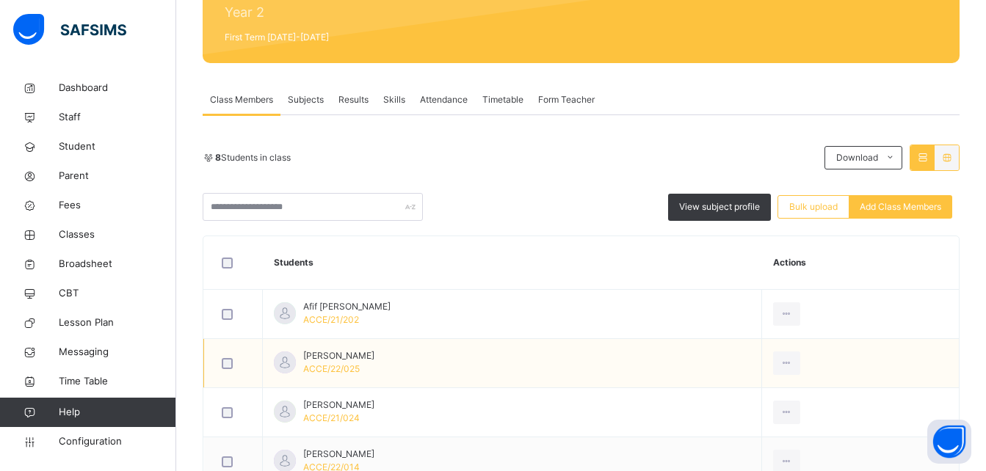
scroll to position [43, 0]
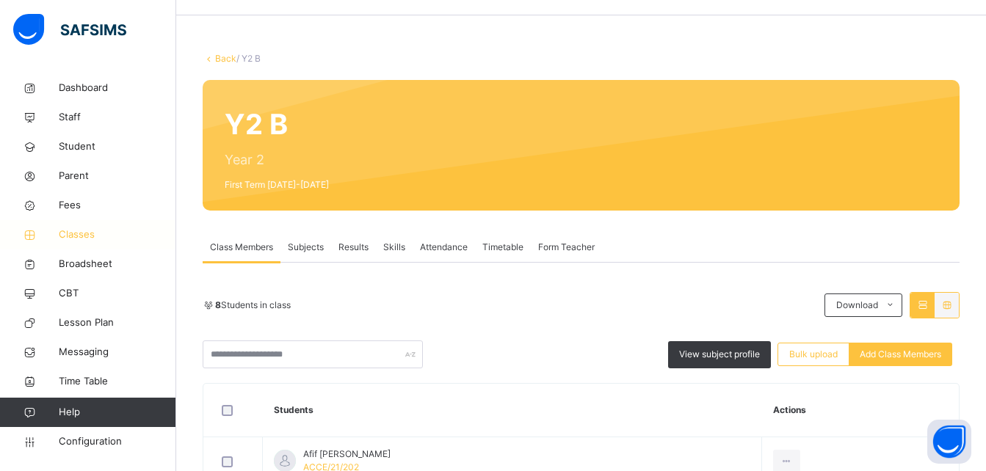
click at [83, 228] on span "Classes" at bounding box center [117, 235] width 117 height 15
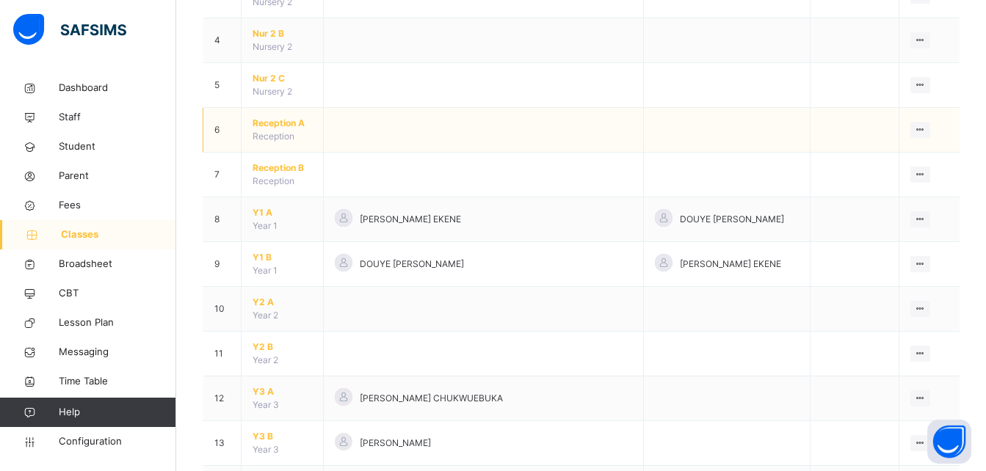
scroll to position [294, 0]
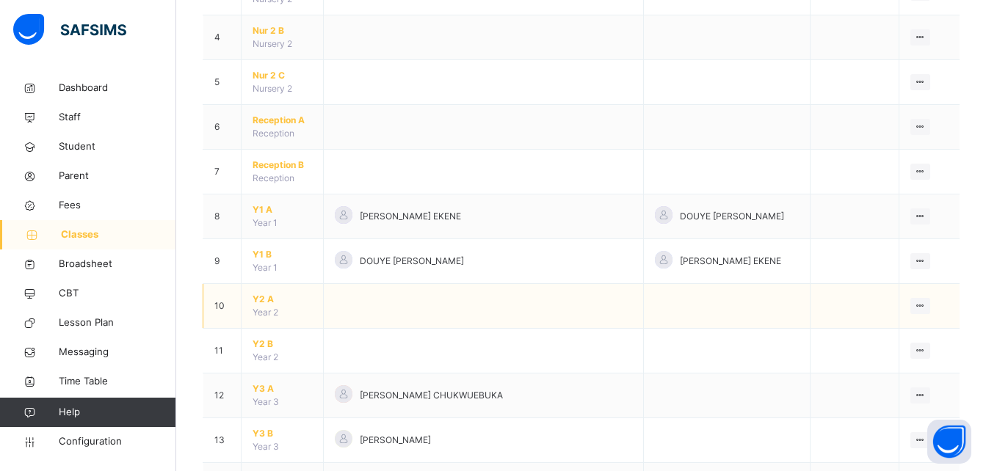
click at [261, 298] on span "Y2 A" at bounding box center [282, 299] width 59 height 13
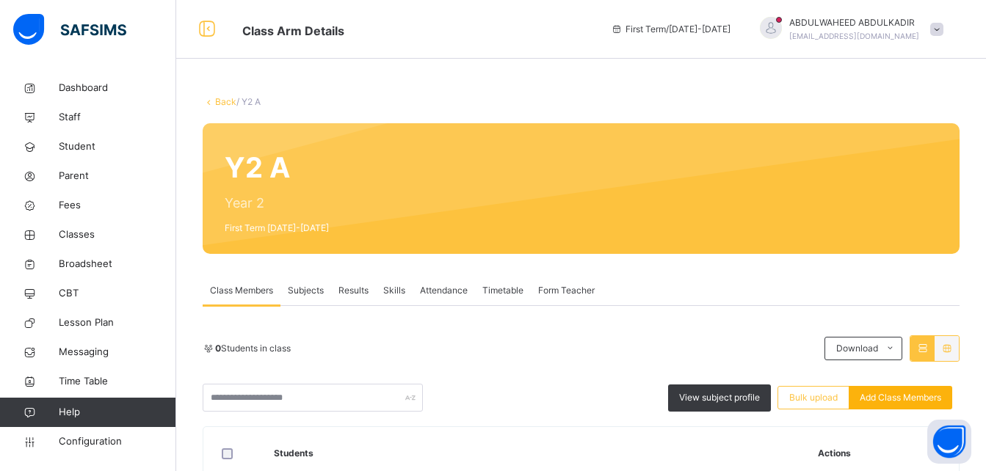
click at [909, 404] on div "Add Class Members" at bounding box center [901, 397] width 104 height 23
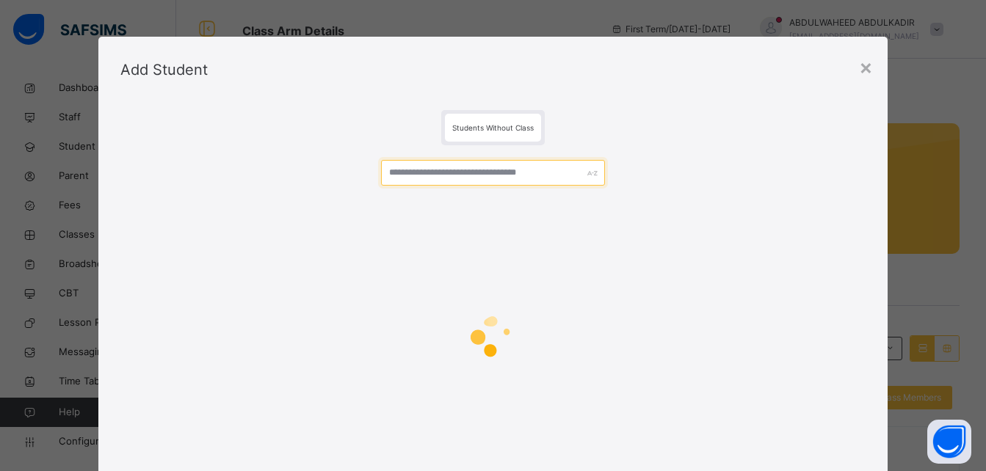
click at [499, 175] on input "text" at bounding box center [492, 173] width 223 height 26
paste input "**********"
type input "**********"
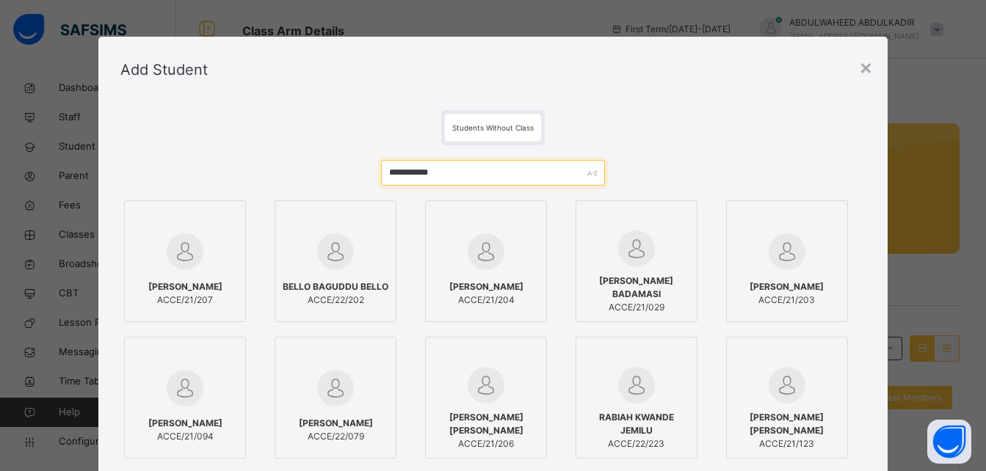
scroll to position [73, 0]
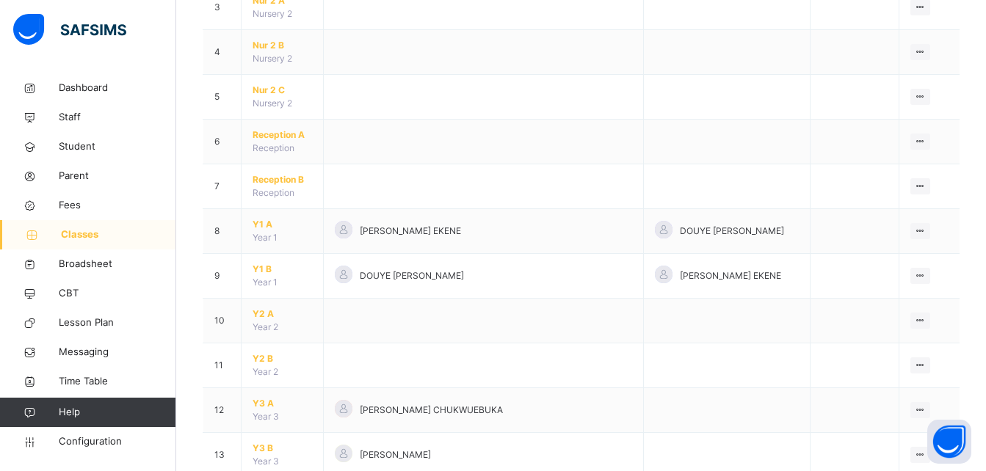
scroll to position [287, 0]
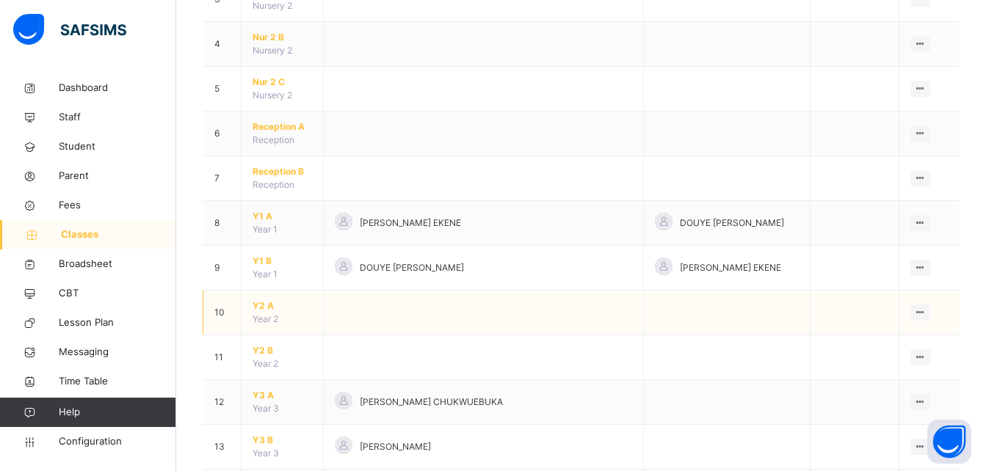
click at [266, 311] on span "Y2 A" at bounding box center [282, 306] width 59 height 13
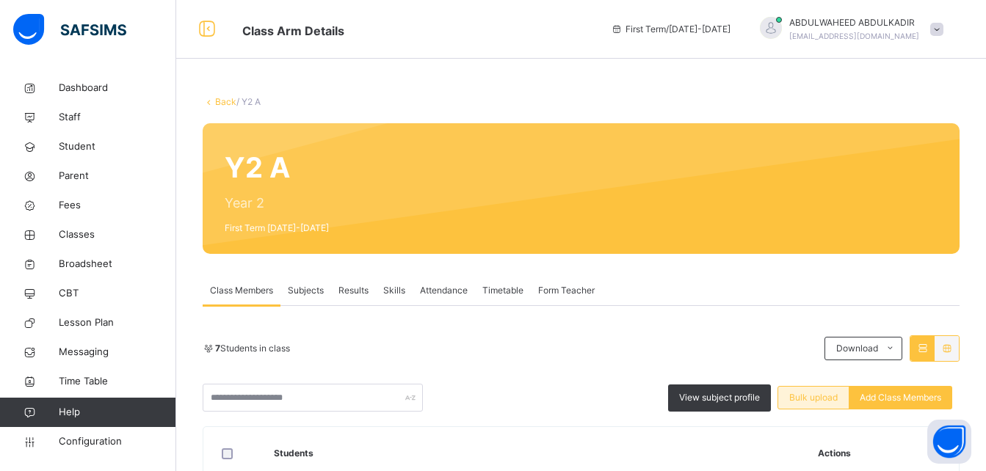
click at [816, 398] on span "Bulk upload" at bounding box center [813, 397] width 48 height 13
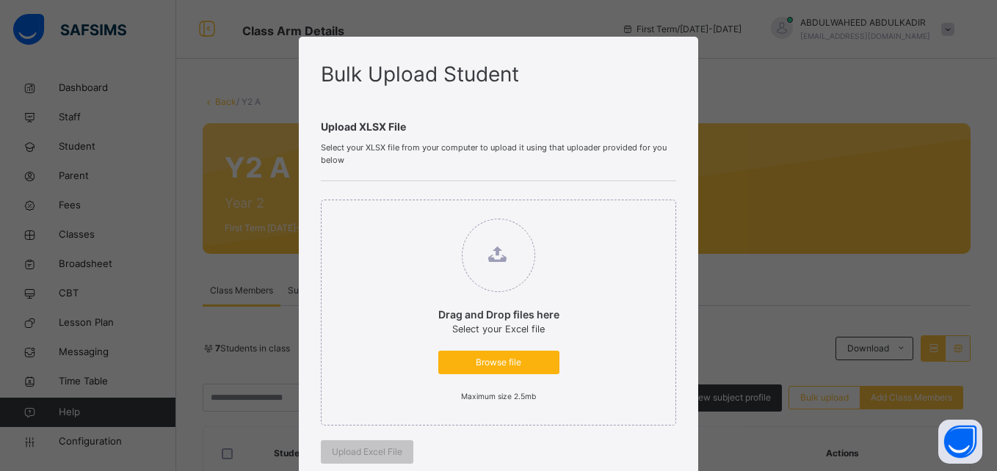
click at [490, 360] on span "Browse file" at bounding box center [498, 362] width 99 height 13
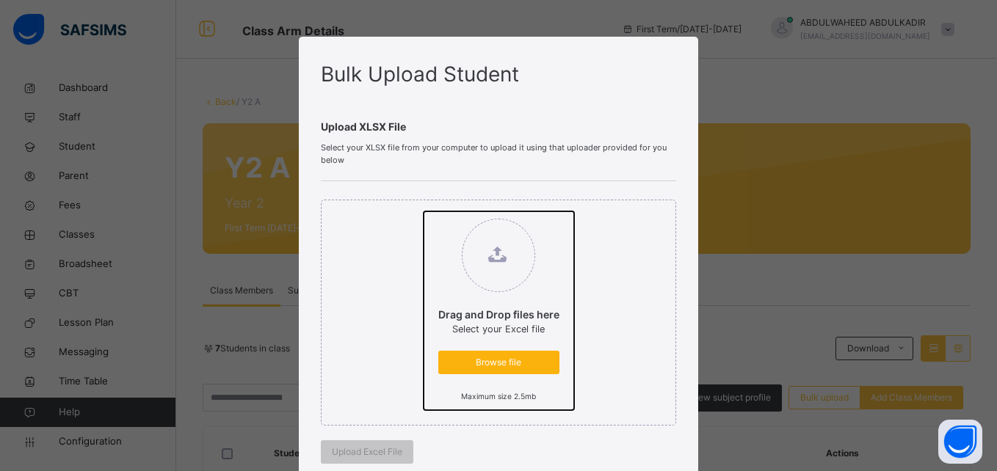
click at [424, 211] on input "Drag and Drop files here Select your Excel file Browse file Maximum size 2.5mb" at bounding box center [424, 211] width 0 height 0
type input "**********"
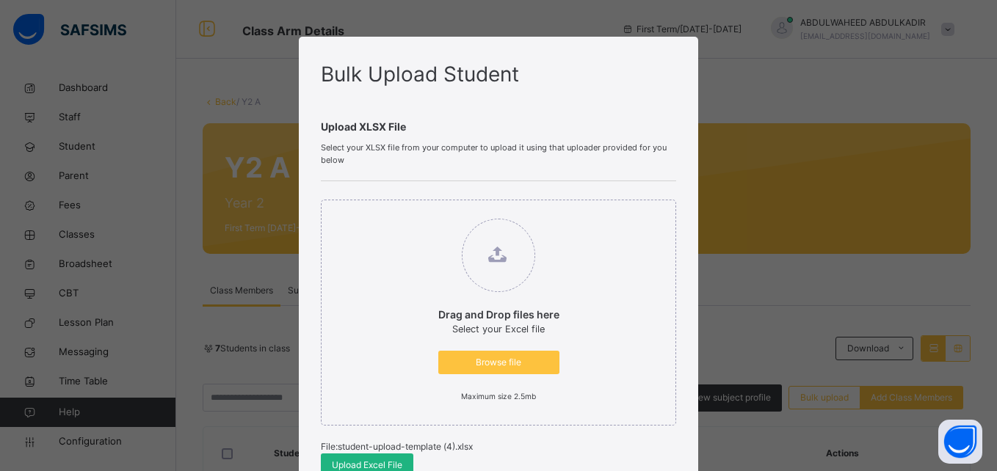
click at [349, 462] on span "Upload Excel File" at bounding box center [367, 465] width 70 height 13
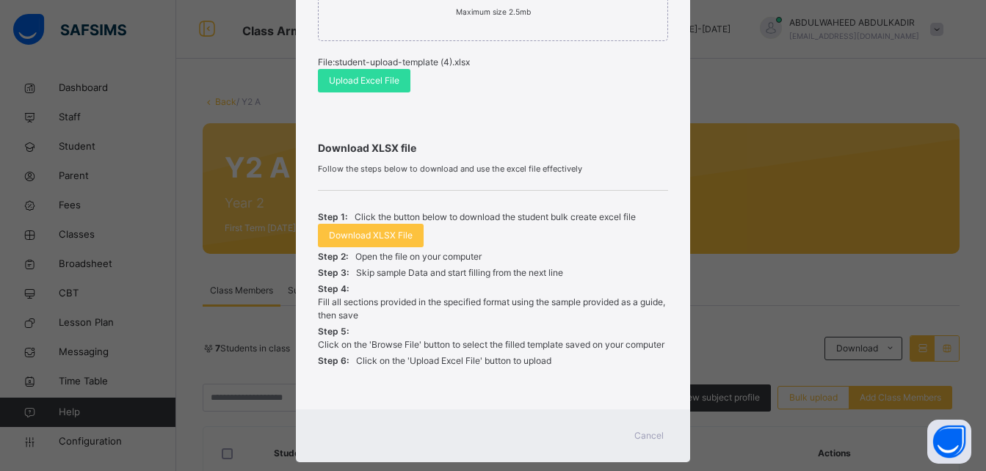
scroll to position [385, 0]
click at [656, 438] on span "Cancel" at bounding box center [648, 435] width 29 height 13
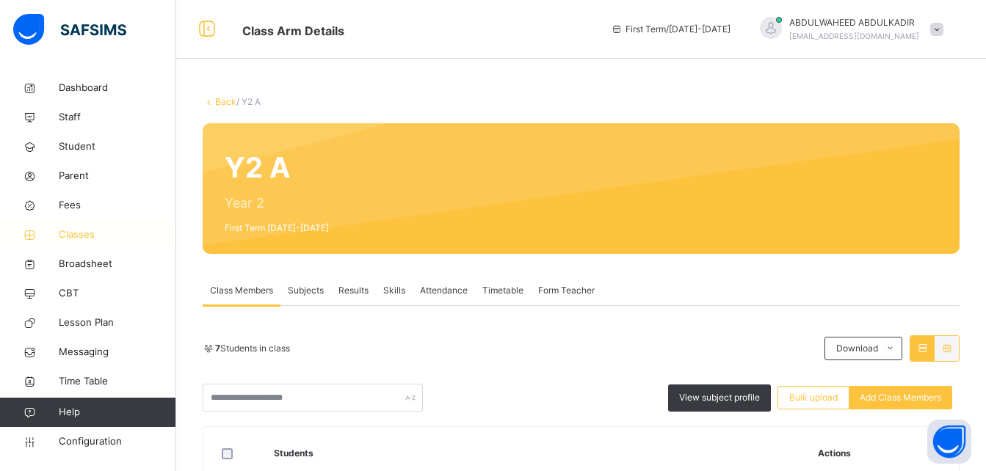
click at [81, 232] on span "Classes" at bounding box center [117, 235] width 117 height 15
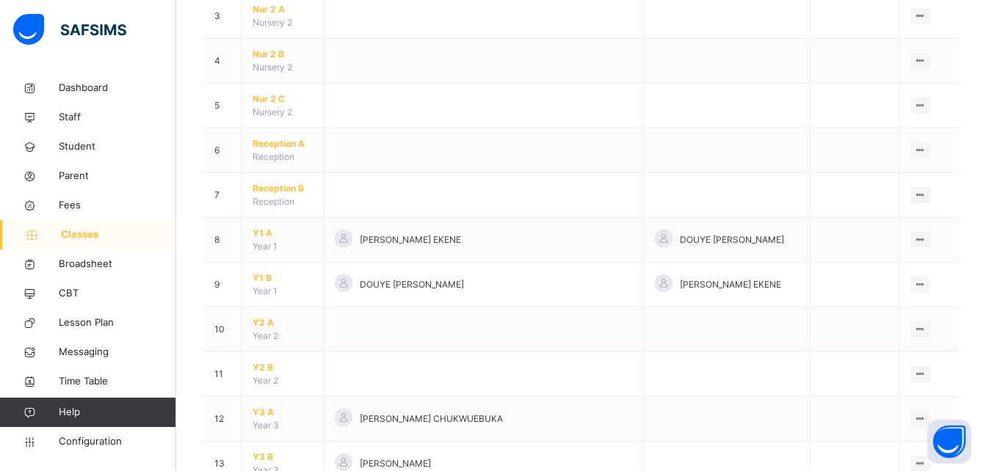
scroll to position [295, 0]
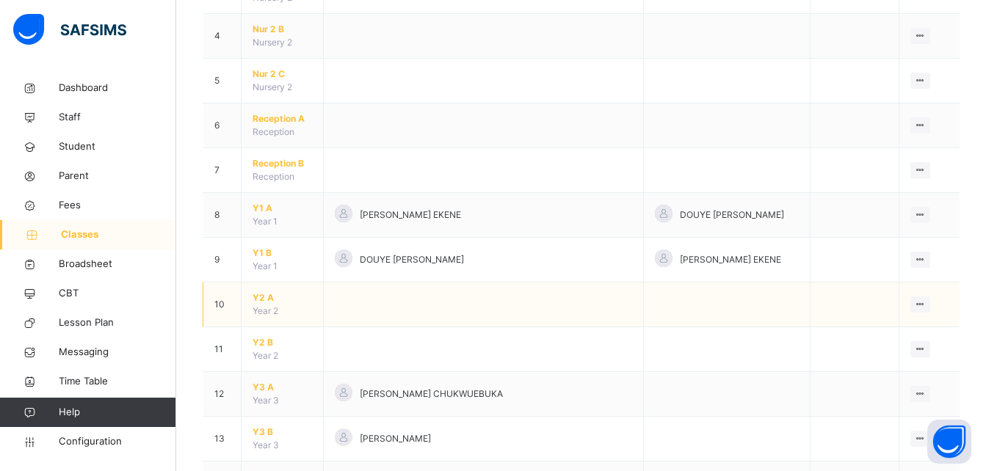
click at [268, 297] on span "Y2 A" at bounding box center [282, 297] width 59 height 13
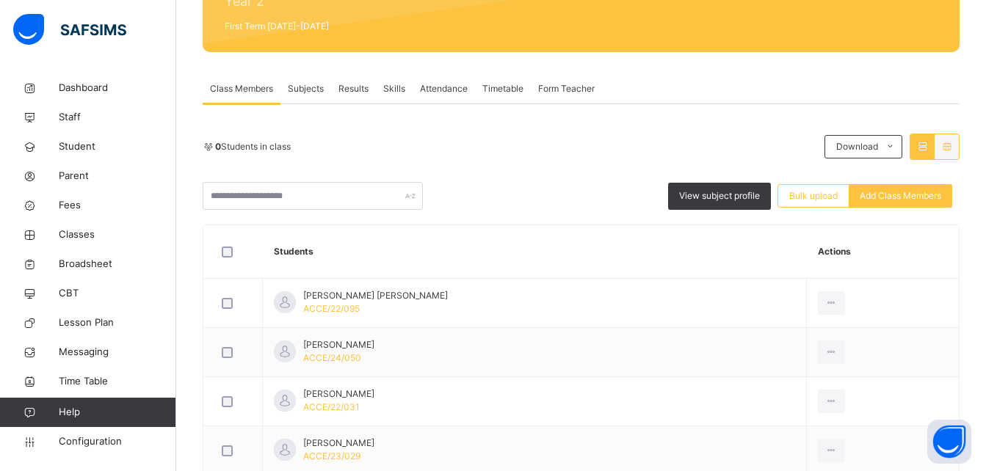
scroll to position [167, 0]
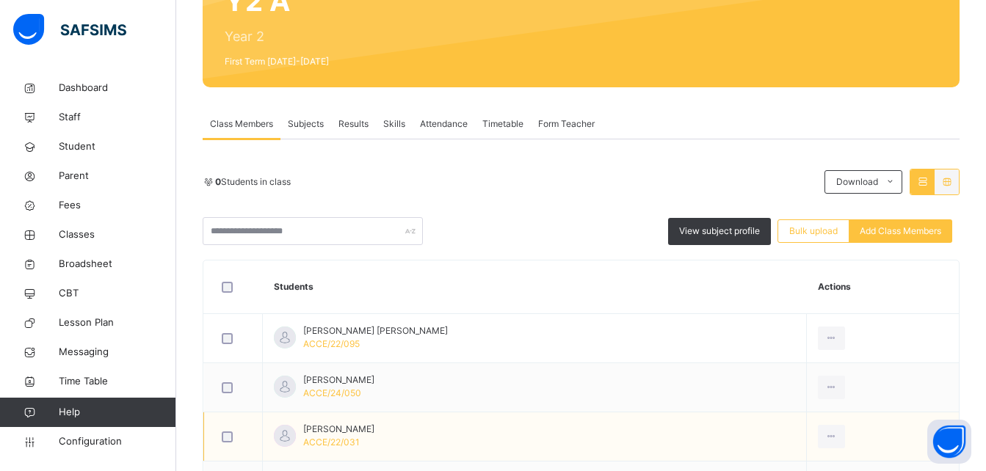
click at [678, 426] on td "[PERSON_NAME] ACCE/22/031" at bounding box center [535, 437] width 544 height 49
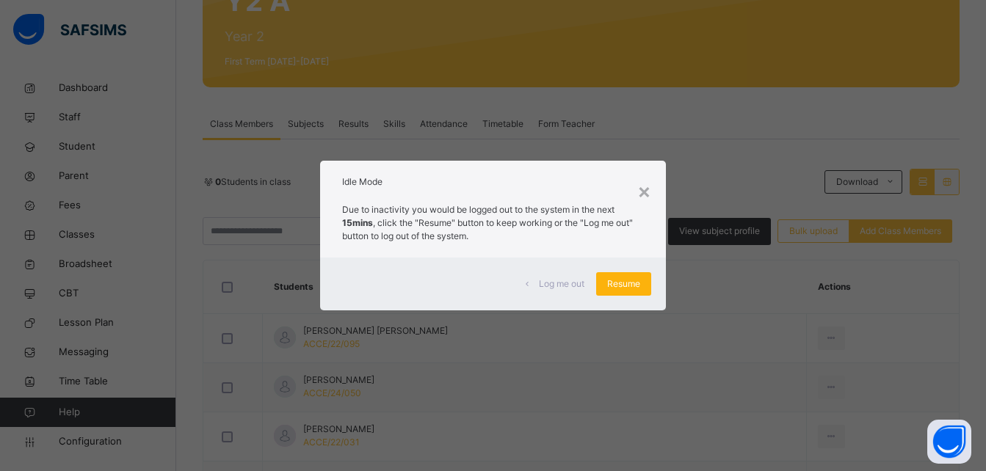
click at [633, 283] on span "Resume" at bounding box center [623, 283] width 33 height 13
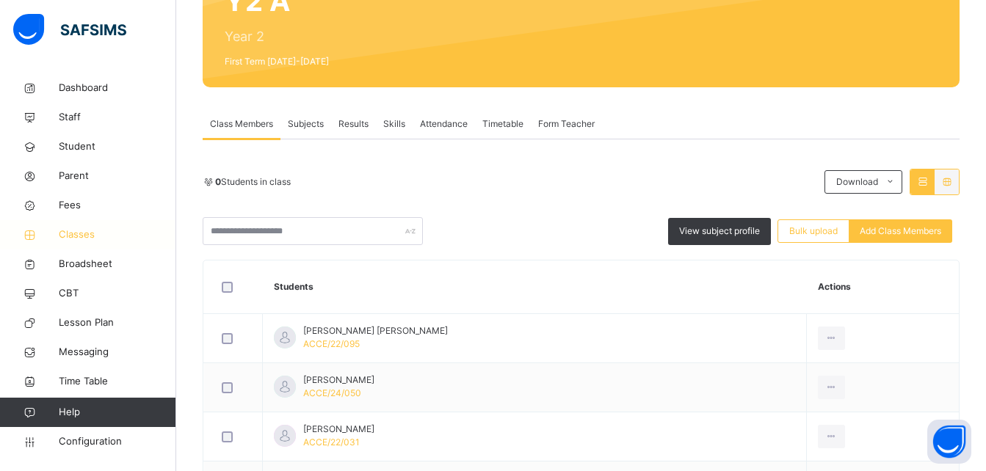
click at [73, 236] on span "Classes" at bounding box center [117, 235] width 117 height 15
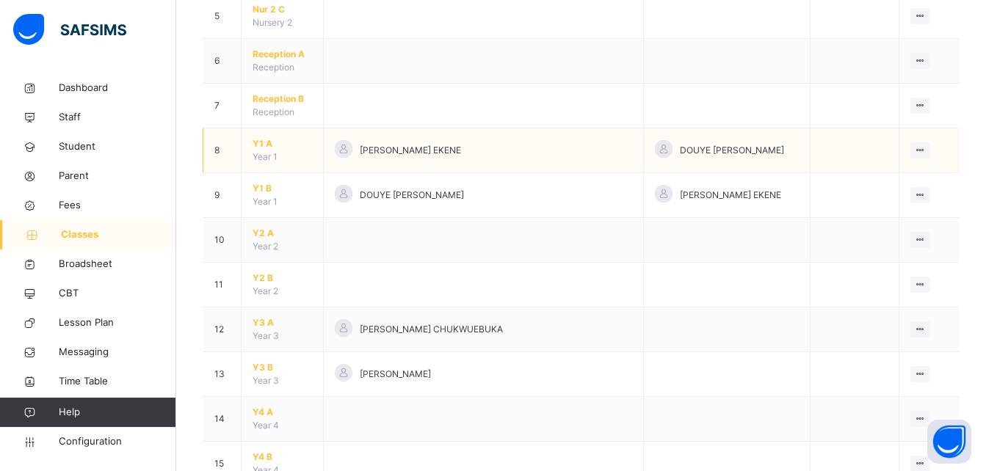
scroll to position [367, 0]
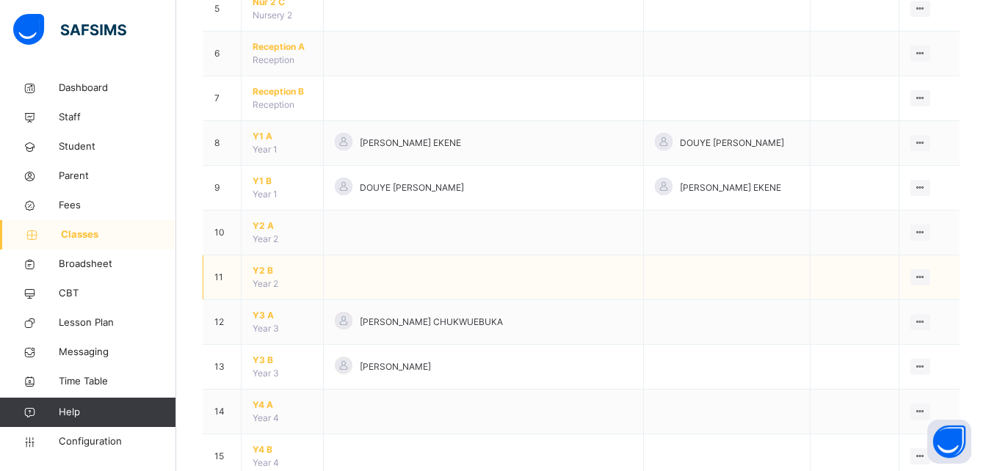
click at [264, 268] on span "Y2 B" at bounding box center [282, 270] width 59 height 13
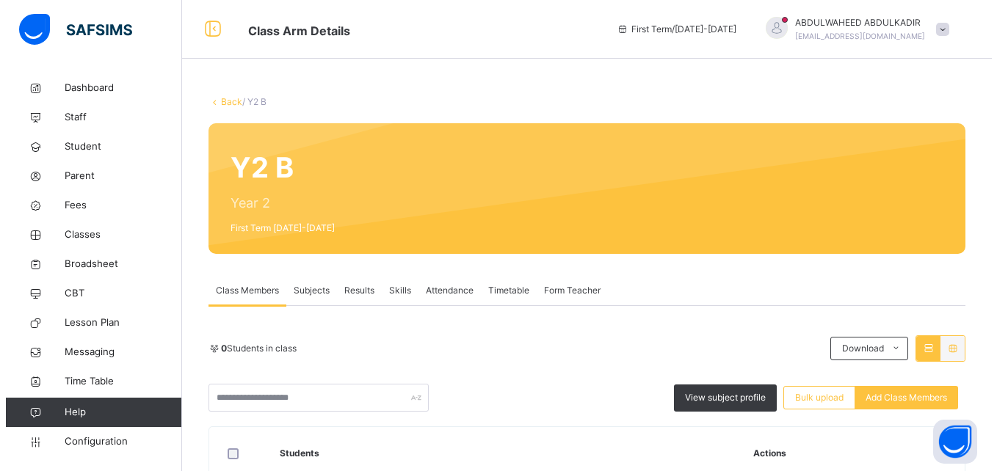
scroll to position [73, 0]
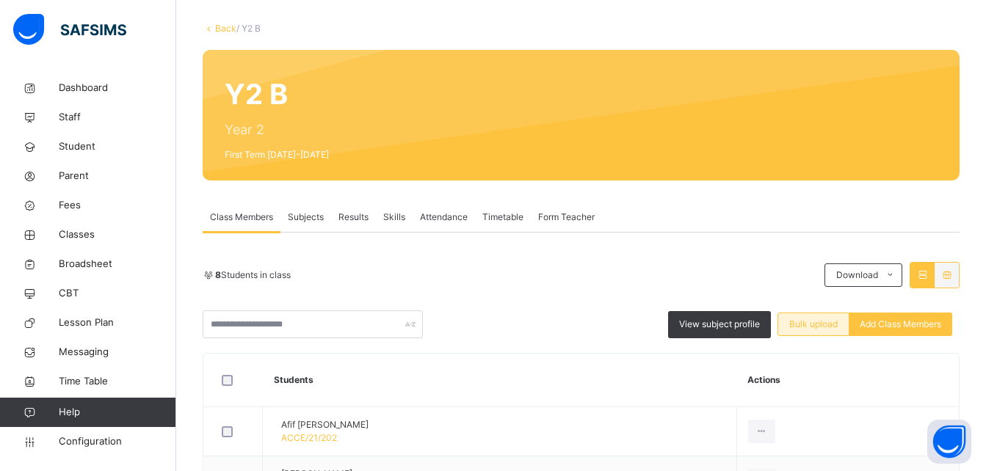
click at [830, 322] on span "Bulk upload" at bounding box center [813, 324] width 48 height 13
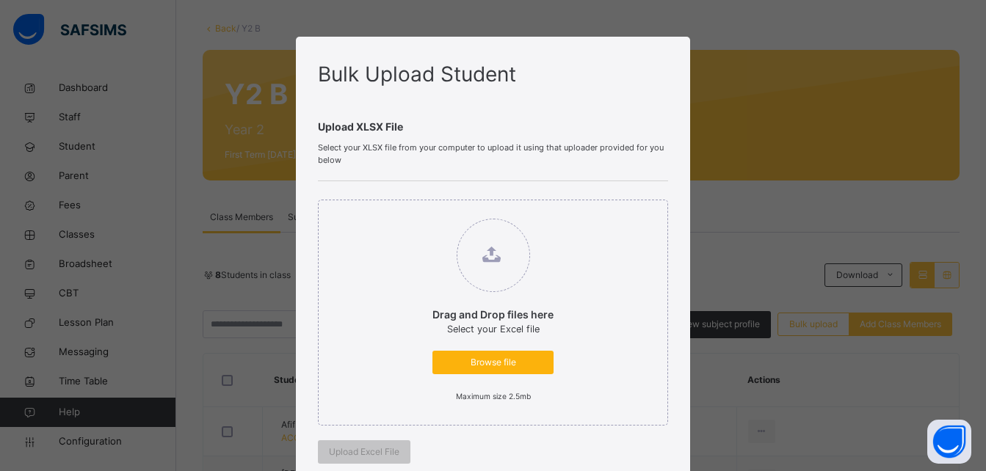
click at [463, 360] on span "Browse file" at bounding box center [492, 362] width 99 height 13
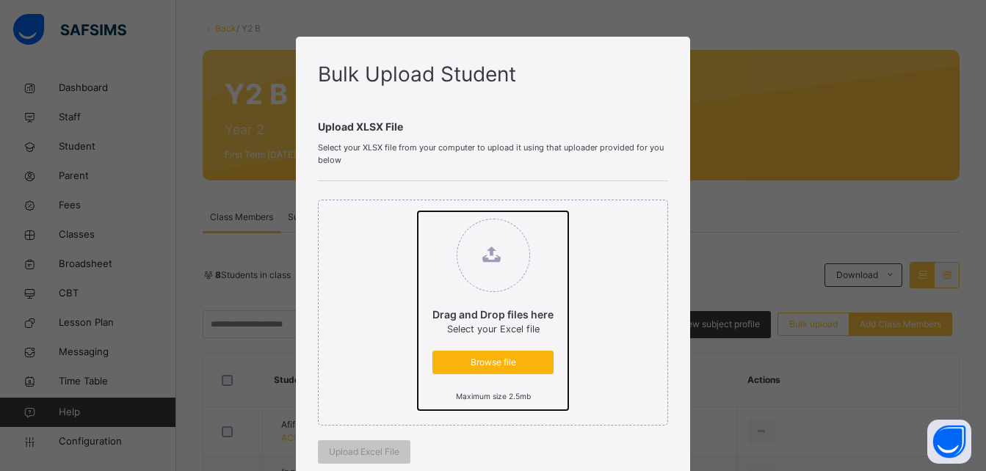
click at [418, 211] on input "Drag and Drop files here Select your Excel file Browse file Maximum size 2.5mb" at bounding box center [418, 211] width 0 height 0
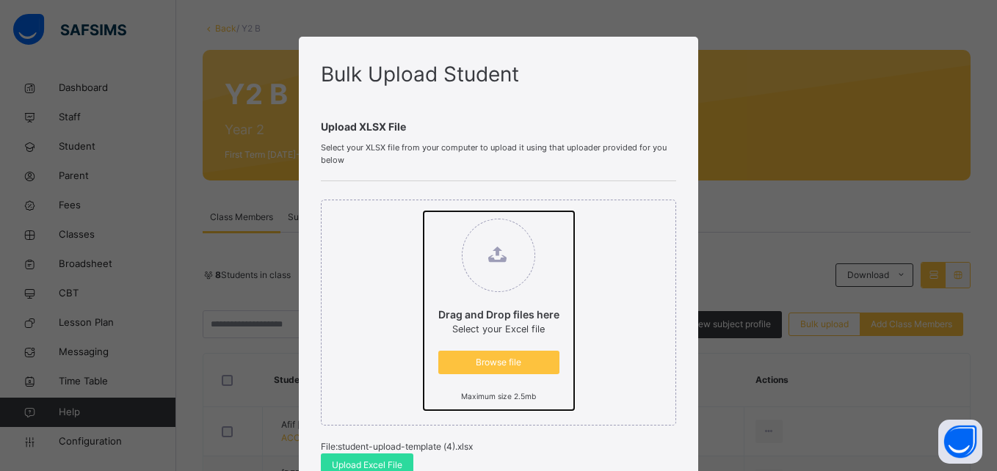
scroll to position [147, 0]
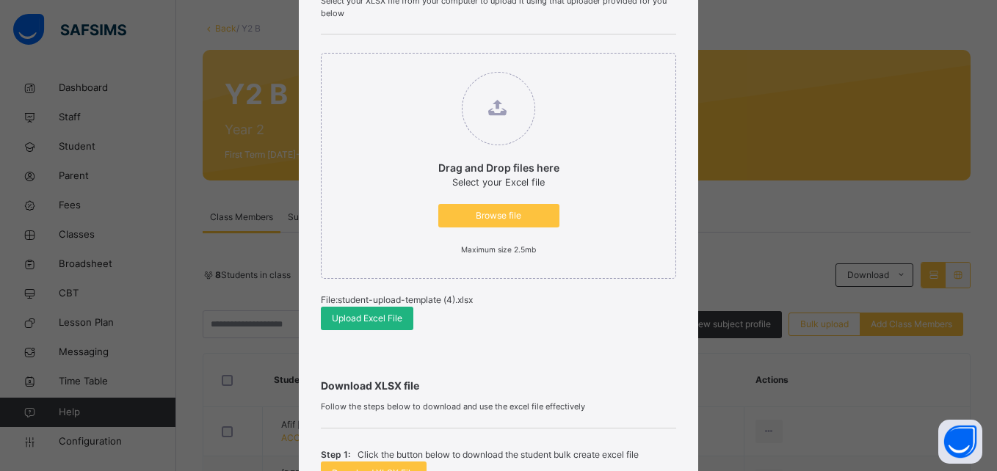
click at [352, 321] on span "Upload Excel File" at bounding box center [367, 318] width 70 height 13
click at [873, 156] on div "Bulk Upload Student Upload XLSX File Select your XLSX file from your computer t…" at bounding box center [498, 235] width 997 height 471
click at [373, 320] on span "Upload Excel File" at bounding box center [367, 318] width 70 height 13
click at [865, 220] on div "Bulk Upload Student Upload XLSX File Select your XLSX file from your computer t…" at bounding box center [498, 235] width 997 height 471
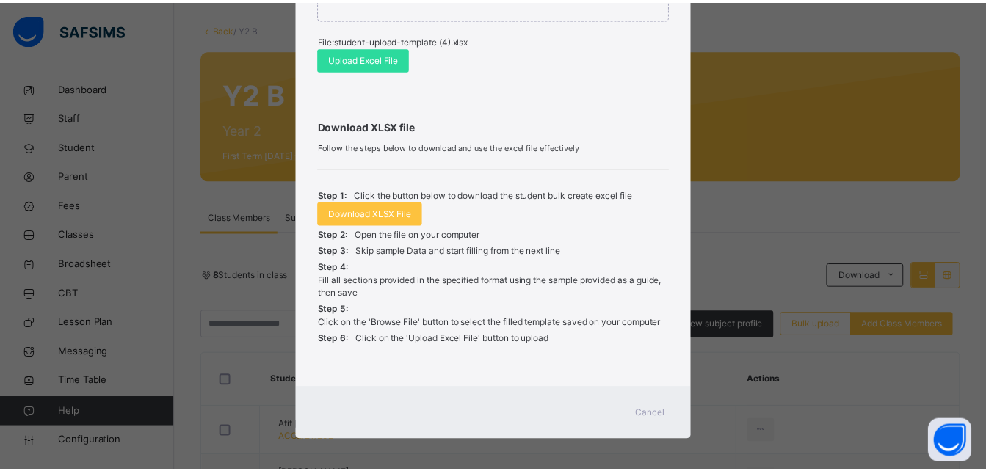
scroll to position [413, 0]
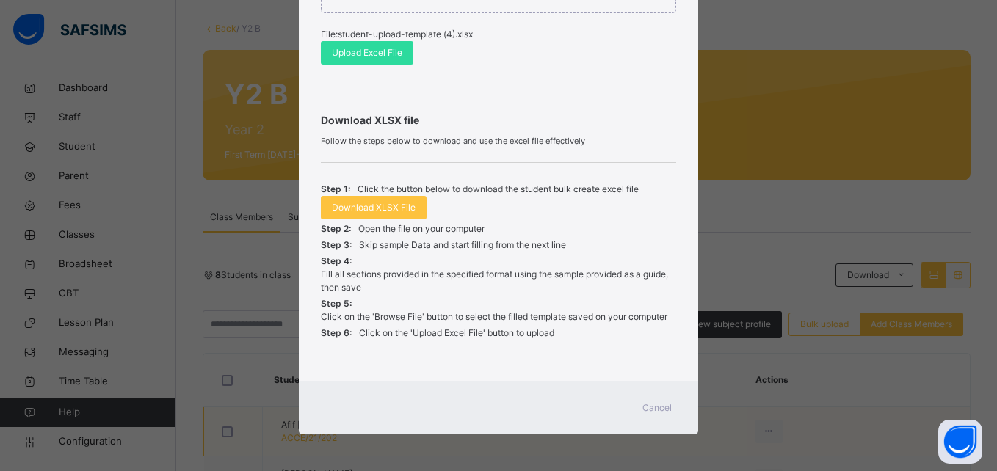
click at [645, 410] on span "Cancel" at bounding box center [656, 408] width 29 height 13
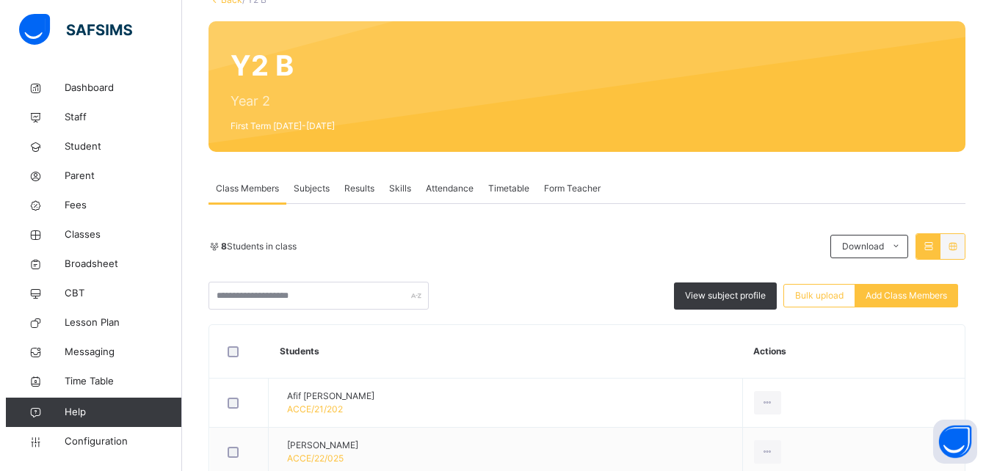
scroll to position [147, 0]
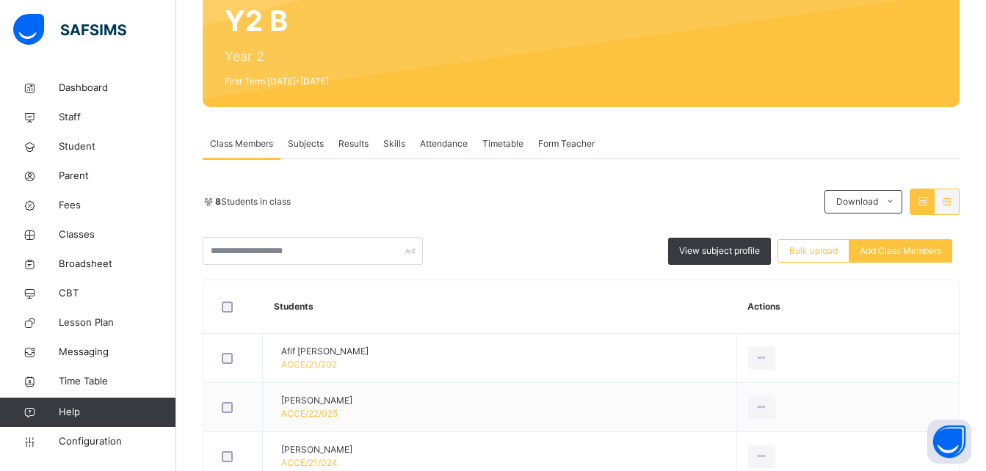
click at [810, 253] on span "Bulk upload" at bounding box center [813, 250] width 48 height 13
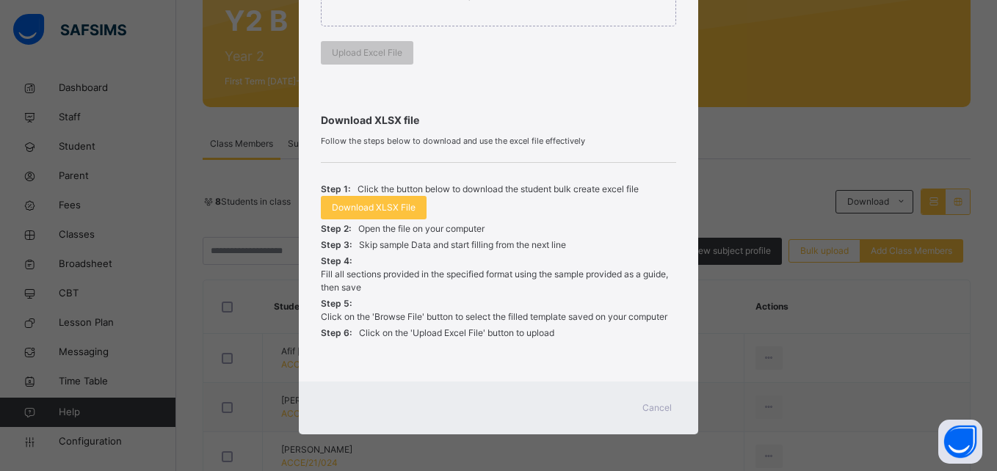
scroll to position [399, 0]
click at [365, 205] on span "Download XLSX File" at bounding box center [374, 207] width 84 height 13
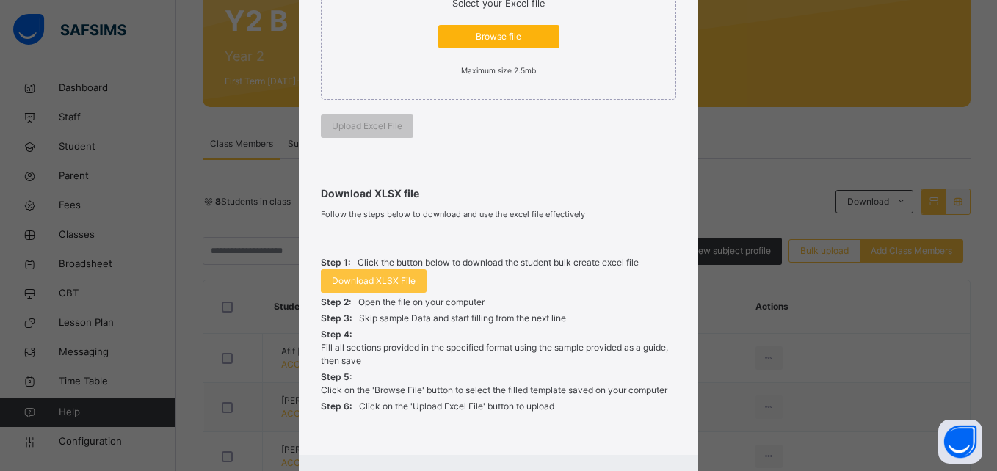
click at [498, 32] on span "Browse file" at bounding box center [498, 36] width 99 height 13
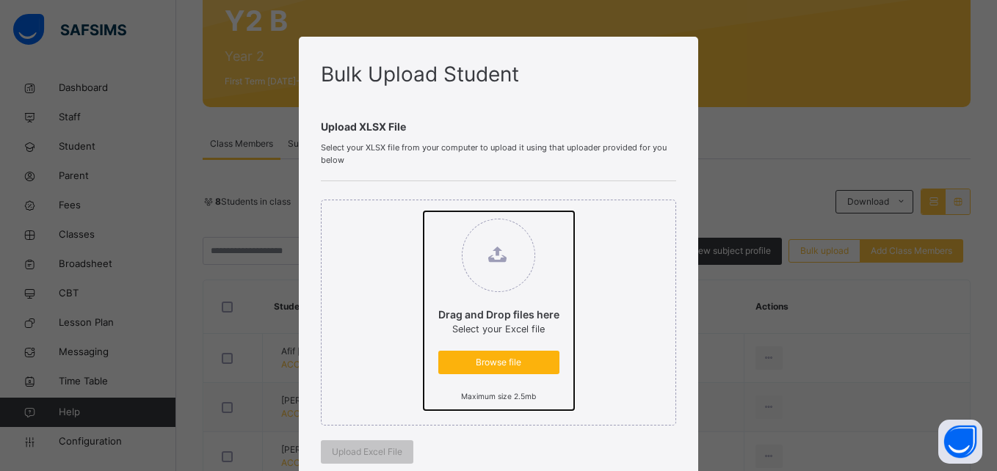
type input "**********"
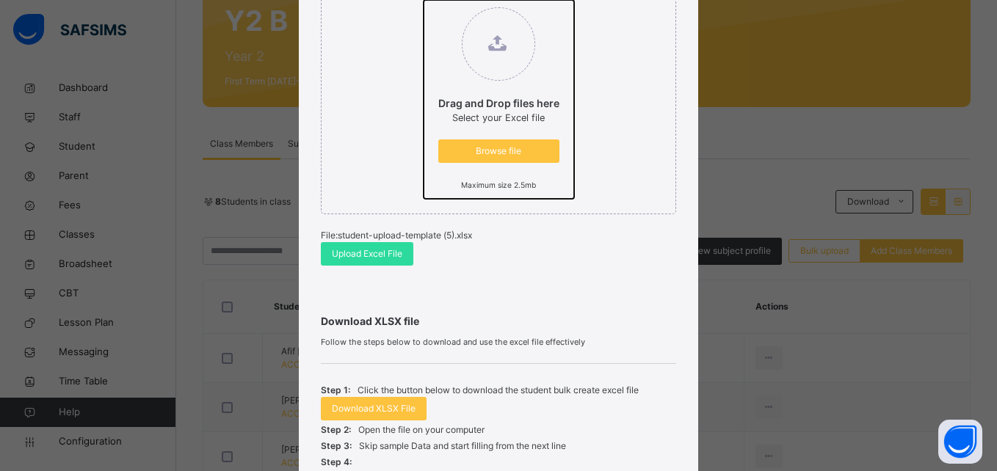
scroll to position [220, 0]
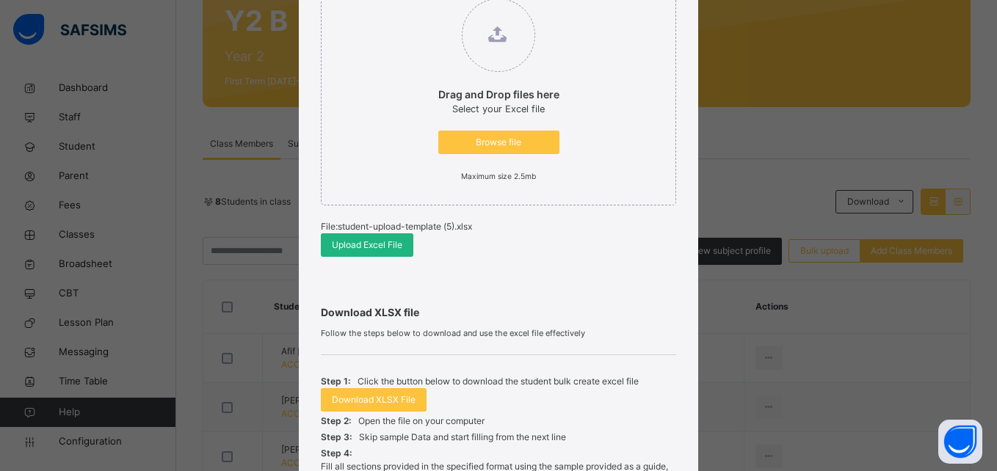
click at [347, 245] on span "Upload Excel File" at bounding box center [367, 245] width 70 height 13
click at [971, 13] on div "Something went wrong, please check the downloaded excel file and try again" at bounding box center [838, 6] width 317 height 13
click at [382, 244] on span "Upload Excel File" at bounding box center [367, 245] width 70 height 13
click at [951, 131] on div "Bulk Upload Student Upload XLSX File Select your XLSX file from your computer t…" at bounding box center [498, 235] width 997 height 471
click at [509, 142] on span "Browse file" at bounding box center [498, 142] width 99 height 13
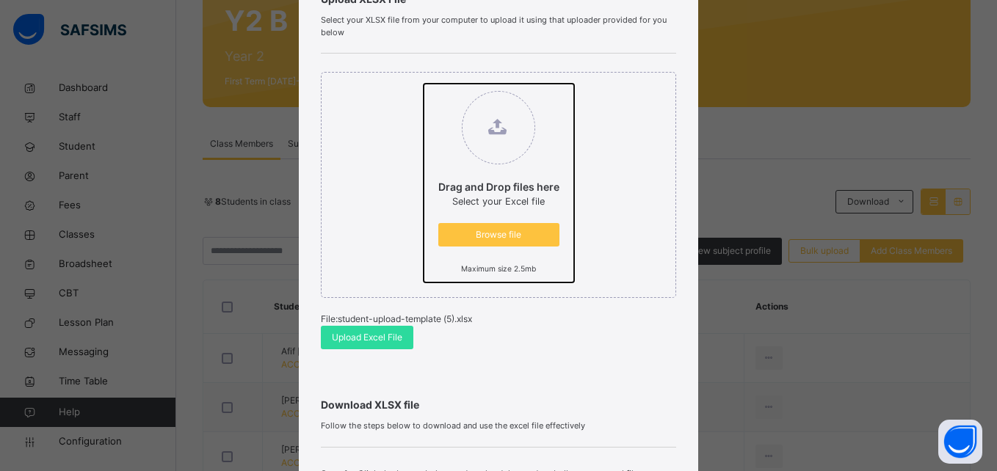
scroll to position [147, 0]
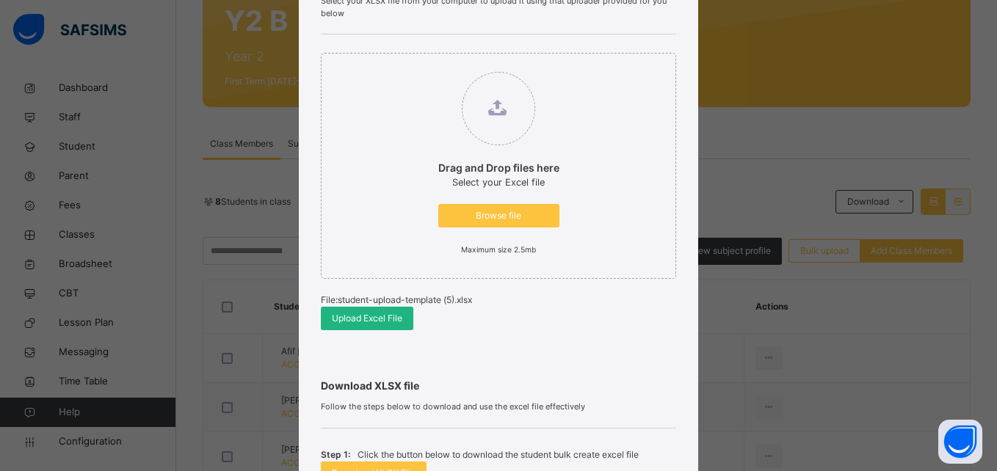
click at [358, 316] on span "Upload Excel File" at bounding box center [367, 318] width 70 height 13
click at [365, 320] on span "Upload Excel File" at bounding box center [367, 318] width 70 height 13
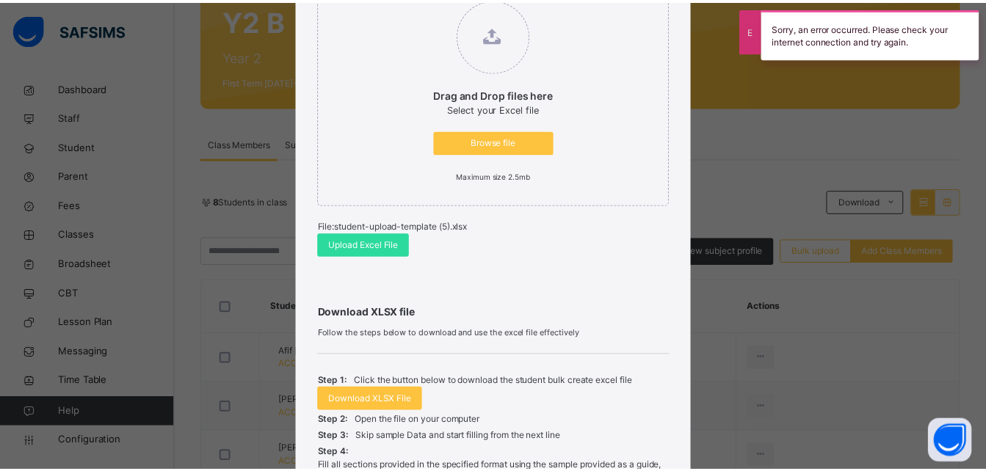
scroll to position [413, 0]
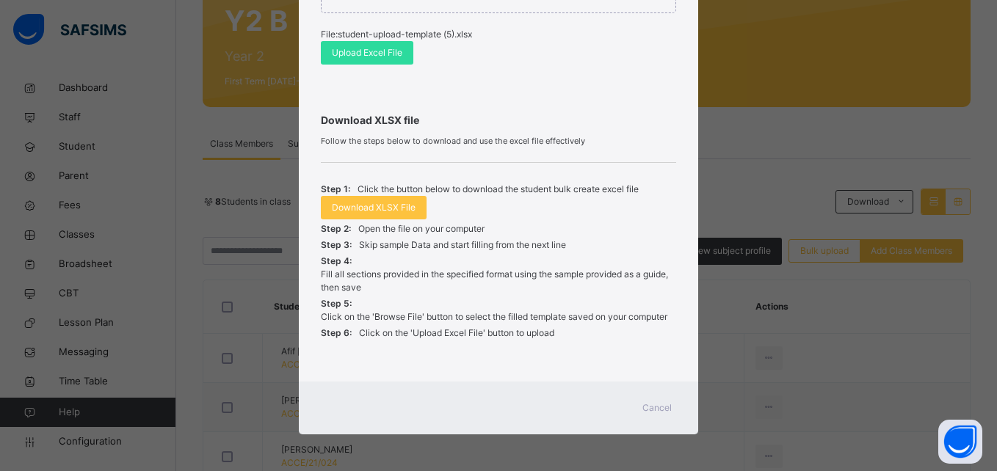
click at [648, 403] on span "Cancel" at bounding box center [656, 408] width 29 height 13
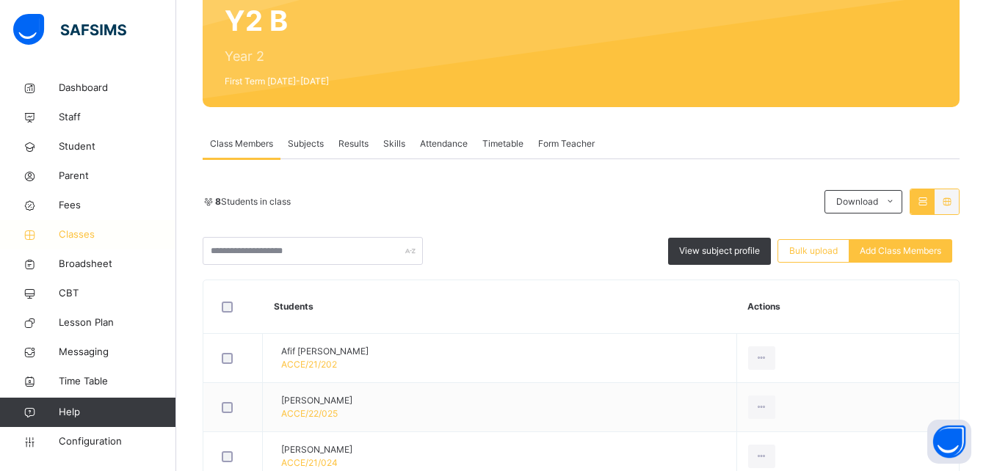
click at [81, 236] on span "Classes" at bounding box center [117, 235] width 117 height 15
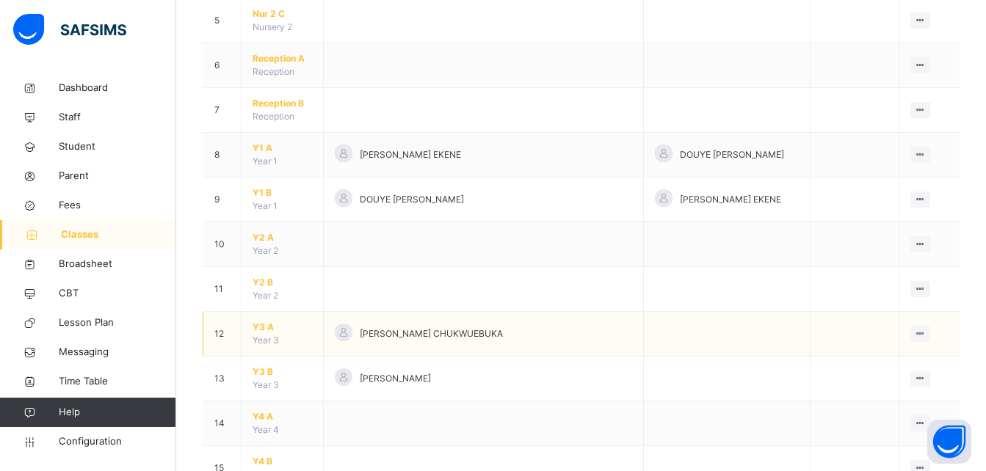
scroll to position [367, 0]
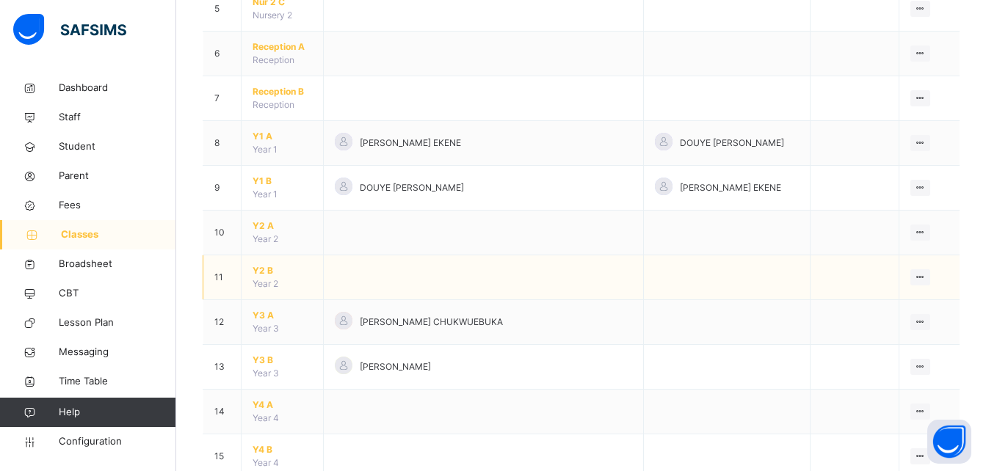
click at [255, 272] on span "Y2 B" at bounding box center [282, 270] width 59 height 13
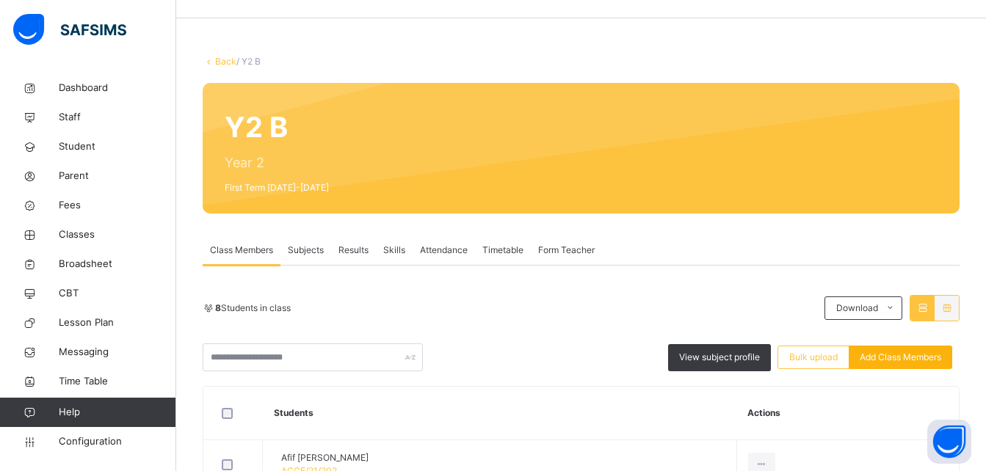
scroll to position [73, 0]
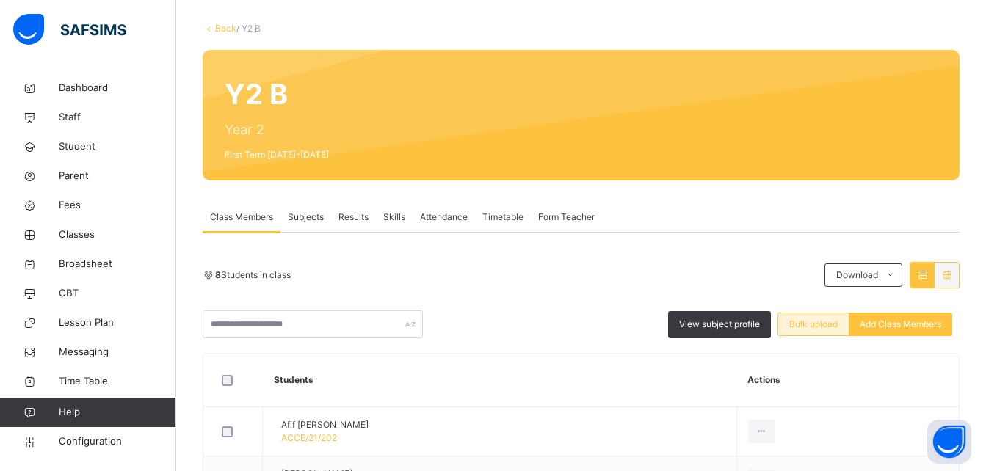
click at [818, 327] on span "Bulk upload" at bounding box center [813, 324] width 48 height 13
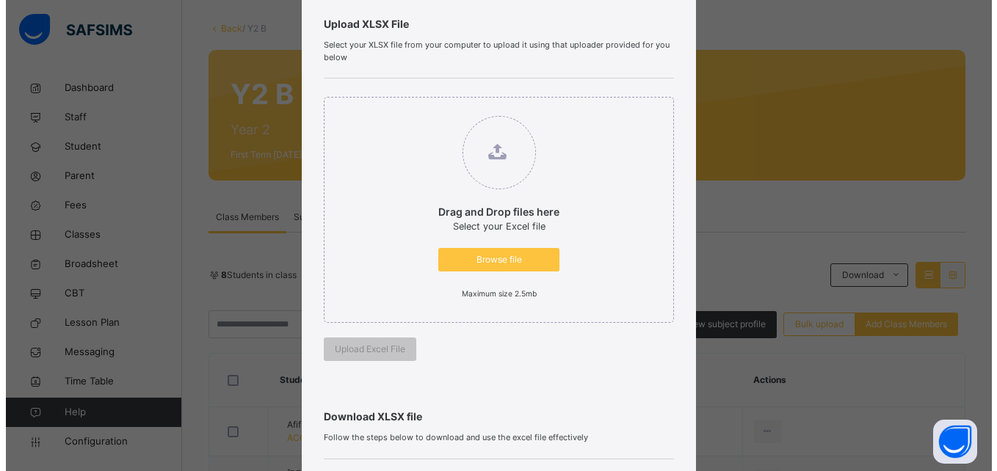
scroll to position [147, 0]
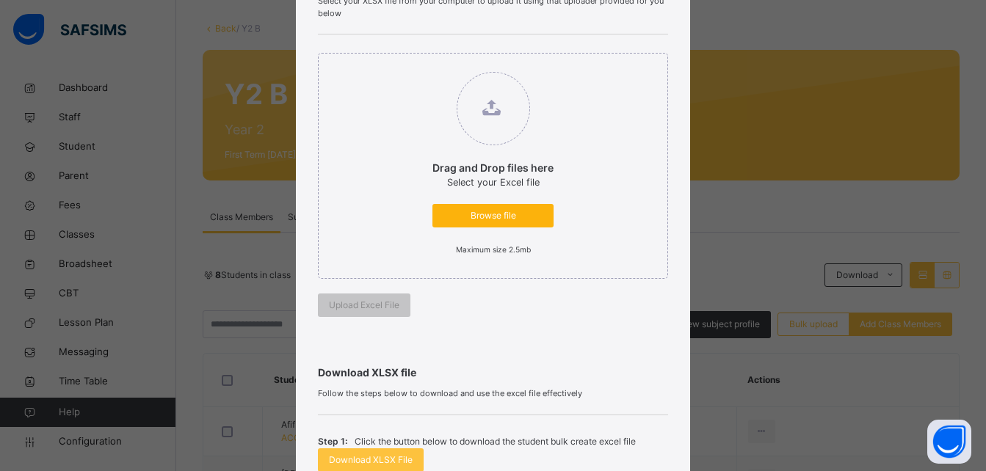
click at [473, 215] on span "Browse file" at bounding box center [492, 215] width 99 height 13
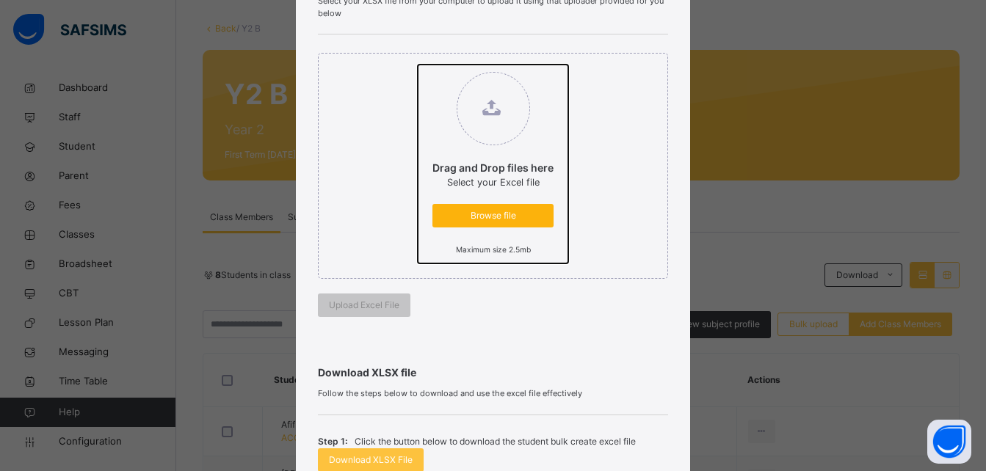
click at [418, 65] on input "Drag and Drop files here Select your Excel file Browse file Maximum size 2.5mb" at bounding box center [418, 65] width 0 height 0
type input "**********"
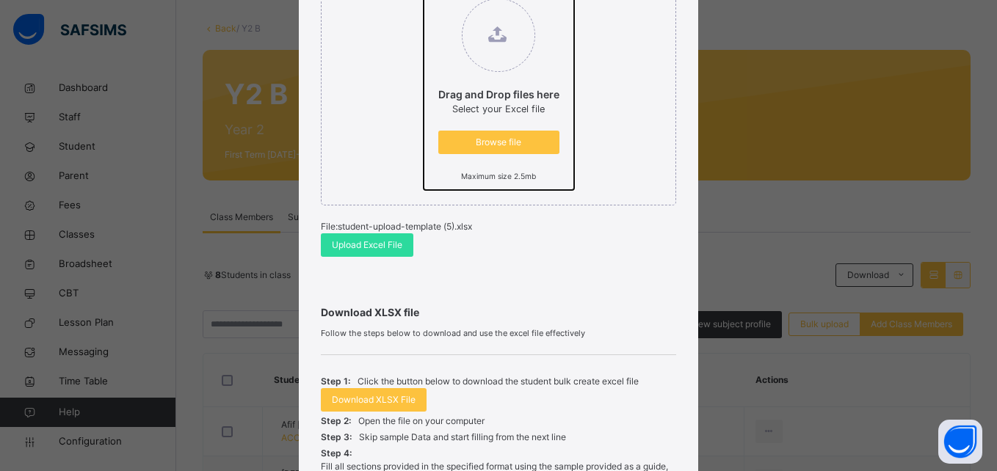
scroll to position [294, 0]
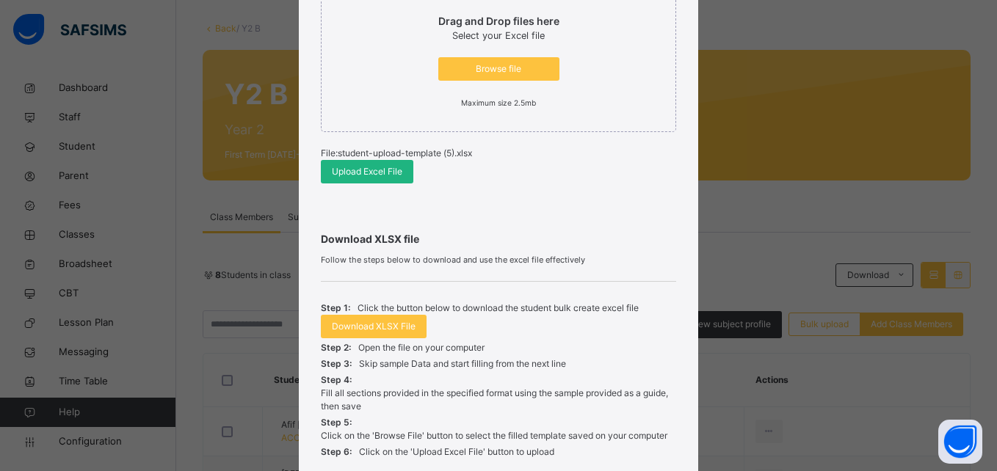
click at [345, 169] on span "Upload Excel File" at bounding box center [367, 171] width 70 height 13
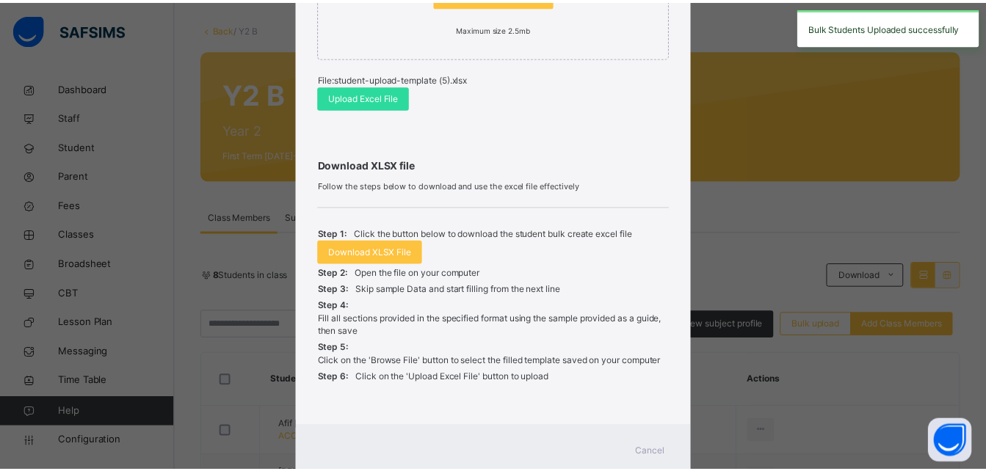
scroll to position [413, 0]
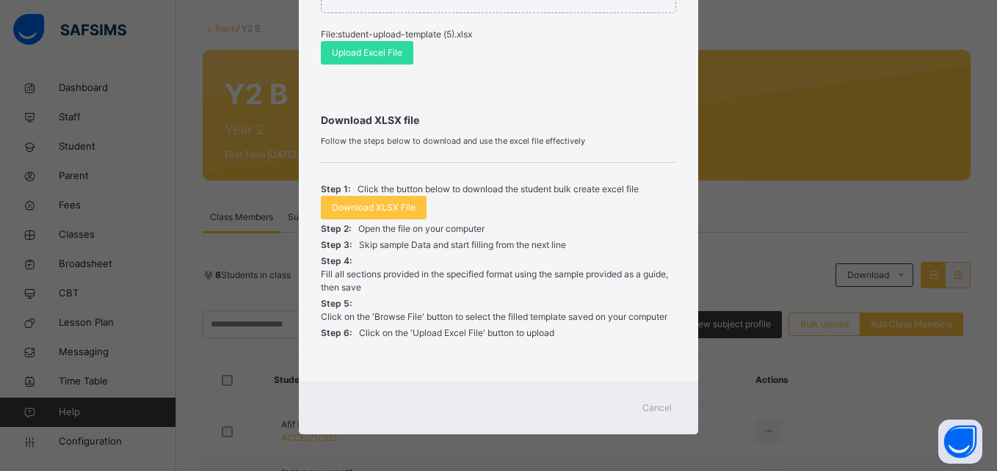
click at [656, 402] on span "Cancel" at bounding box center [656, 408] width 29 height 13
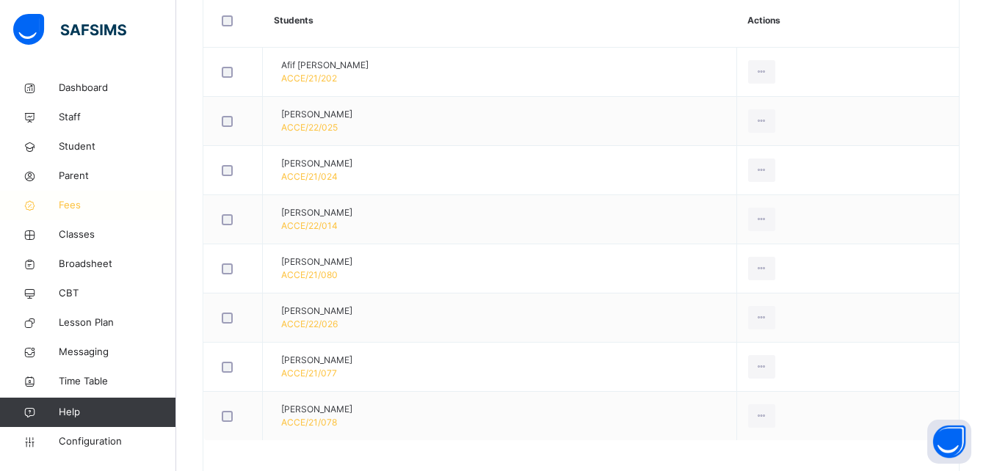
scroll to position [410, 0]
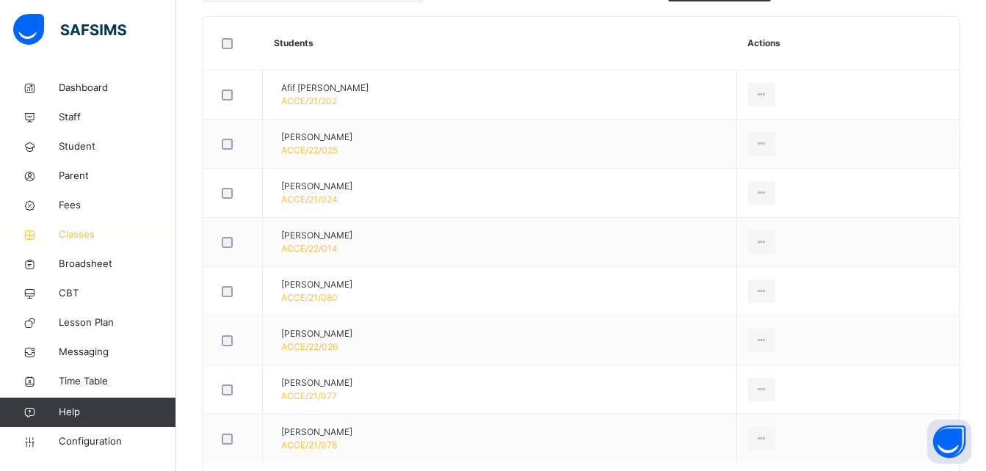
click at [59, 237] on span "Classes" at bounding box center [117, 235] width 117 height 15
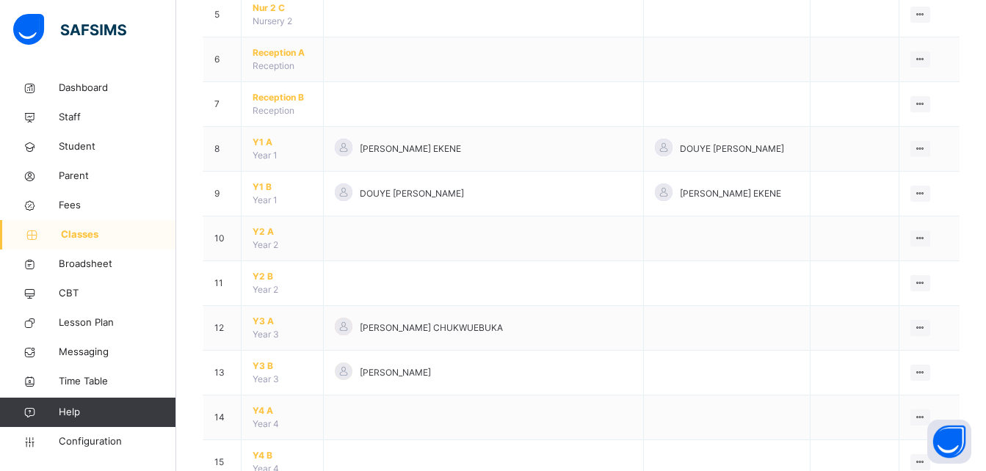
scroll to position [367, 0]
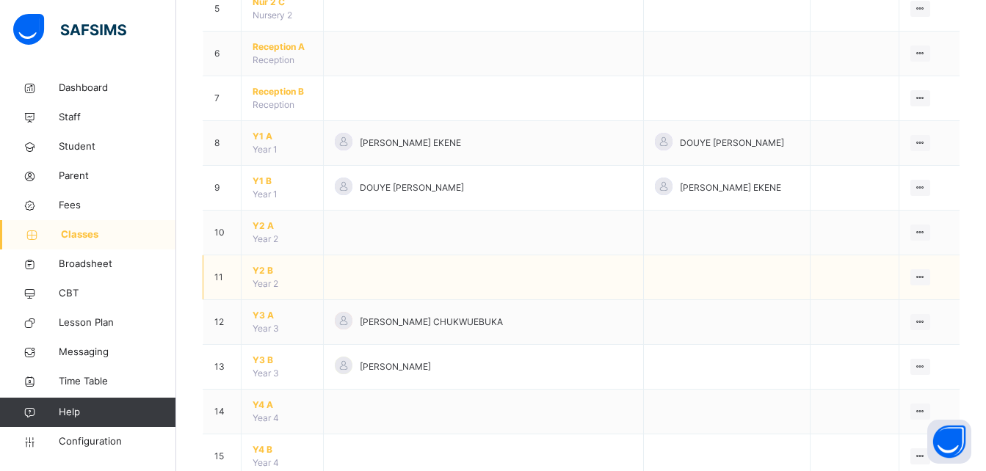
click at [264, 270] on span "Y2 B" at bounding box center [282, 270] width 59 height 13
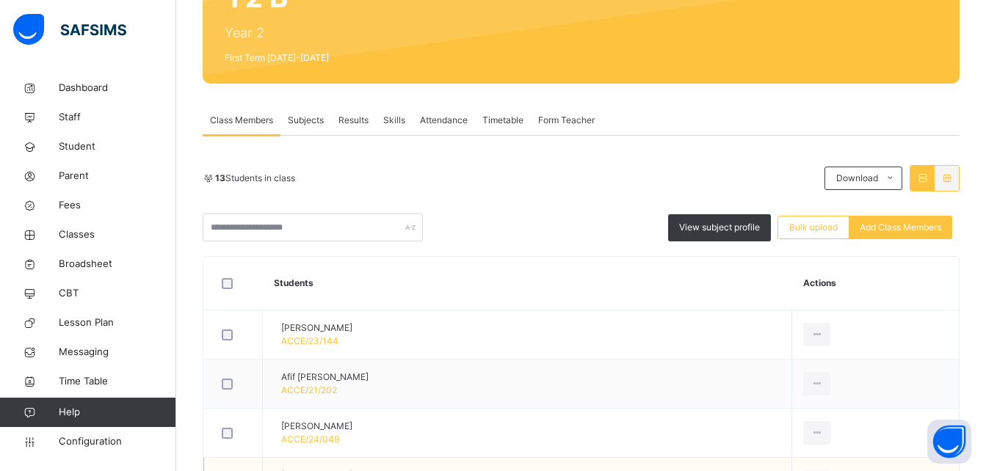
scroll to position [294, 0]
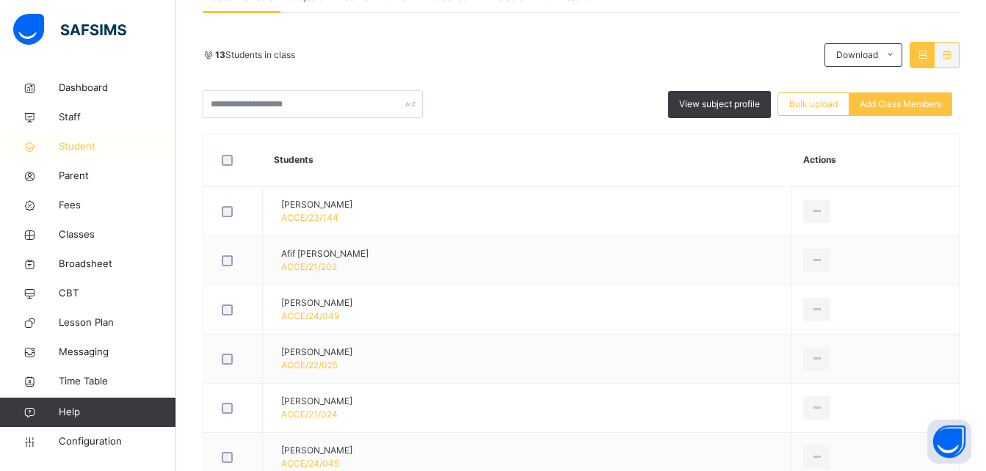
click at [163, 134] on link "Student" at bounding box center [88, 146] width 176 height 29
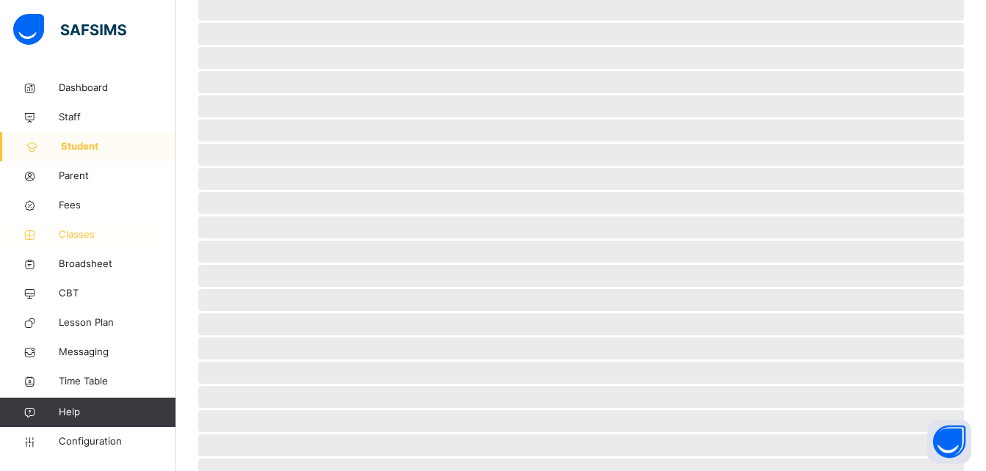
click at [73, 231] on span "Classes" at bounding box center [117, 235] width 117 height 15
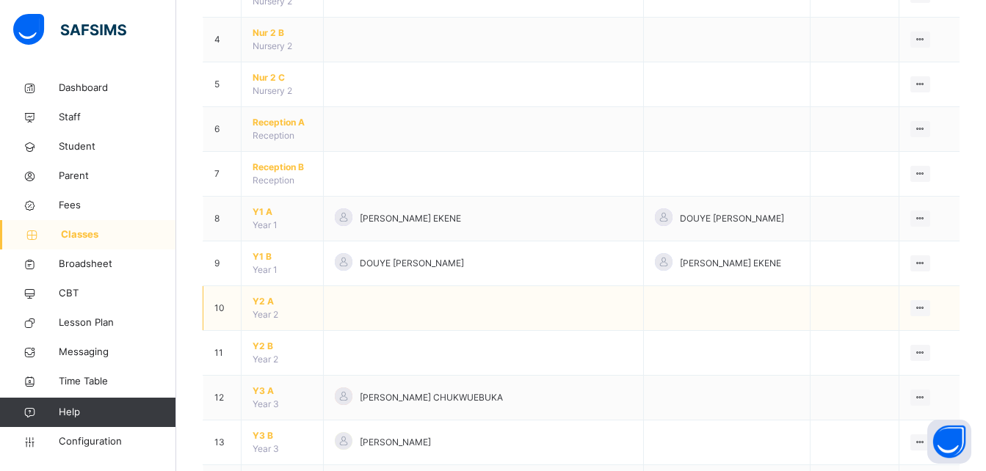
scroll to position [294, 0]
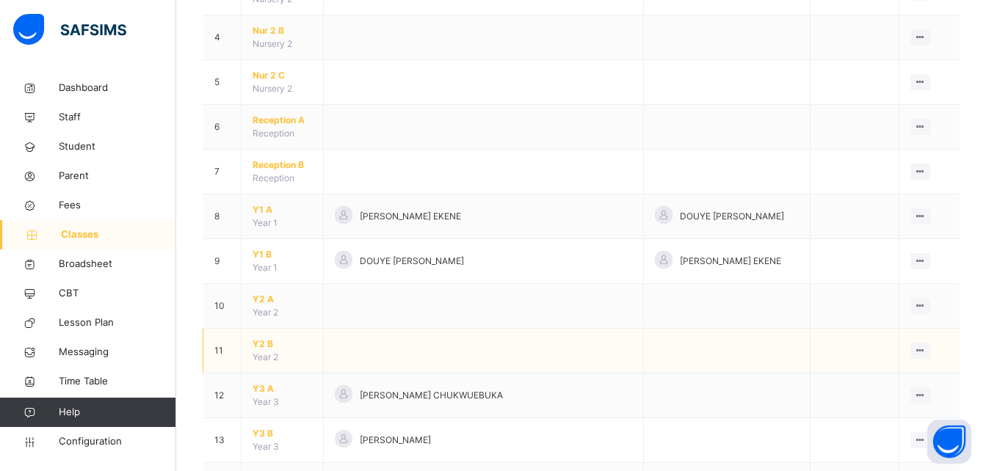
click at [264, 344] on span "Y2 B" at bounding box center [282, 344] width 59 height 13
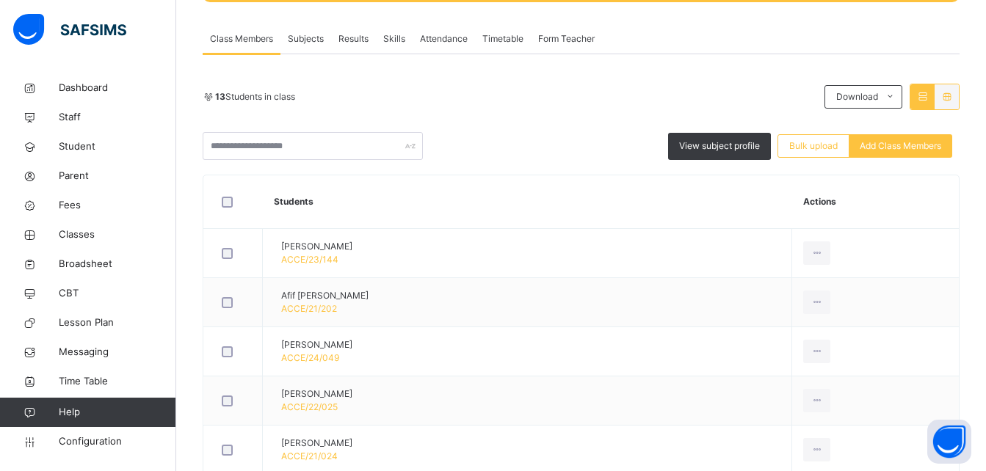
scroll to position [216, 0]
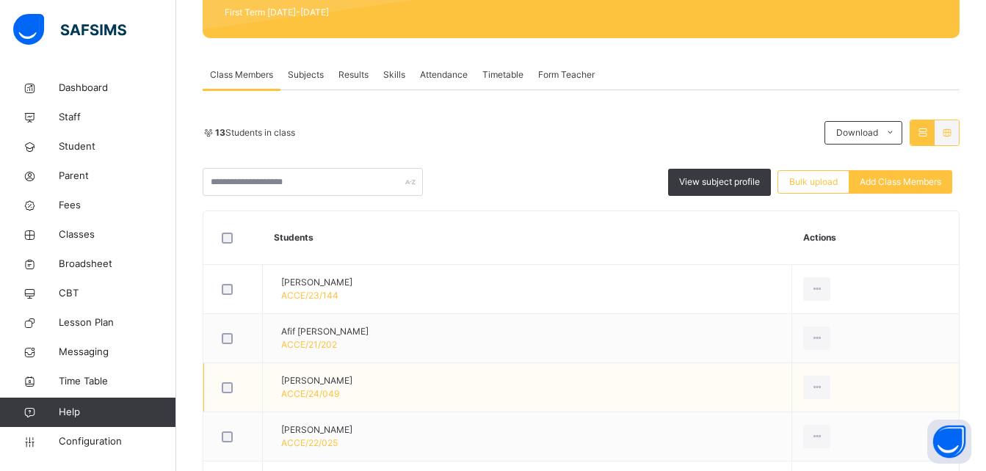
click at [537, 400] on td "[PERSON_NAME] ACCE/24/049" at bounding box center [527, 387] width 529 height 49
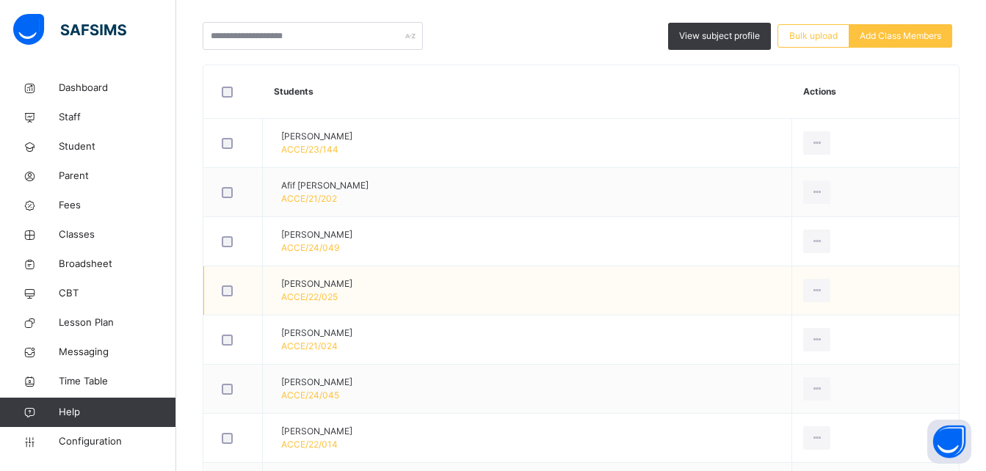
scroll to position [363, 0]
click at [84, 224] on link "Classes" at bounding box center [88, 234] width 176 height 29
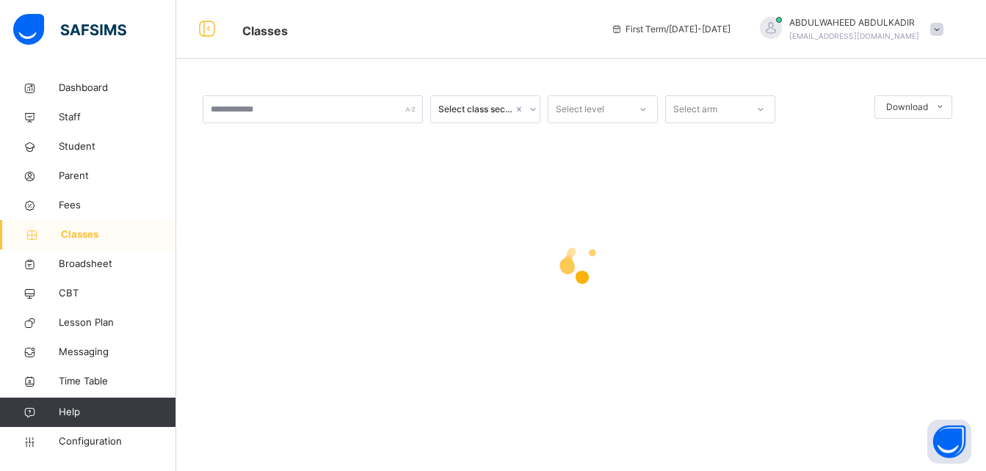
click at [86, 229] on span "Classes" at bounding box center [118, 235] width 115 height 15
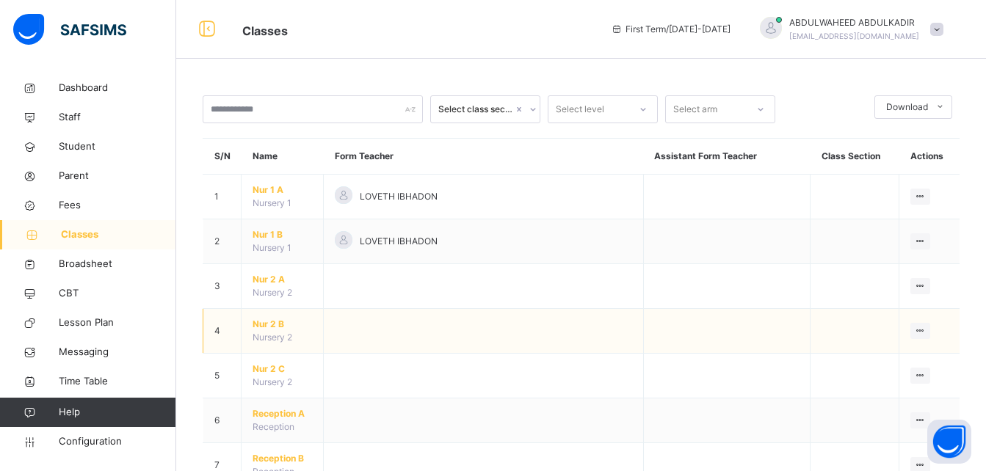
scroll to position [220, 0]
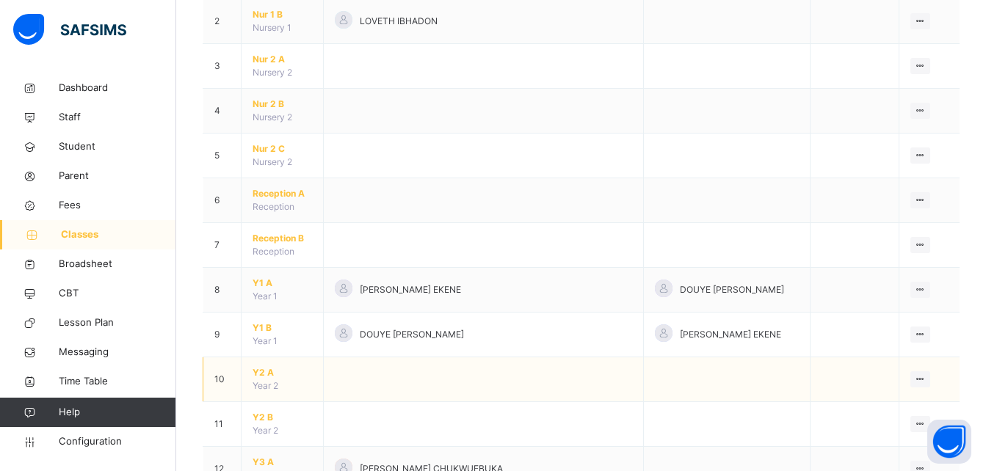
click at [264, 373] on span "Y2 A" at bounding box center [282, 372] width 59 height 13
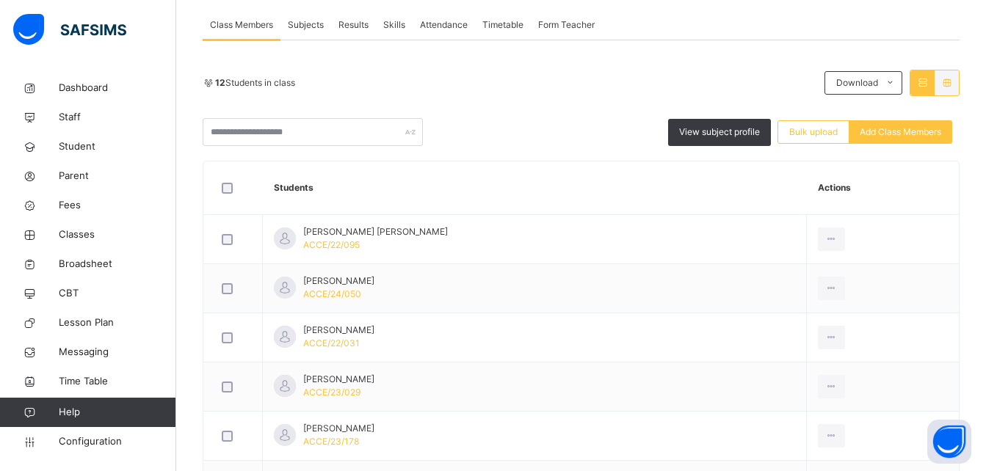
scroll to position [240, 0]
